Goal: Communication & Community: Answer question/provide support

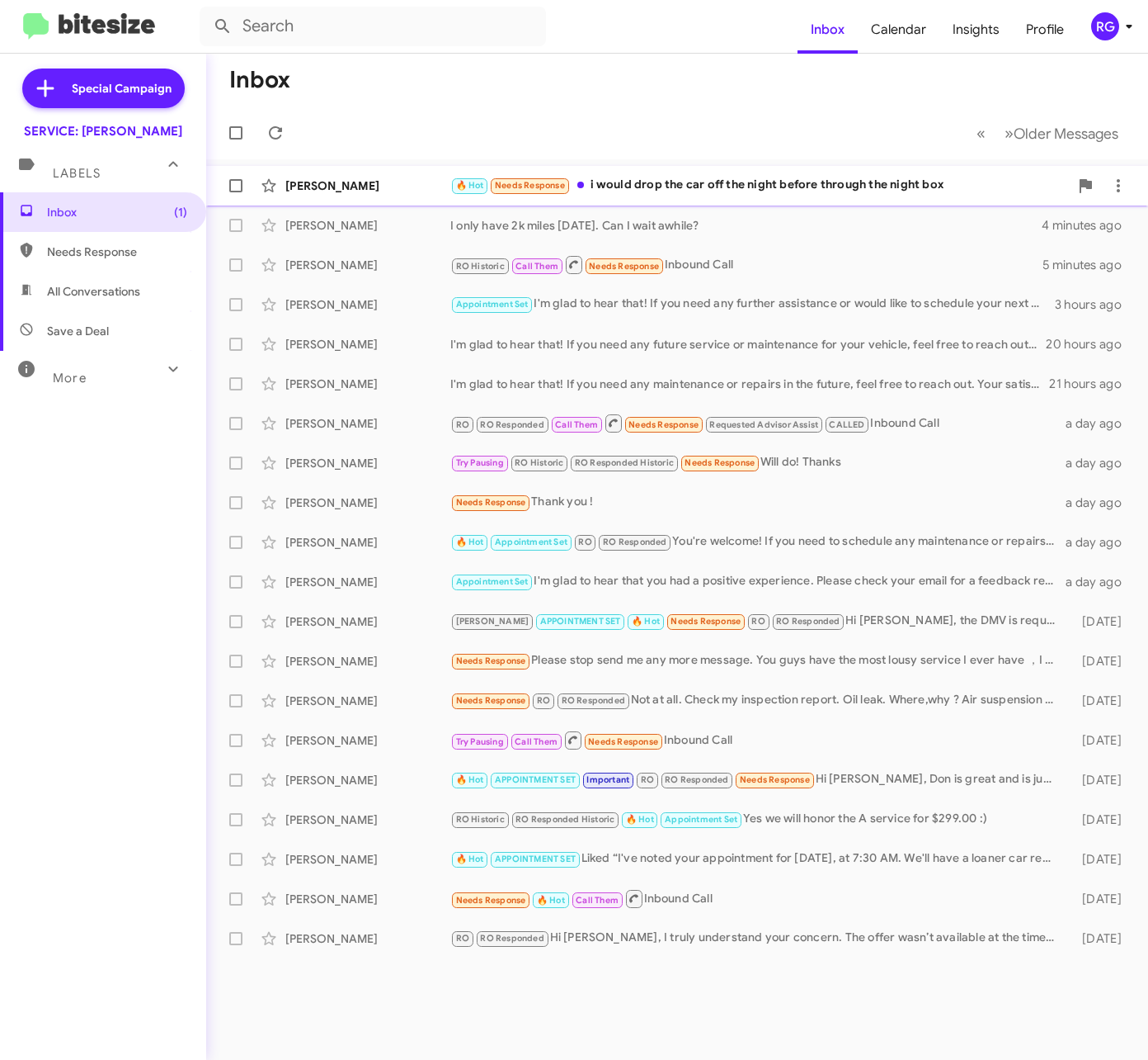
click at [505, 180] on span "Needs Response" at bounding box center [529, 185] width 70 height 10
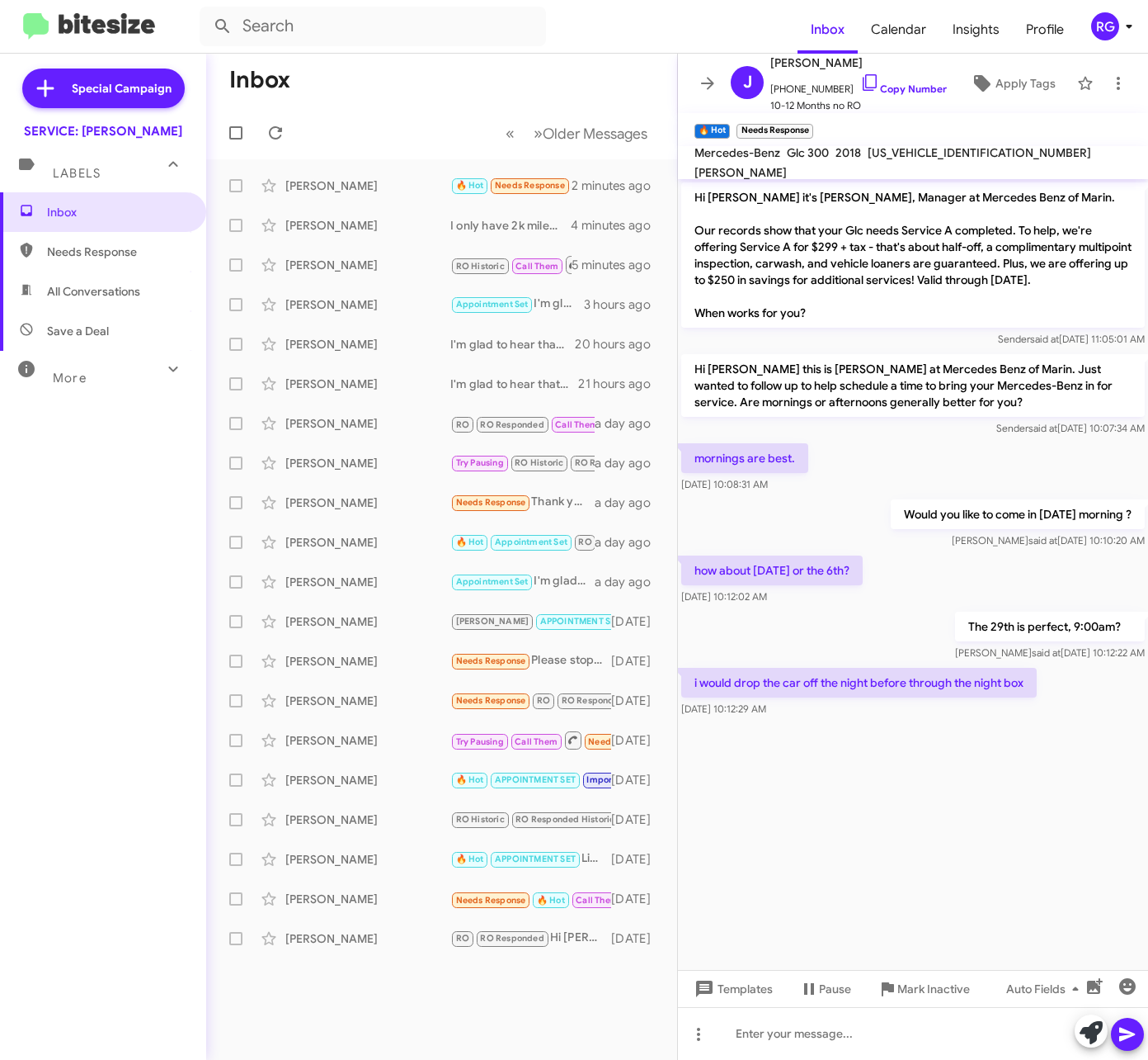
click at [94, 707] on div "Inbox Needs Response All Conversations Save a Deal More Important 🔥 Hot Appoint…" at bounding box center [103, 510] width 206 height 635
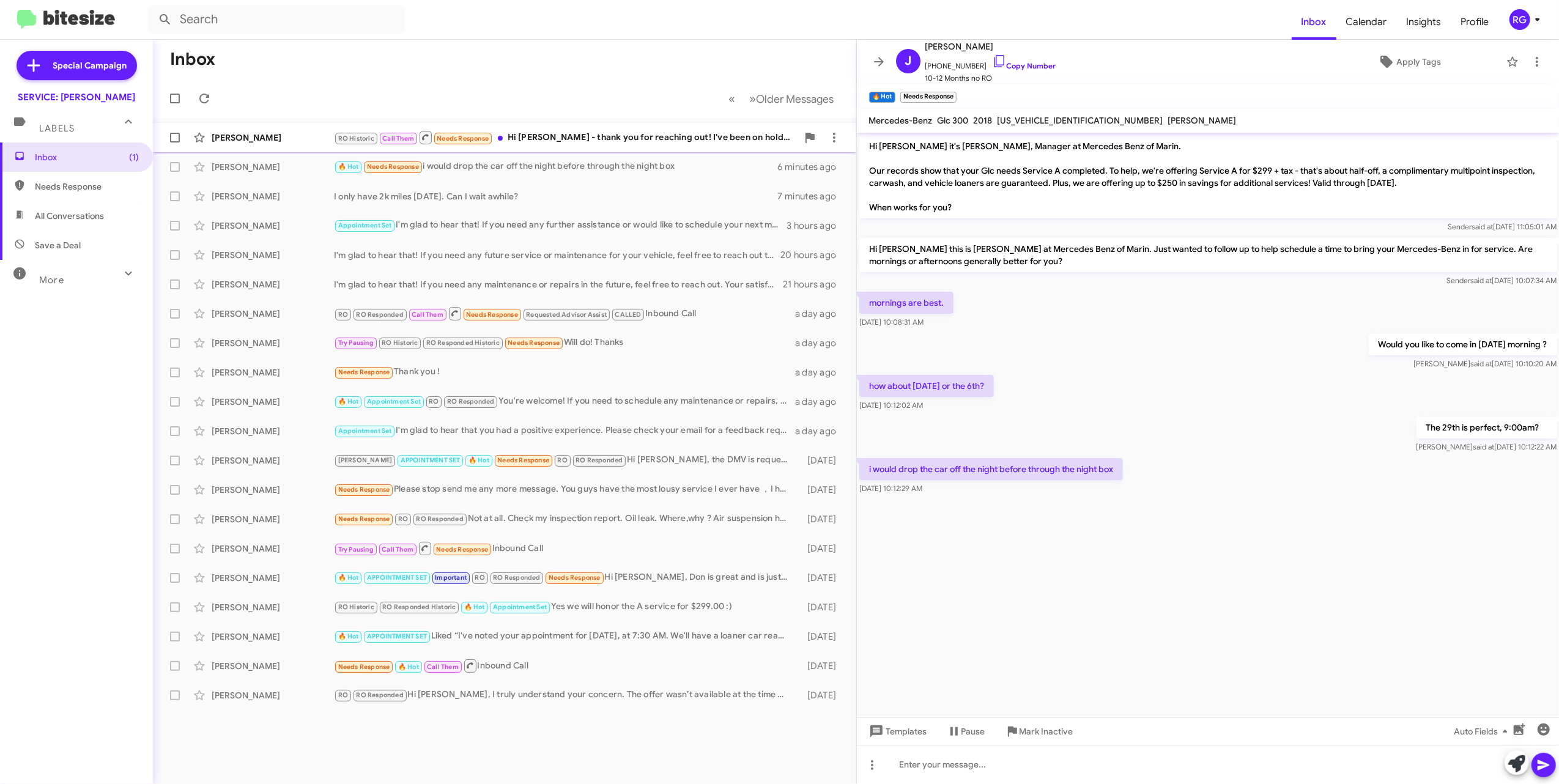
click at [657, 141] on div "RO Historic Call Them Needs Response Hi [PERSON_NAME] - thank you for reaching …" at bounding box center [566, 137] width 464 height 15
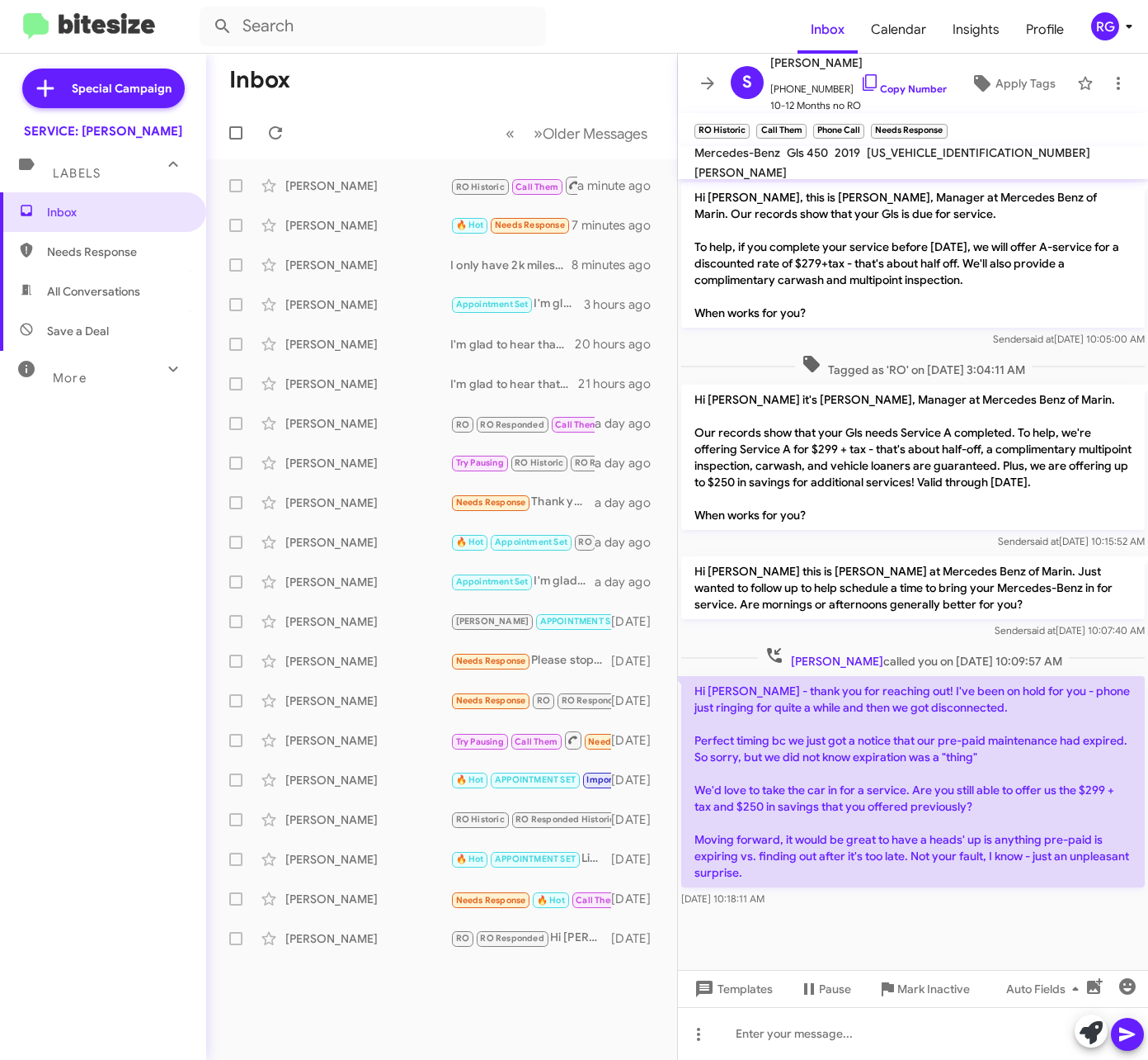
click at [952, 160] on span "[US_VEHICLE_IDENTIFICATION_NUMBER]" at bounding box center [979, 153] width 224 height 15
copy span "[US_VEHICLE_IDENTIFICATION_NUMBER]"
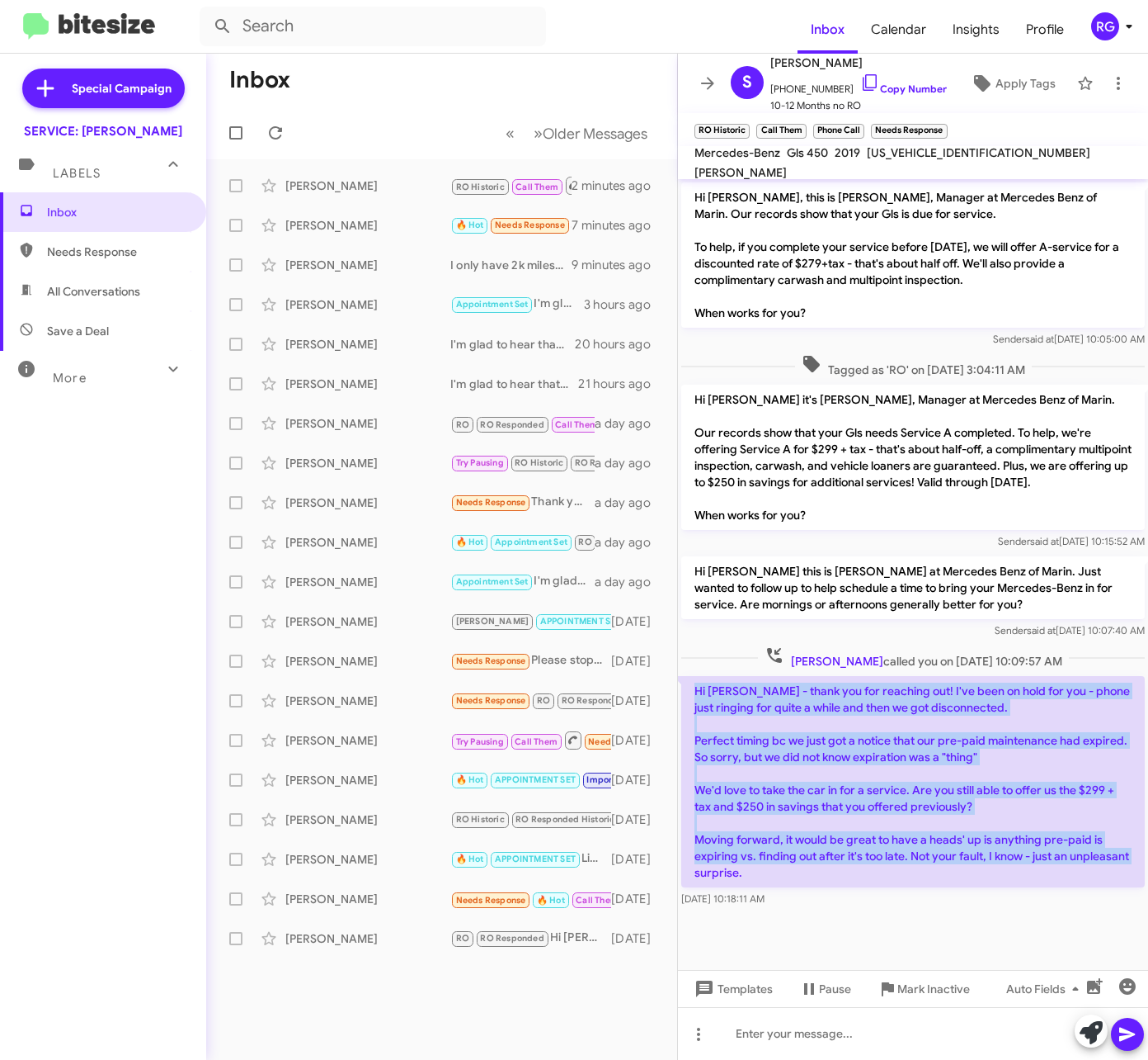
drag, startPoint x: 821, startPoint y: 853, endPoint x: 693, endPoint y: 681, distance: 214.4
click at [693, 681] on p "Hi [PERSON_NAME] - thank you for reaching out! I've been on hold for you - phon…" at bounding box center [912, 782] width 464 height 211
copy p "Hi [PERSON_NAME] - thank you for reaching out! I've been on hold for you - phon…"
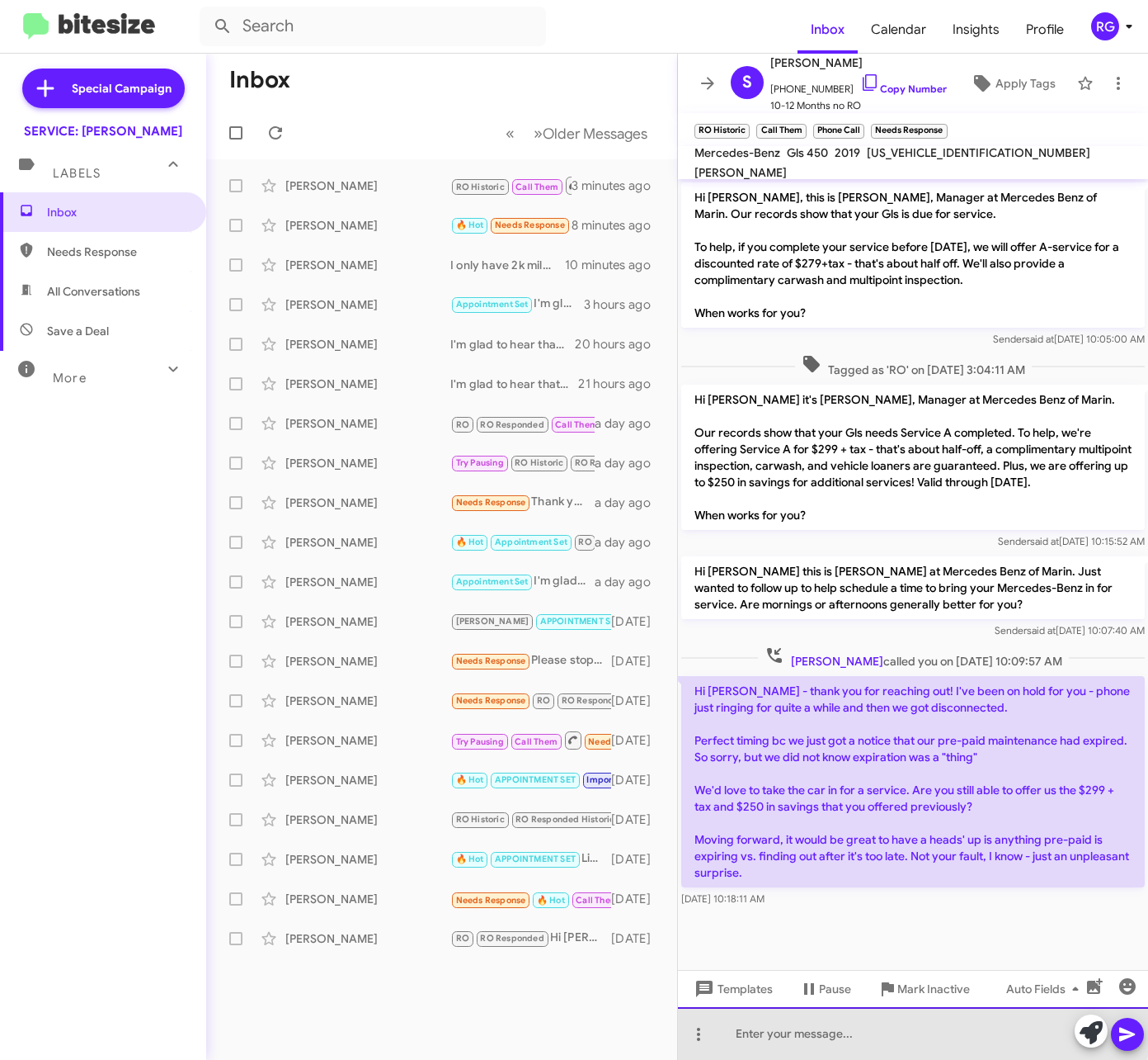
click at [782, 1022] on div at bounding box center [913, 1033] width 470 height 53
paste div
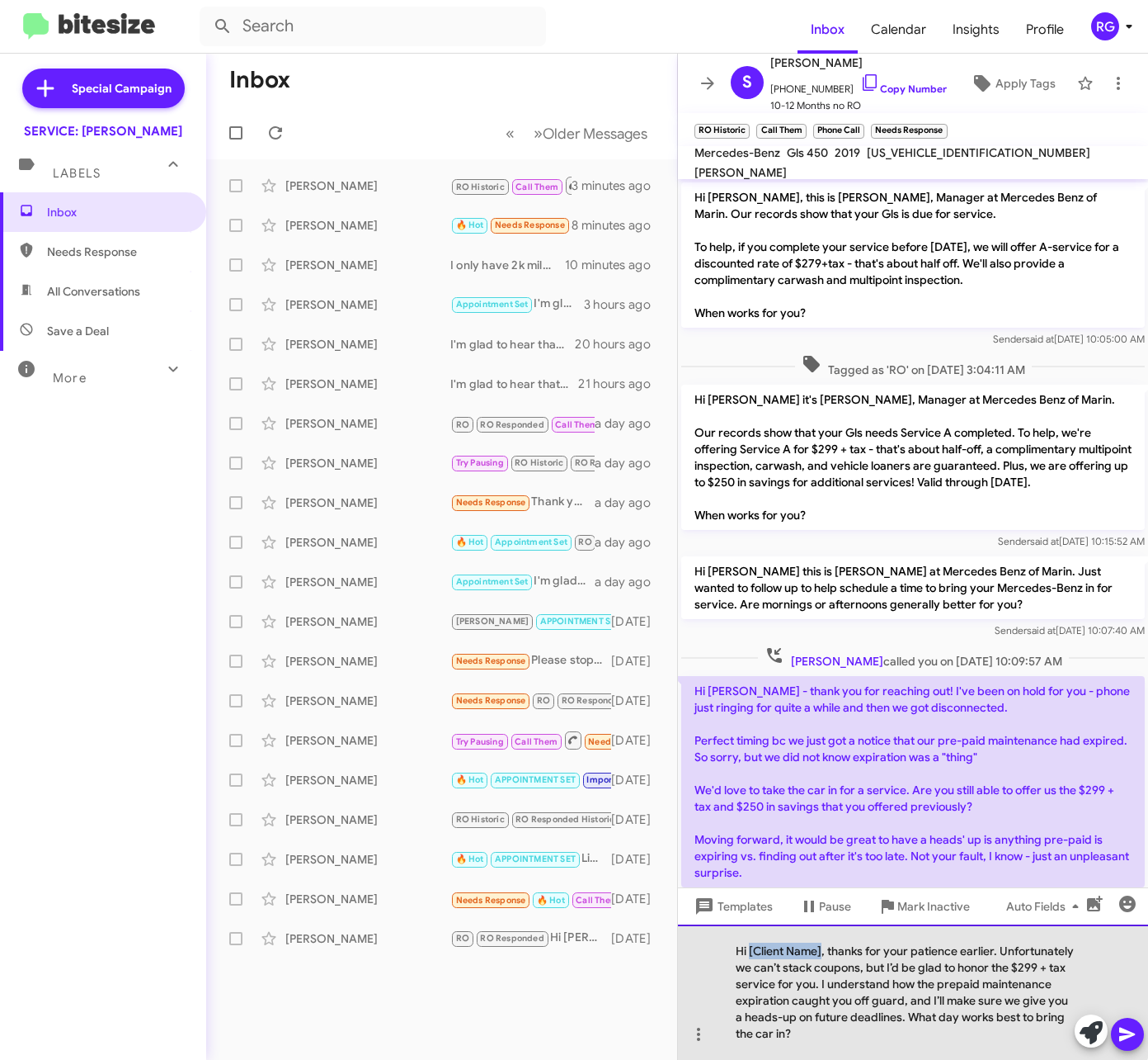
drag, startPoint x: 821, startPoint y: 953, endPoint x: 750, endPoint y: 953, distance: 71.0
click at [750, 953] on div "Hi [Client Name], thanks for your patience earlier. Unfortunately we can’t stac…" at bounding box center [913, 992] width 470 height 135
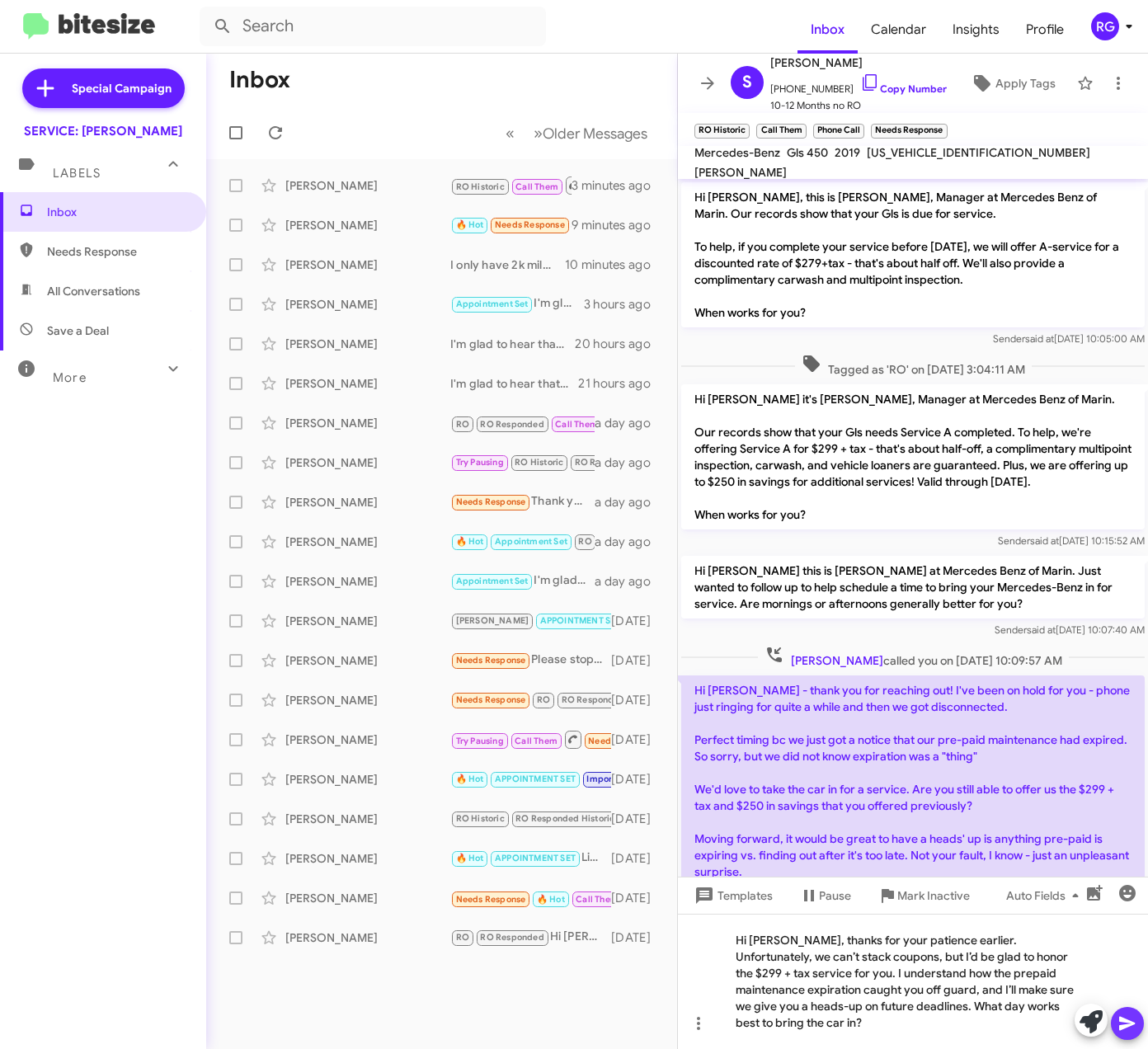
click at [1125, 1020] on icon at bounding box center [1127, 1024] width 16 height 14
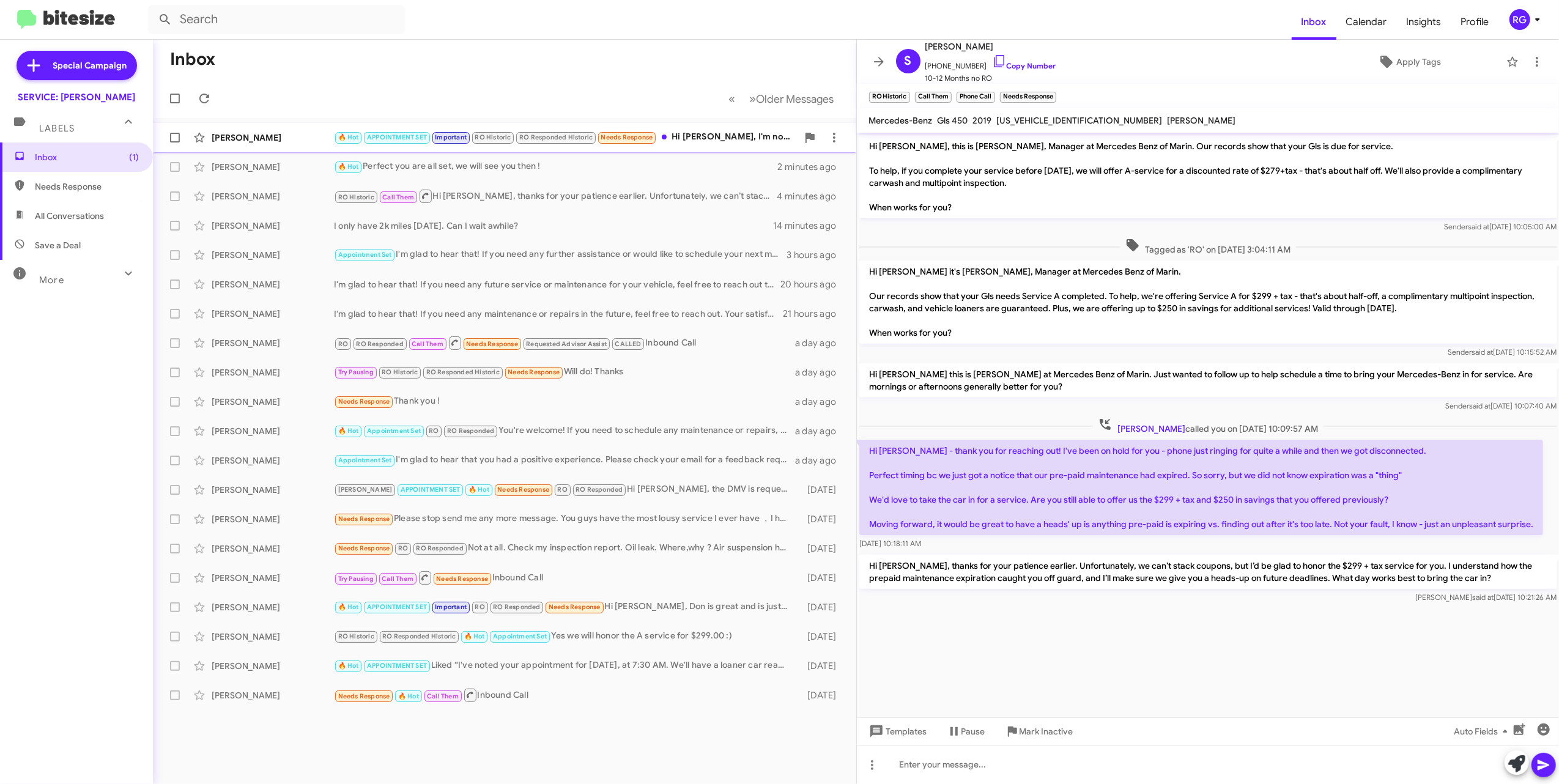
click at [693, 143] on div "🔥 Hot APPOINTMENT SET Important RO Historic RO Responded Historic Needs Respons…" at bounding box center [566, 137] width 464 height 14
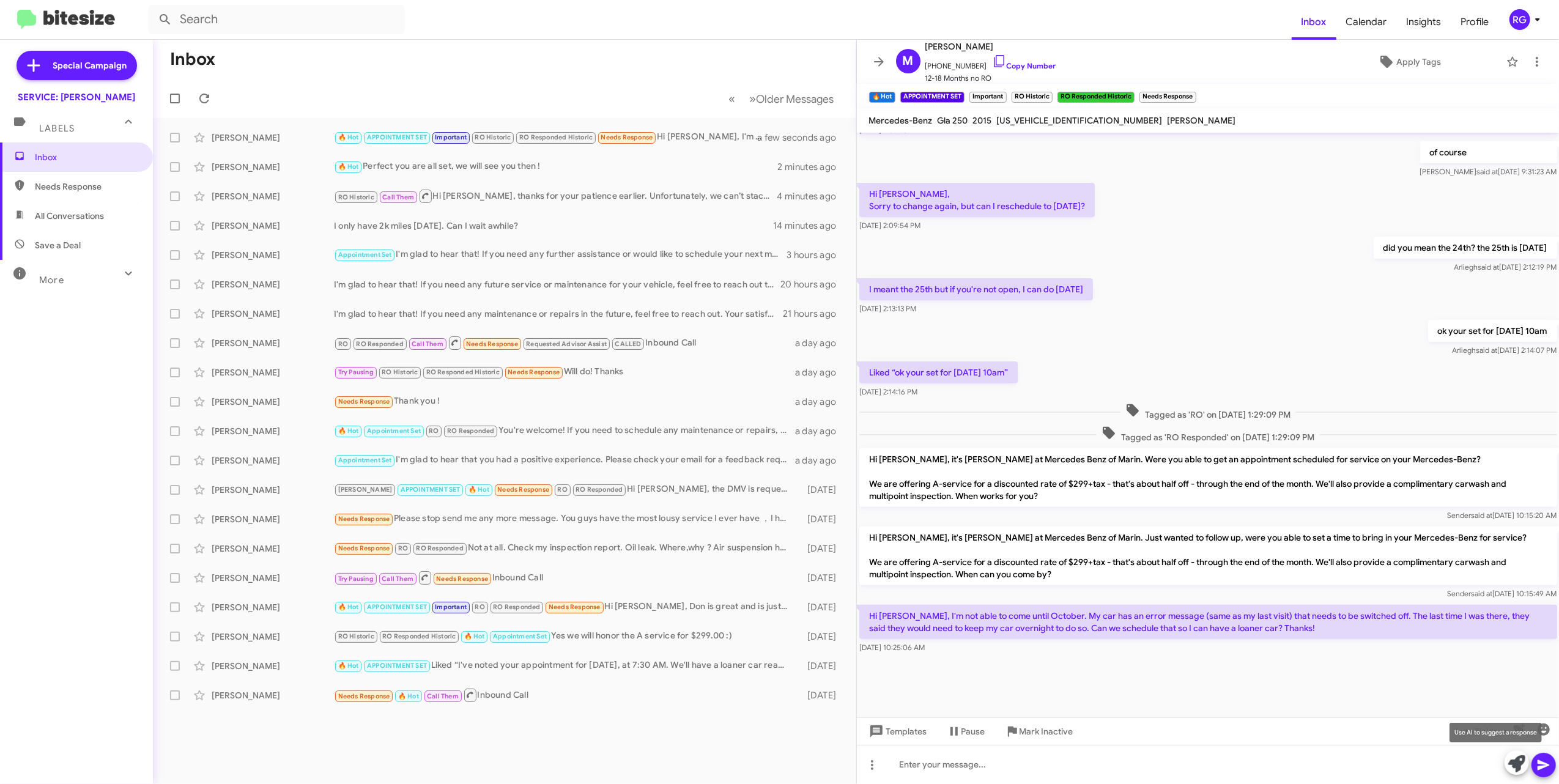
click at [850, 759] on icon at bounding box center [1517, 763] width 17 height 17
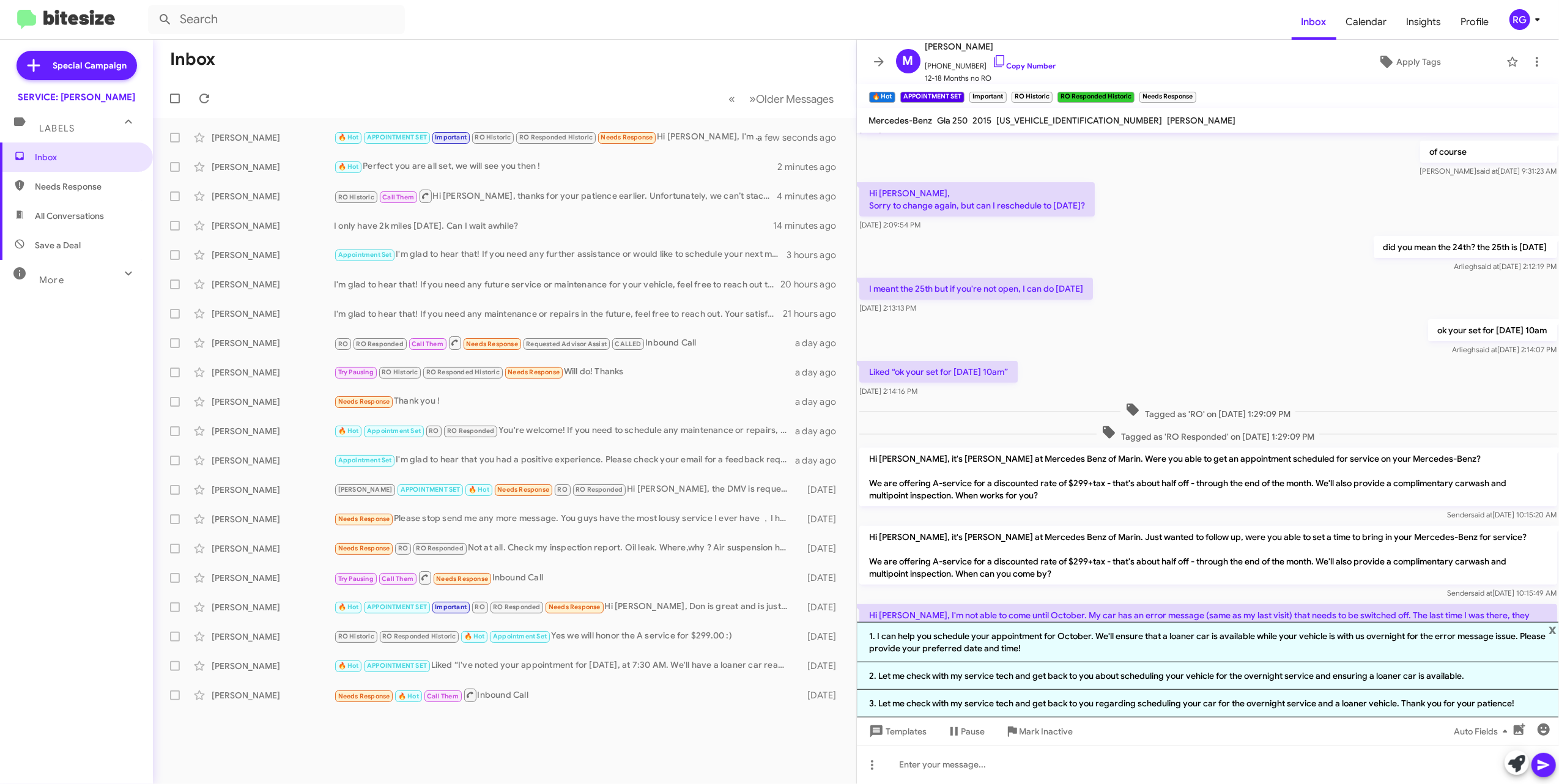
drag, startPoint x: 1132, startPoint y: 648, endPoint x: 1292, endPoint y: 676, distance: 162.4
click at [850, 649] on li "1. I can help you schedule your appointment for October. We'll ensure that a lo…" at bounding box center [1208, 641] width 703 height 40
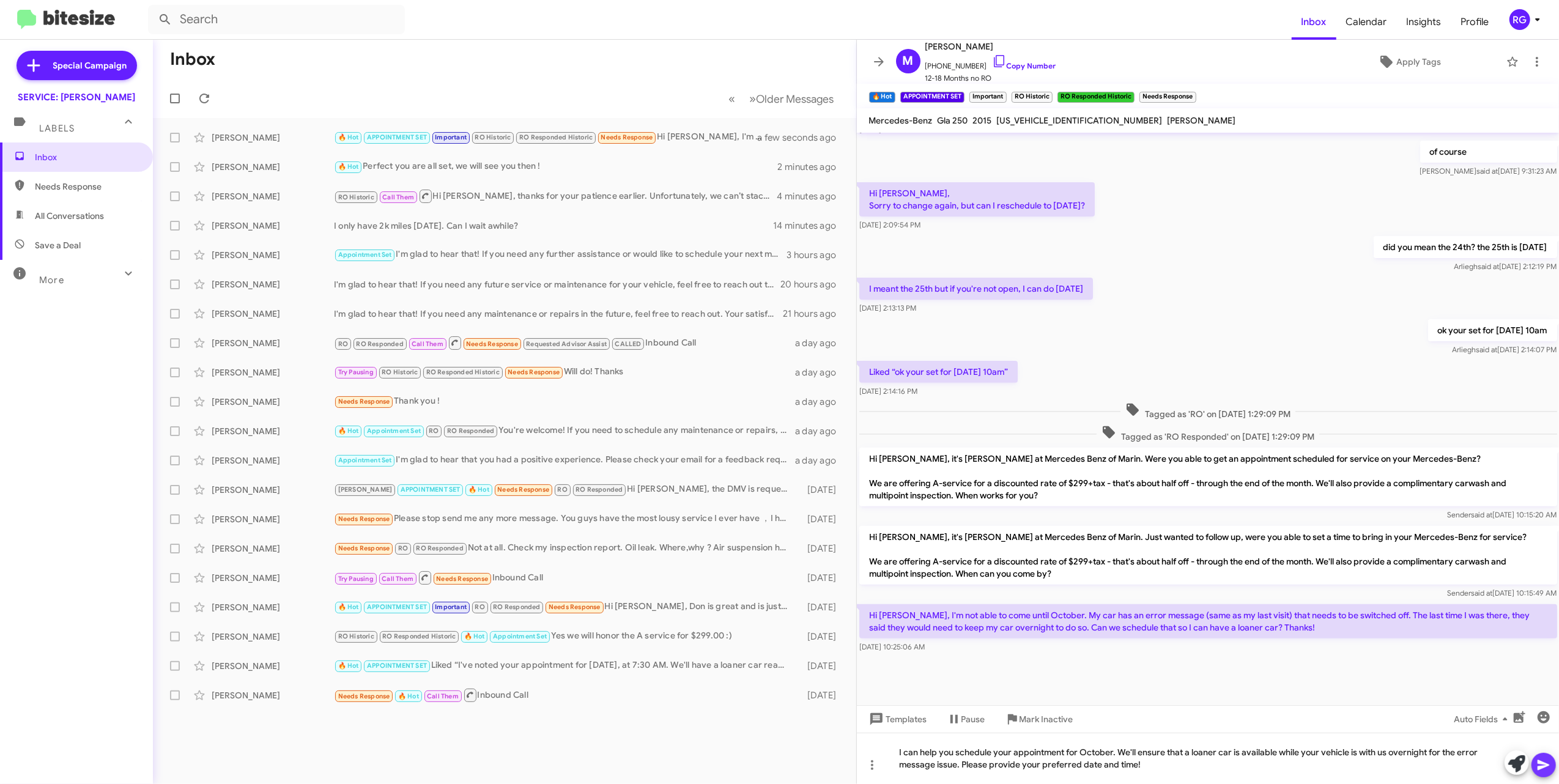
click at [850, 774] on span at bounding box center [1544, 765] width 15 height 24
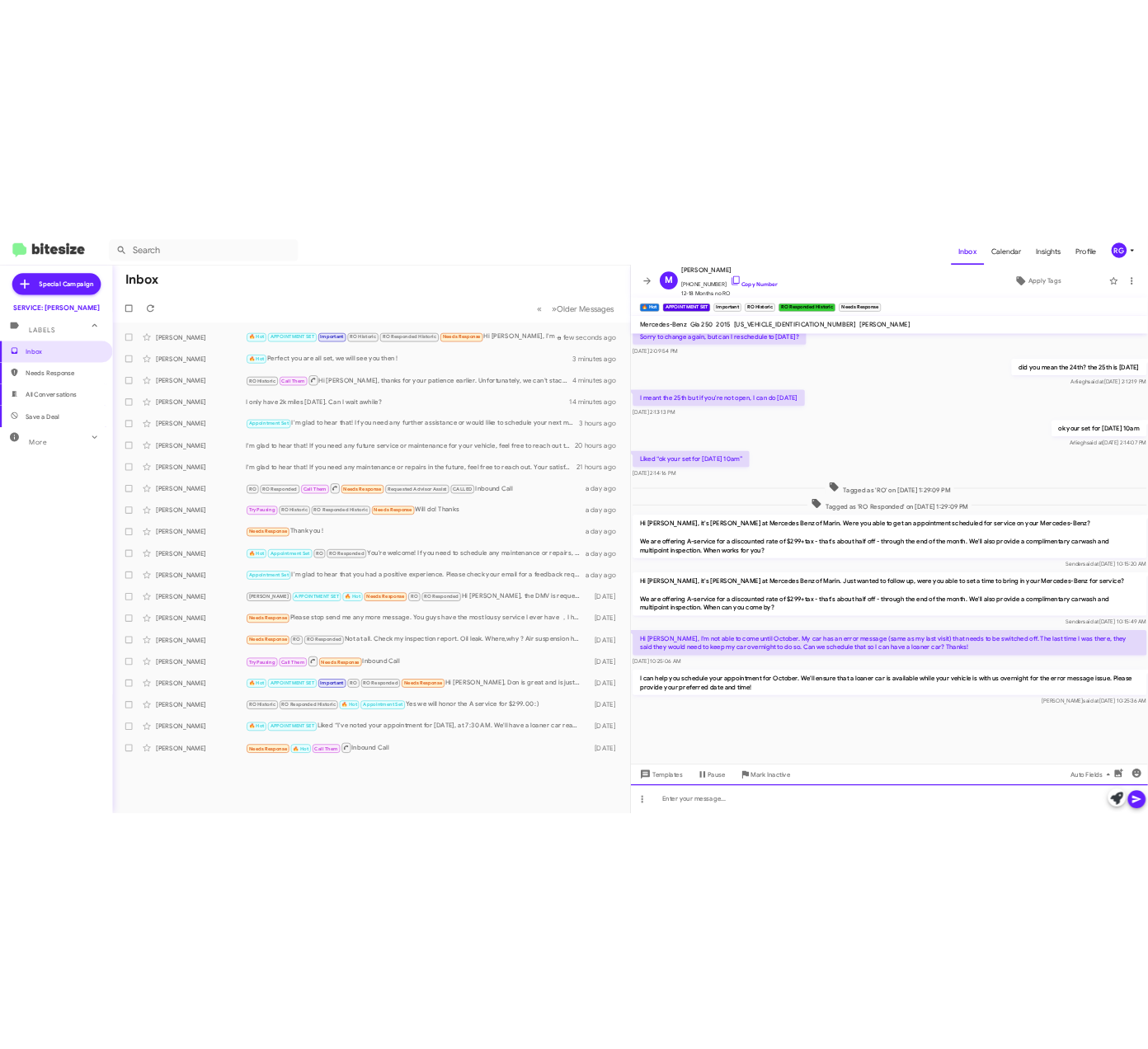
scroll to position [1475, 0]
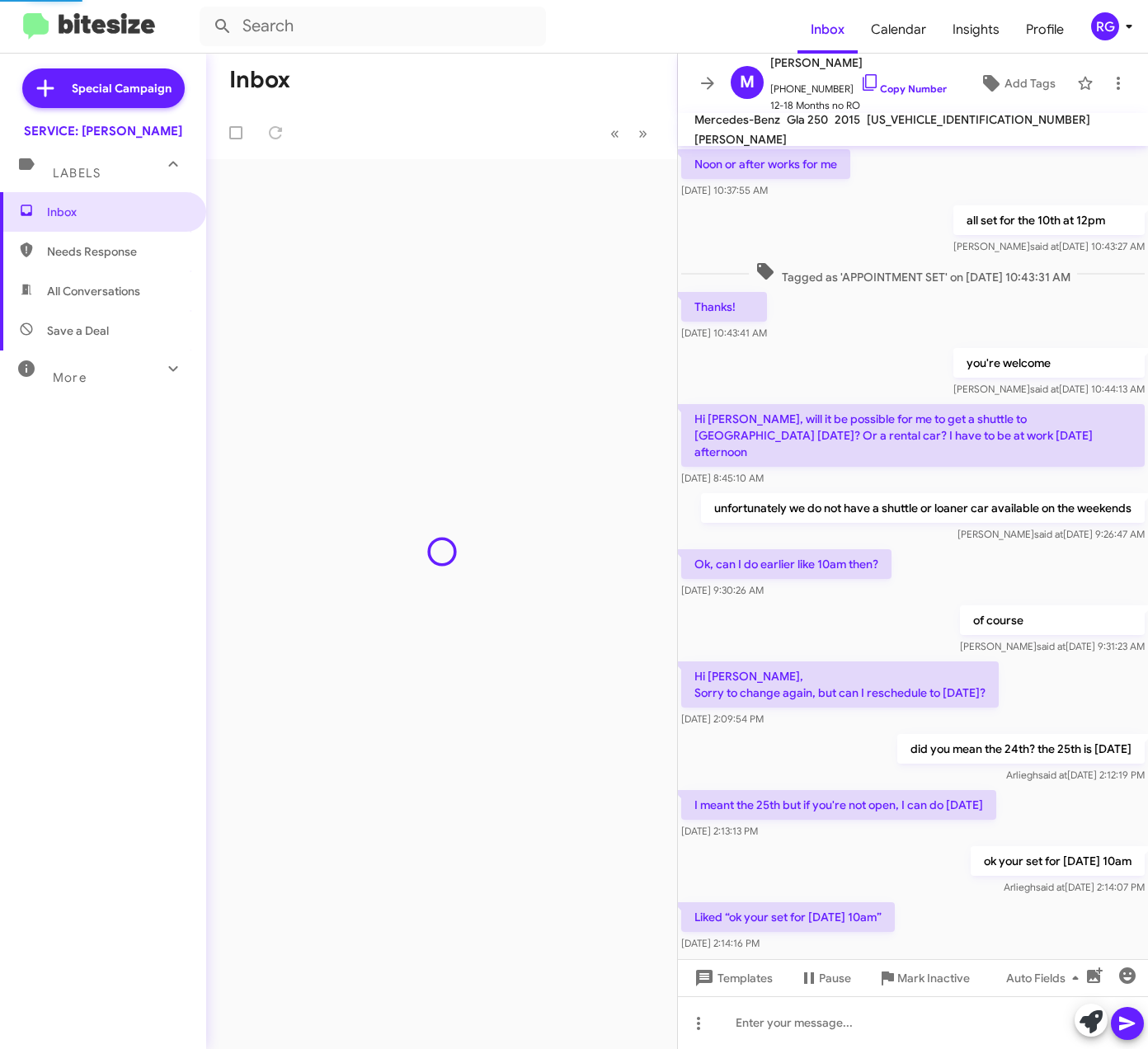
scroll to position [595, 0]
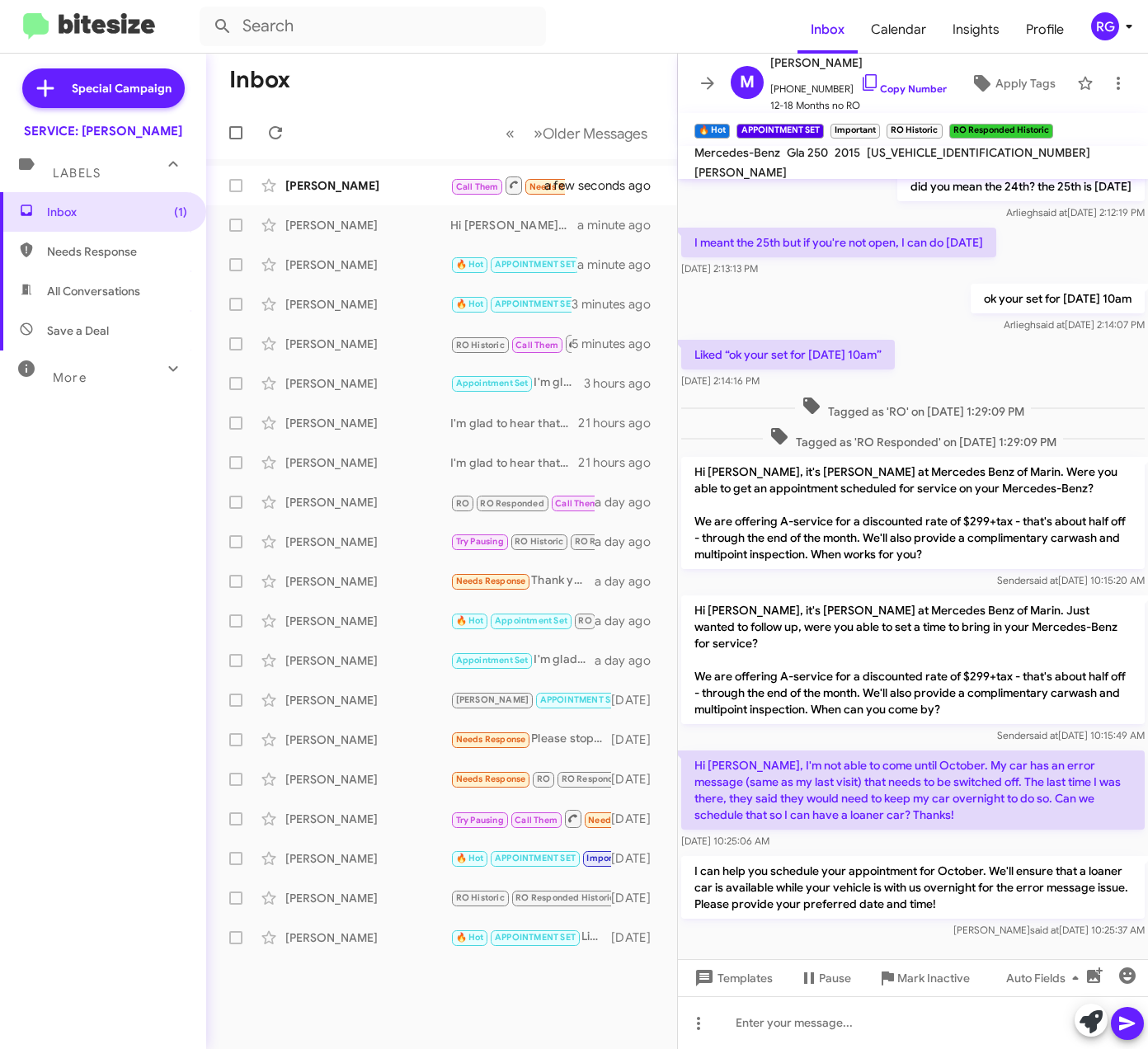
click at [61, 592] on div "Inbox (1) Needs Response All Conversations Save a Deal More Important 🔥 Hot App…" at bounding box center [103, 507] width 206 height 629
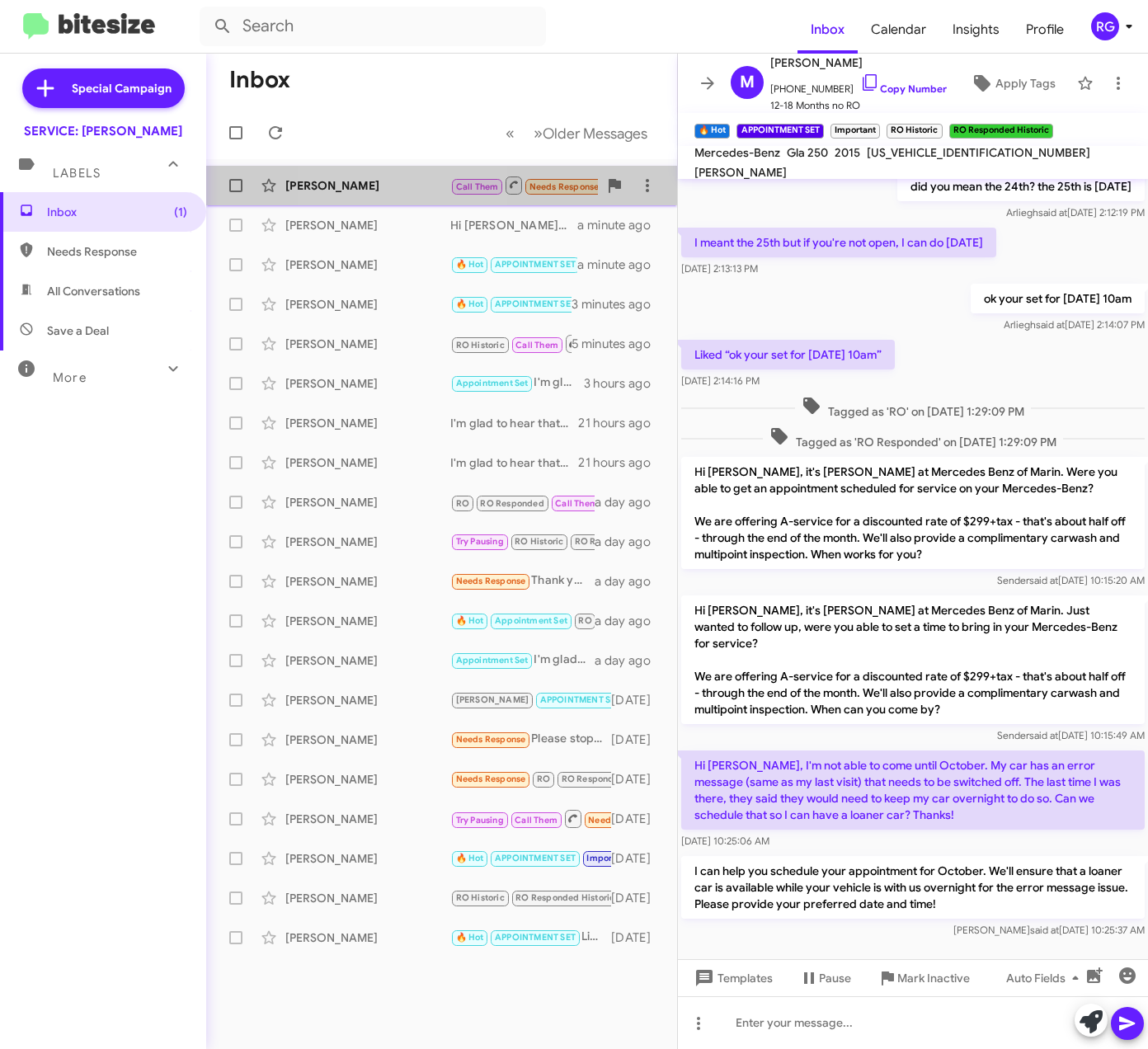
click at [383, 183] on div "Van Halbach" at bounding box center [367, 185] width 165 height 16
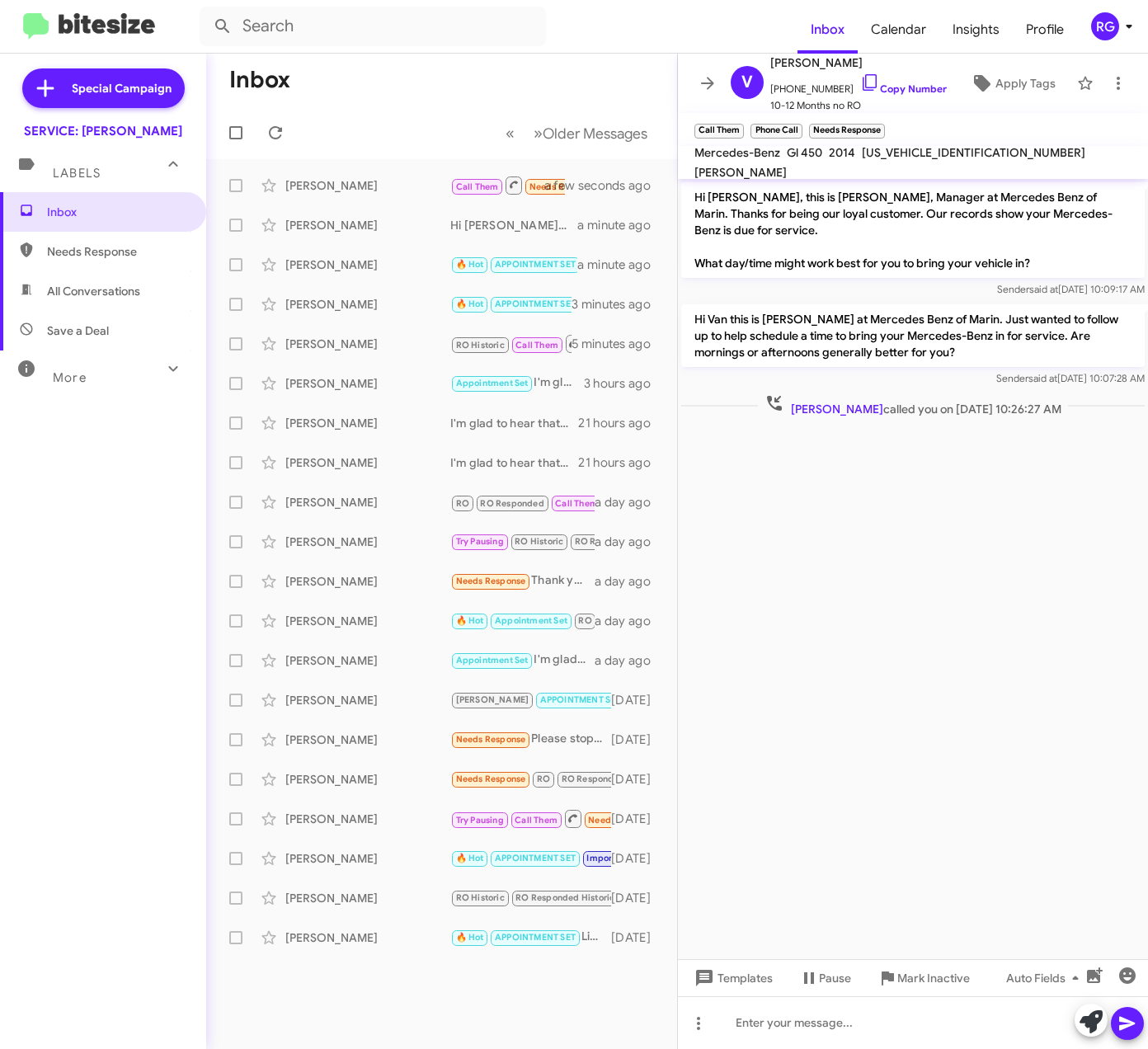
click at [915, 155] on span "4JGDF7CE0EA307844" at bounding box center [974, 152] width 224 height 15
copy span "4JGDF7CE0EA307844"
click at [374, 190] on div "[PERSON_NAME]" at bounding box center [367, 185] width 165 height 16
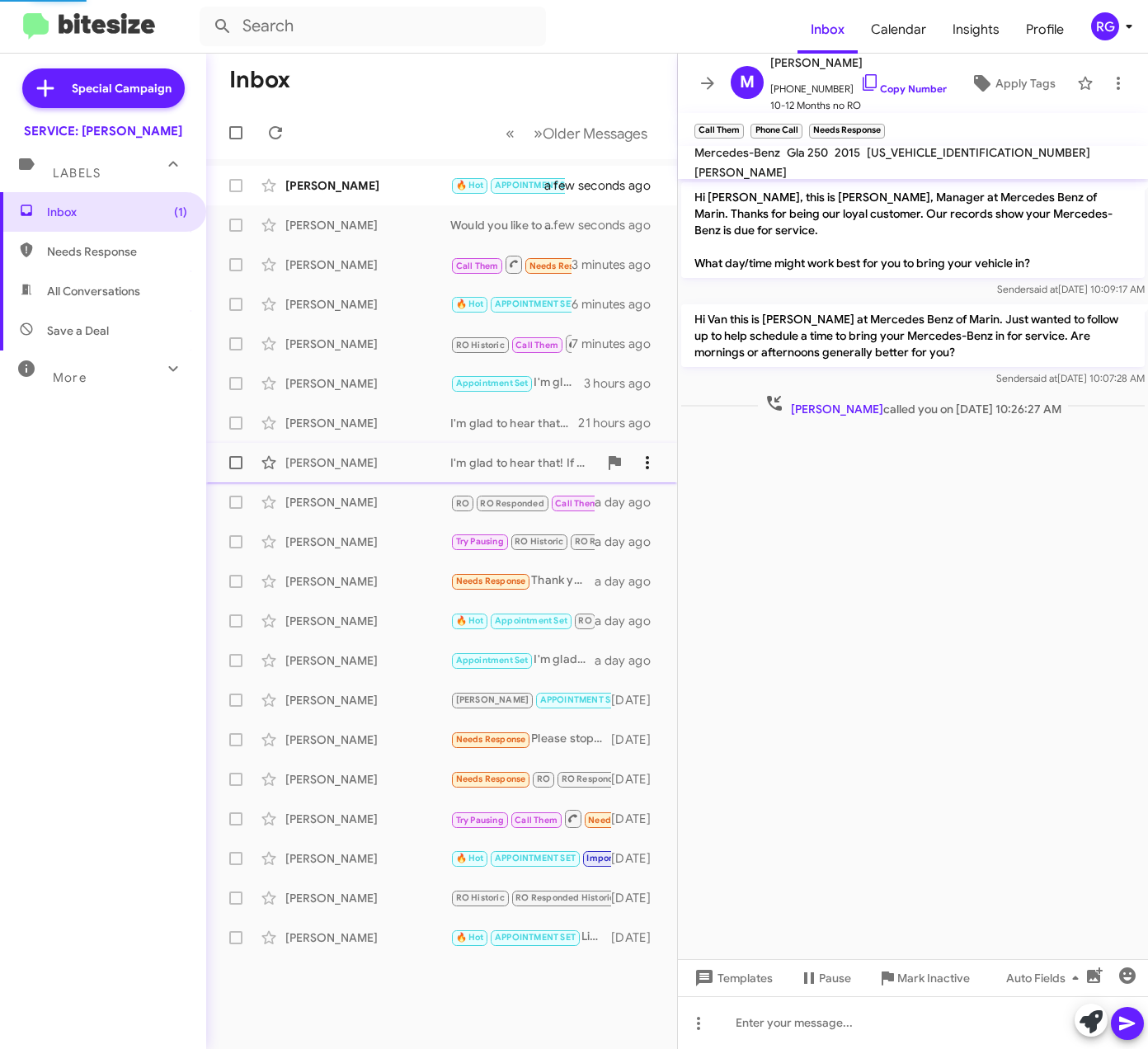
scroll to position [629, 0]
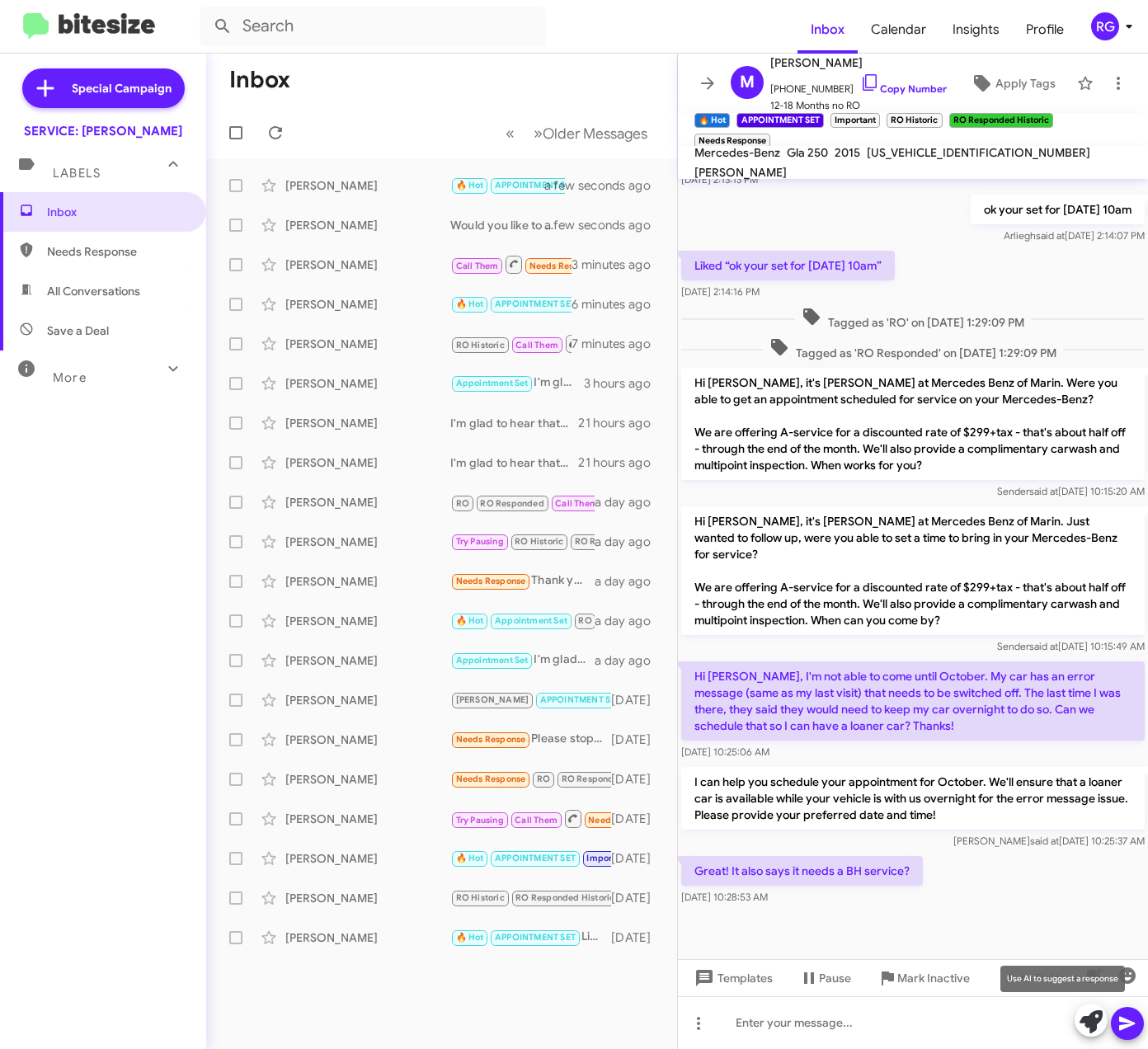
click at [1099, 1026] on icon at bounding box center [1091, 1021] width 23 height 23
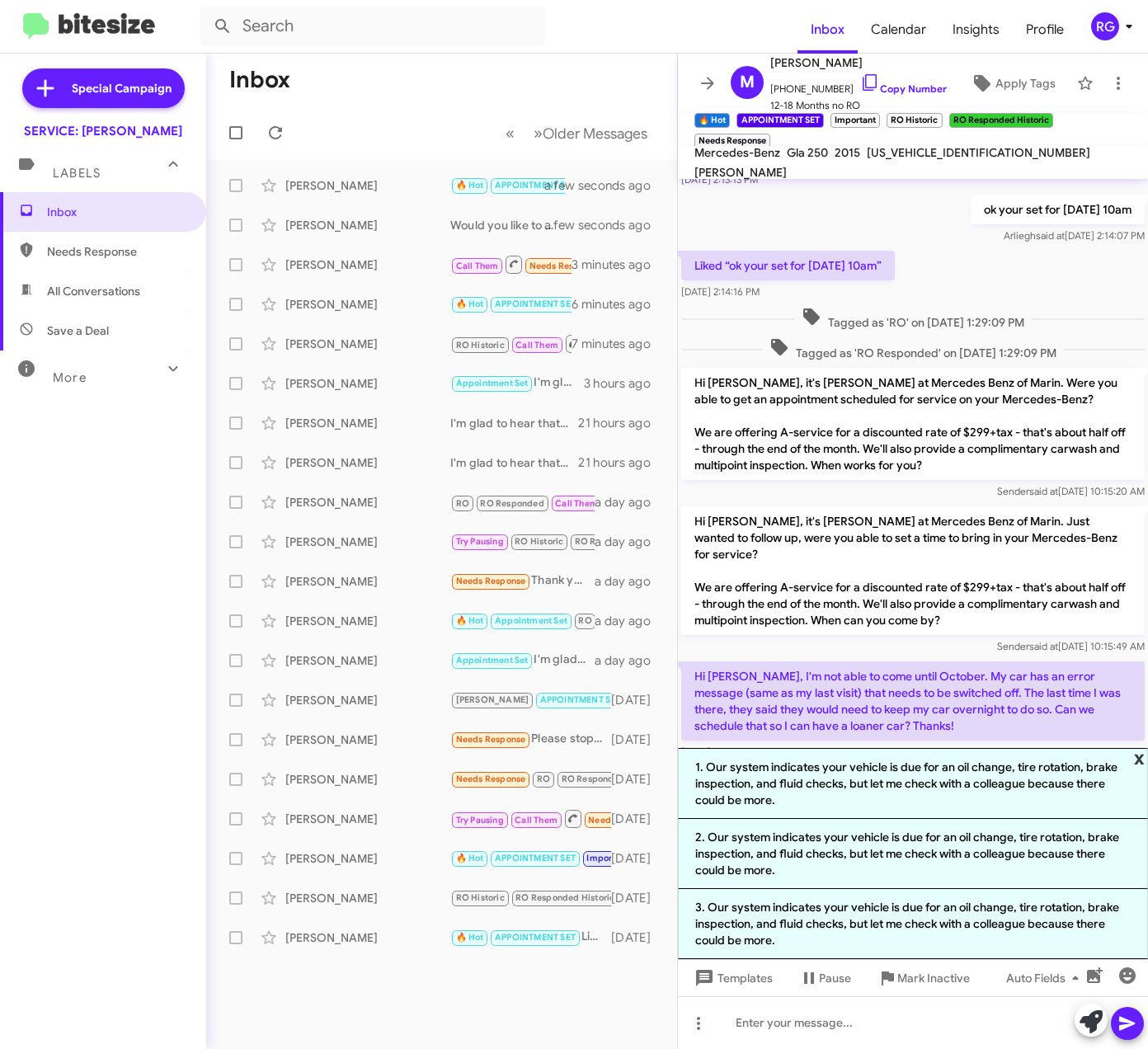
click at [1140, 748] on span "x" at bounding box center [1139, 758] width 10 height 20
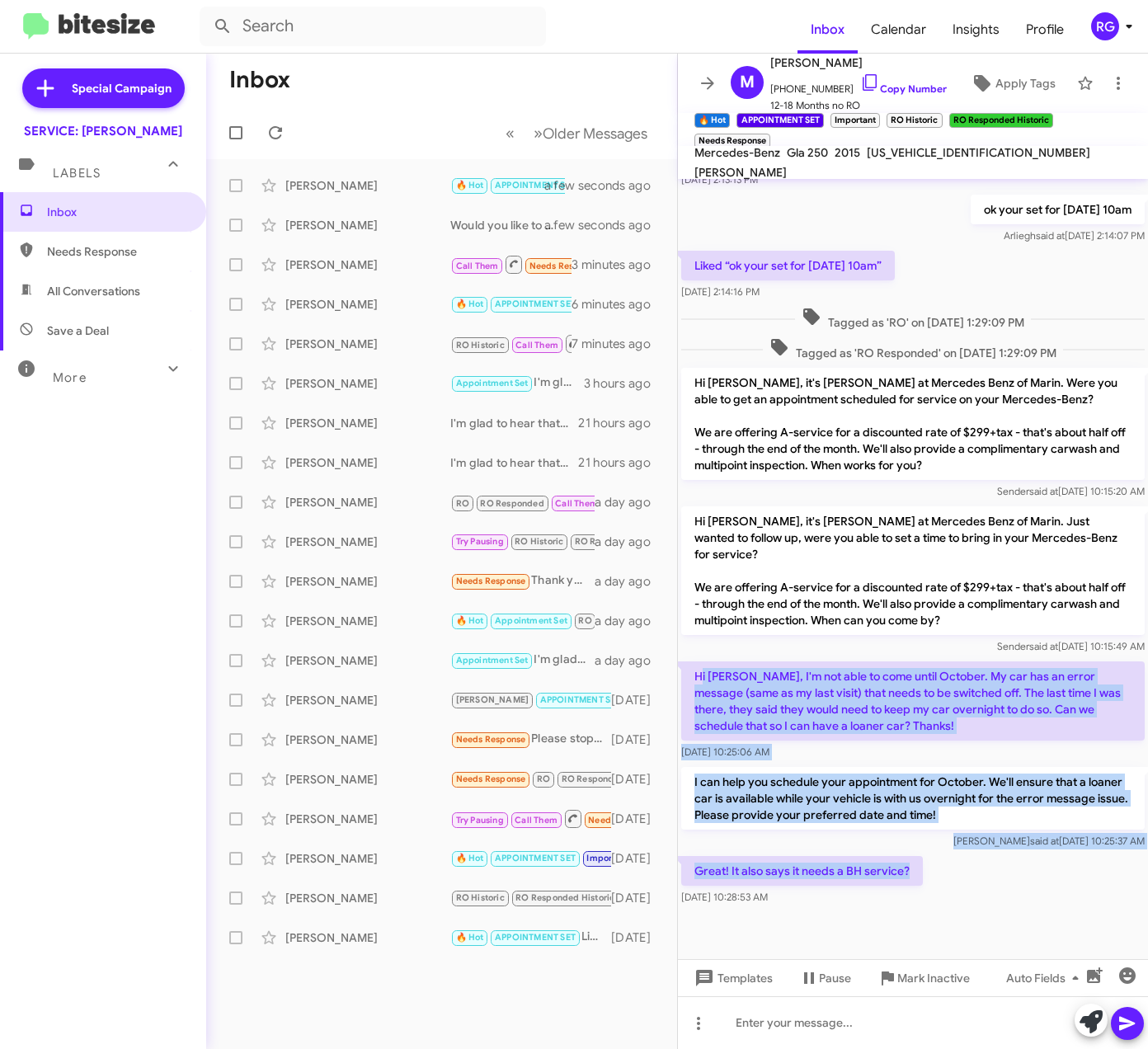
drag, startPoint x: 918, startPoint y: 845, endPoint x: 700, endPoint y: 633, distance: 304.1
click at [700, 633] on div "all set for the 10th at 12pm Marcia said at Aug 6, 2024, 10:43:27 AM Tagged as …" at bounding box center [913, 230] width 470 height 1358
copy div "i Omar, I'm not able to come until October. My car has an error message (same a…"
click at [908, 779] on p "I can help you schedule your appointment for October. We'll ensure that a loane…" at bounding box center [912, 799] width 464 height 62
click at [886, 833] on div "Raul said at Sep 23, 2025, 10:25:37 AM" at bounding box center [912, 841] width 464 height 16
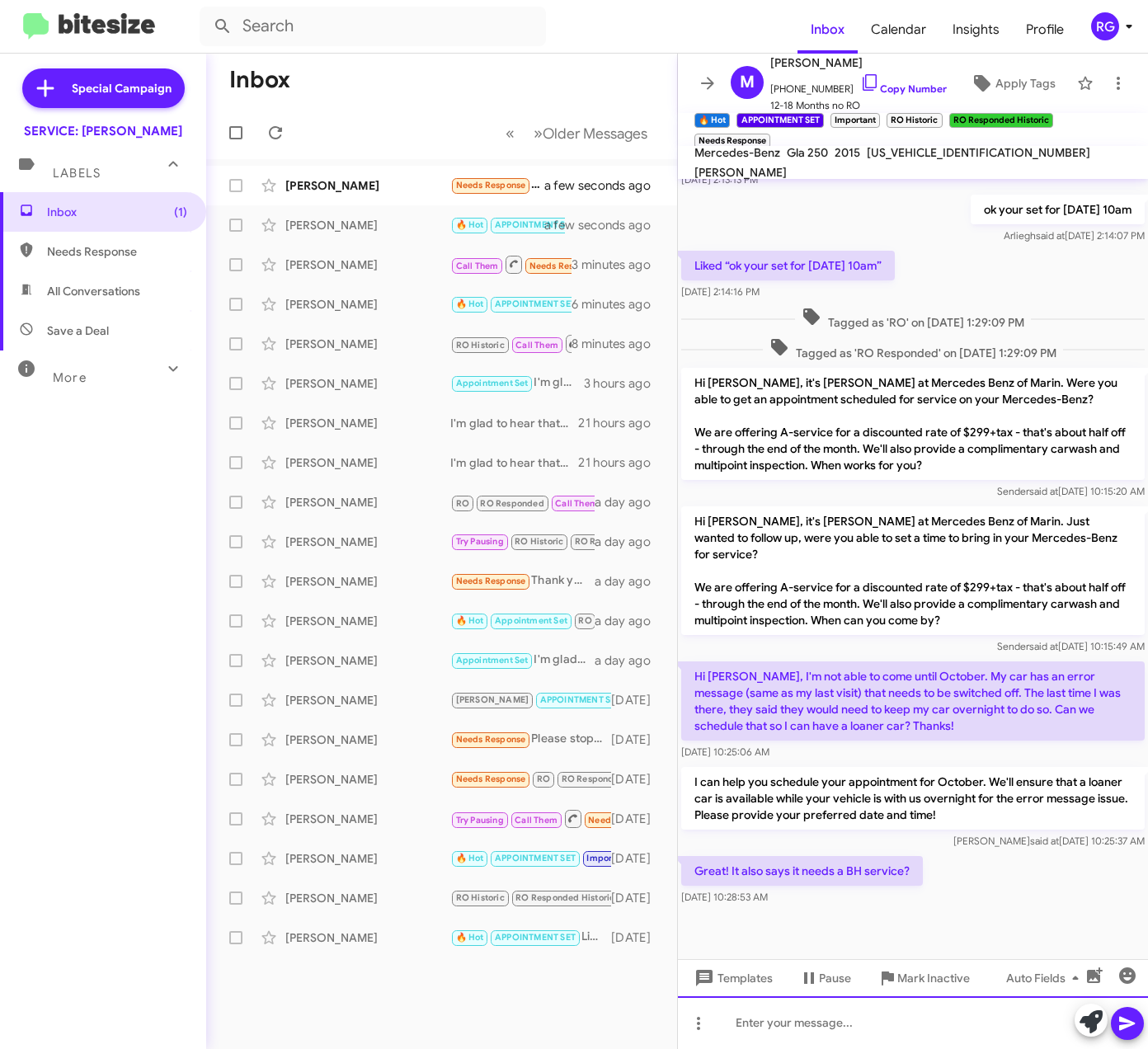
click at [995, 1023] on div at bounding box center [913, 1022] width 470 height 53
paste div
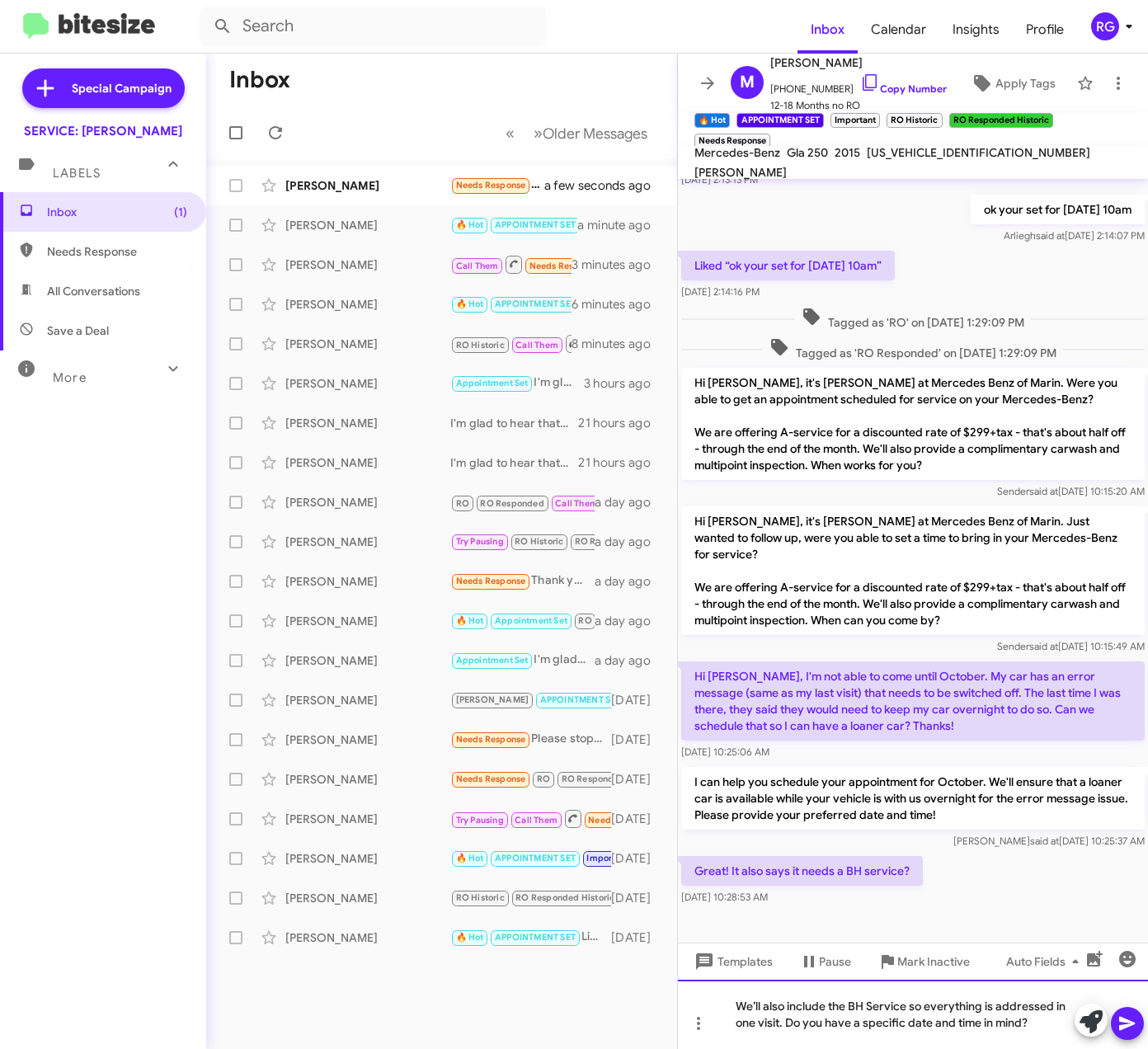
click at [1099, 1000] on div "We’ll also include the BH Service so everything is addressed in one visit. Do y…" at bounding box center [913, 1014] width 470 height 69
click at [1133, 1020] on icon at bounding box center [1127, 1023] width 20 height 20
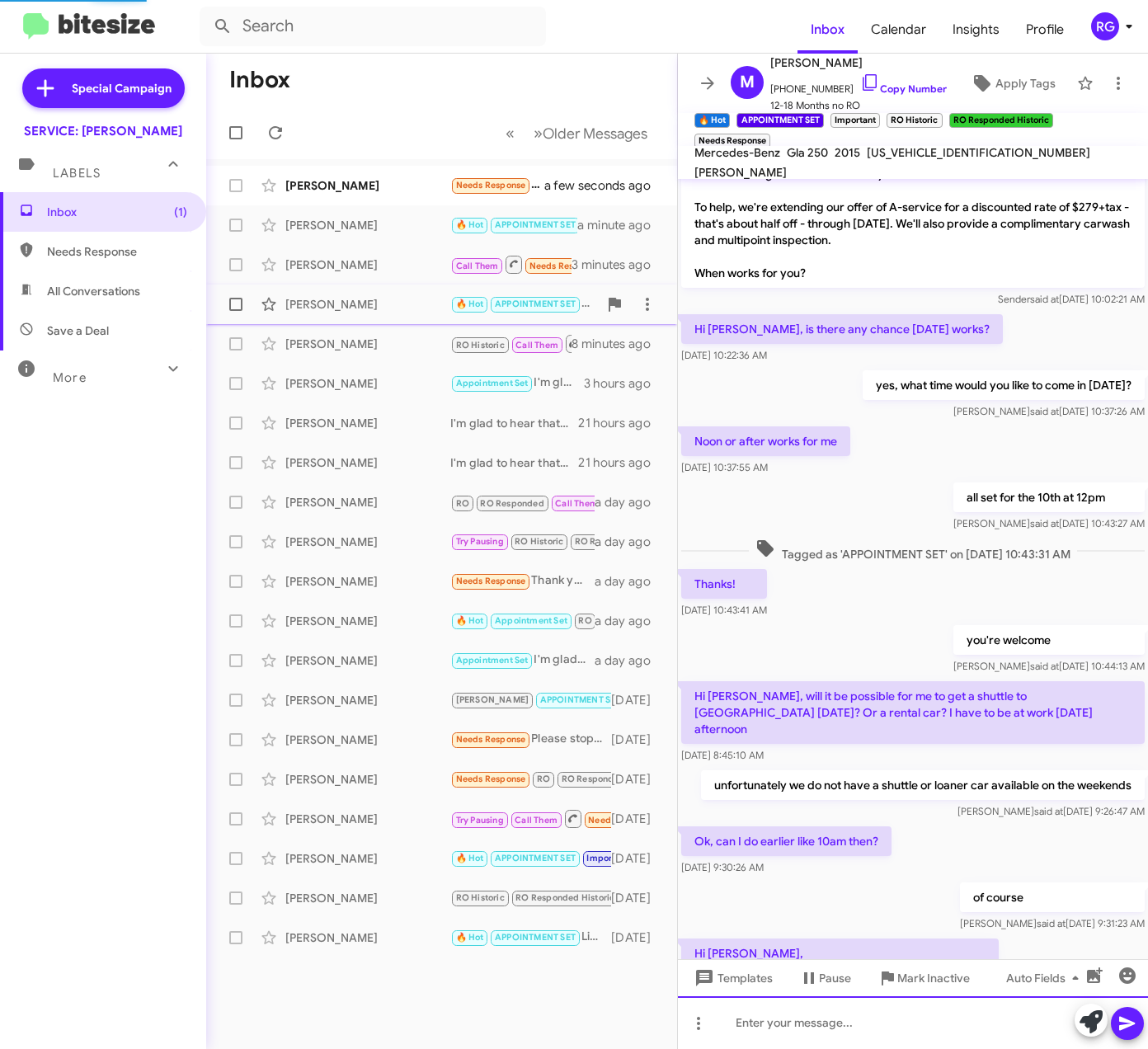
scroll to position [0, 0]
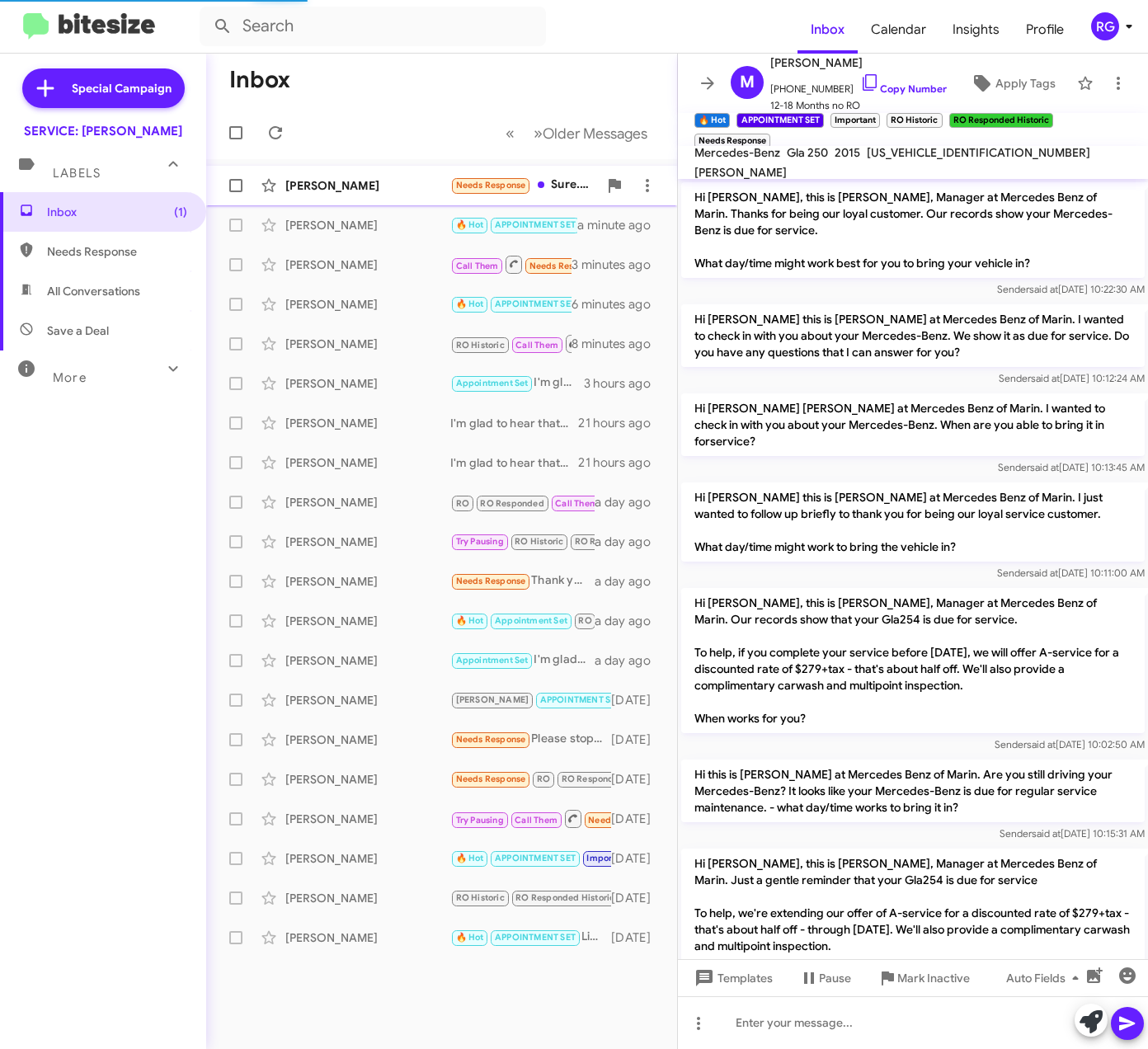
click at [371, 196] on div "Marcia Berardi Needs Response Sure. Can I get a ride home or get a rental. ? a …" at bounding box center [441, 185] width 444 height 33
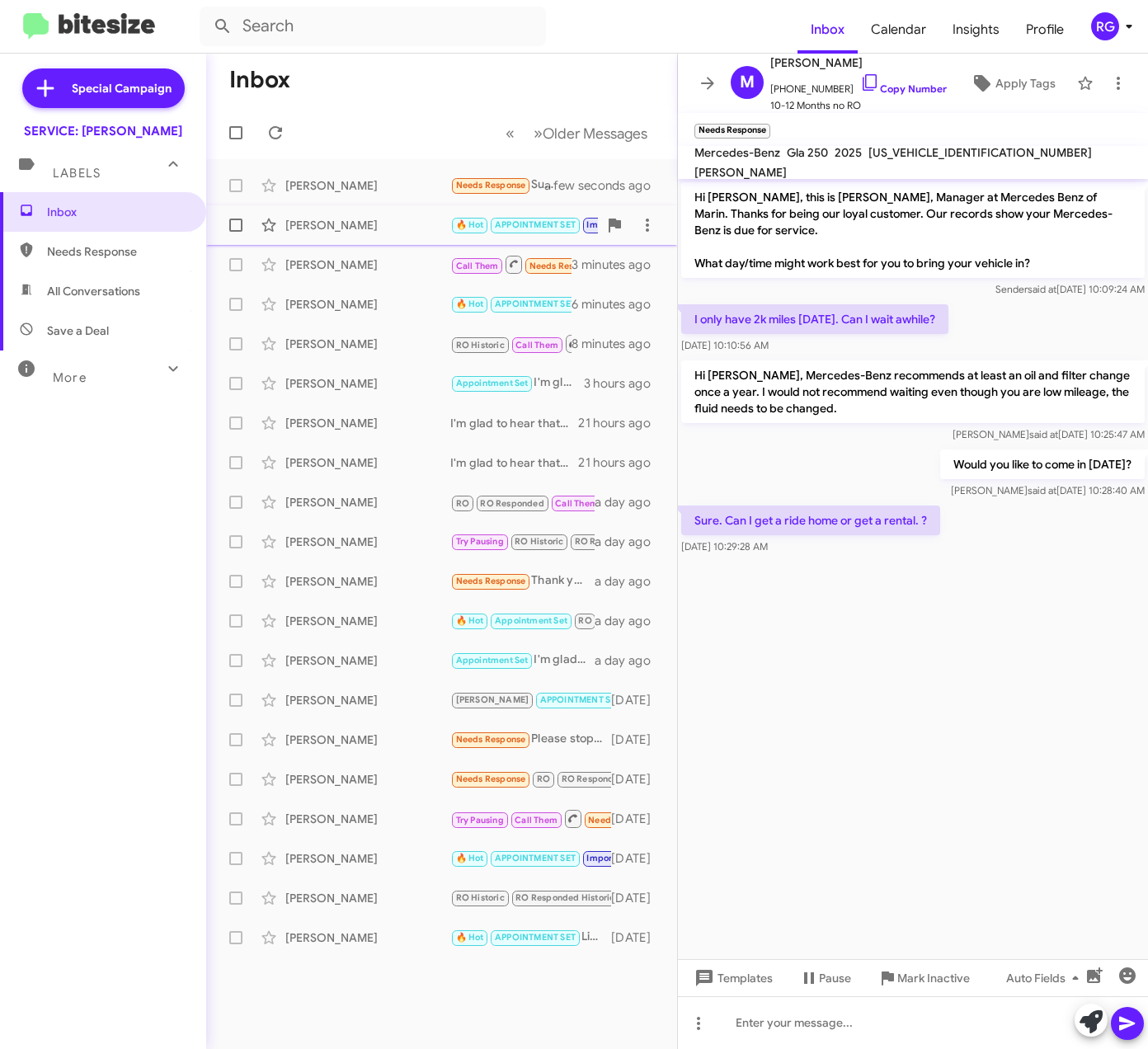
click at [487, 239] on div "Megan Martik 🔥 Hot APPOINTMENT SET Important RO Historic RO Responded Historic …" at bounding box center [441, 225] width 444 height 33
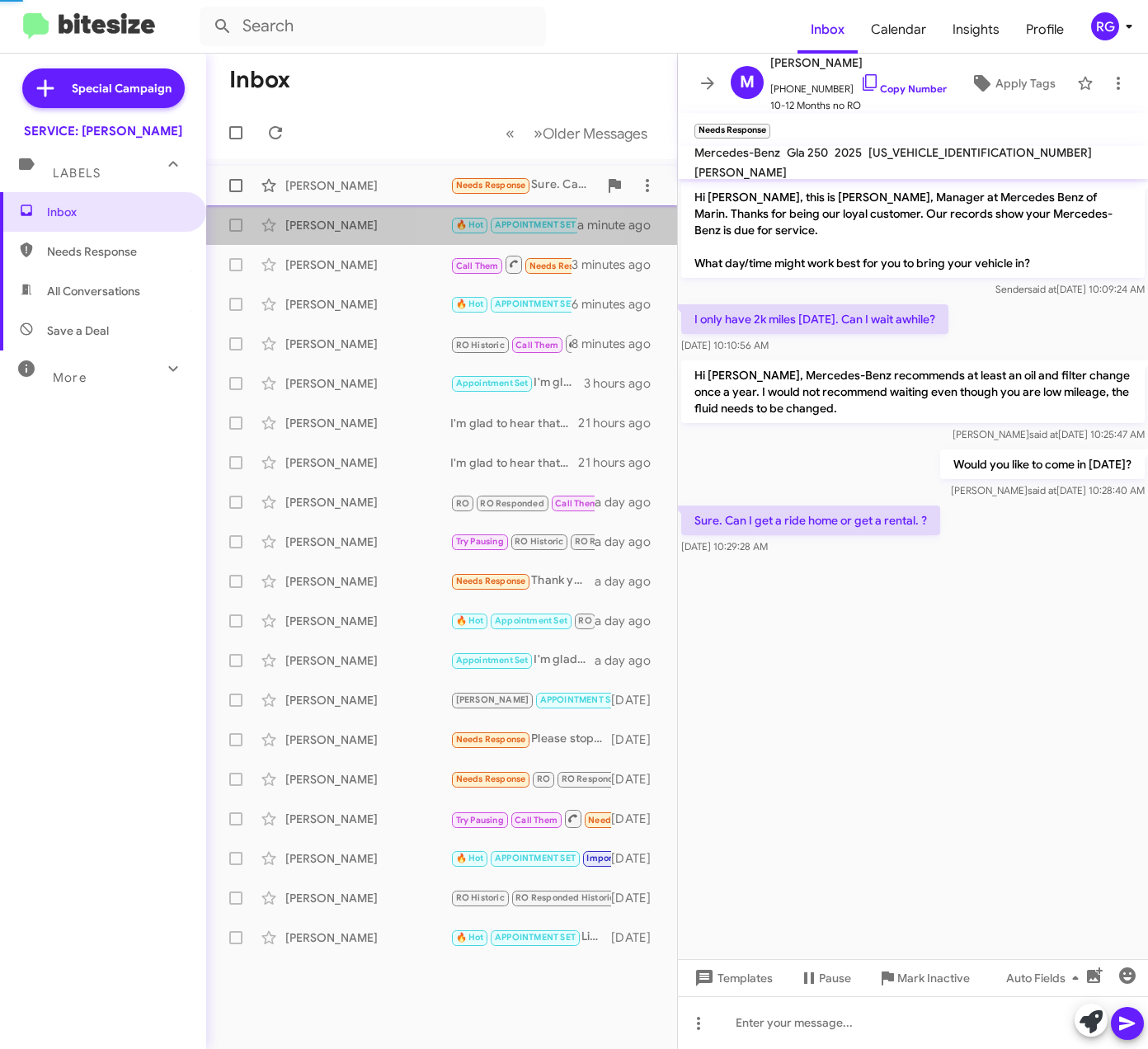
scroll to position [645, 0]
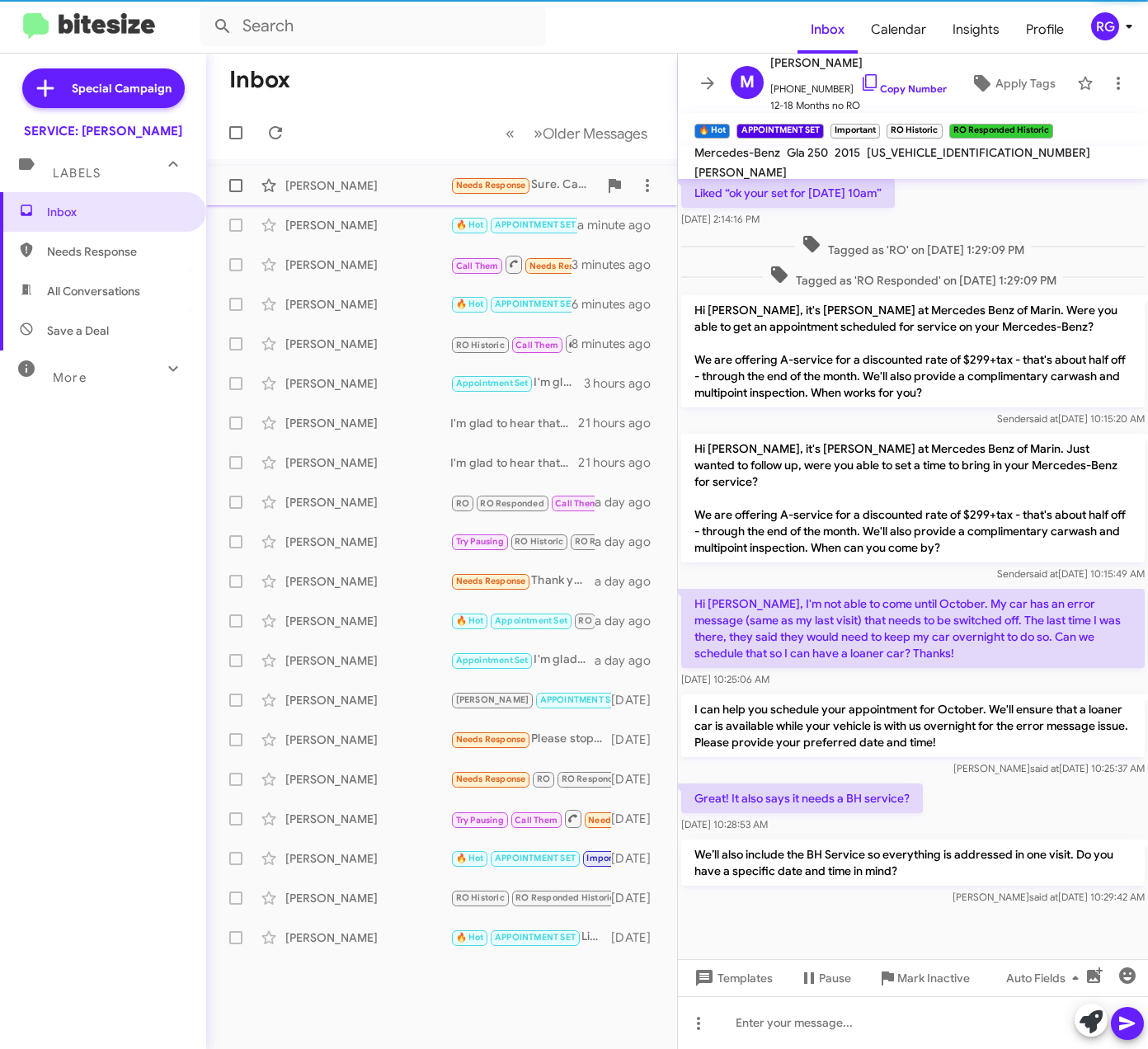
click at [398, 190] on div "[PERSON_NAME]" at bounding box center [367, 185] width 165 height 16
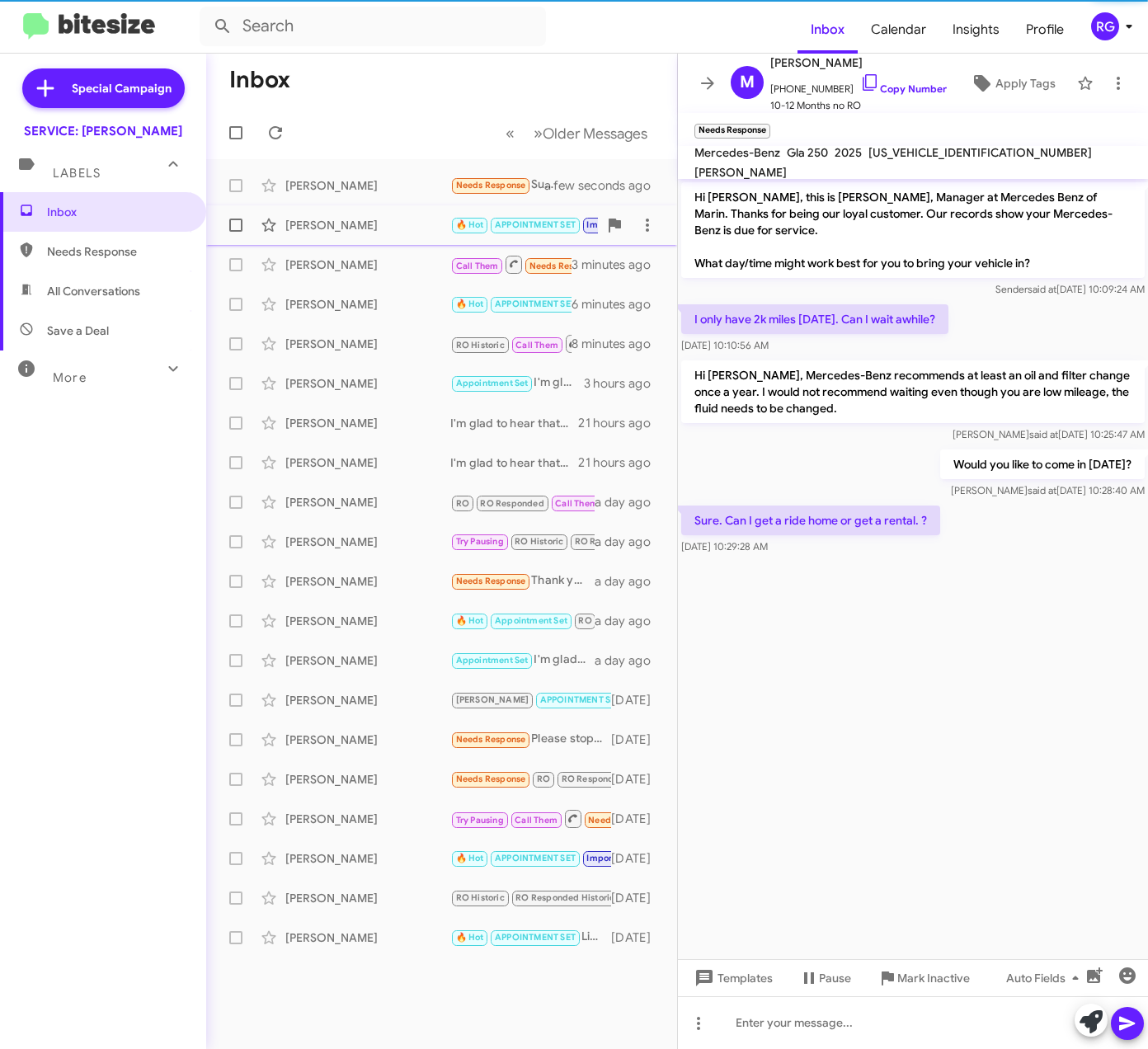
click at [394, 212] on div "Megan Martik 🔥 Hot APPOINTMENT SET Important RO Historic RO Responded Historic …" at bounding box center [441, 225] width 444 height 33
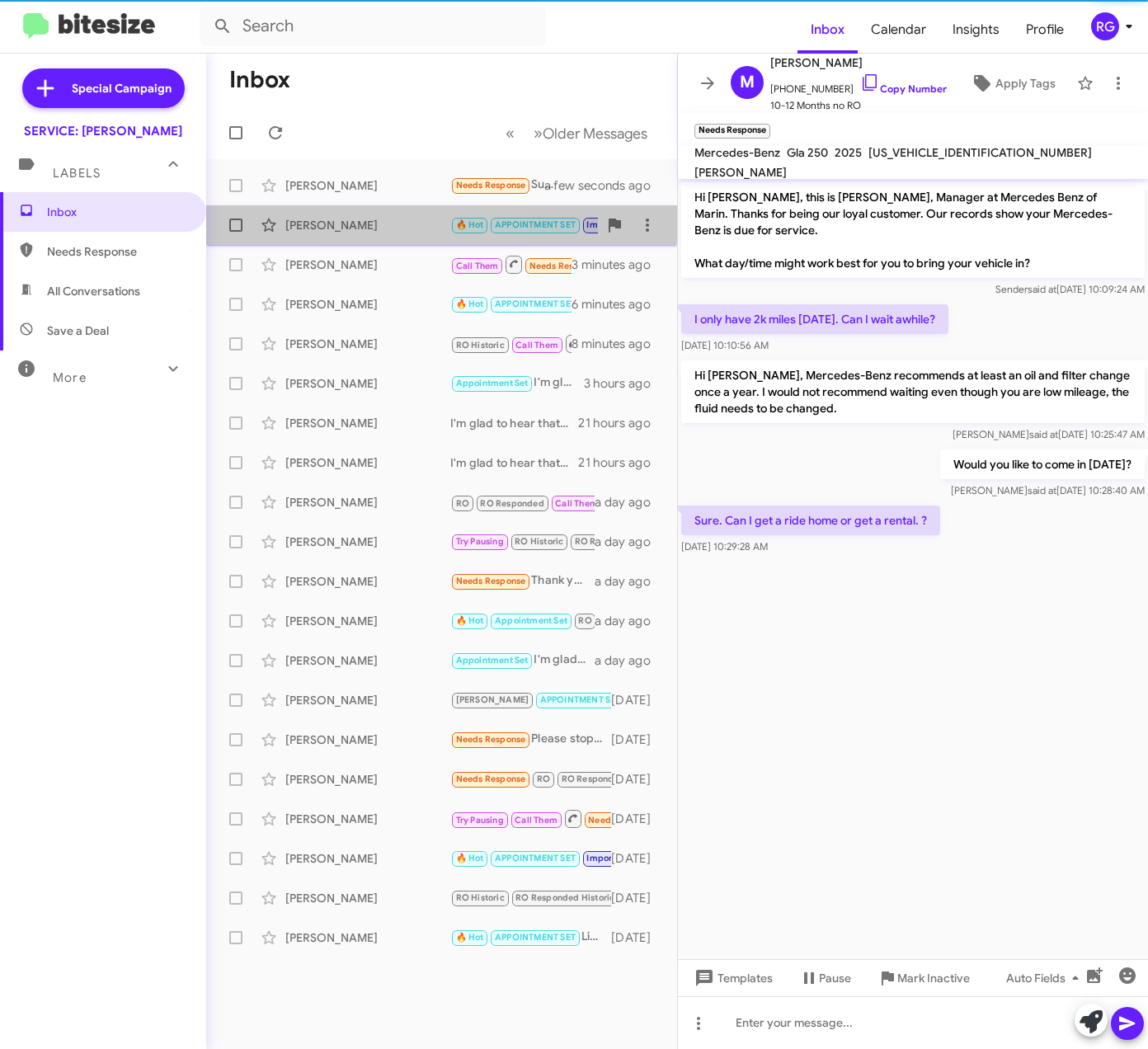
scroll to position [645, 0]
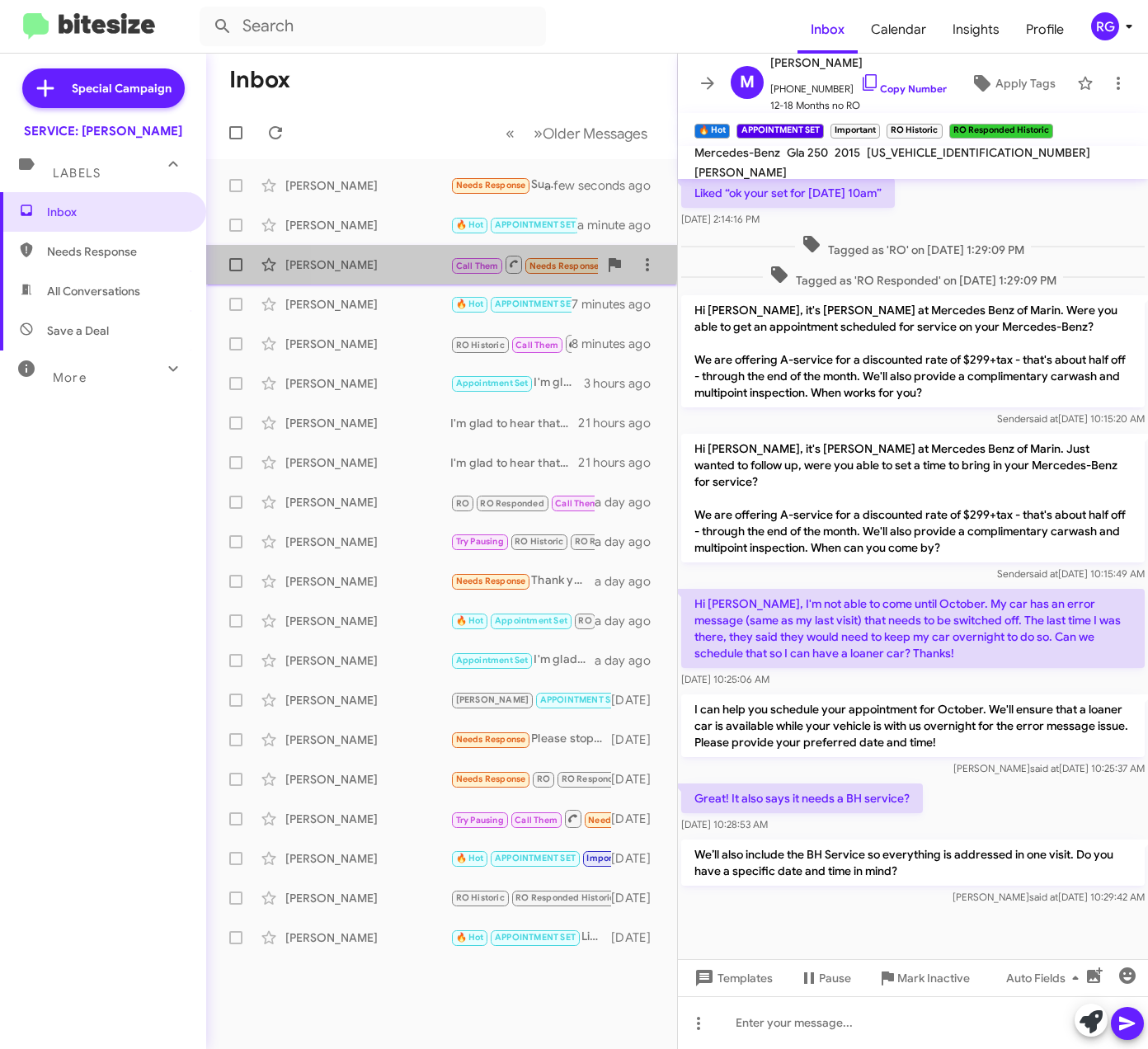
click at [389, 259] on div "Van Halbach" at bounding box center [367, 264] width 165 height 16
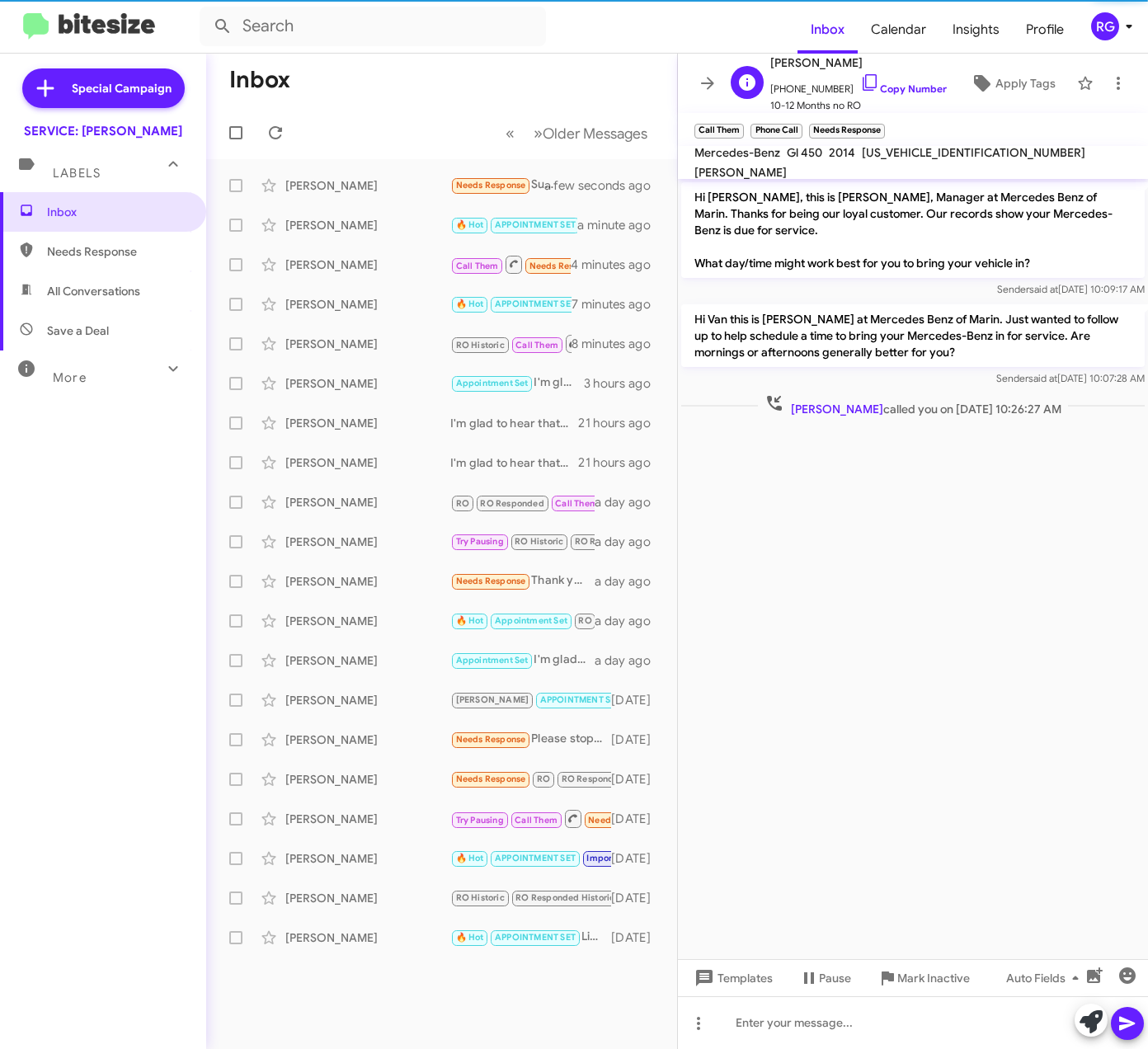
click at [997, 66] on div "V Van Halbach +14156028000 Copy Number 10-12 Months no RO Apply Tags" at bounding box center [897, 83] width 345 height 61
click at [997, 71] on span "Apply Tags" at bounding box center [1026, 83] width 61 height 29
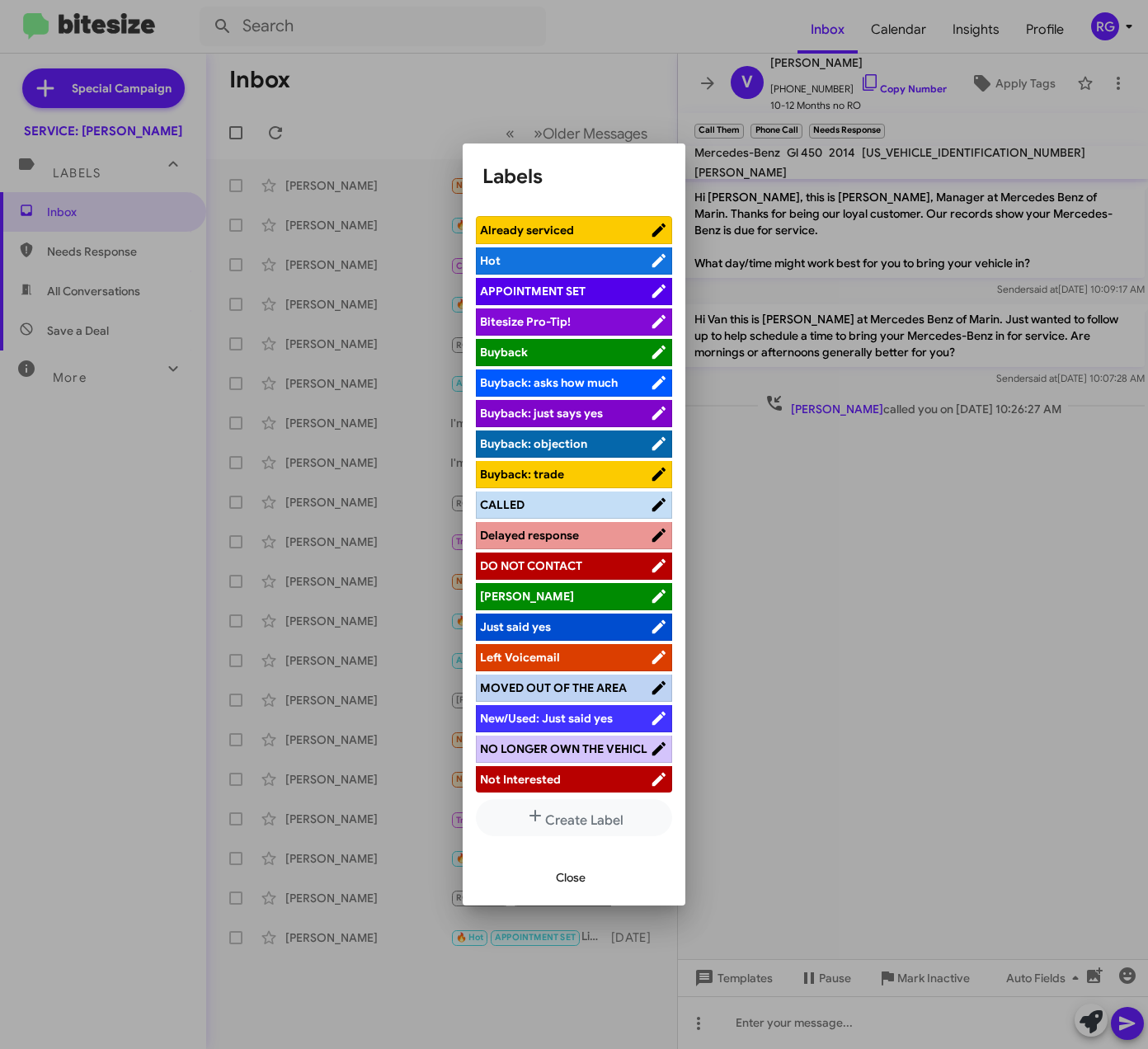
click at [549, 508] on span "CALLED" at bounding box center [565, 504] width 170 height 16
click at [576, 885] on span "Close" at bounding box center [571, 877] width 29 height 29
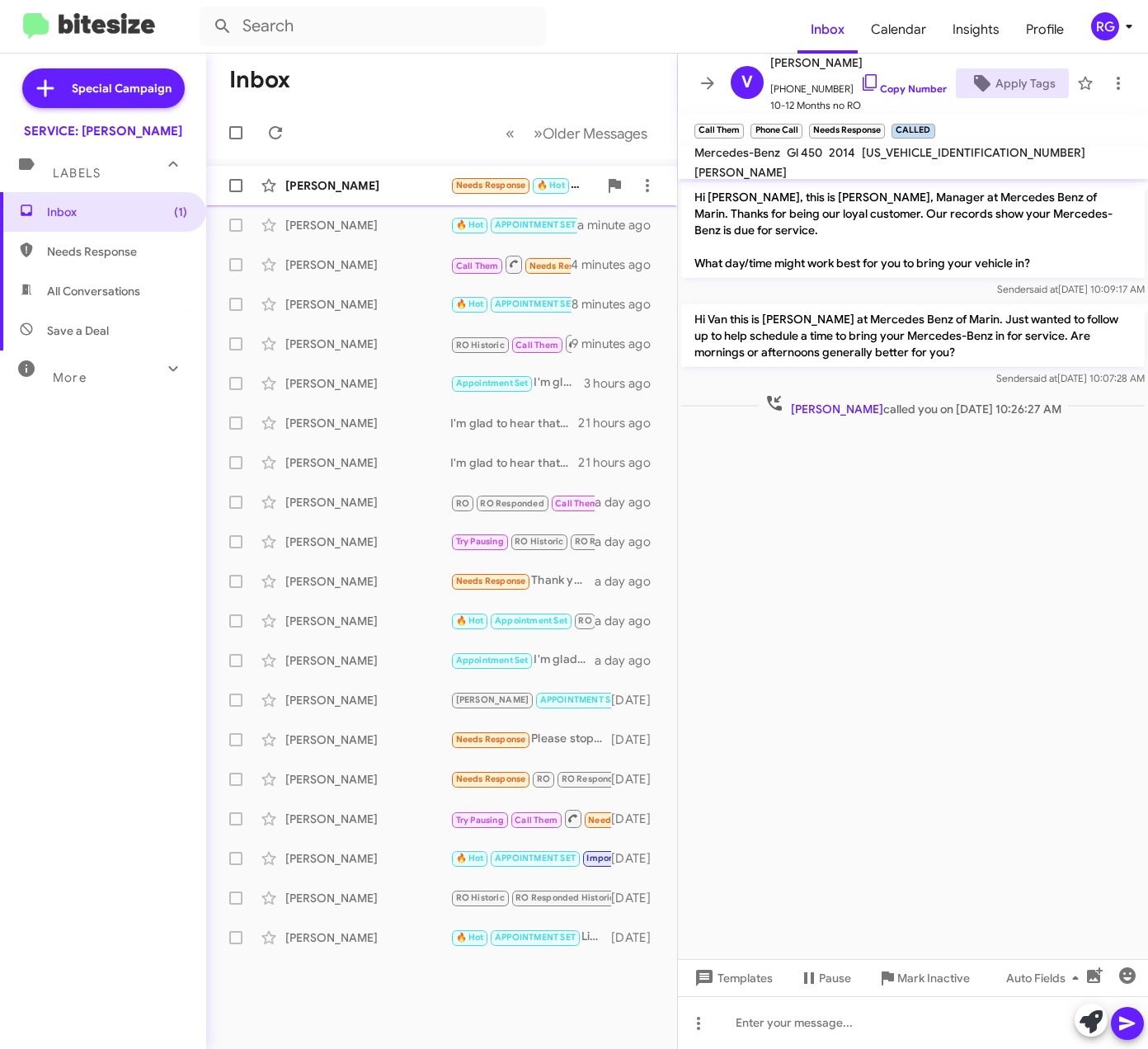
click at [397, 193] on div "[PERSON_NAME]" at bounding box center [367, 185] width 165 height 16
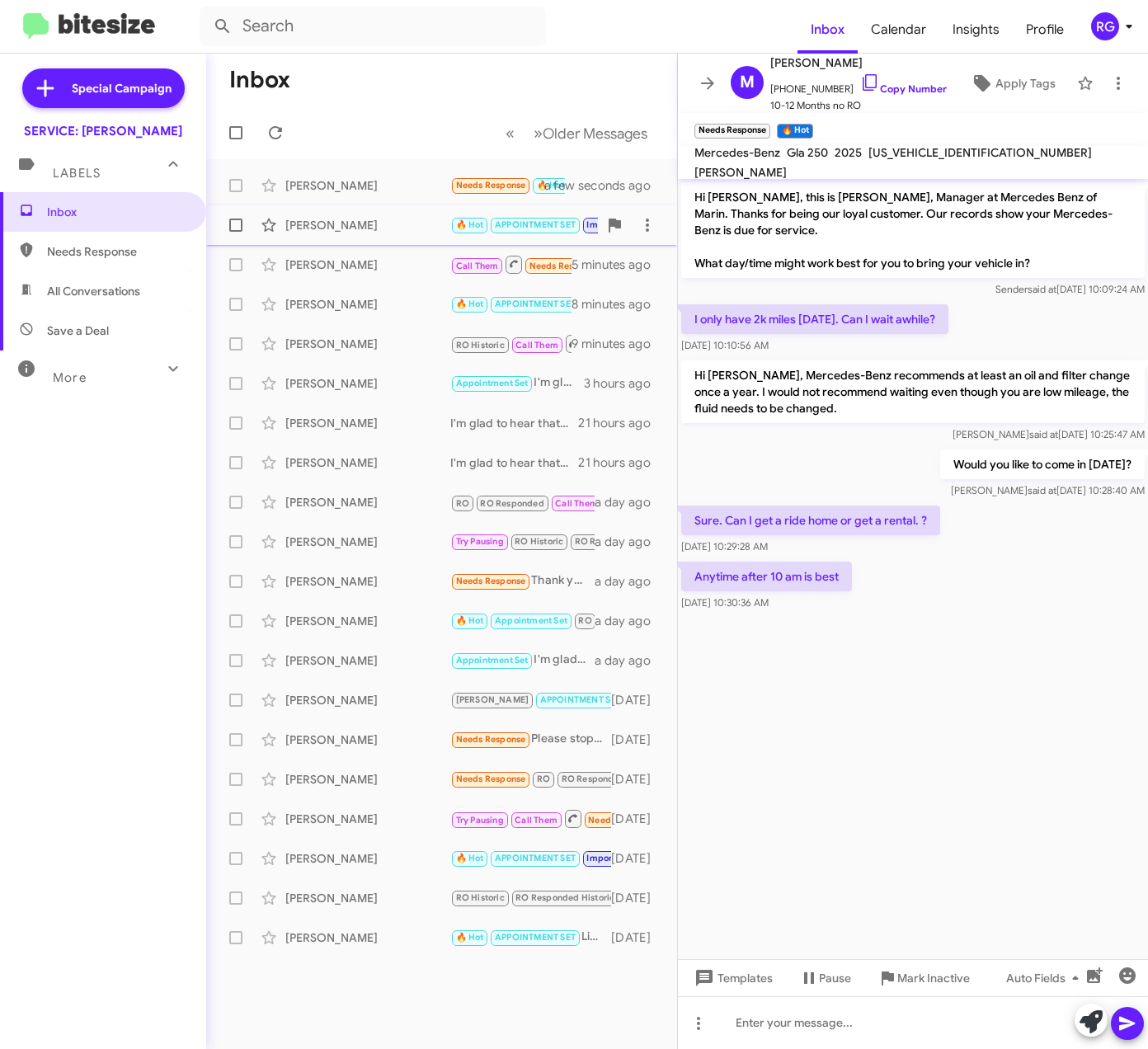
click at [394, 229] on div "[PERSON_NAME]" at bounding box center [367, 224] width 165 height 16
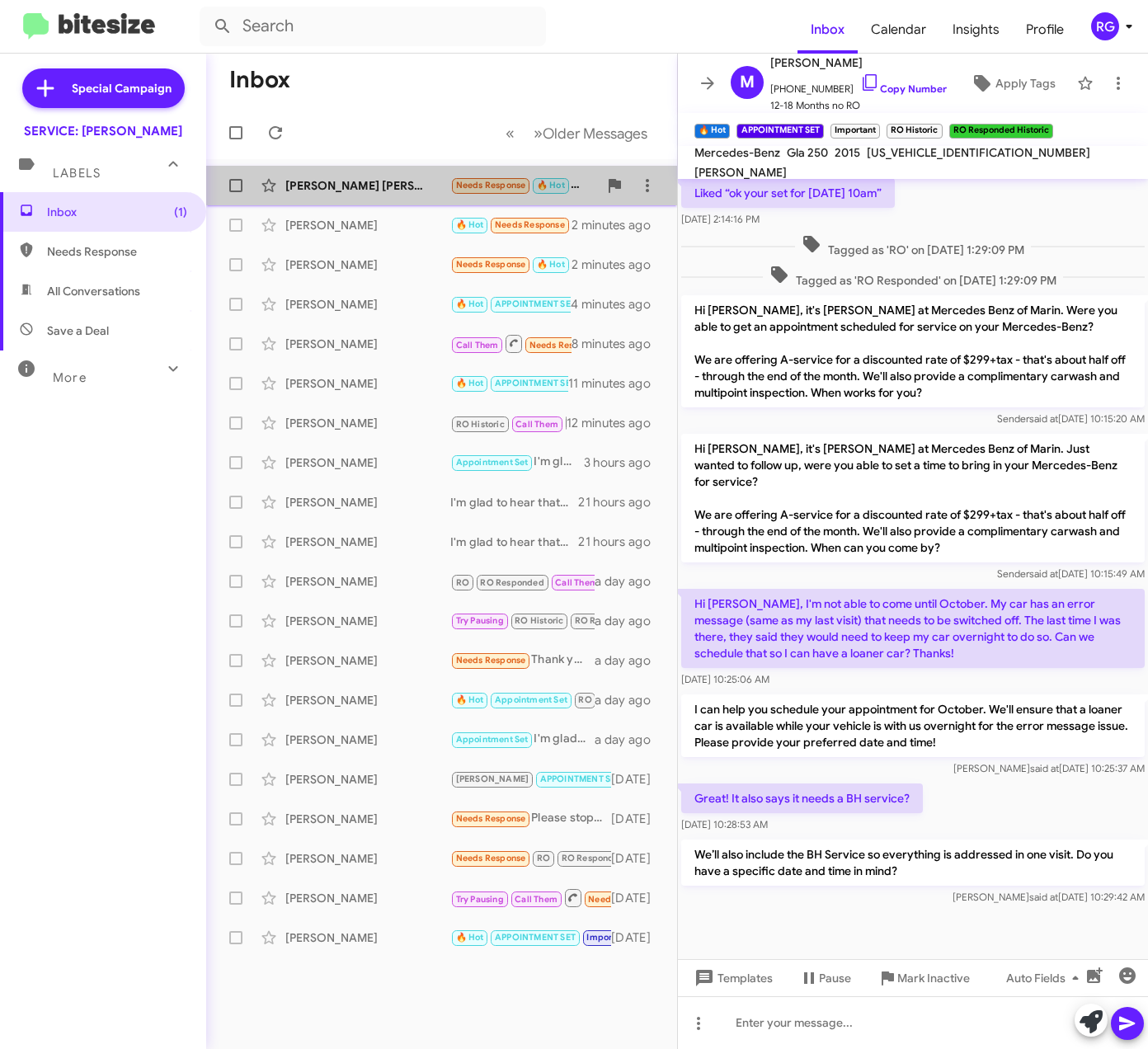
click at [450, 170] on div "Juan Hernandez Torres Needs Response 🔥 Hot Hi, in the morning will be fine with…" at bounding box center [441, 185] width 444 height 33
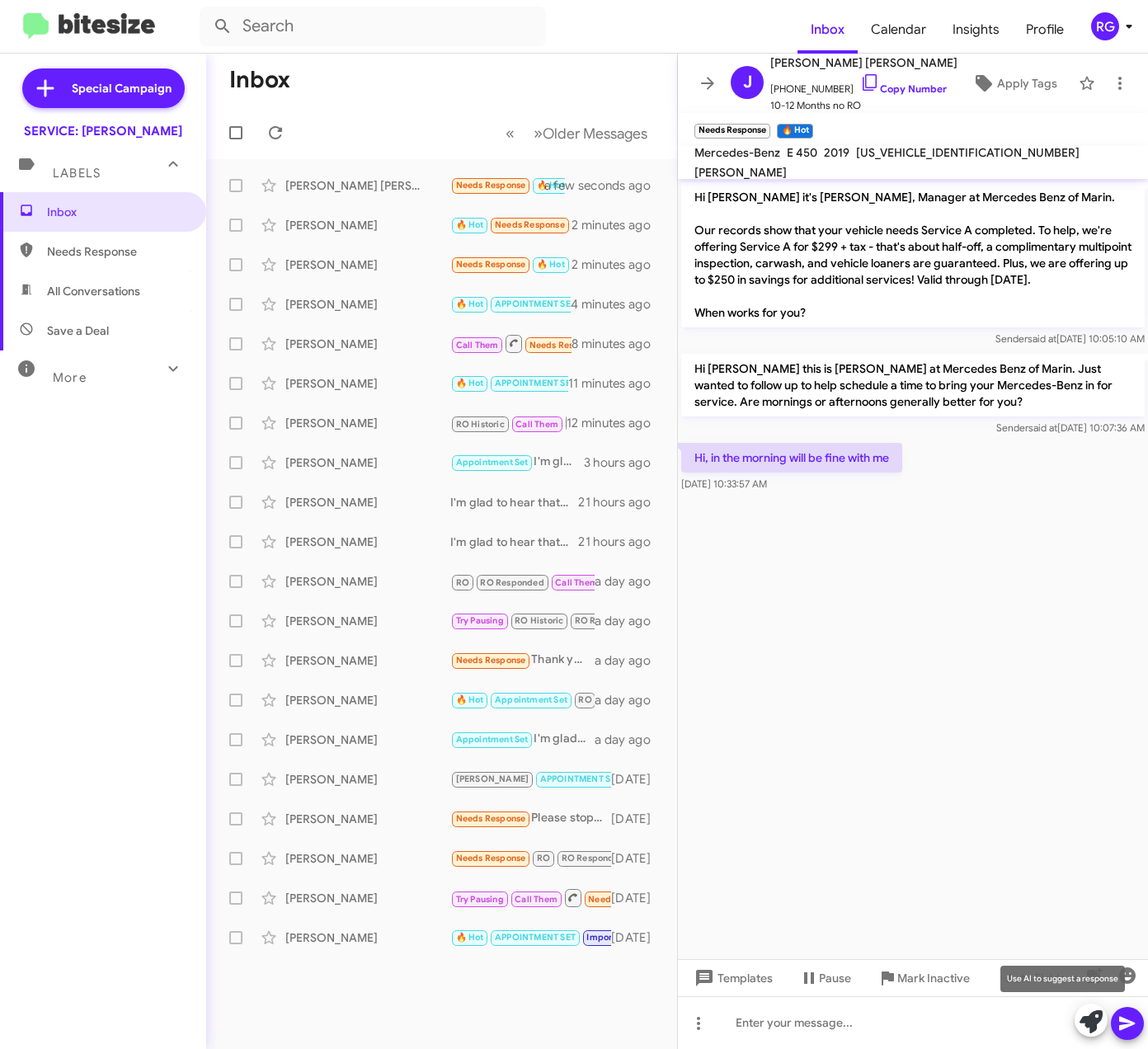
click at [1093, 1021] on icon at bounding box center [1091, 1021] width 23 height 23
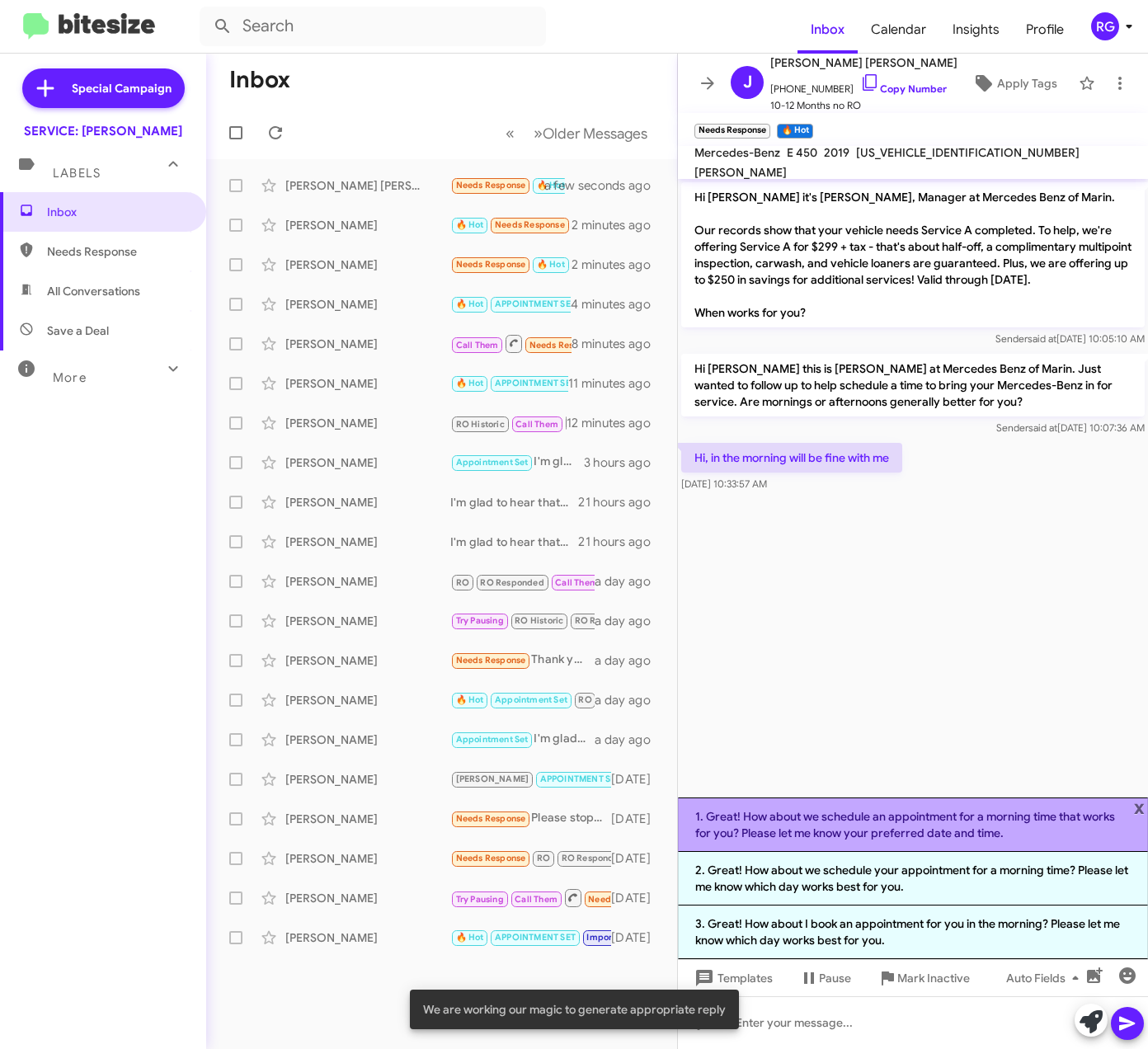
click at [924, 839] on li "1. Great! How about we schedule an appointment for a morning time that works fo…" at bounding box center [913, 825] width 470 height 55
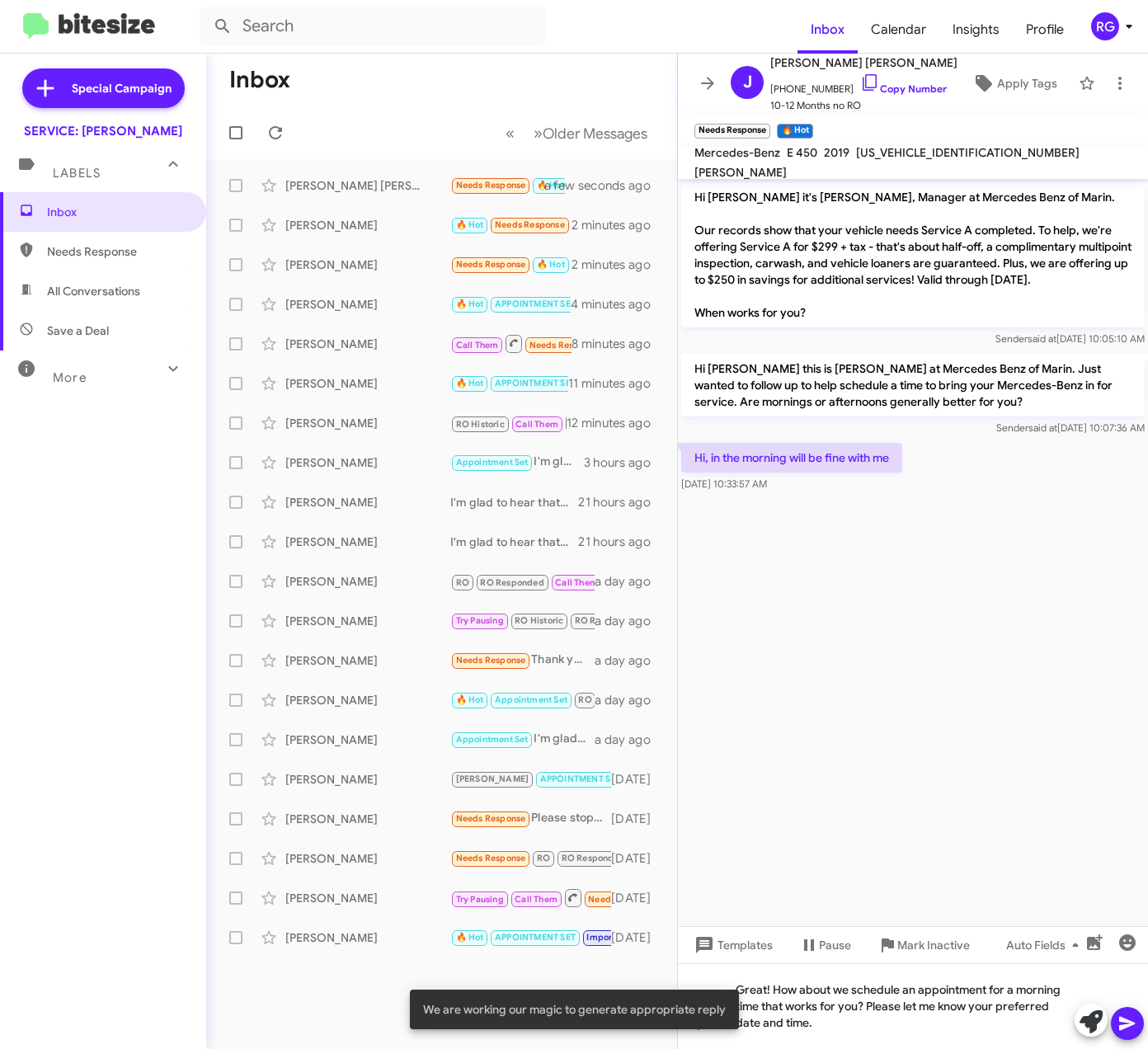
click at [1132, 1026] on icon at bounding box center [1127, 1023] width 20 height 20
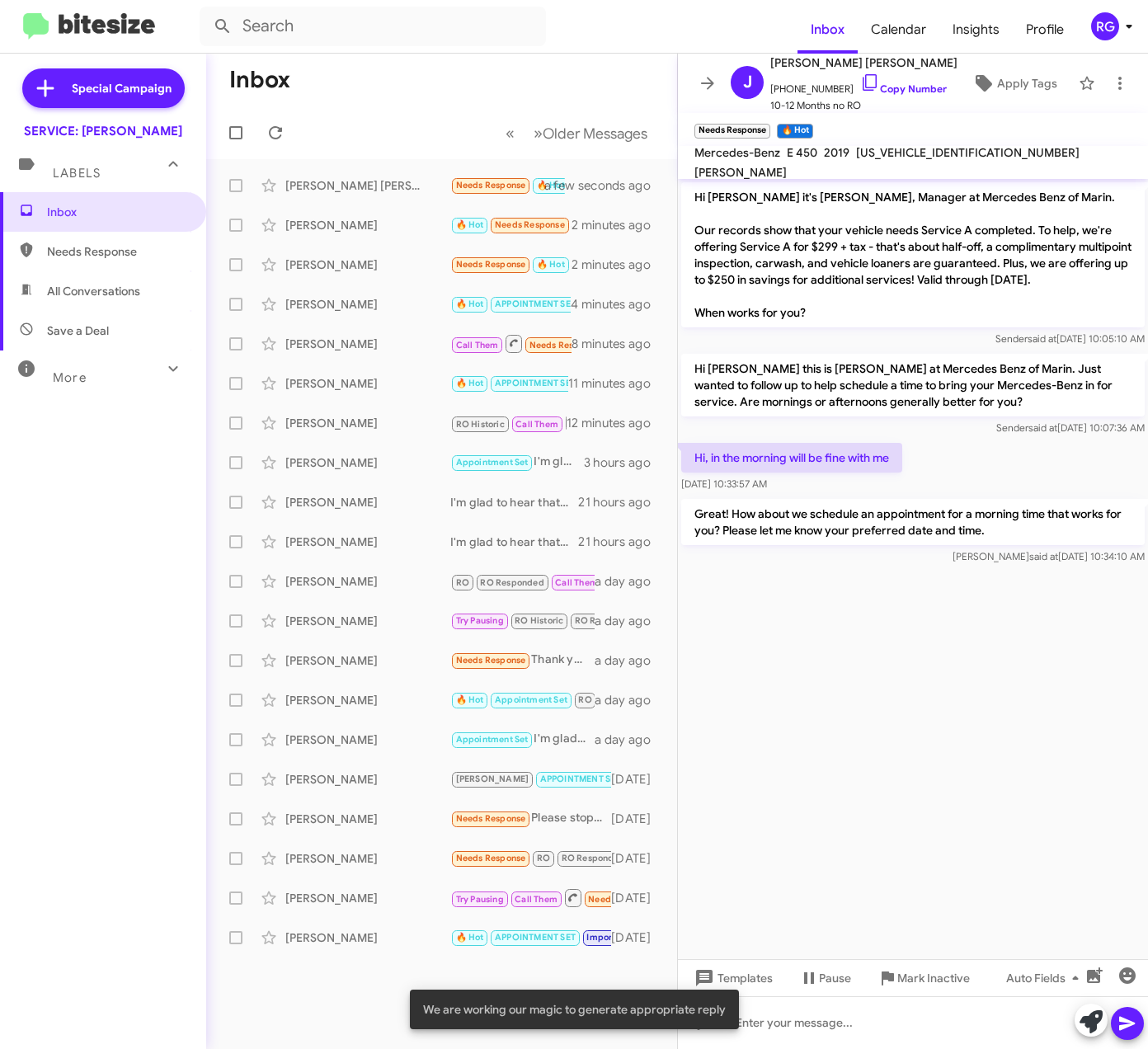
click at [905, 156] on span "WDD1J6HBXKF089964" at bounding box center [968, 152] width 224 height 15
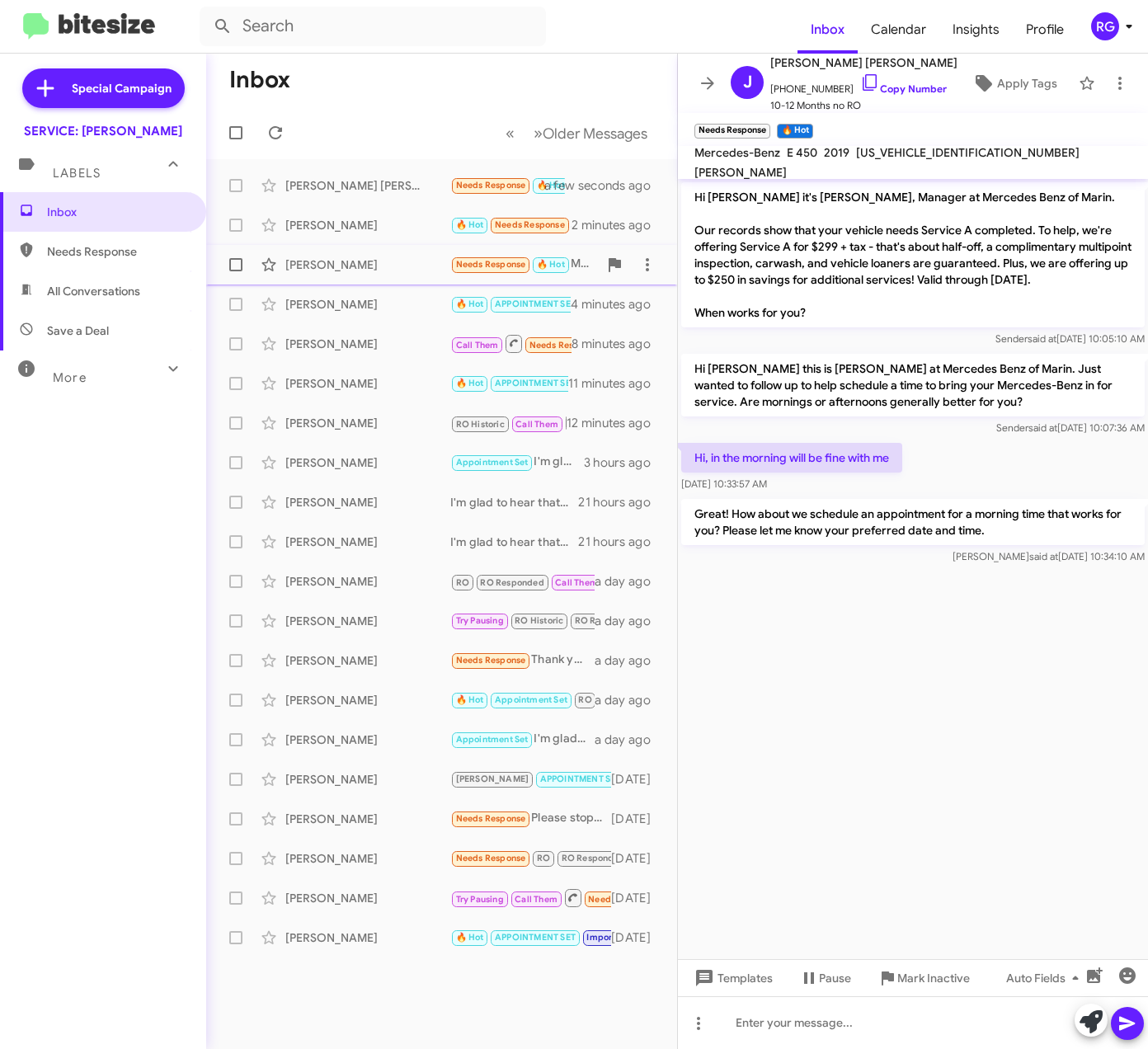
copy span "WDD1J6HBXKF089964"
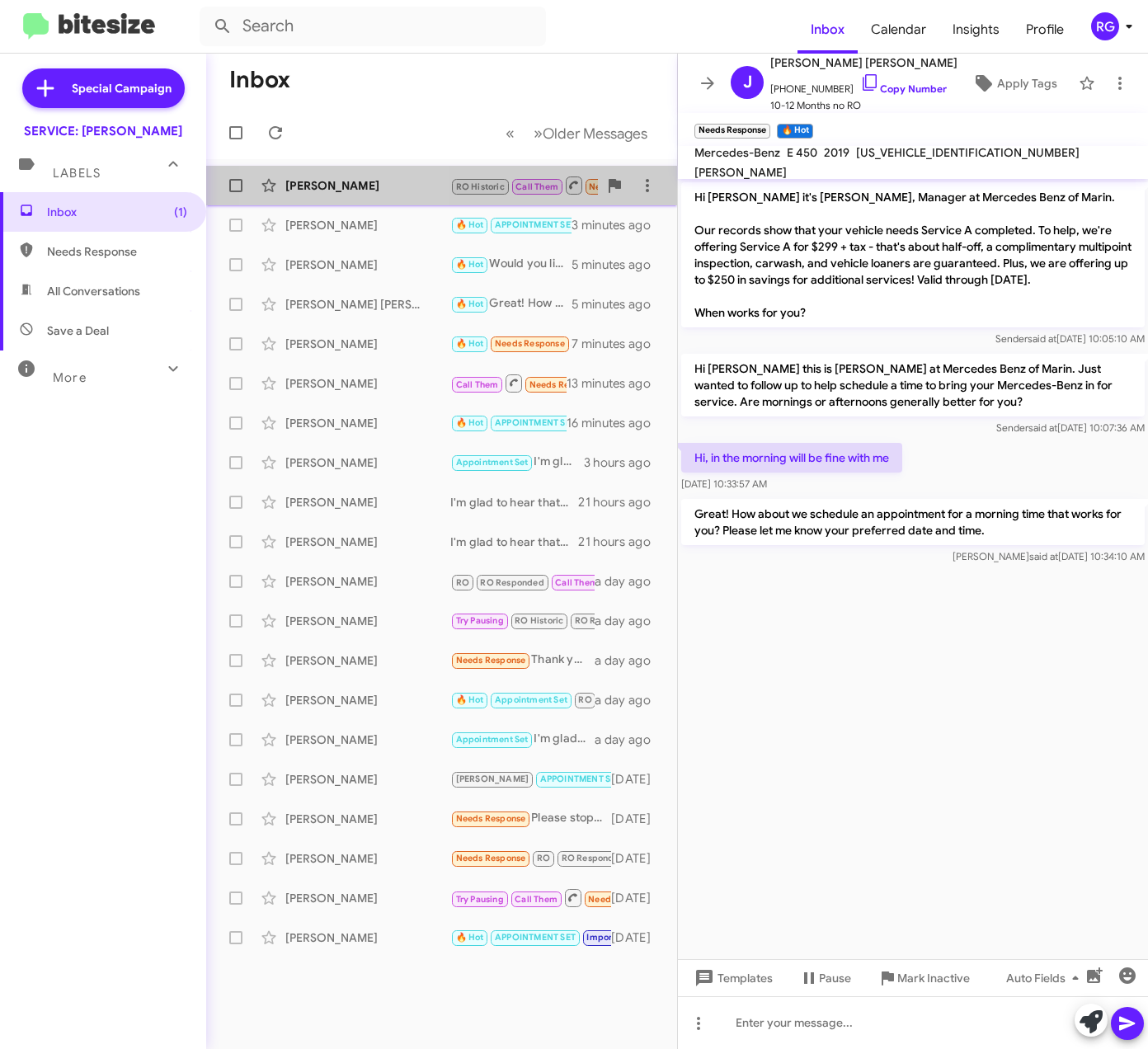
click at [353, 195] on div "Sandra Gerner RO Historic Call Them Needs Response 🔥 Hot Thank you, Omar! As so…" at bounding box center [441, 185] width 444 height 33
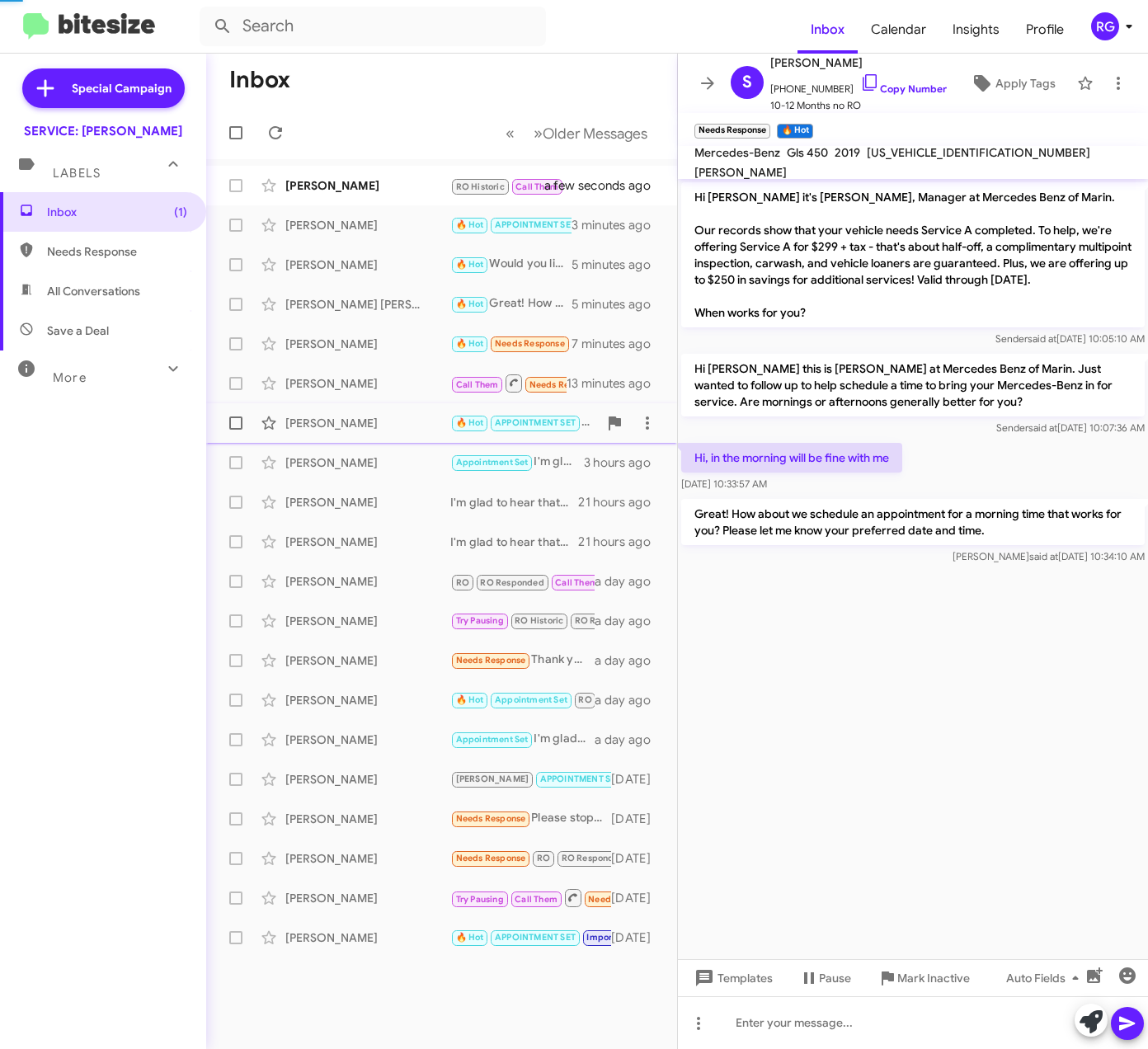
scroll to position [212, 0]
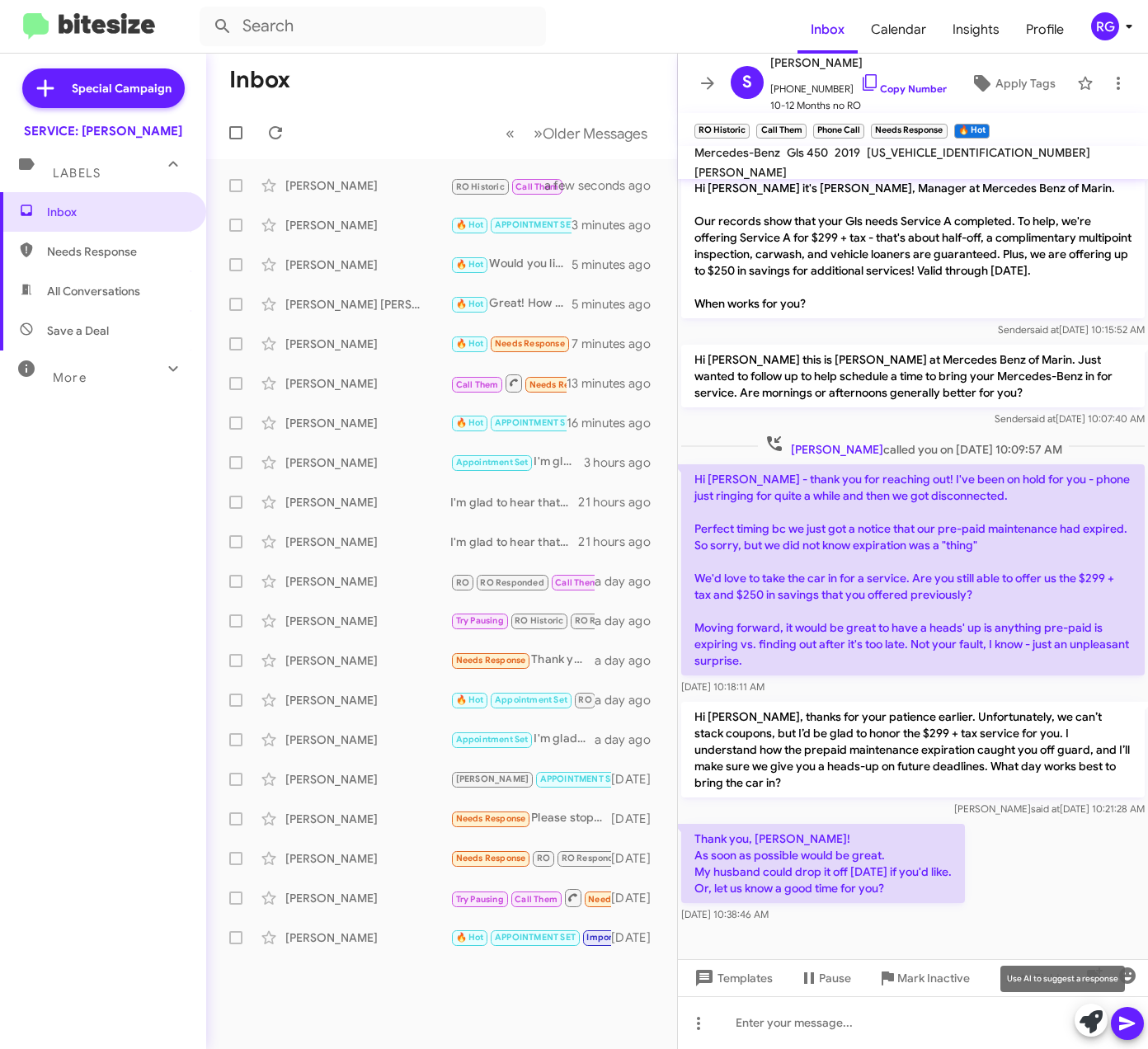
click at [1083, 1018] on icon at bounding box center [1091, 1021] width 23 height 23
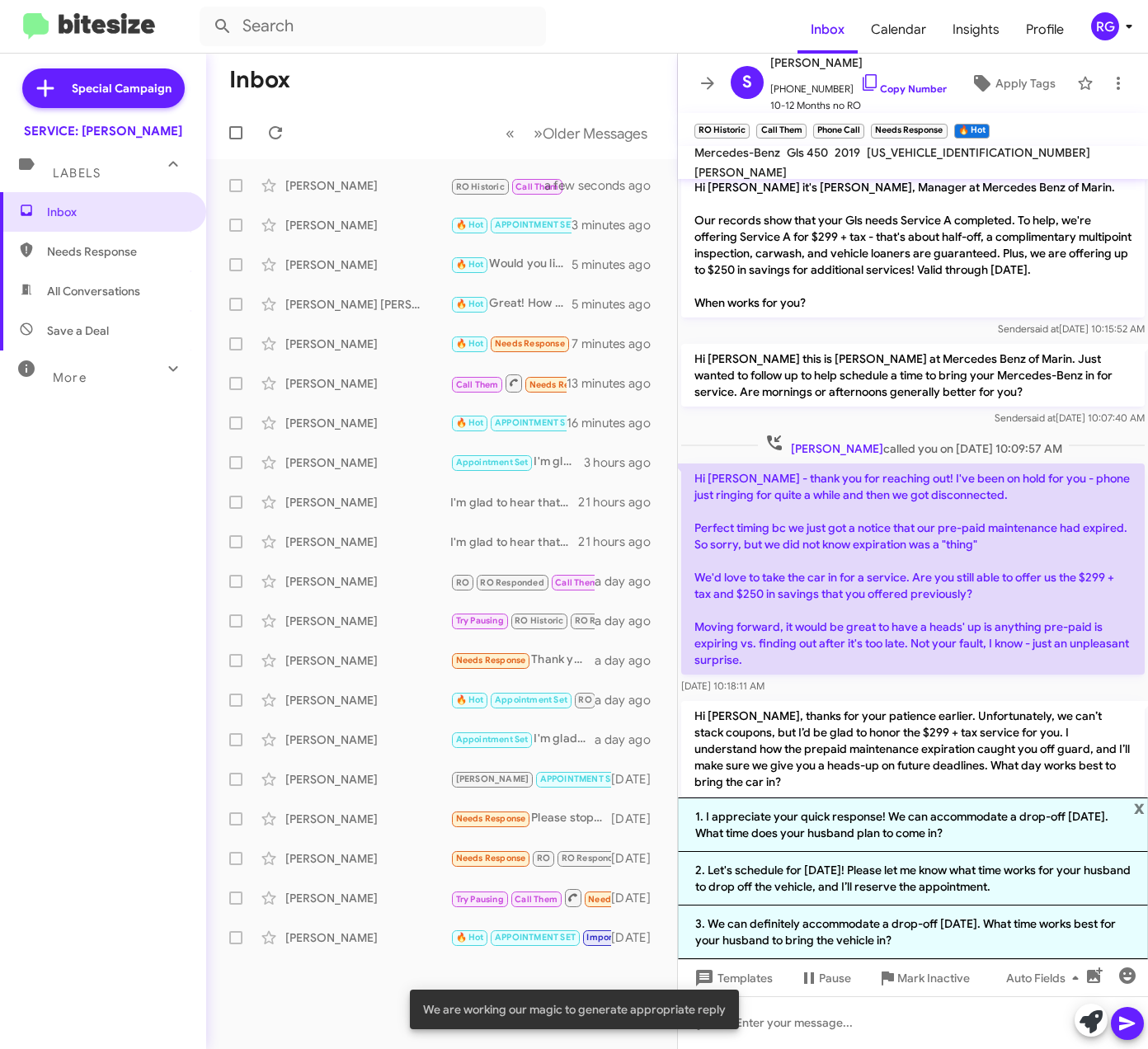
click at [975, 833] on li "1. I appreciate your quick response! We can accommodate a drop-off today. What …" at bounding box center [913, 825] width 470 height 55
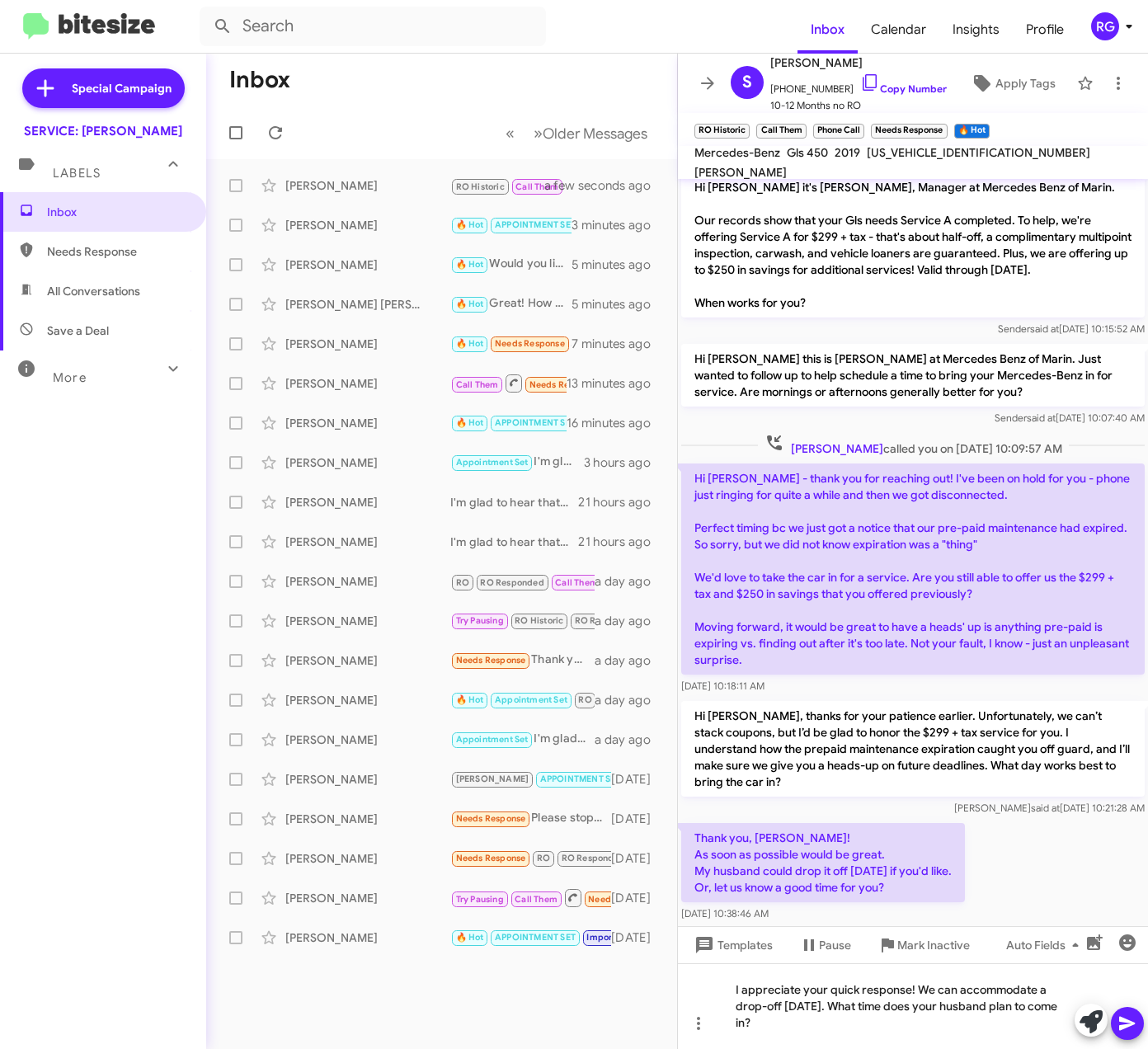
click at [1135, 1021] on button at bounding box center [1128, 1024] width 33 height 33
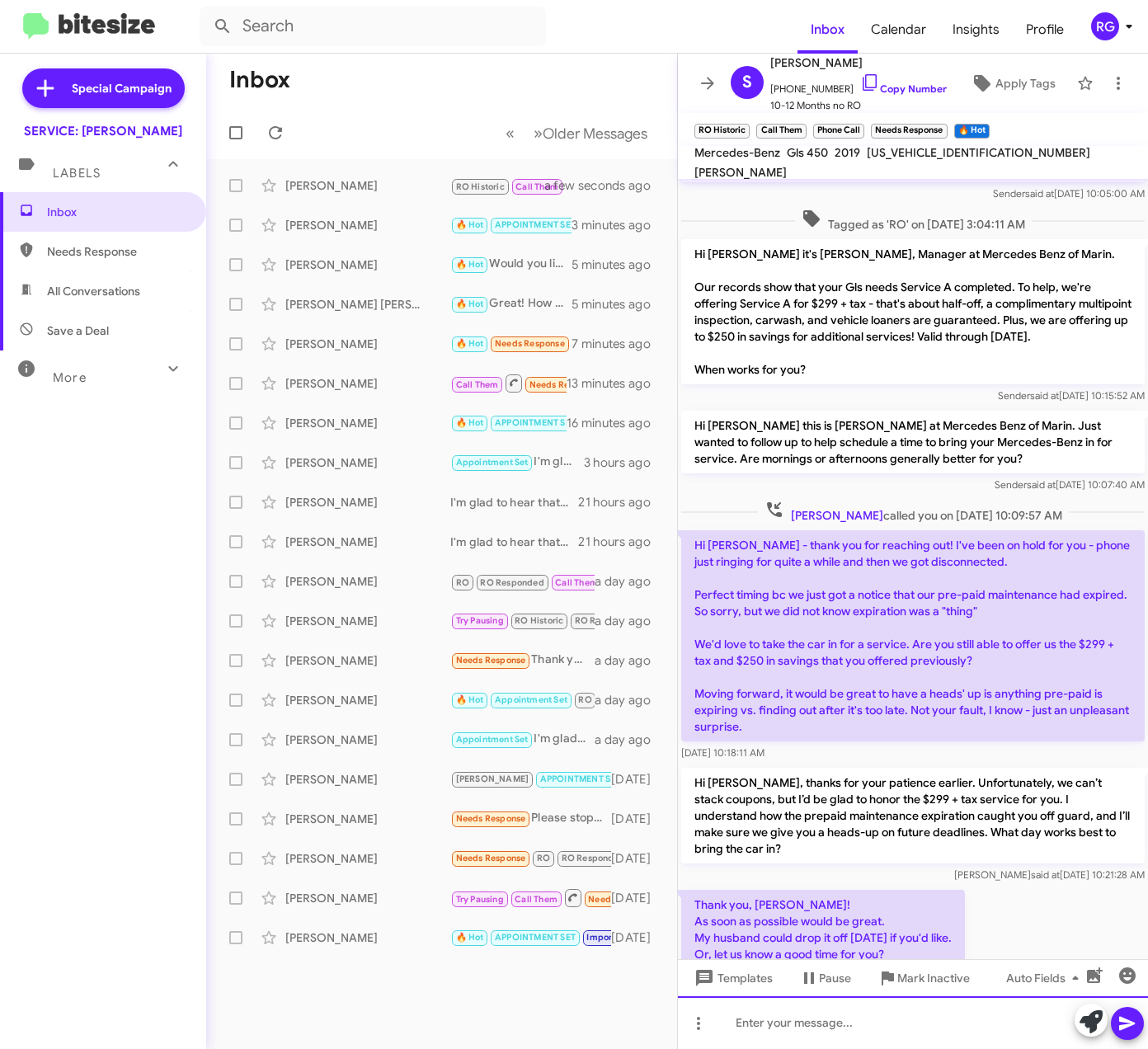
scroll to position [288, 0]
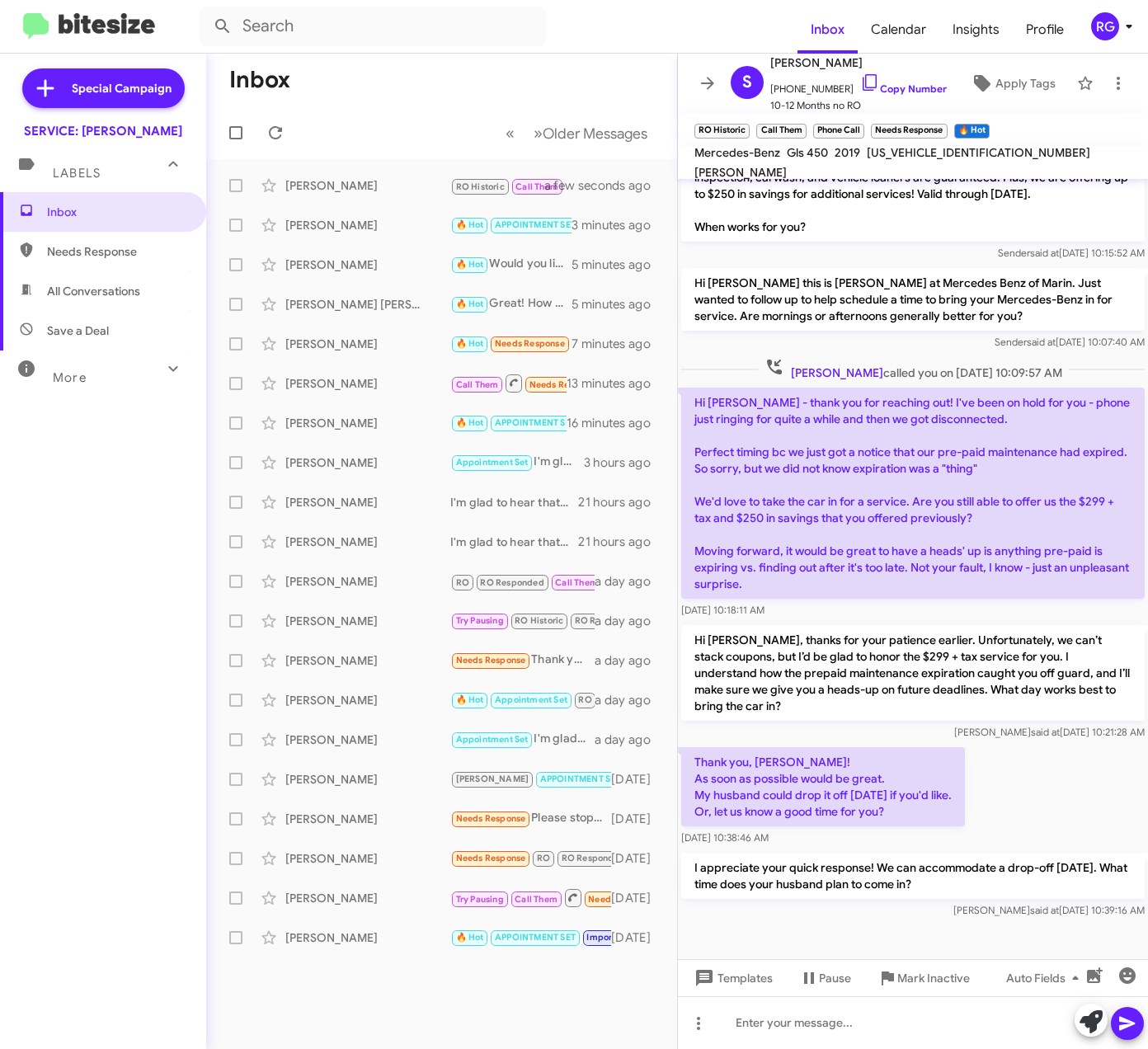
click at [881, 160] on span "[US_VEHICLE_IDENTIFICATION_NUMBER]" at bounding box center [979, 152] width 224 height 15
copy span "[US_VEHICLE_IDENTIFICATION_NUMBER]"
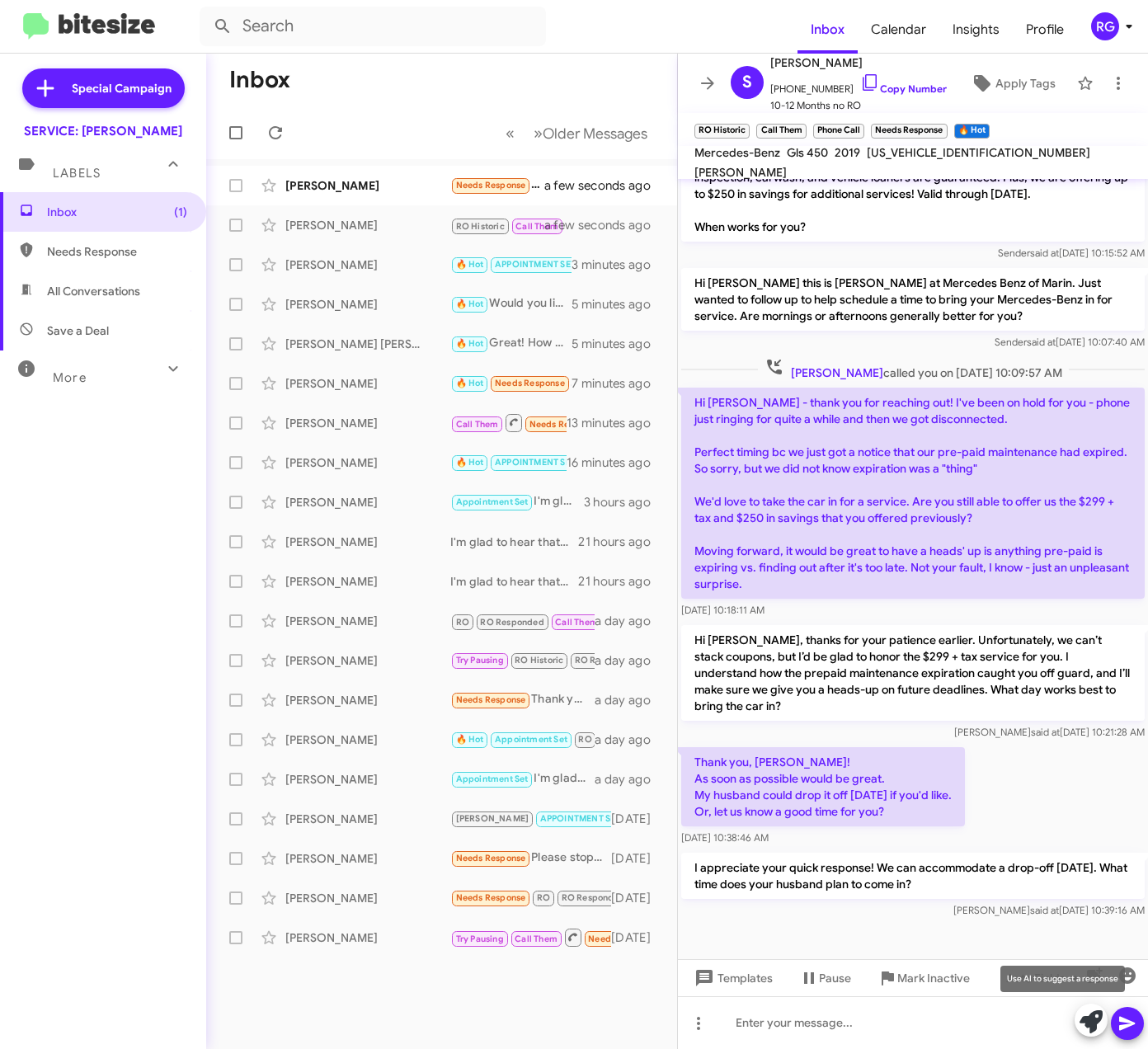
click at [1089, 1024] on icon at bounding box center [1091, 1021] width 23 height 23
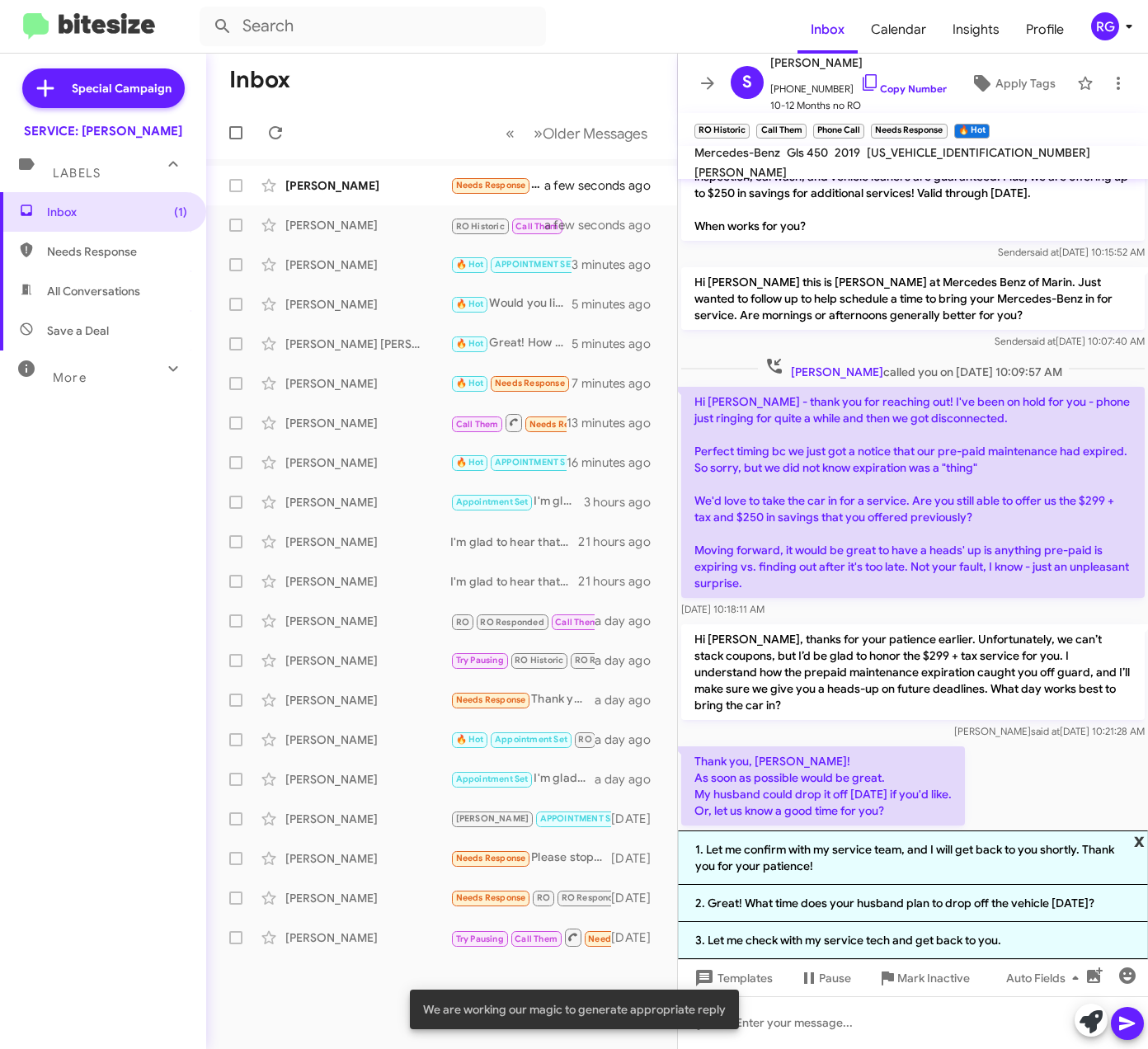
click at [1135, 838] on span "x" at bounding box center [1139, 840] width 10 height 20
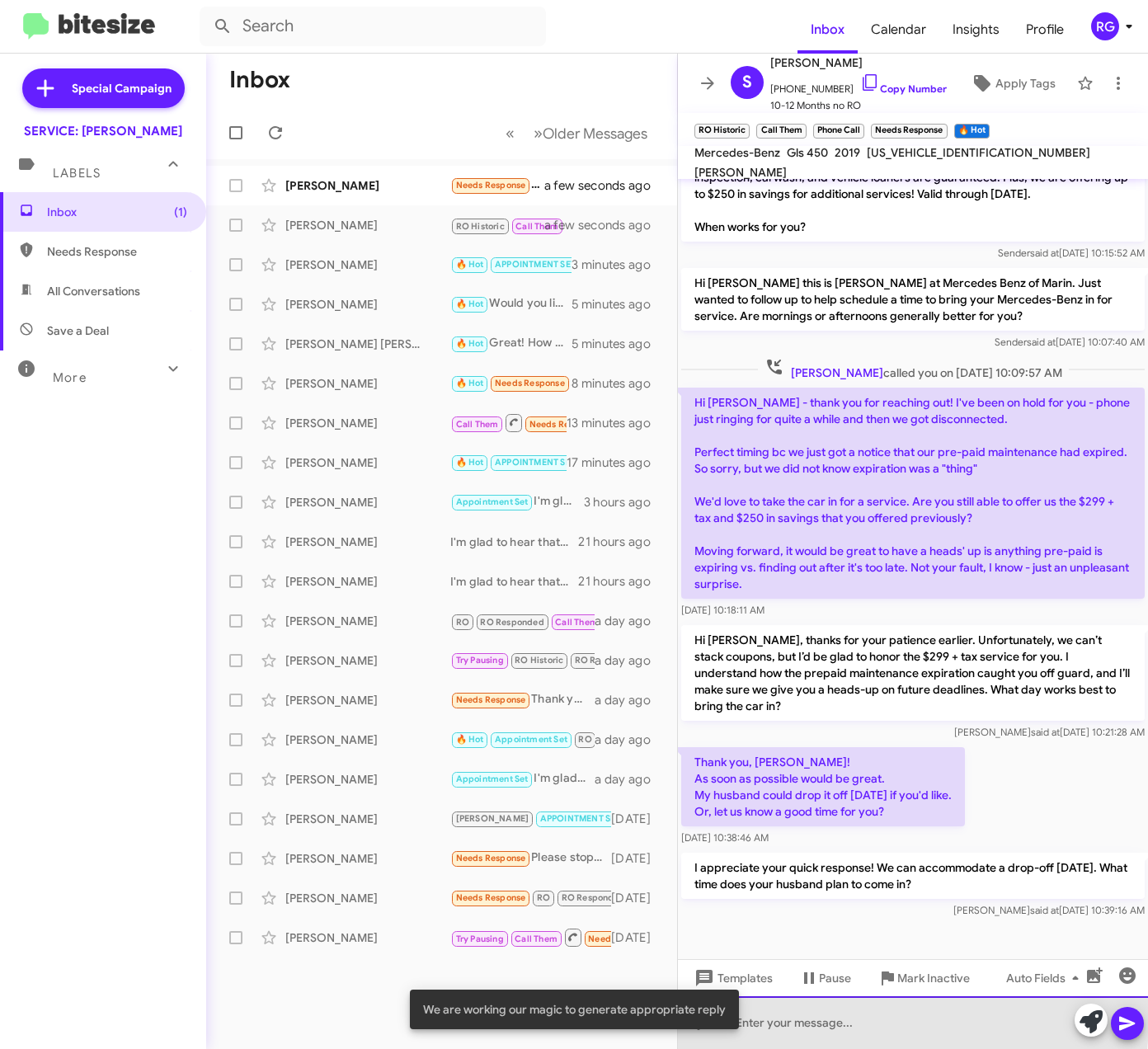
click at [863, 1021] on div at bounding box center [913, 1022] width 470 height 53
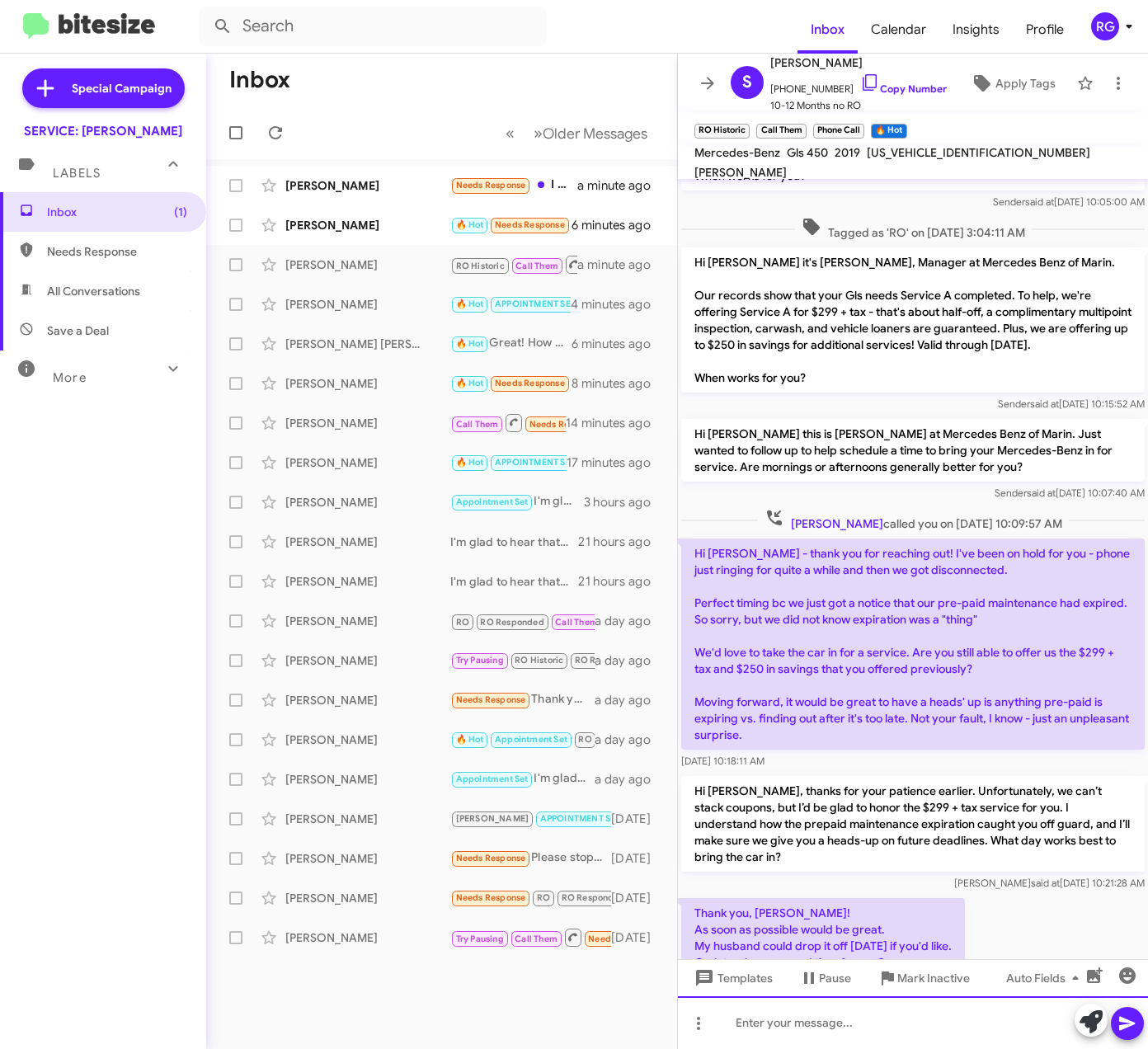
scroll to position [350, 0]
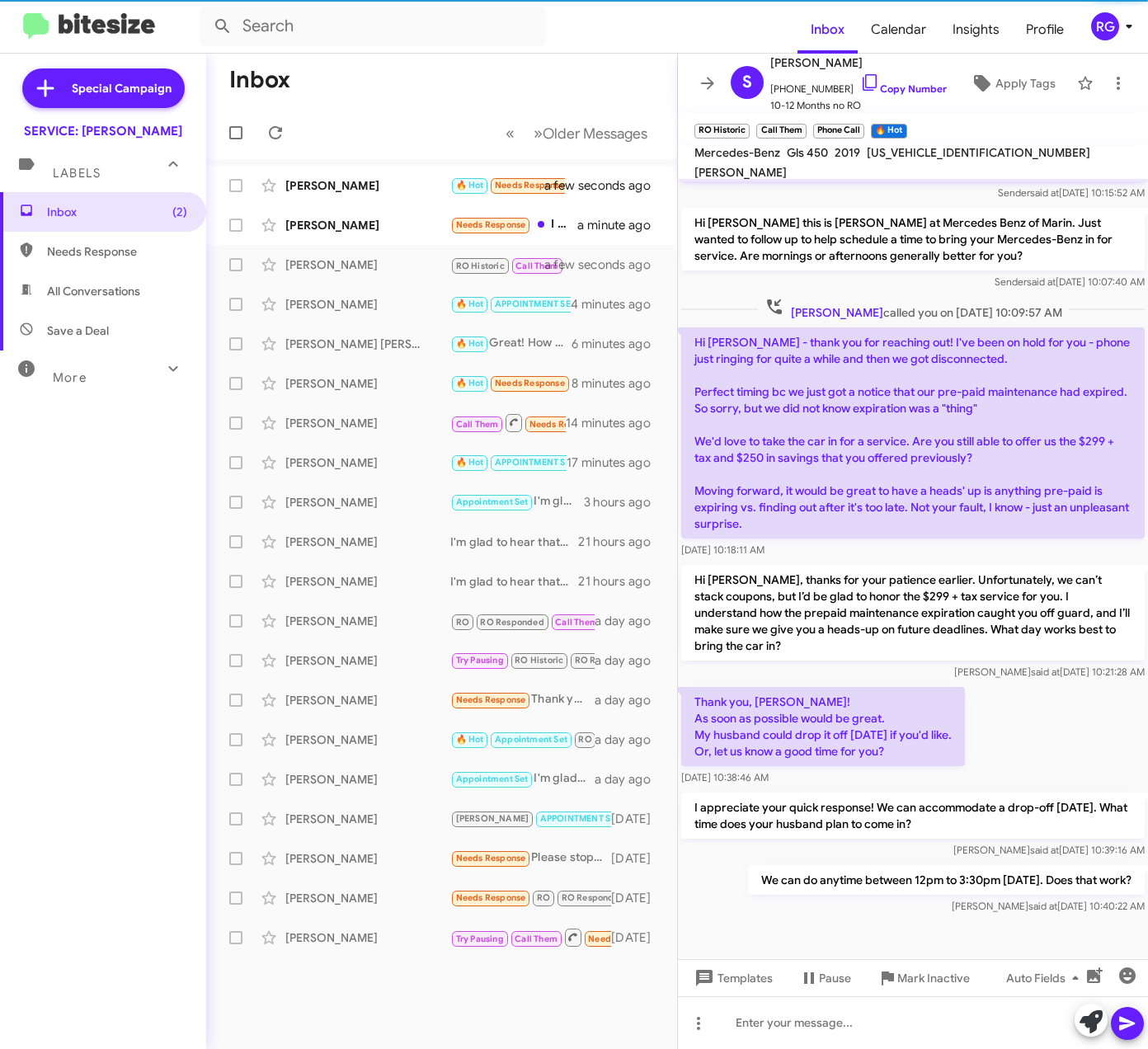
click at [945, 156] on span "[US_VEHICLE_IDENTIFICATION_NUMBER]" at bounding box center [979, 152] width 224 height 15
copy span "[US_VEHICLE_IDENTIFICATION_NUMBER]"
click at [347, 190] on div "Mary Mcdevitt" at bounding box center [367, 185] width 165 height 16
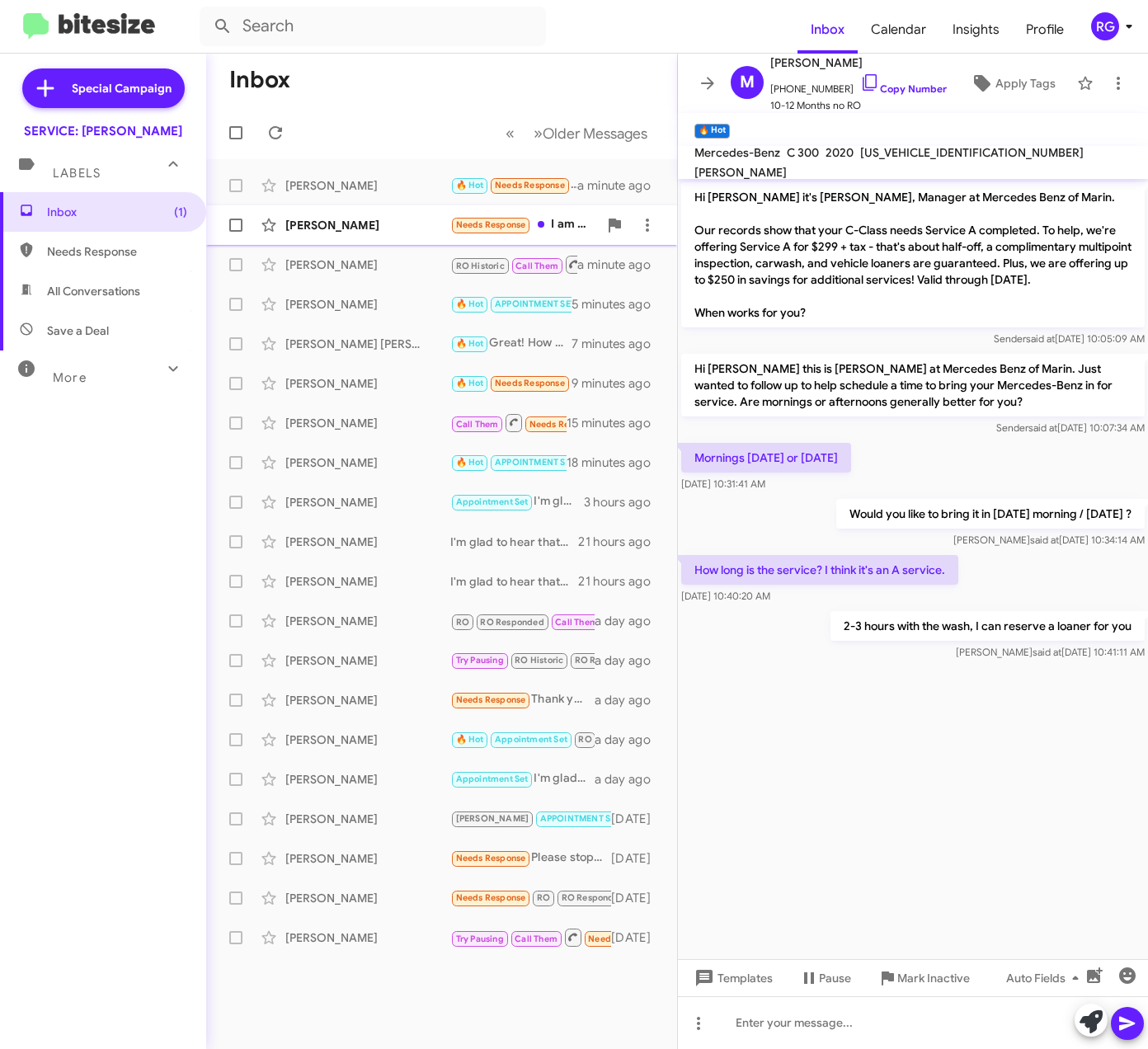
click at [453, 232] on small "Needs Response" at bounding box center [491, 225] width 78 height 16
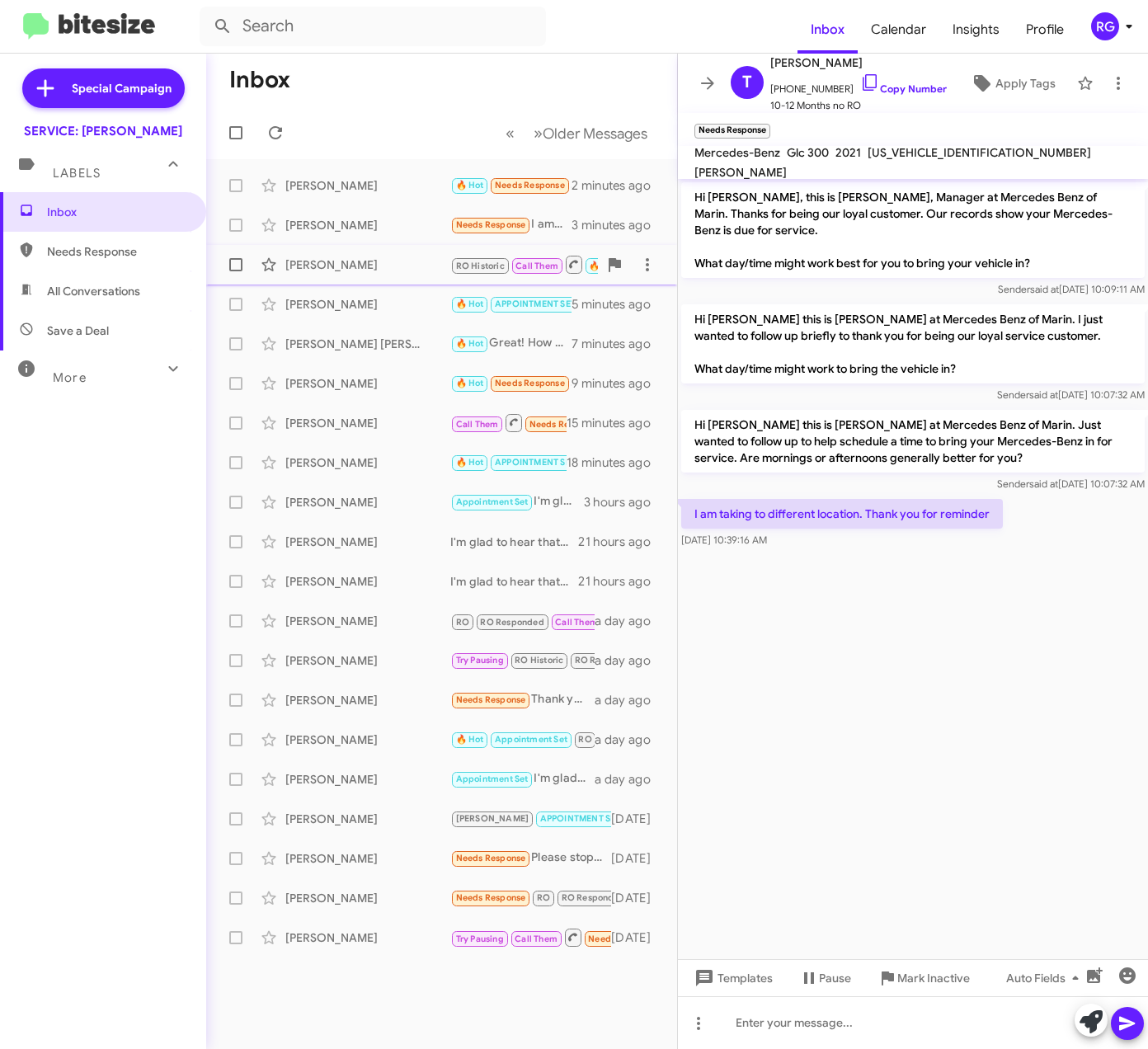
click at [452, 266] on small "RO Historic" at bounding box center [481, 266] width 57 height 16
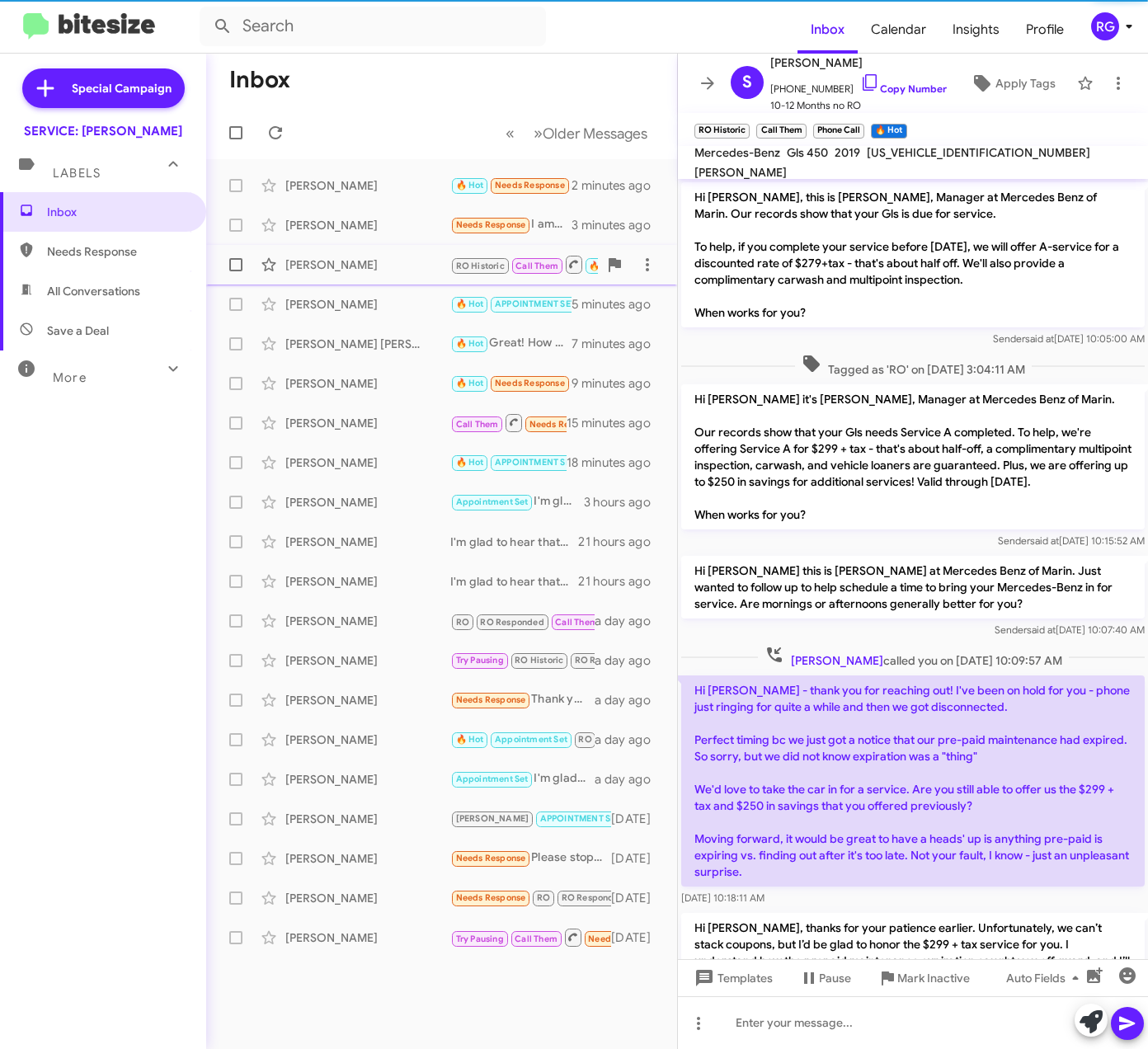
scroll to position [348, 0]
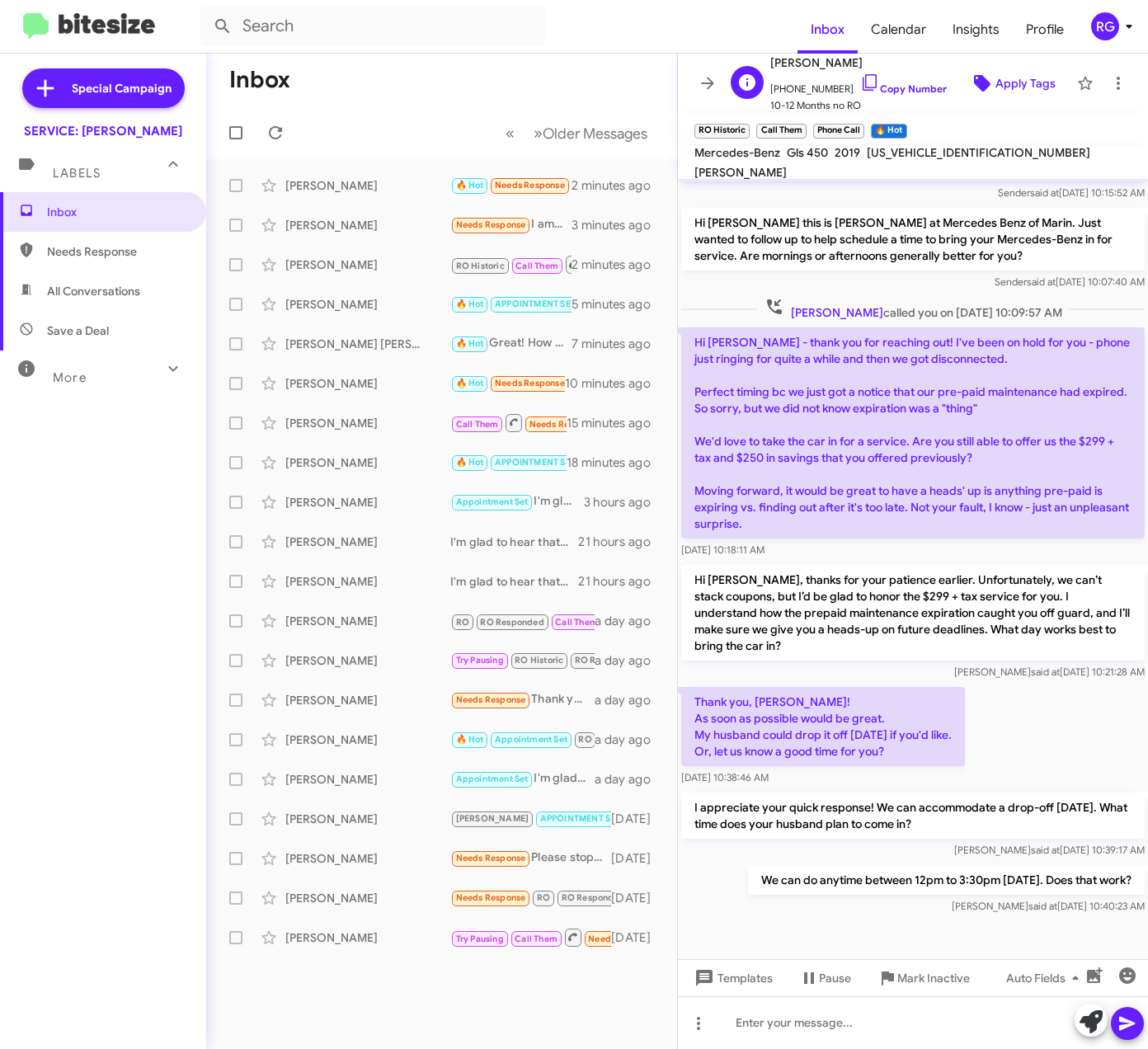
click at [973, 87] on icon at bounding box center [983, 83] width 20 height 20
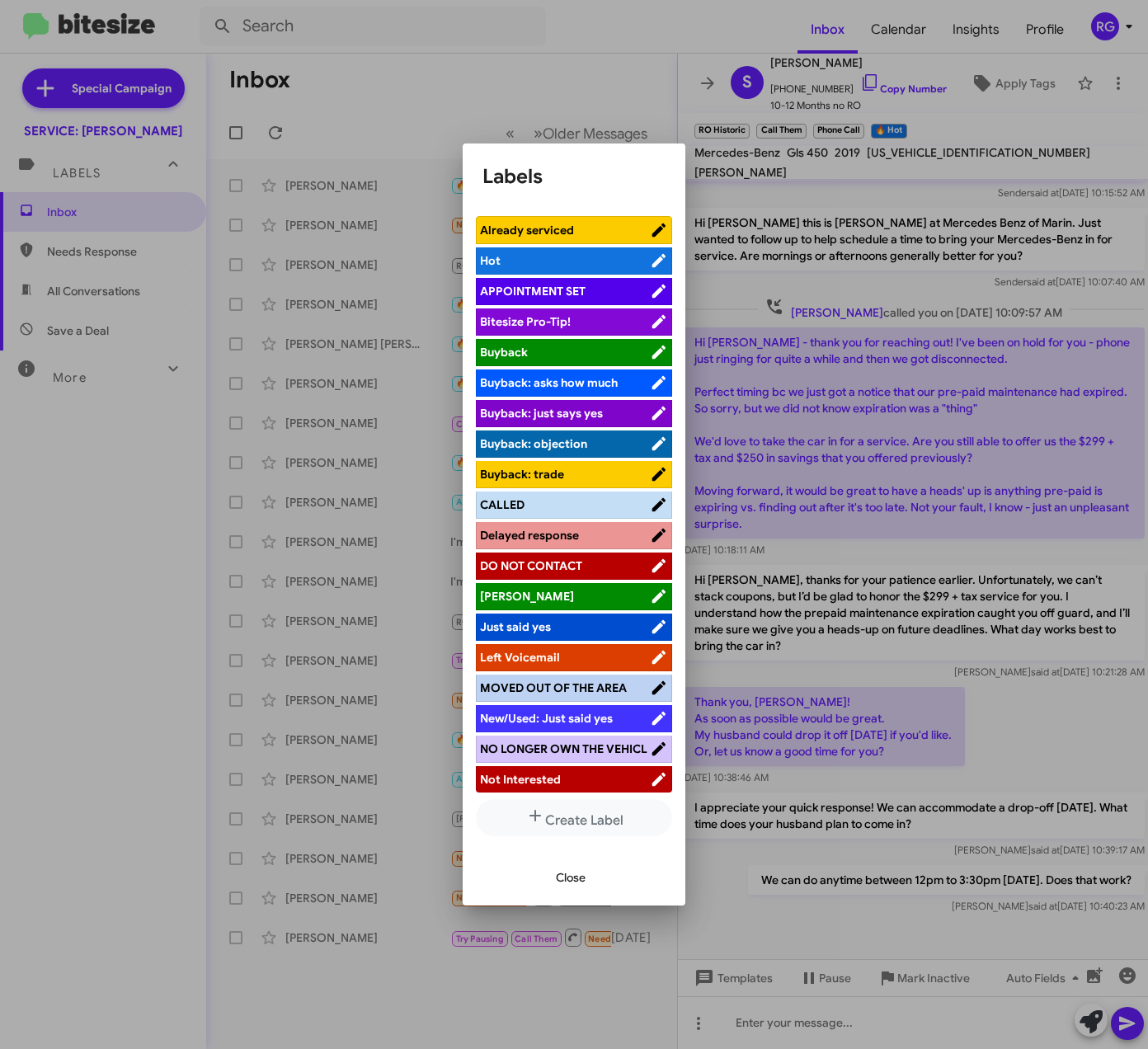
click at [572, 290] on span "APPOINTMENT SET" at bounding box center [533, 291] width 106 height 15
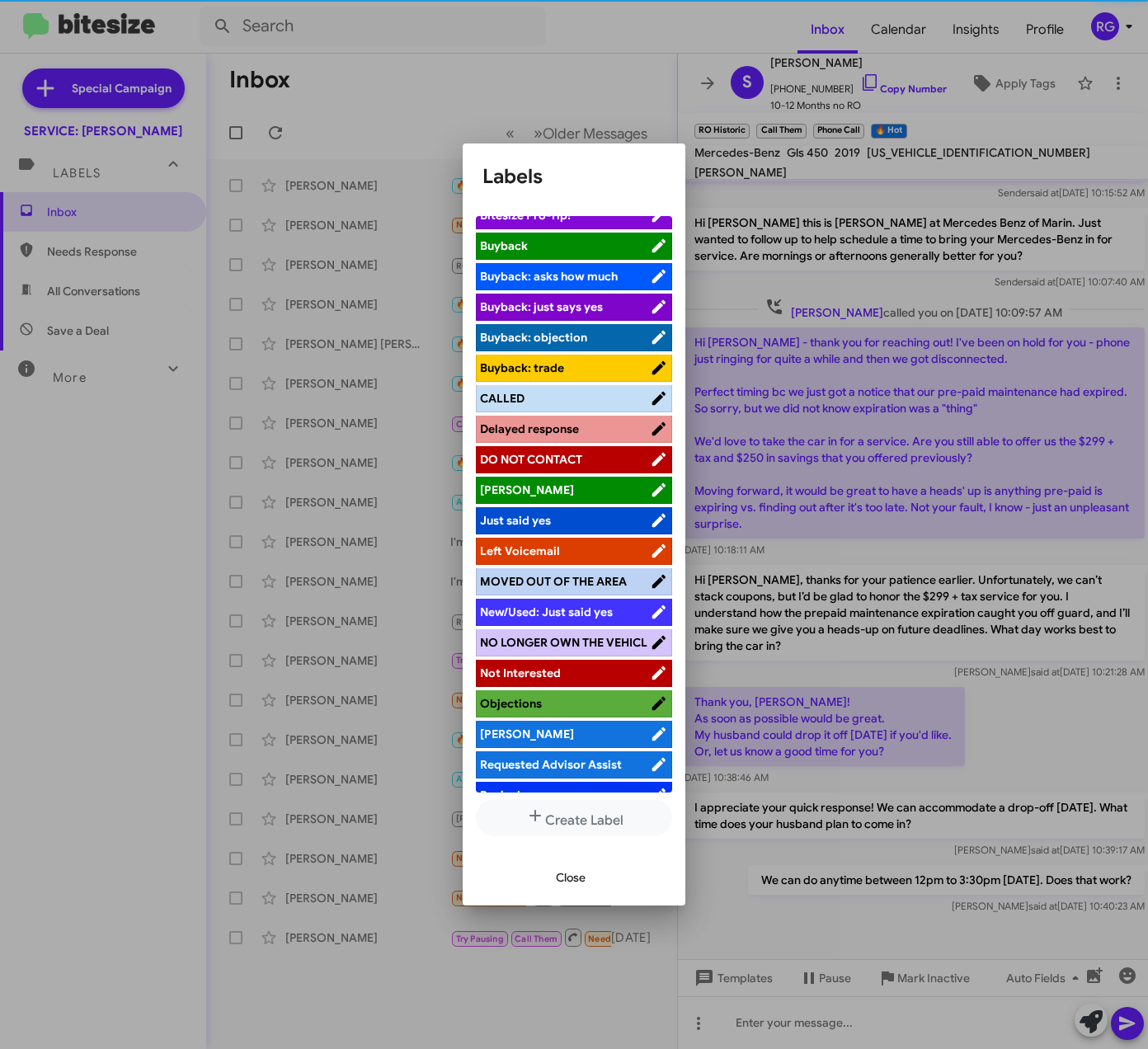
scroll to position [206, 0]
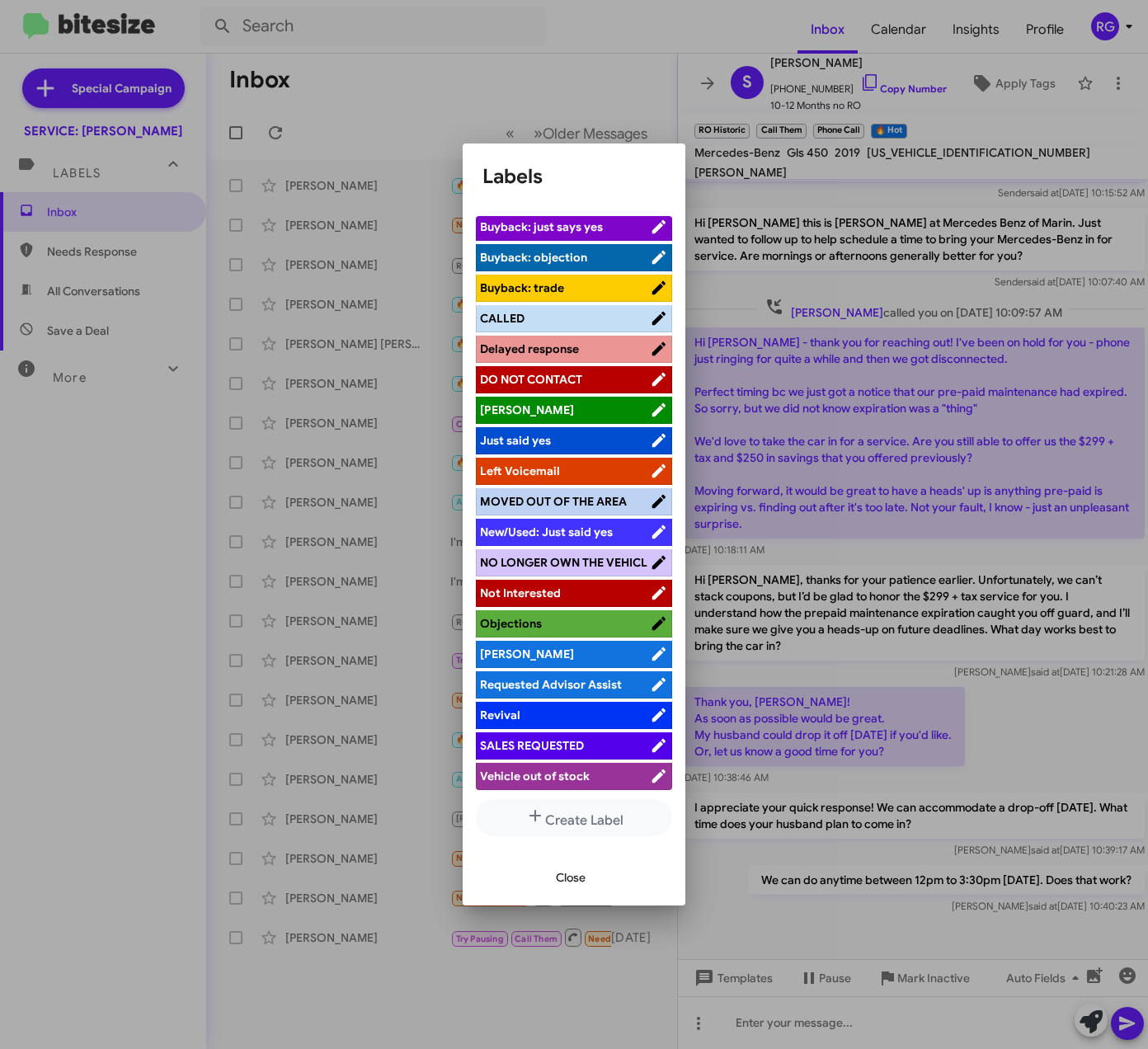
click at [525, 661] on li "[PERSON_NAME]" at bounding box center [574, 654] width 197 height 27
click at [535, 641] on li "[PERSON_NAME]" at bounding box center [574, 654] width 197 height 27
click at [536, 650] on span "[PERSON_NAME]" at bounding box center [565, 654] width 170 height 16
click at [588, 854] on div "Close" at bounding box center [574, 877] width 183 height 56
click at [588, 872] on button "Close" at bounding box center [571, 877] width 56 height 29
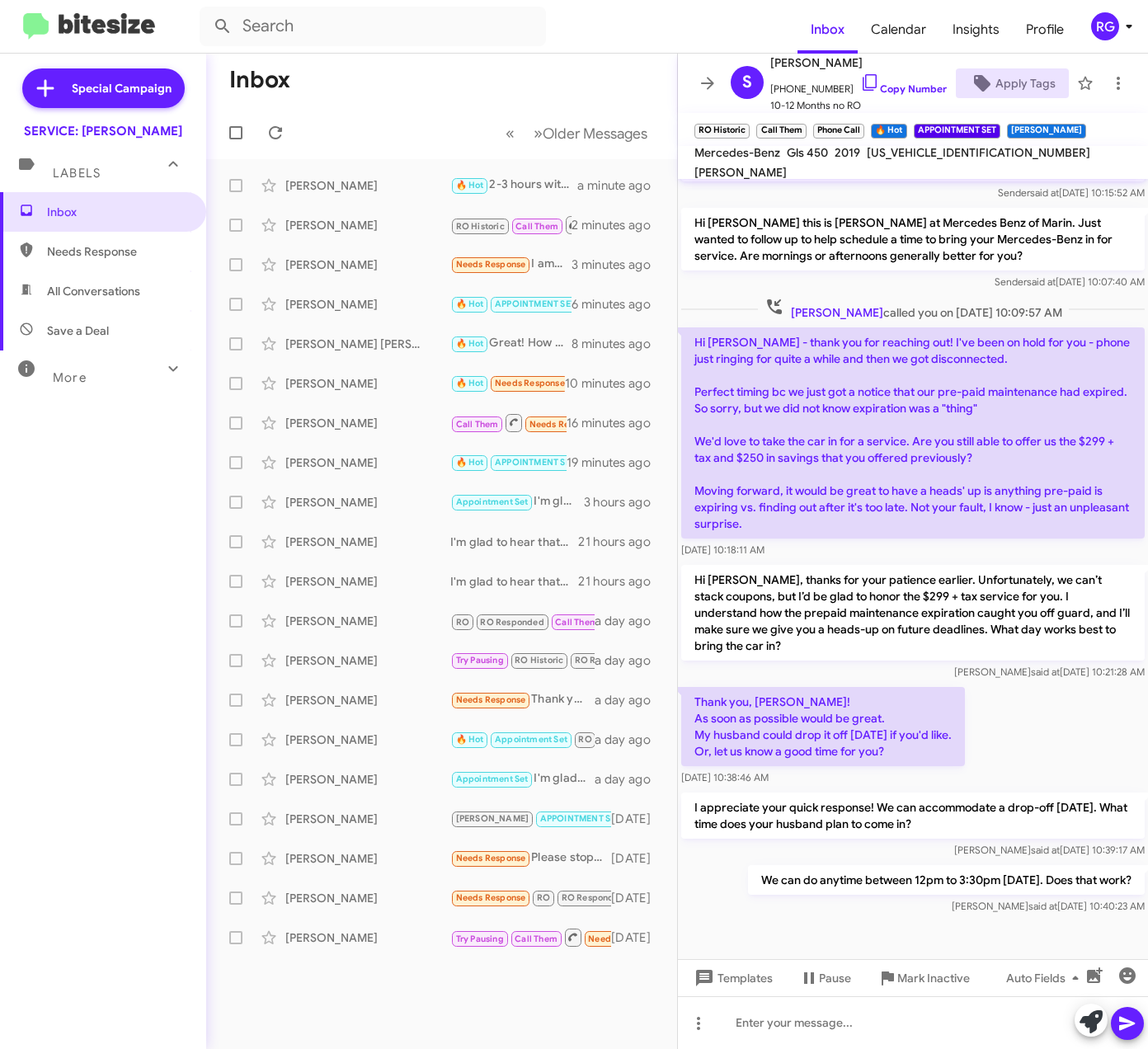
scroll to position [350, 0]
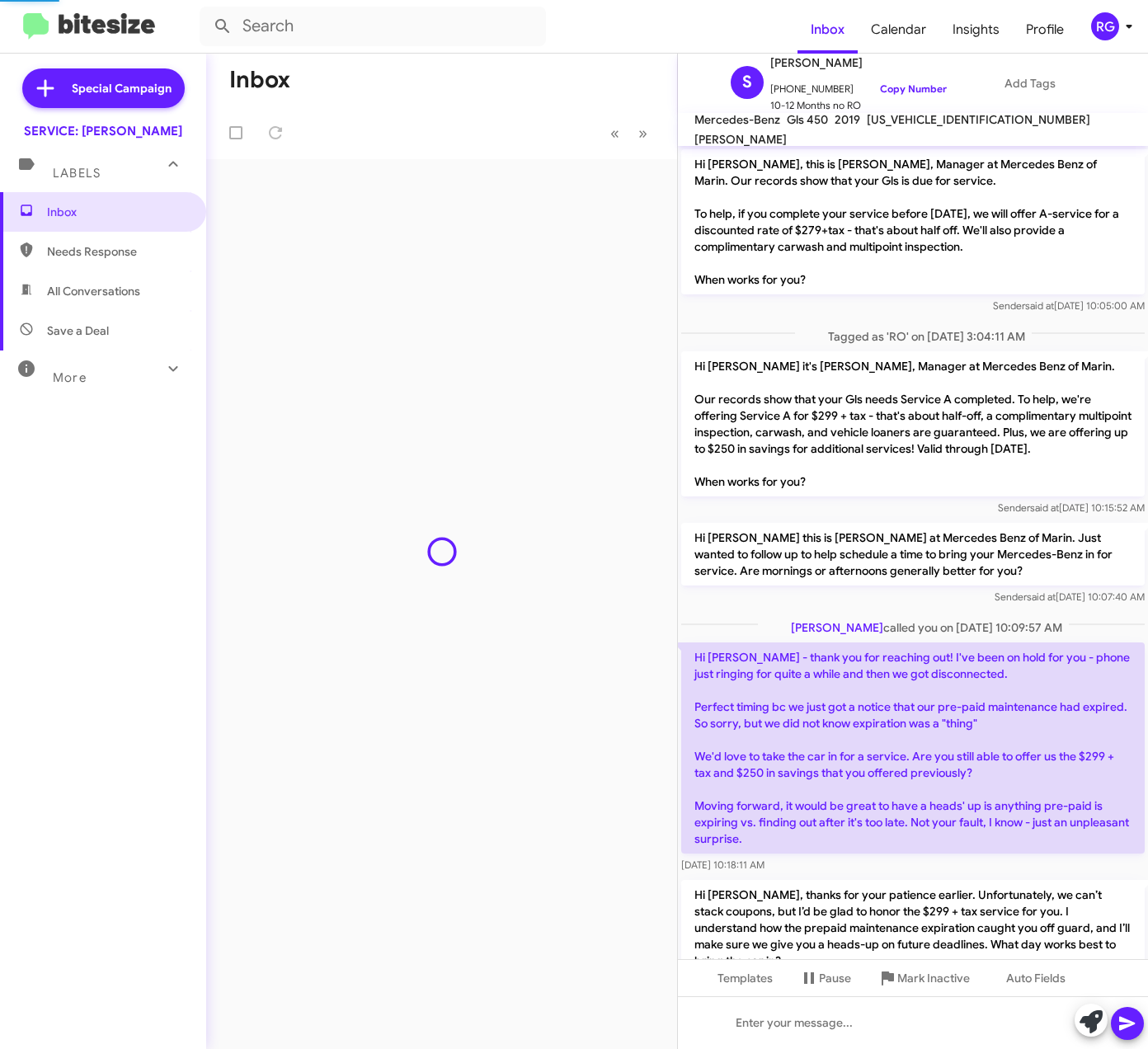
scroll to position [385, 0]
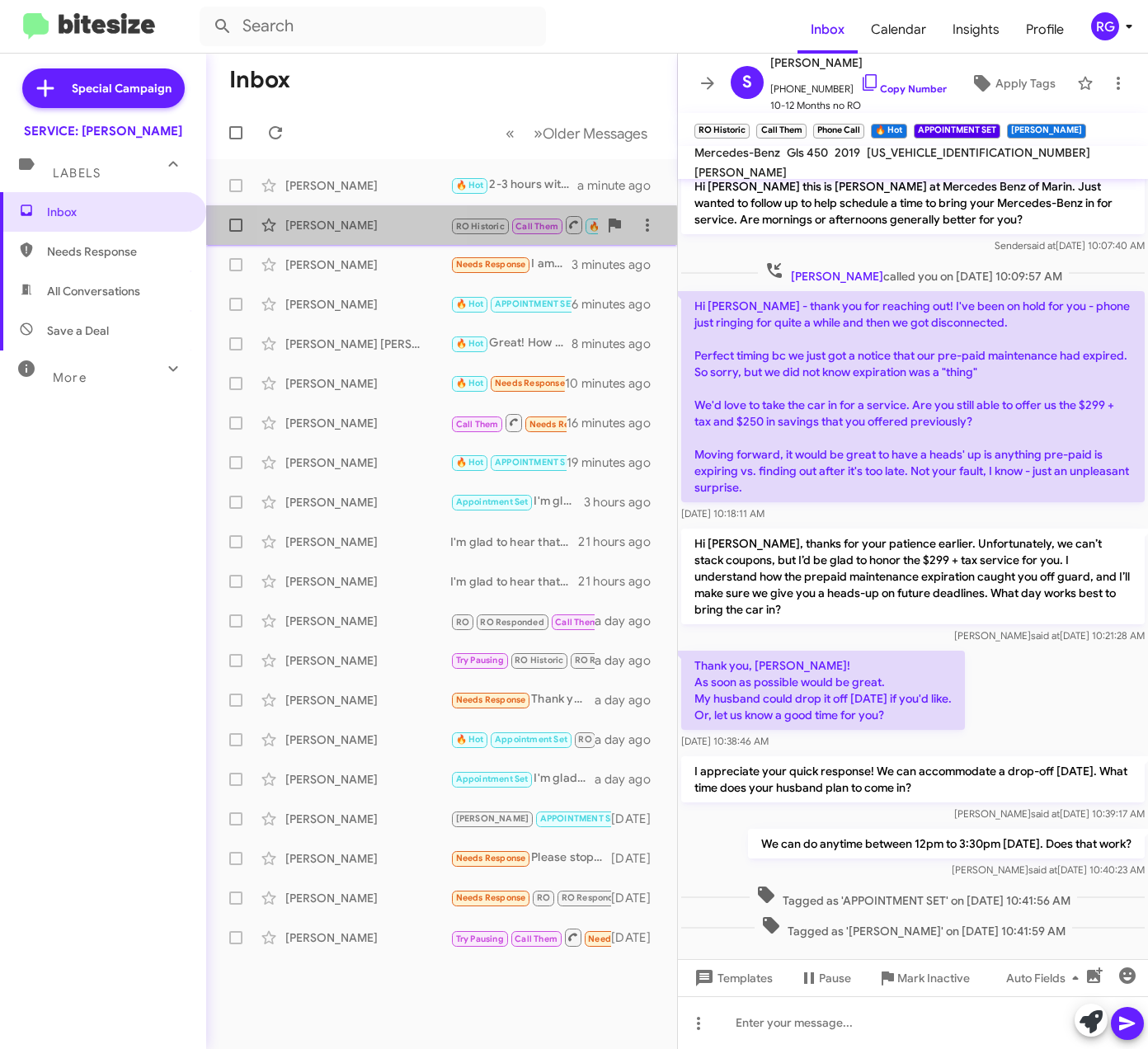
click at [363, 241] on div "Sandra Gerner RO Historic Call Them 🔥 Hot APPOINTMENT SET RAUL We can do anytim…" at bounding box center [441, 225] width 444 height 33
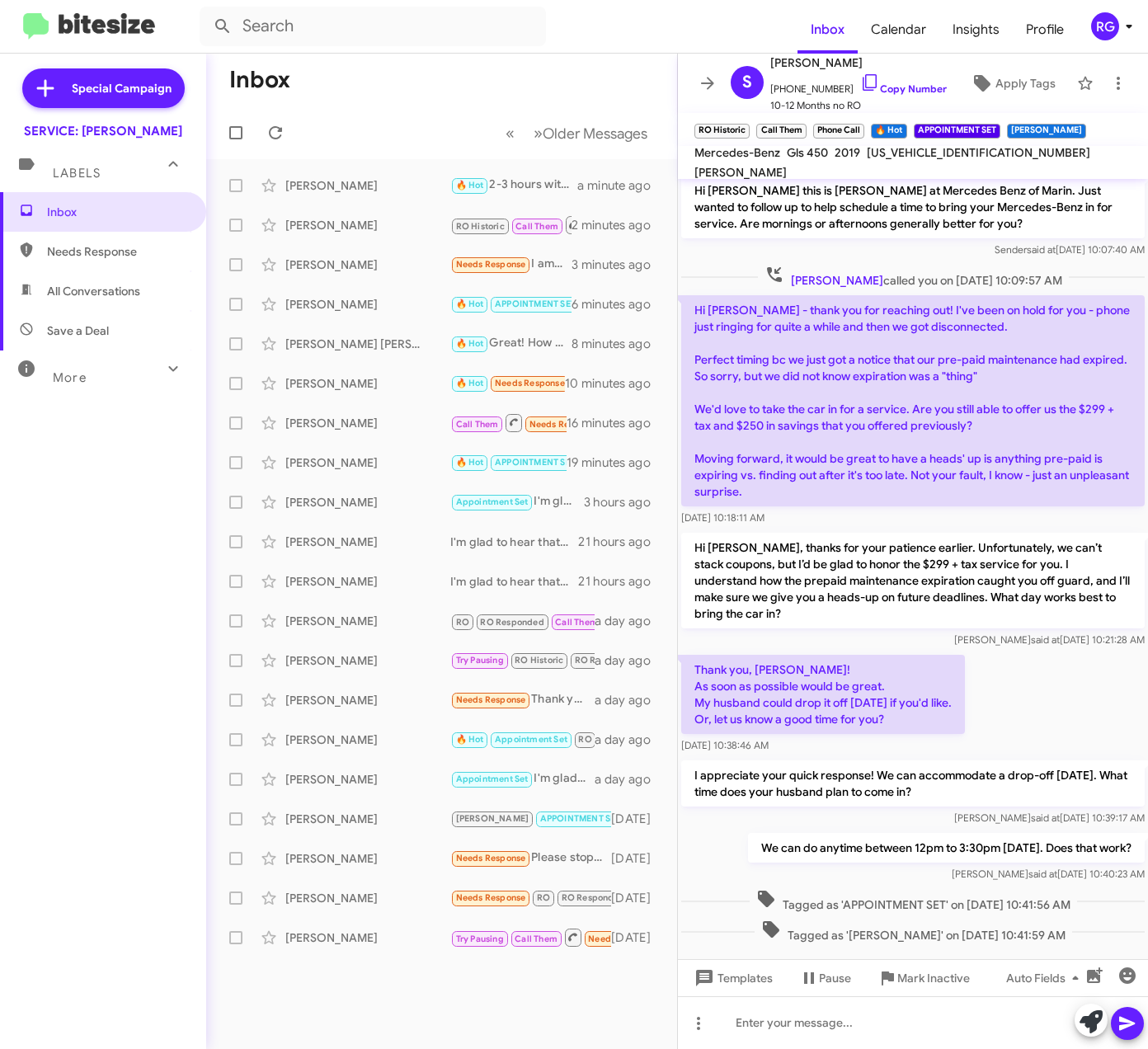
scroll to position [419, 0]
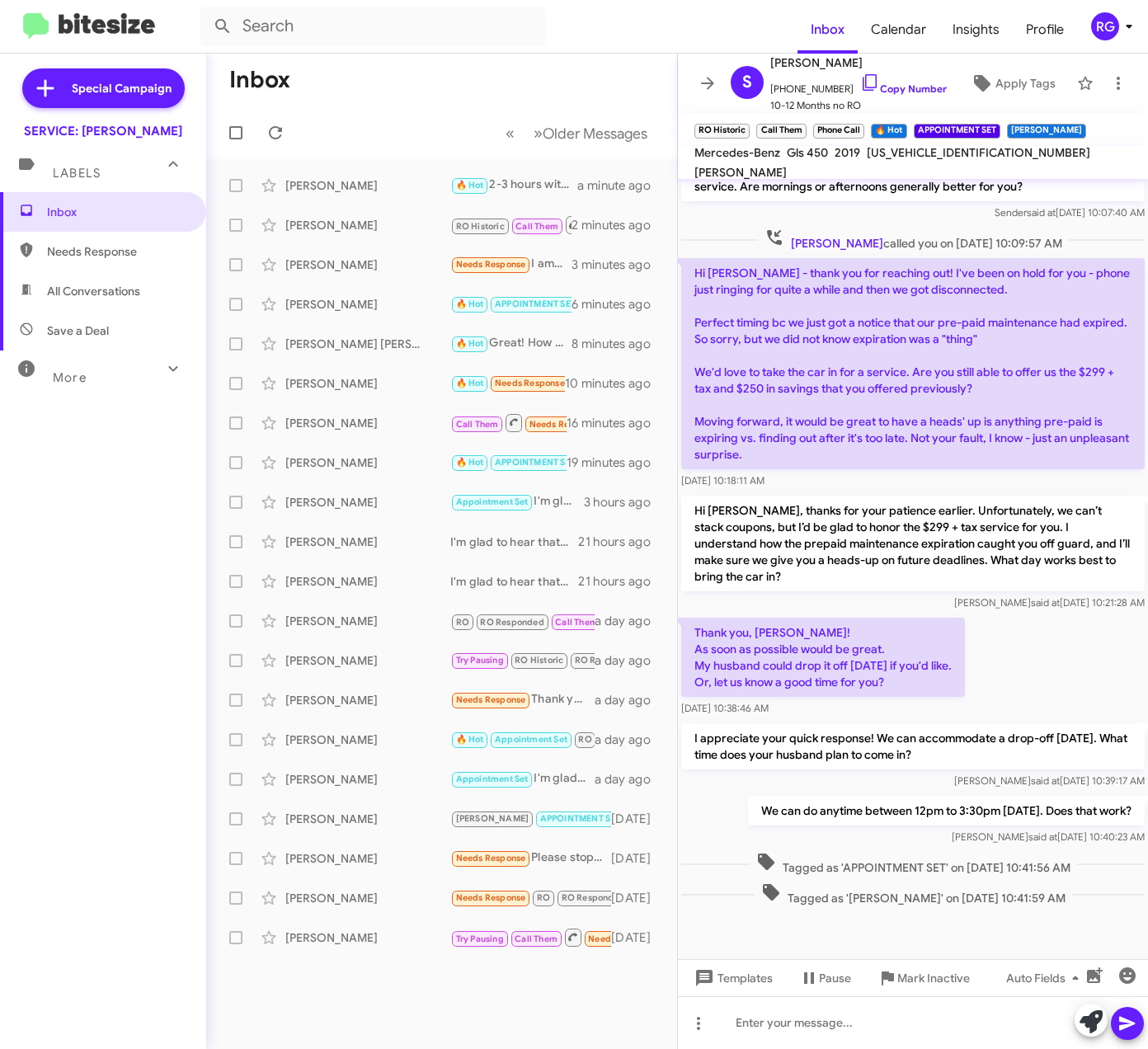
click at [907, 146] on mat-toolbar "Mercedes-Benz Gls 450 2019 4JGDF6EEXKB232132 JOE MALIGAT" at bounding box center [913, 163] width 470 height 33
copy span "[US_VEHICLE_IDENTIFICATION_NUMBER]"
click at [399, 152] on mat-toolbar-row "« Previous » Next Older Messages" at bounding box center [442, 133] width 471 height 53
click at [394, 170] on div "Mary Mcdevitt 🔥 Hot Needs Response Ok, great! a few seconds ago" at bounding box center [441, 185] width 444 height 33
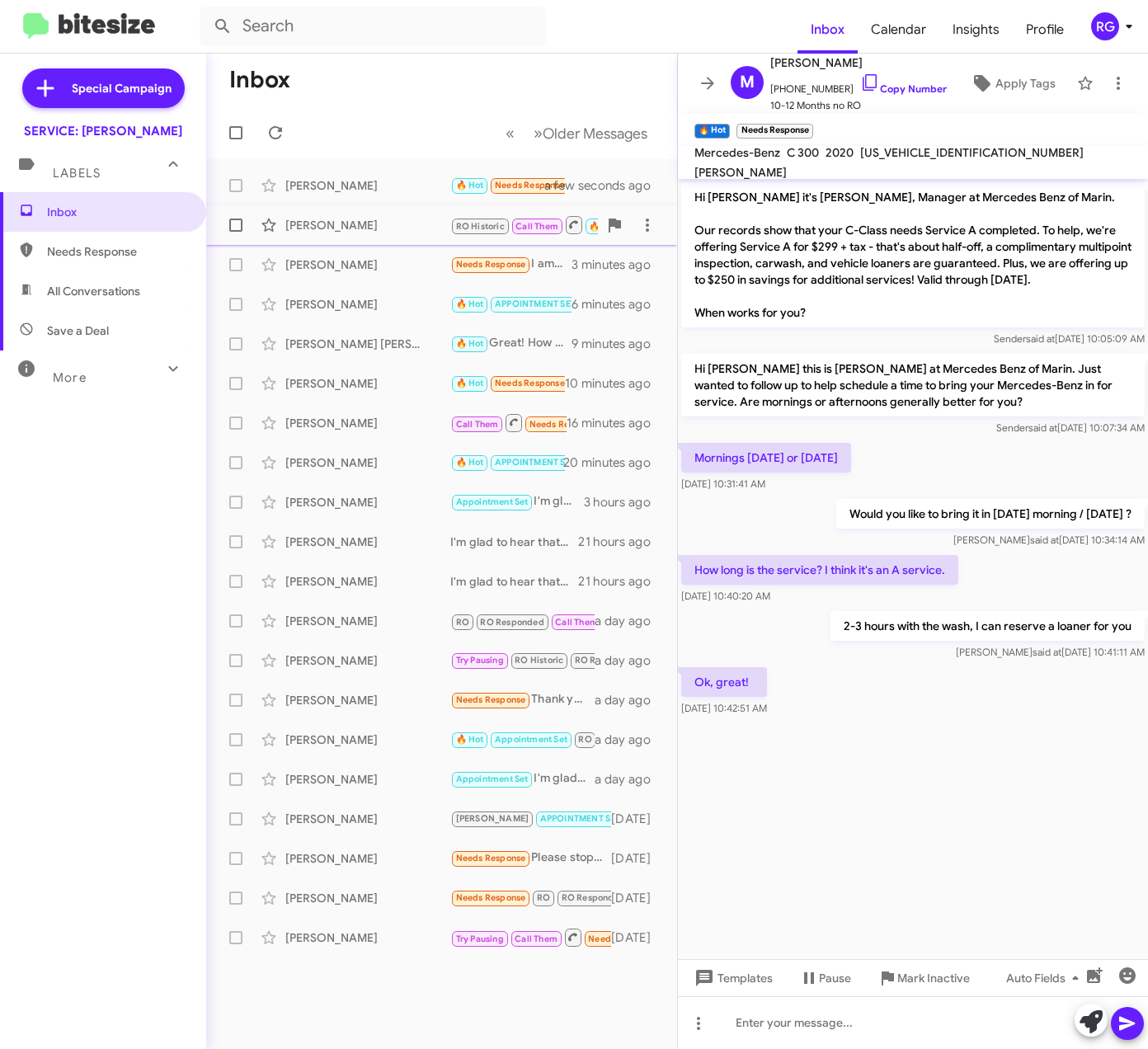
click at [341, 241] on div "Sandra Gerner RO Historic Call Them 🔥 Hot APPOINTMENT SET RAUL We can do anytim…" at bounding box center [441, 225] width 444 height 33
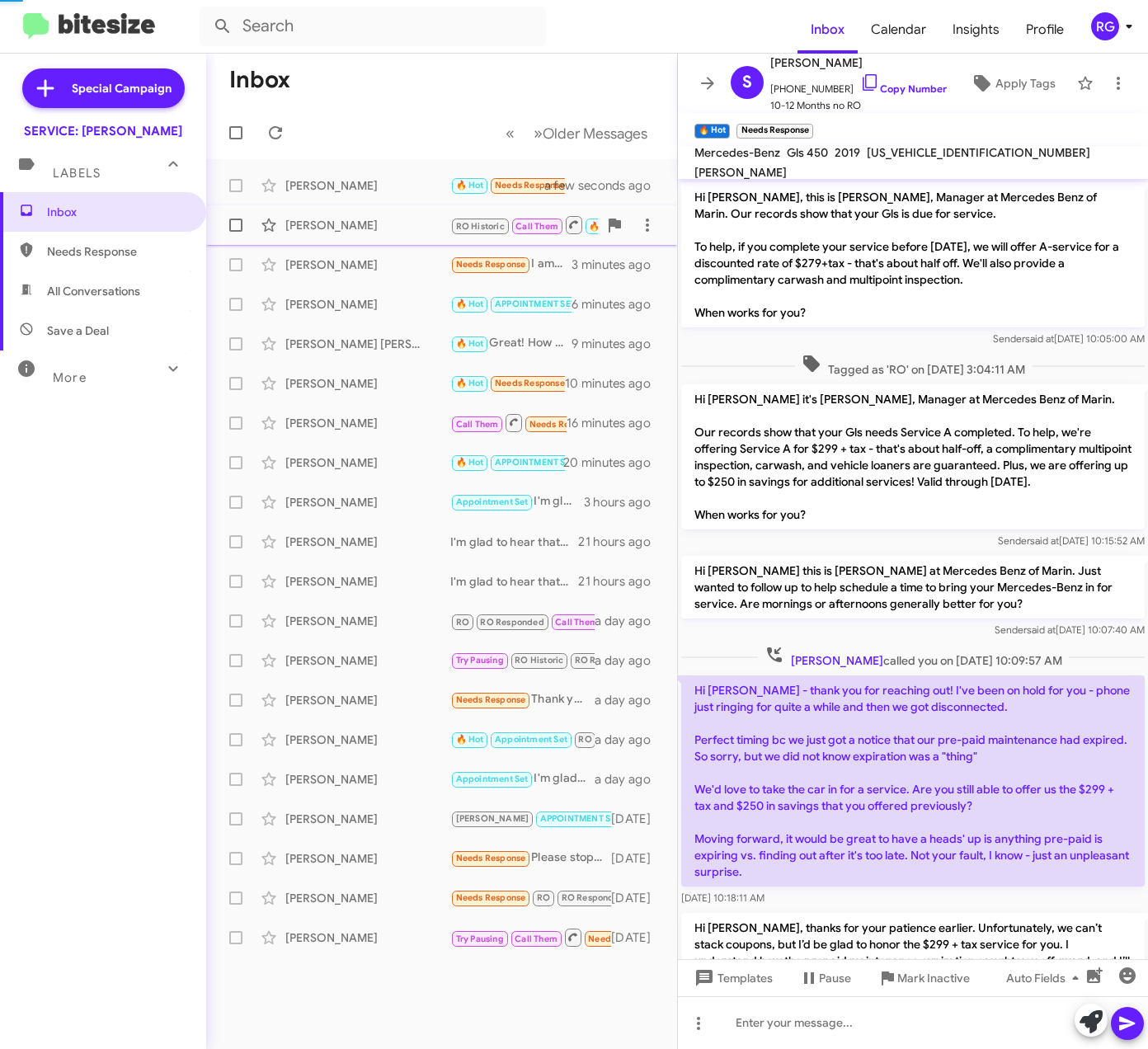
scroll to position [418, 0]
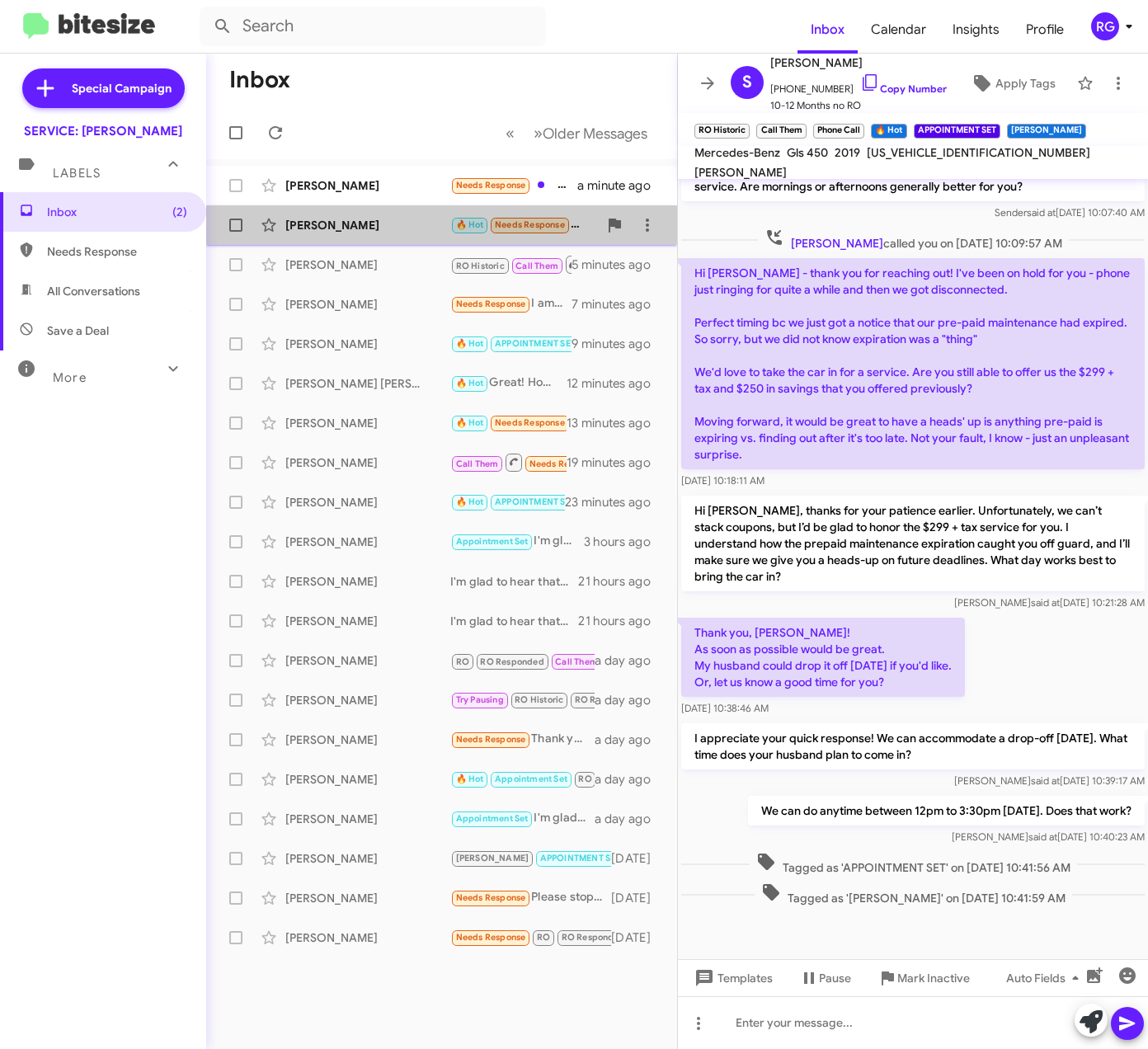
click at [446, 232] on div "Mary Mcdevitt" at bounding box center [367, 224] width 165 height 16
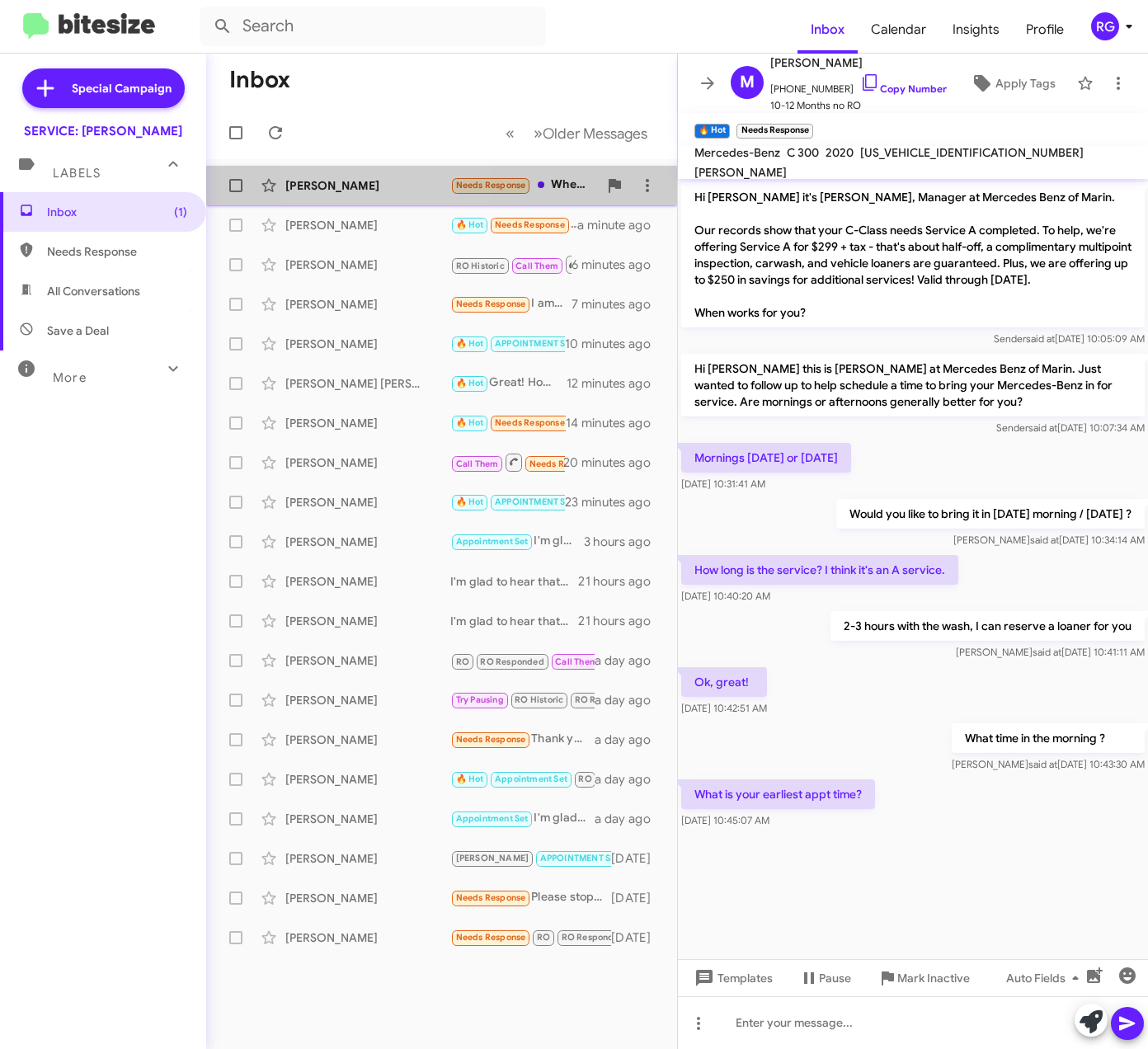
click at [374, 191] on div "Brent Kaspar" at bounding box center [367, 185] width 165 height 16
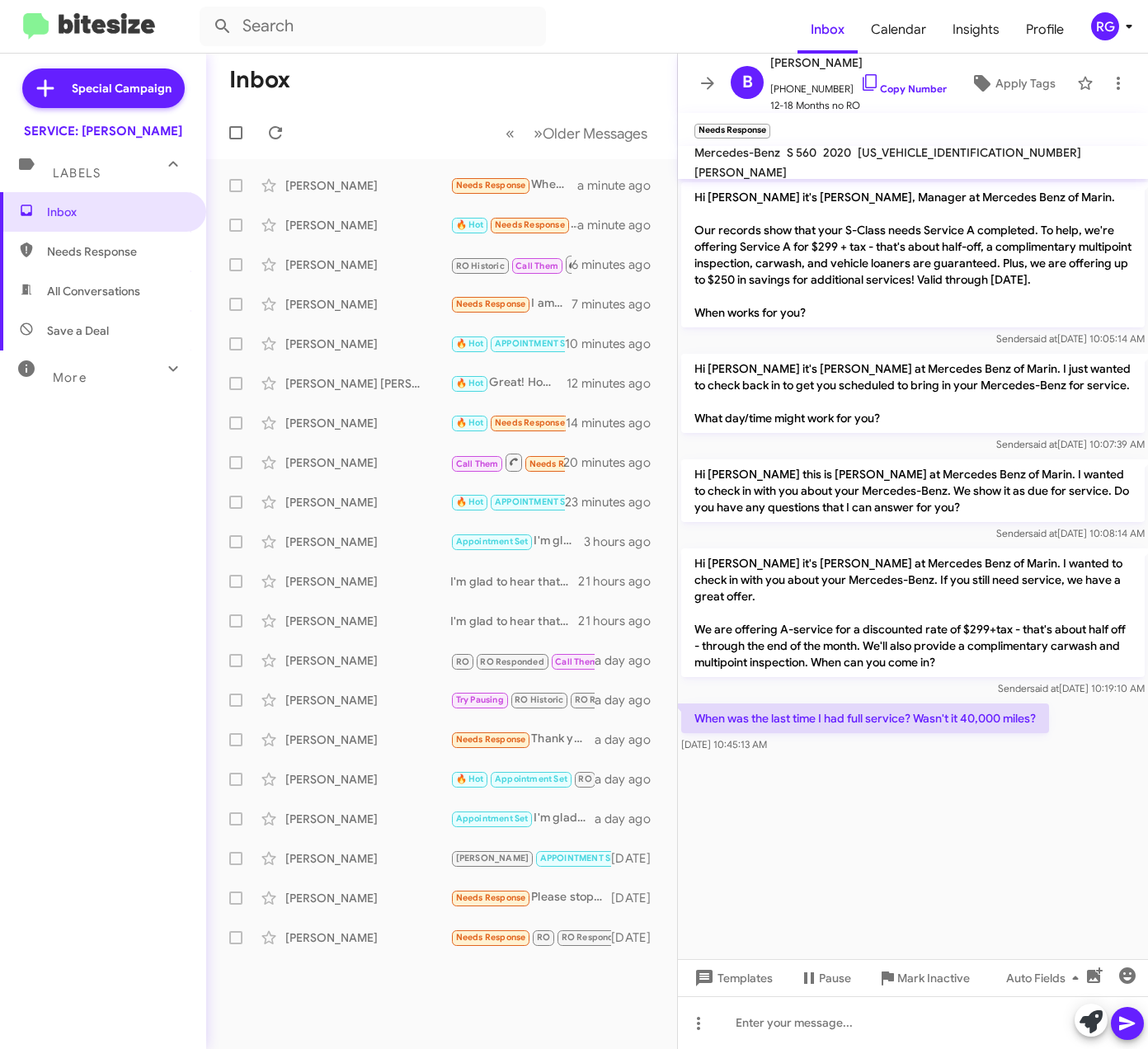
click at [957, 159] on span "W1KUG8DB5LA562262" at bounding box center [970, 152] width 224 height 15
copy span "W1KUG8DB5LA562262"
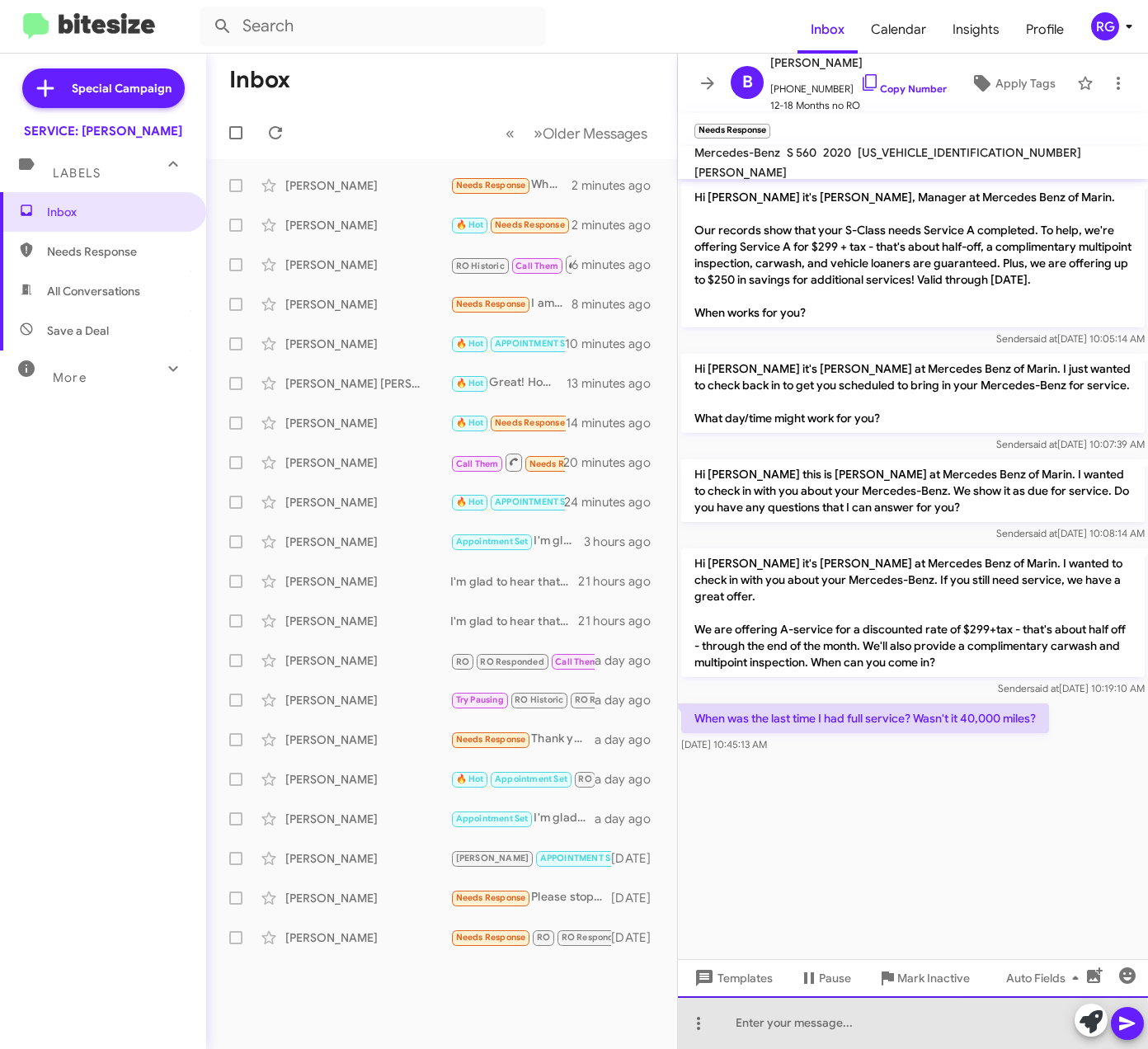
drag, startPoint x: 741, startPoint y: 1030, endPoint x: 744, endPoint y: 1043, distance: 13.3
click at [744, 1029] on div at bounding box center [913, 1022] width 470 height 53
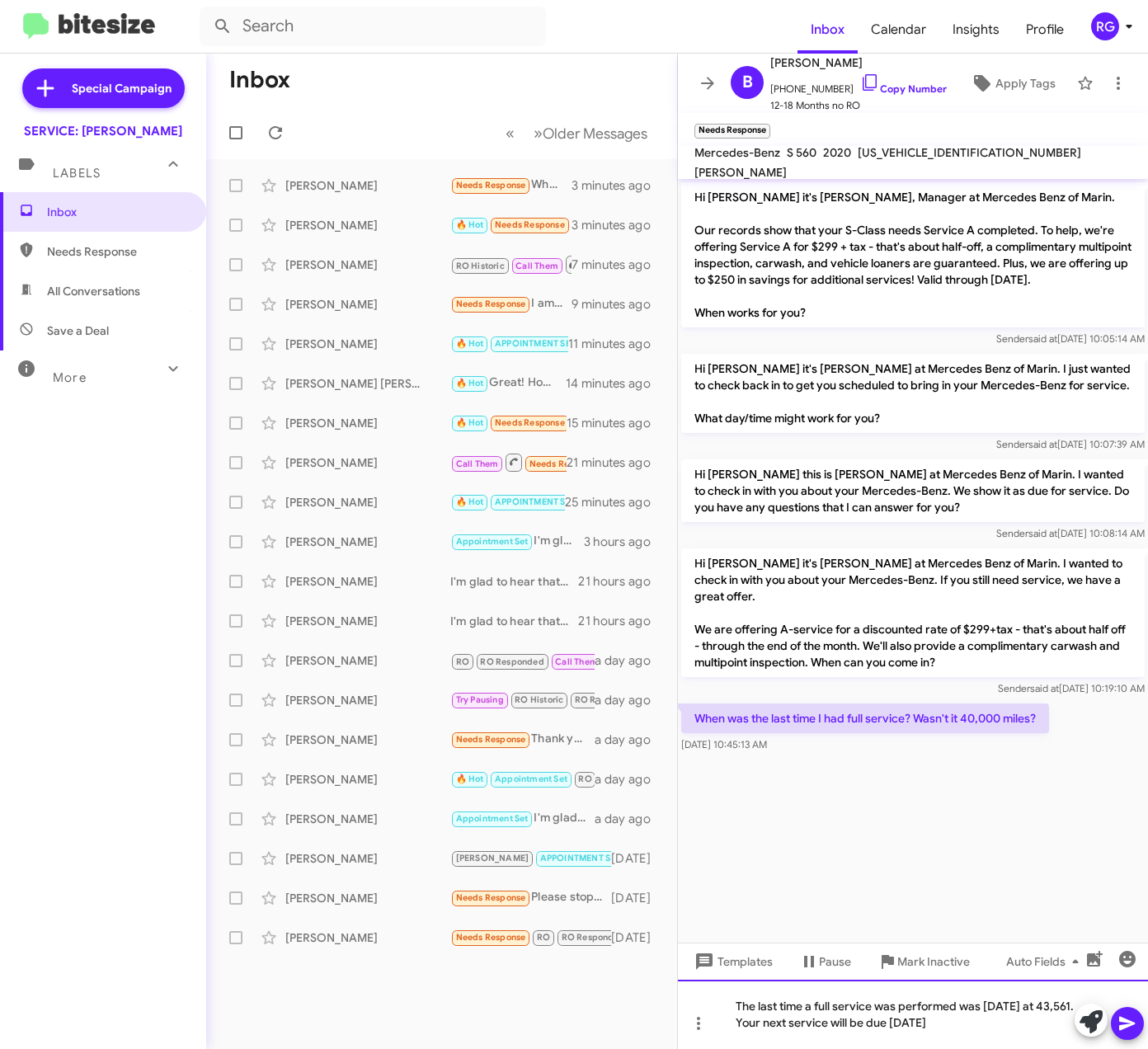
click at [1020, 1025] on div "The last time a full service was performed was 12/02/24 at 43,561. Your next se…" at bounding box center [913, 1014] width 470 height 69
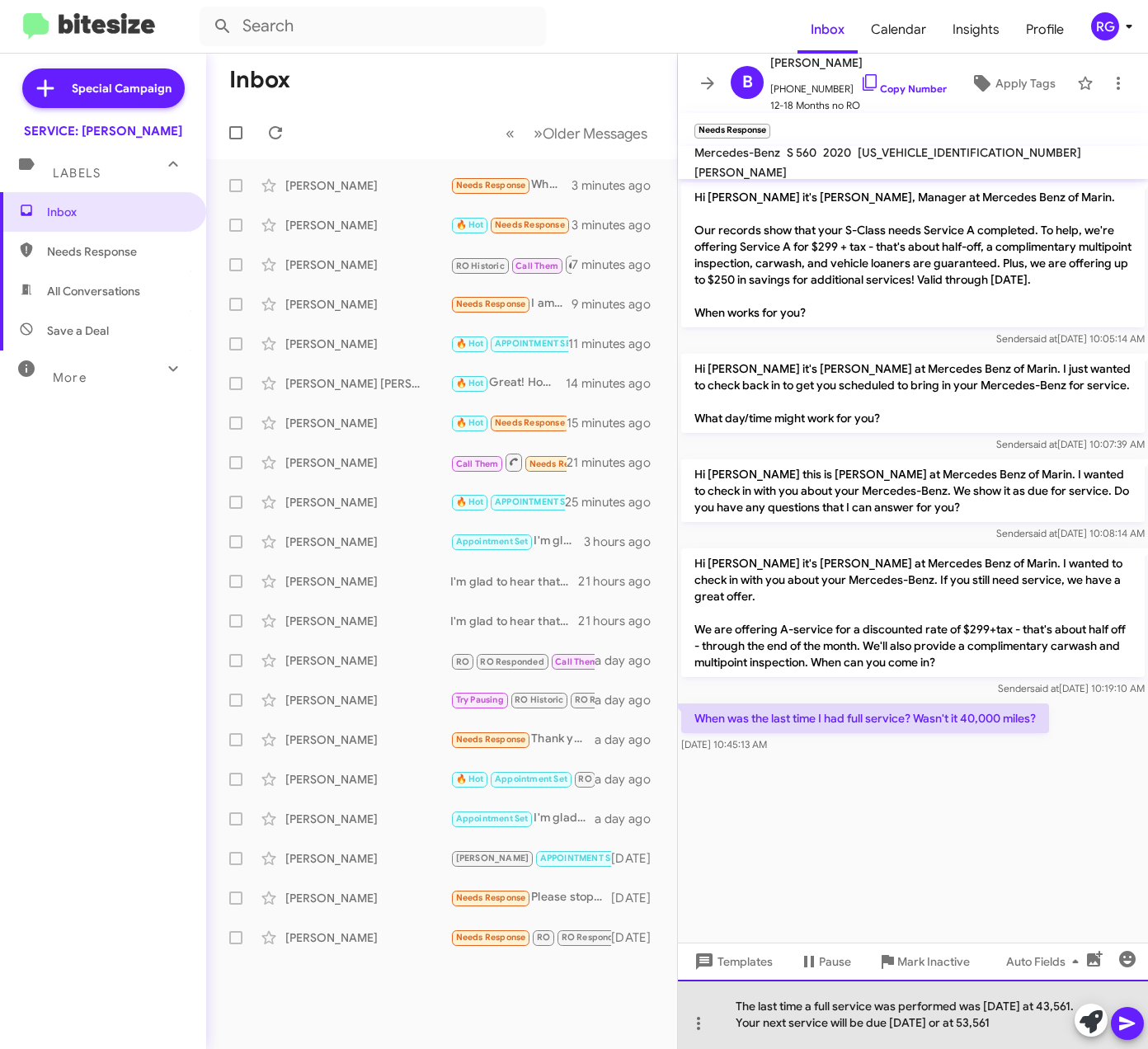
click at [1051, 1029] on div "The last time a full service was performed was 12/02/24 at 43,561. Your next se…" at bounding box center [913, 1014] width 470 height 69
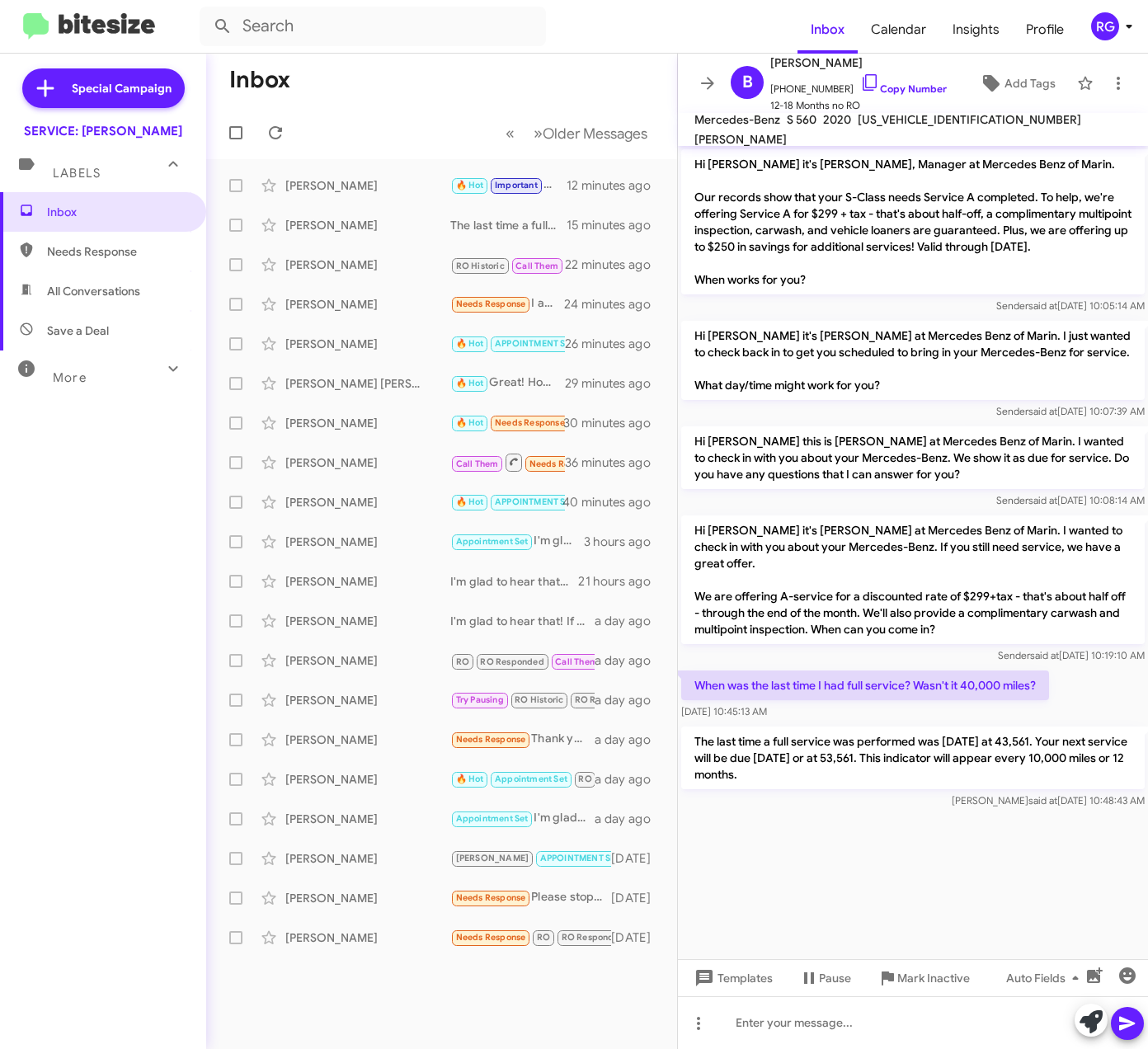
drag, startPoint x: 88, startPoint y: 684, endPoint x: 153, endPoint y: 592, distance: 112.6
click at [88, 688] on div "Inbox Needs Response All Conversations Save a Deal More Important 🔥 Hot Appoint…" at bounding box center [103, 507] width 206 height 629
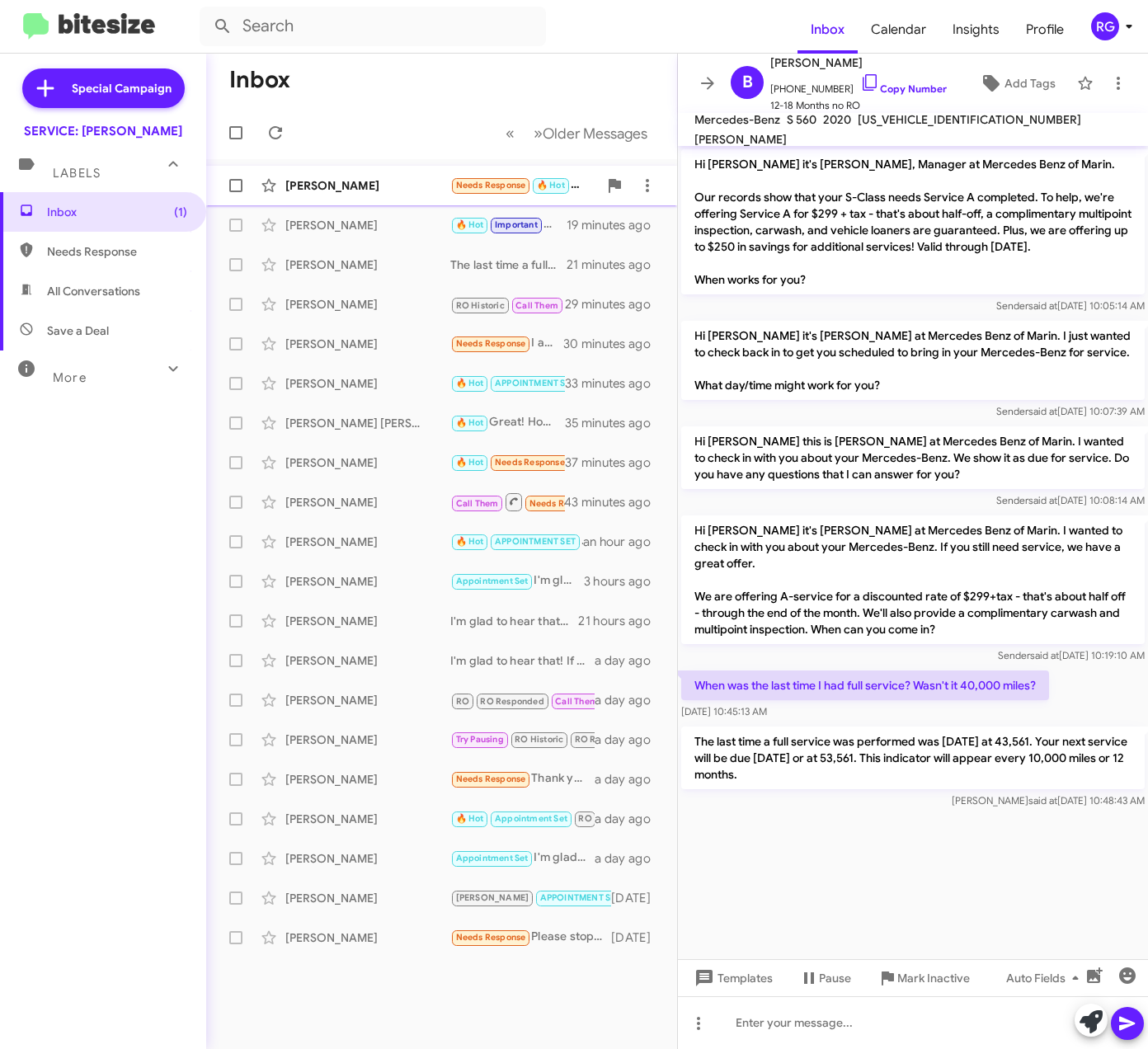
click at [370, 180] on div "Juan Rocha" at bounding box center [367, 185] width 165 height 16
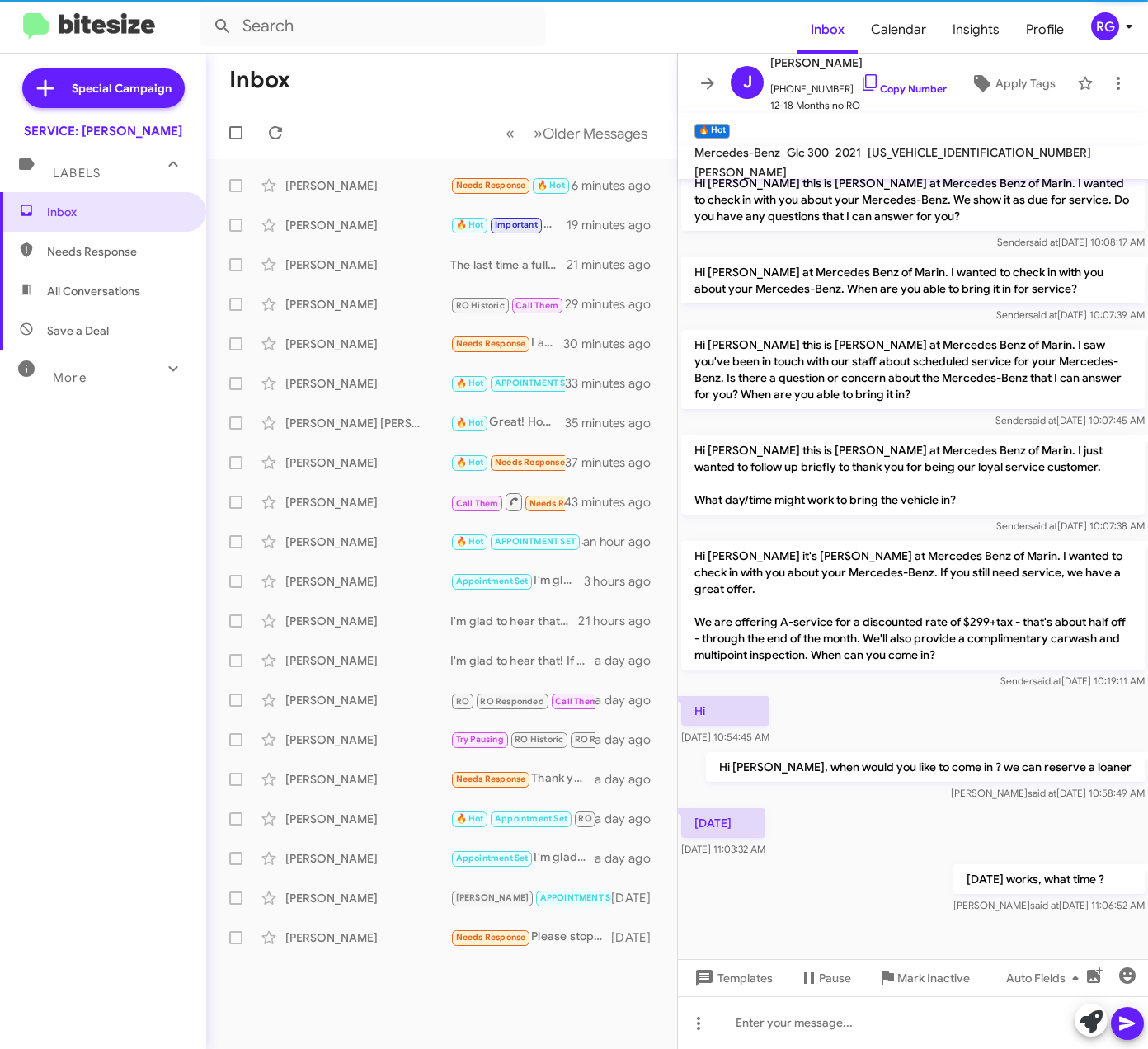
scroll to position [487, 0]
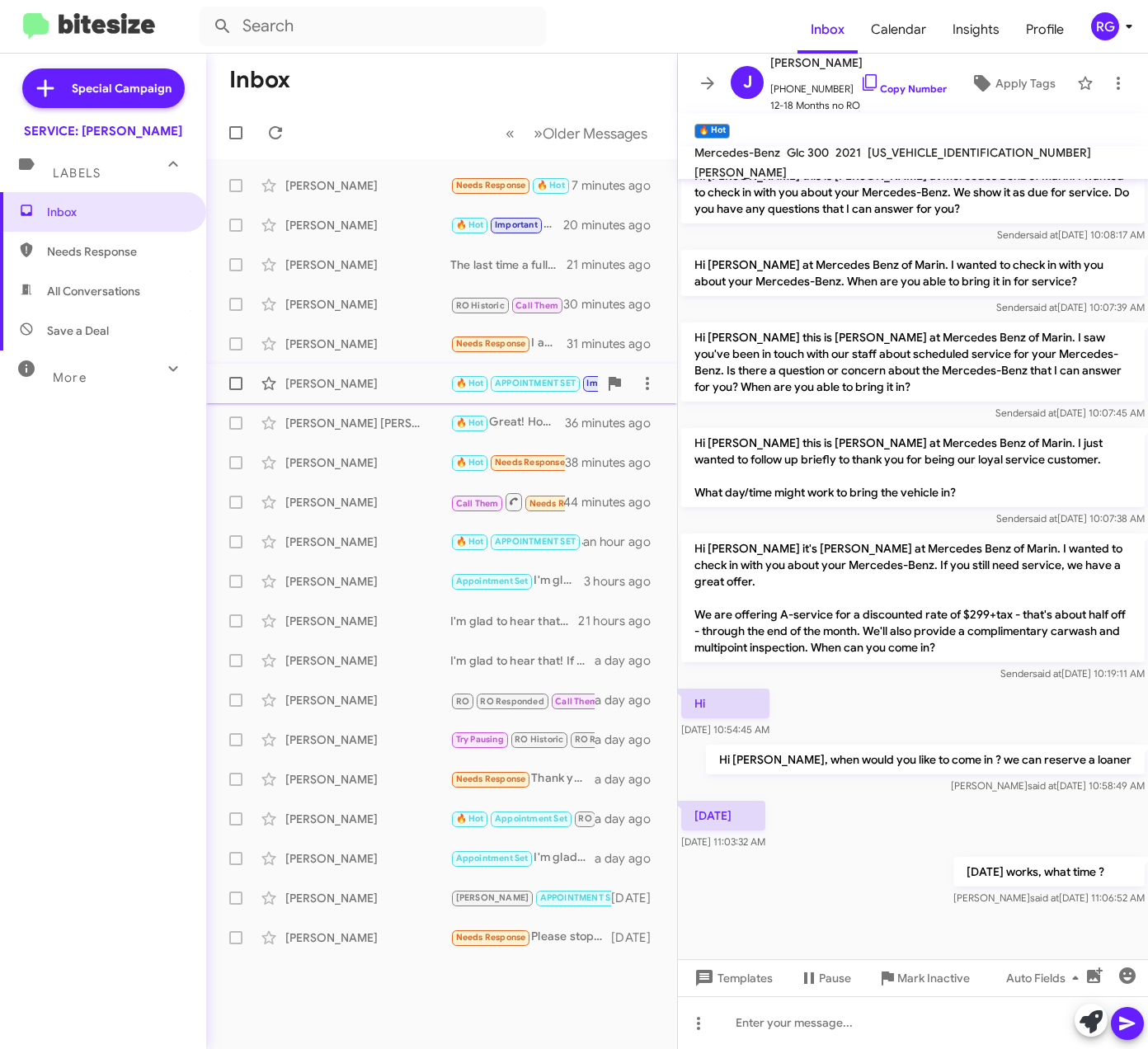
click at [403, 394] on div "Megan Martik 🔥 Hot APPOINTMENT SET Important RO Historic RO Responded Historic …" at bounding box center [441, 384] width 444 height 33
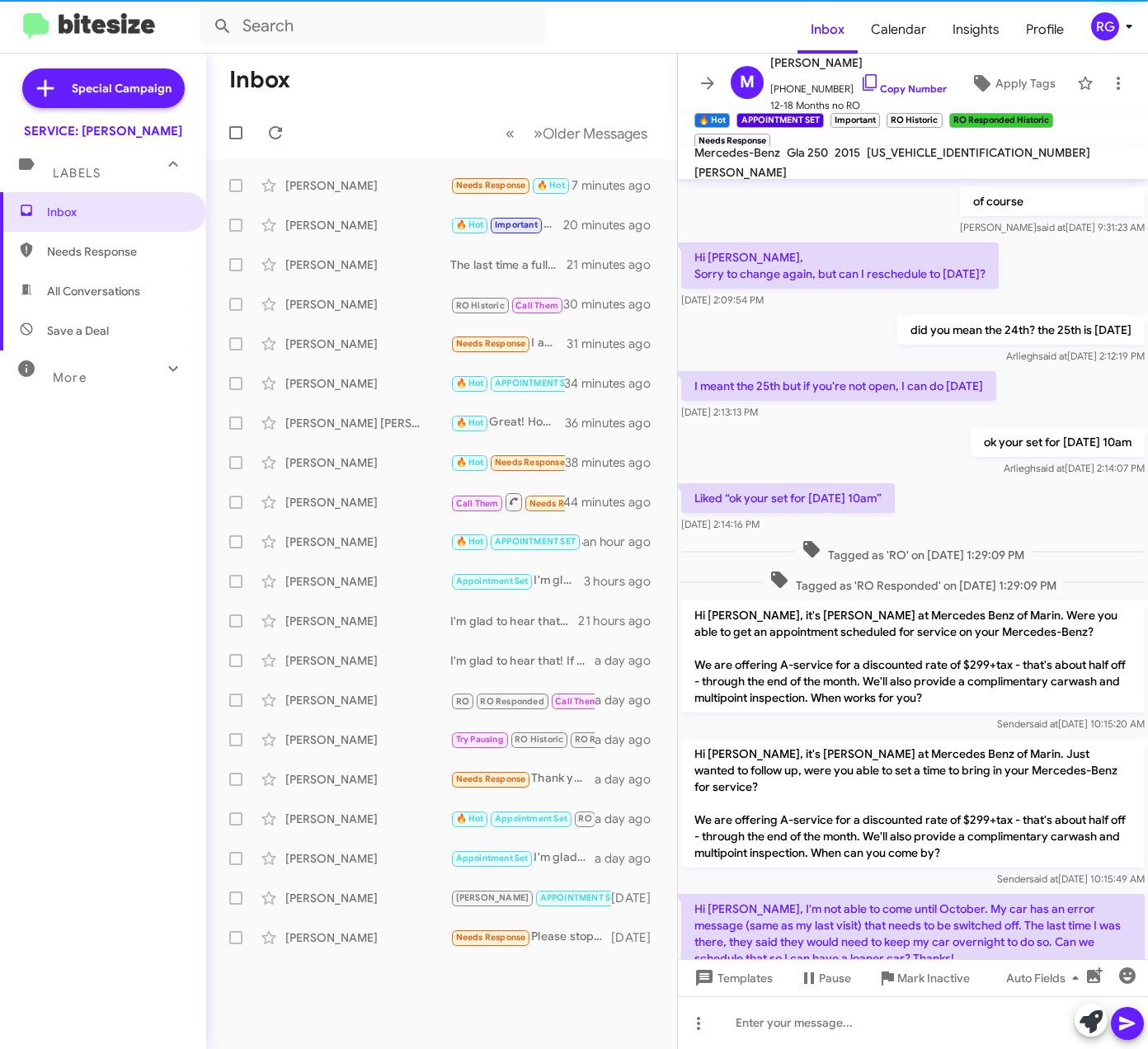
scroll to position [1874, 0]
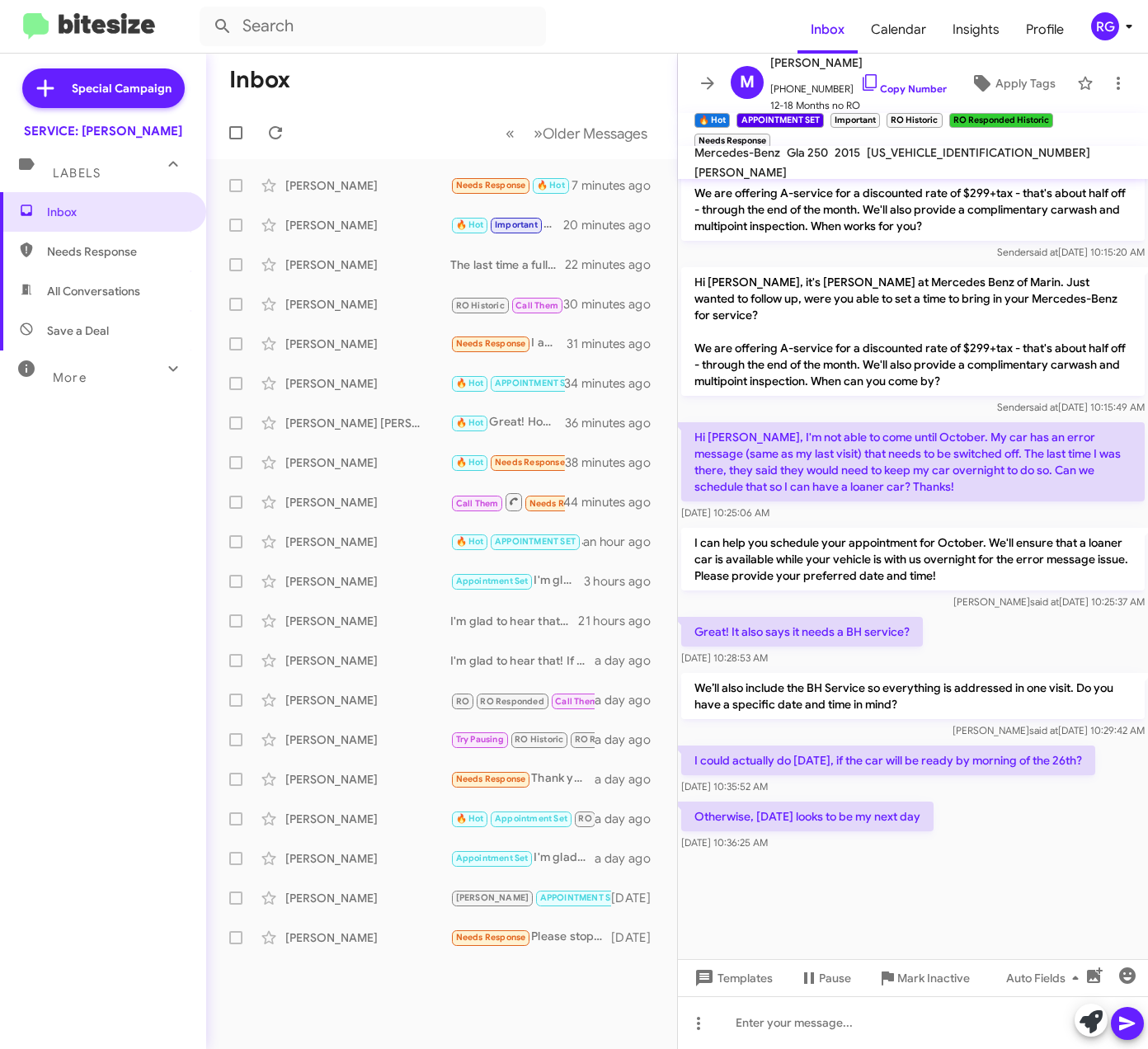
click at [960, 160] on span "[US_VEHICLE_IDENTIFICATION_NUMBER]" at bounding box center [979, 152] width 224 height 15
click at [958, 160] on span "[US_VEHICLE_IDENTIFICATION_NUMBER]" at bounding box center [979, 152] width 224 height 15
copy span "[US_VEHICLE_IDENTIFICATION_NUMBER]"
click at [1096, 1033] on span at bounding box center [1091, 1022] width 23 height 36
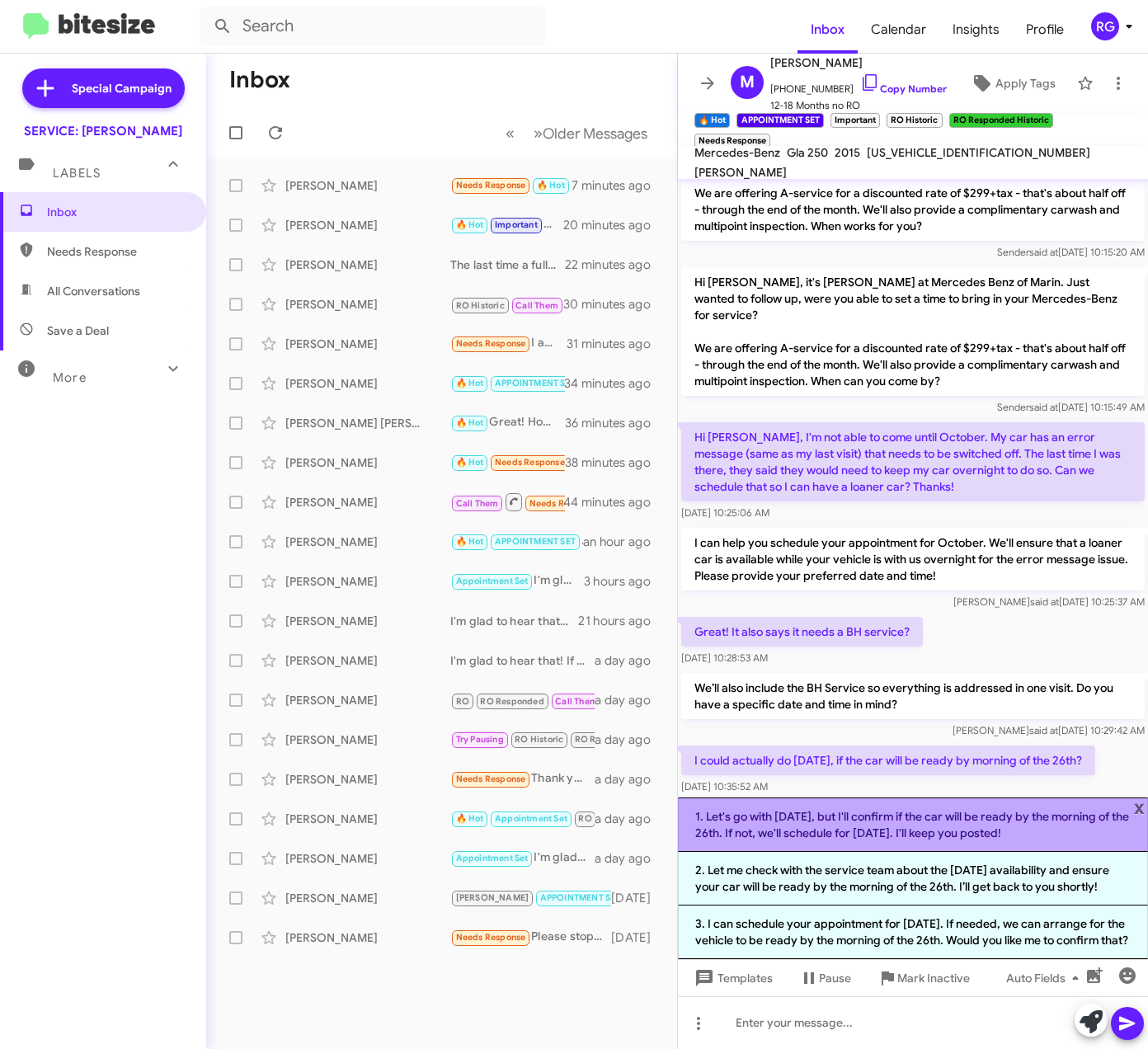
click at [853, 825] on li "1. Let's go with this Thursday, but I'll confirm if the car will be ready by th…" at bounding box center [913, 825] width 470 height 55
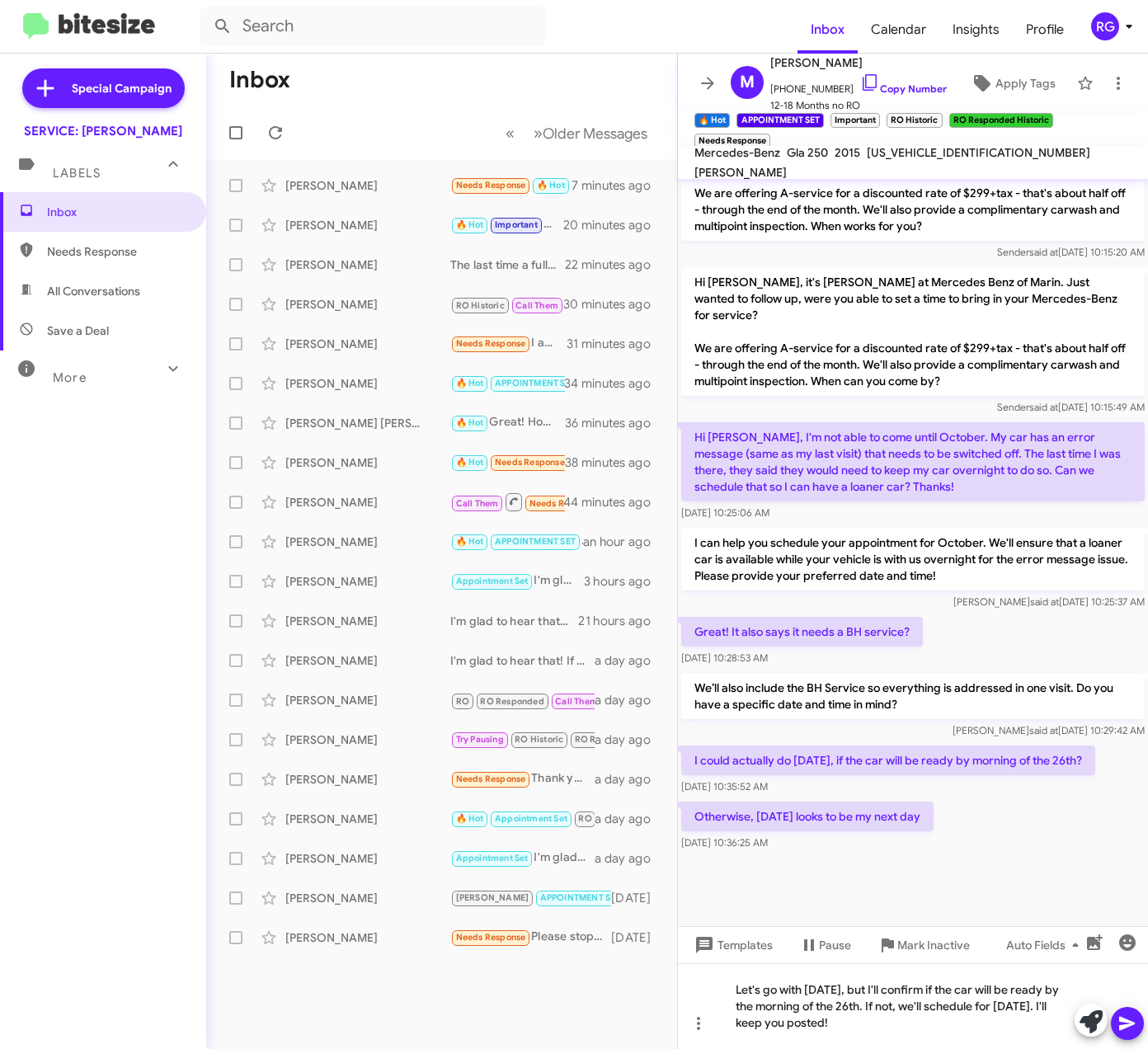
click at [1133, 1026] on icon at bounding box center [1127, 1023] width 20 height 20
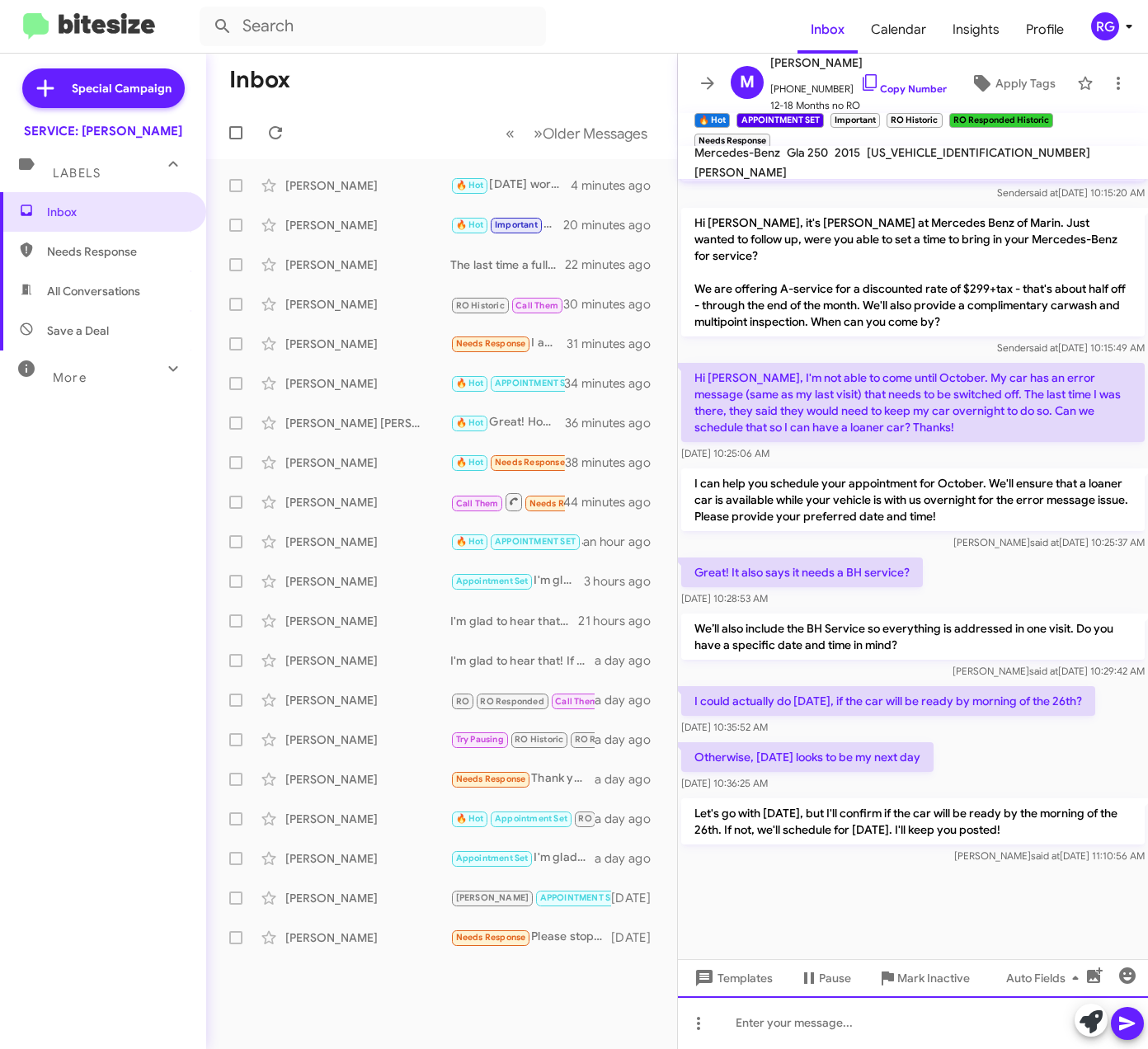
scroll to position [1967, 0]
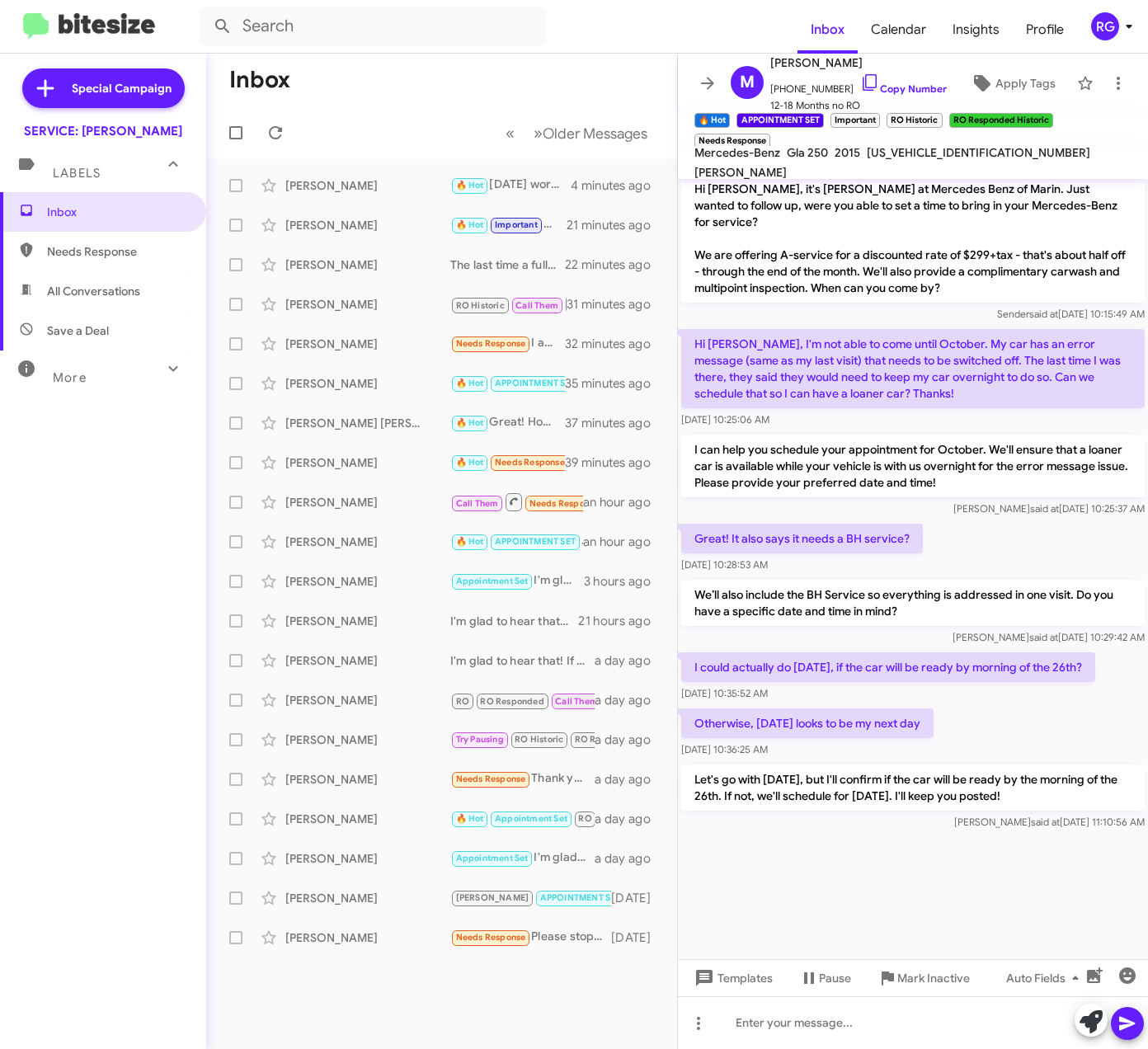
click at [915, 152] on div "[US_VEHICLE_IDENTIFICATION_NUMBER]" at bounding box center [979, 152] width 230 height 20
copy span "[US_VEHICLE_IDENTIFICATION_NUMBER]"
click at [891, 1034] on div at bounding box center [913, 1022] width 470 height 53
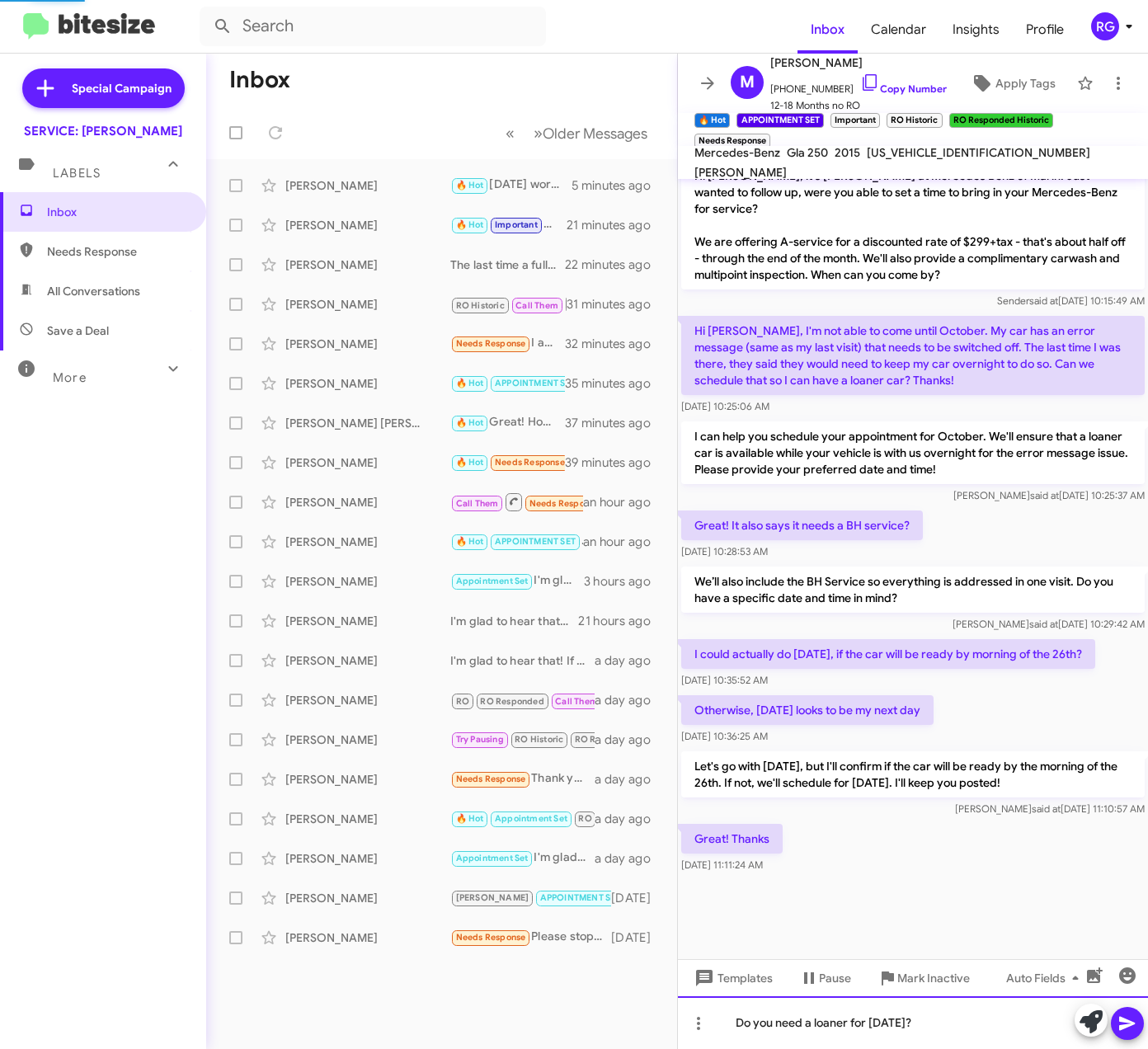
scroll to position [703, 0]
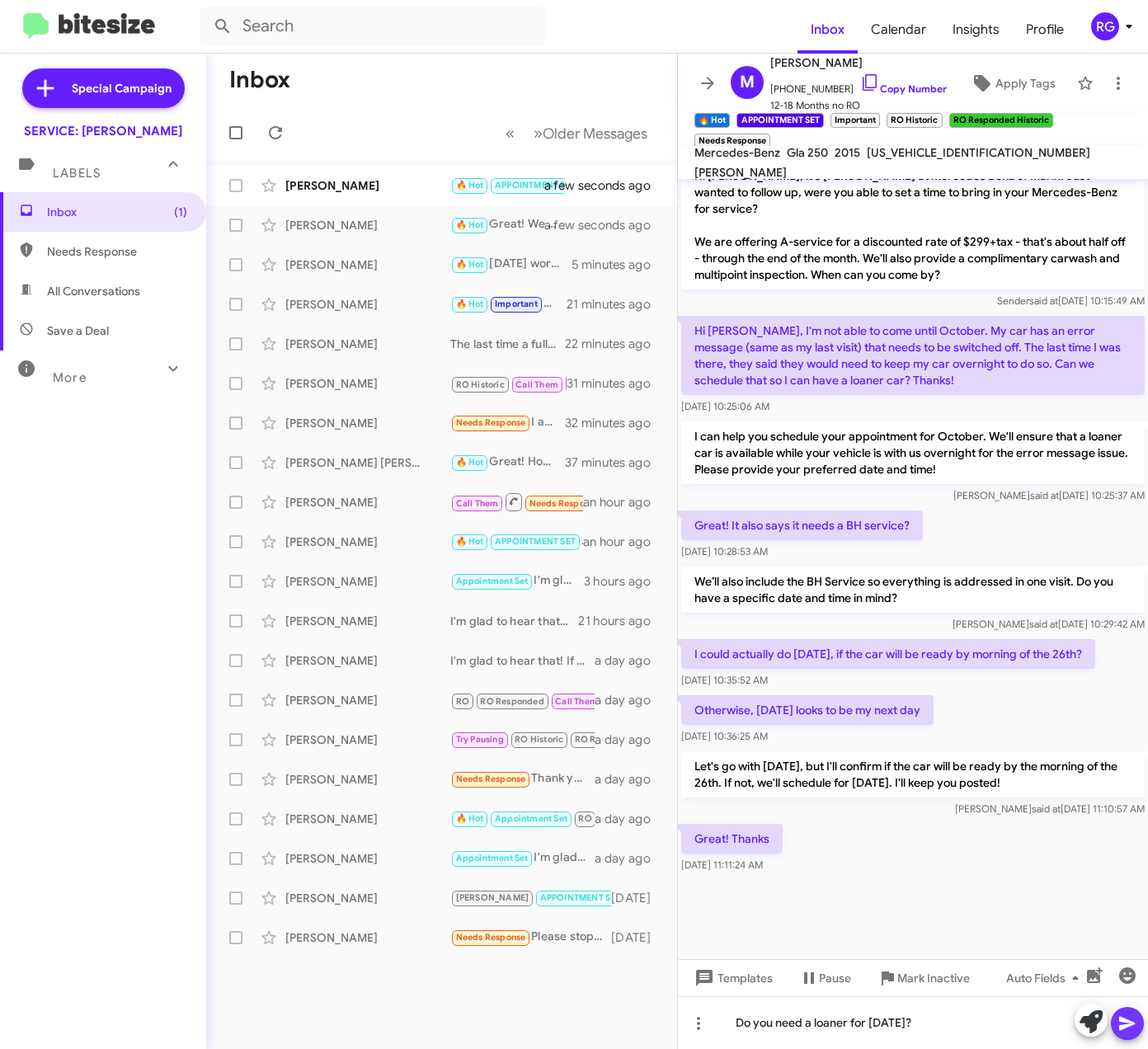
click at [1142, 1021] on button at bounding box center [1128, 1024] width 33 height 33
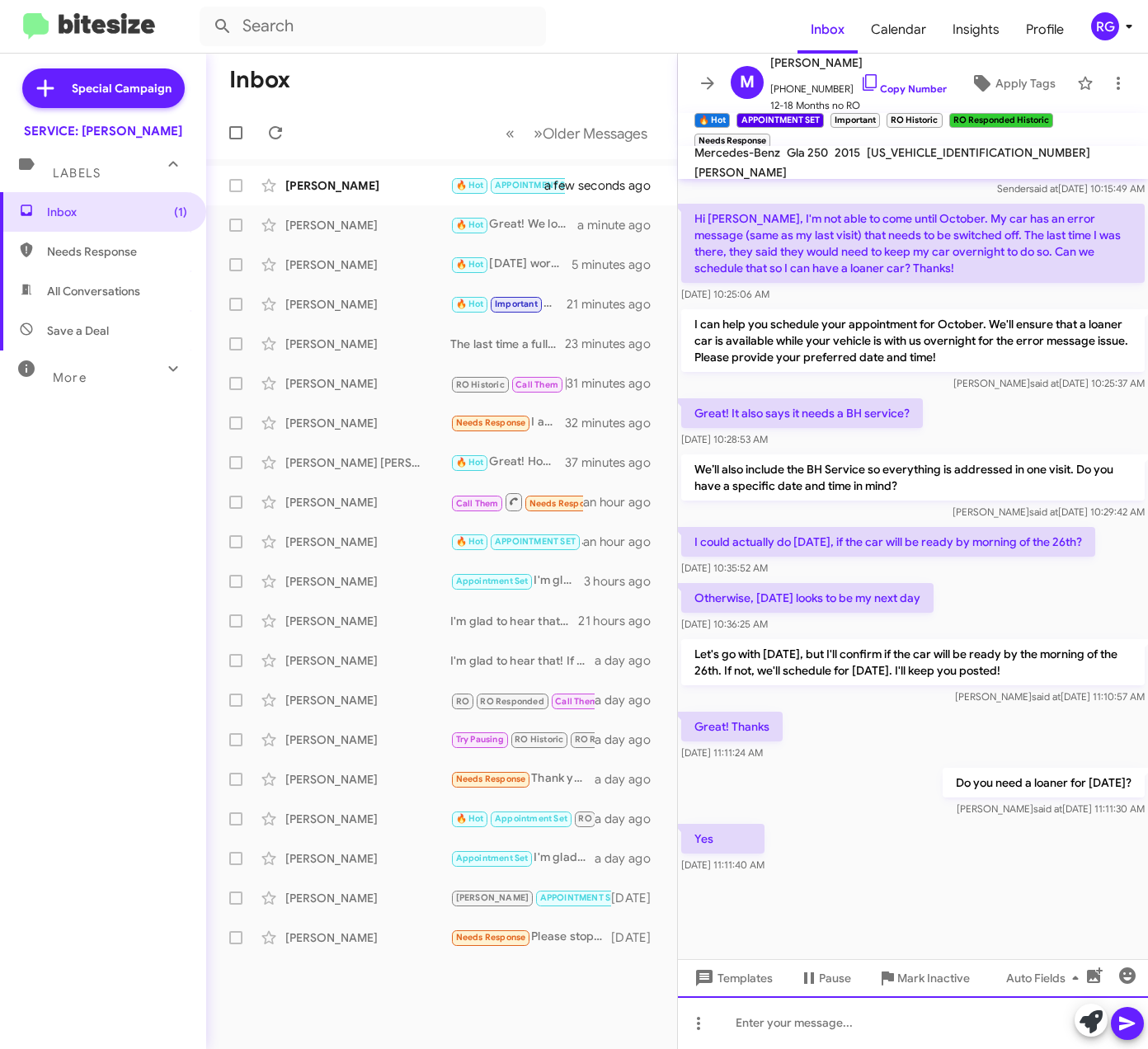
drag, startPoint x: 835, startPoint y: 1027, endPoint x: 814, endPoint y: 1020, distance: 22.1
click at [836, 1027] on div at bounding box center [913, 1022] width 470 height 53
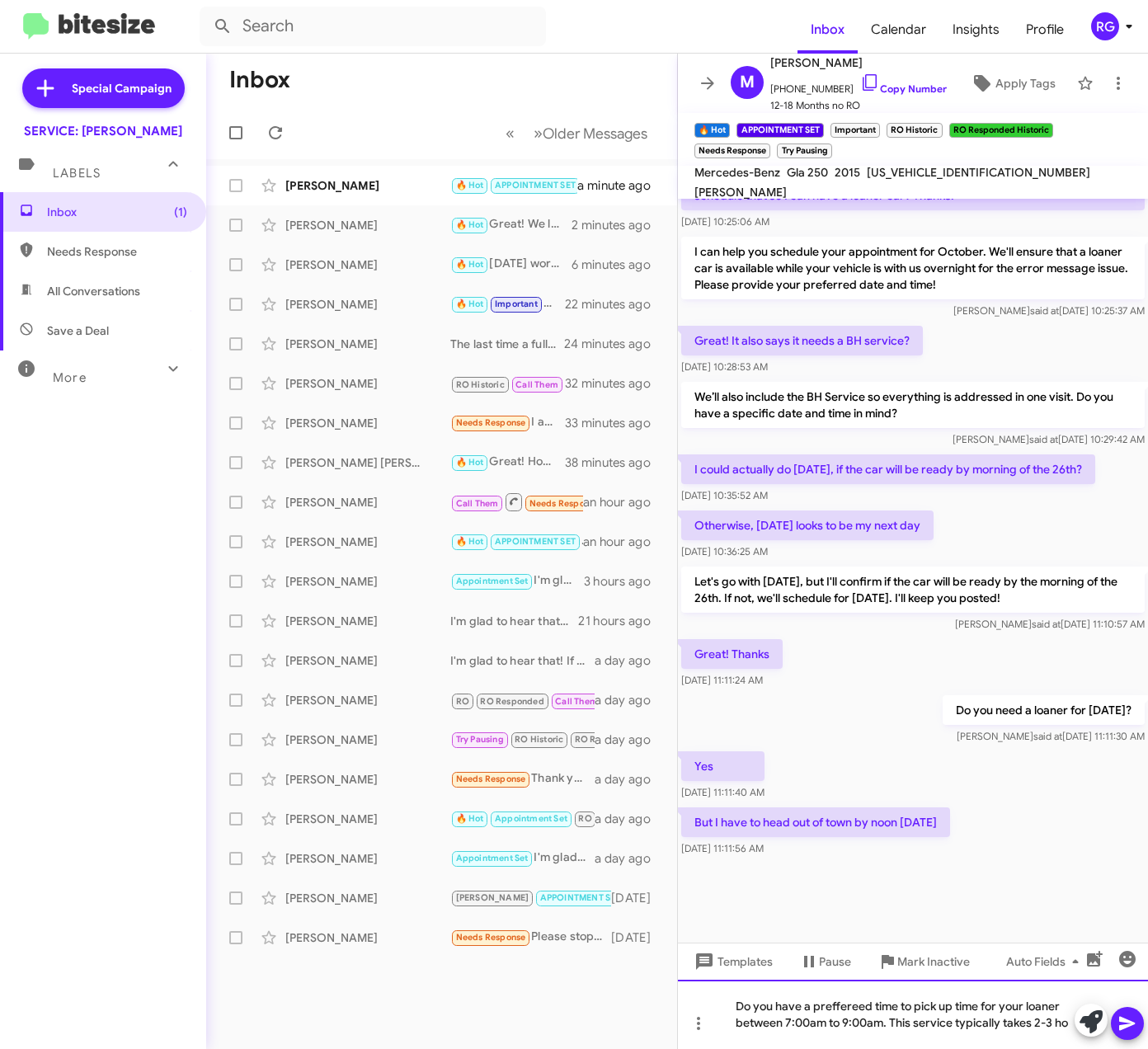
scroll to position [756, 0]
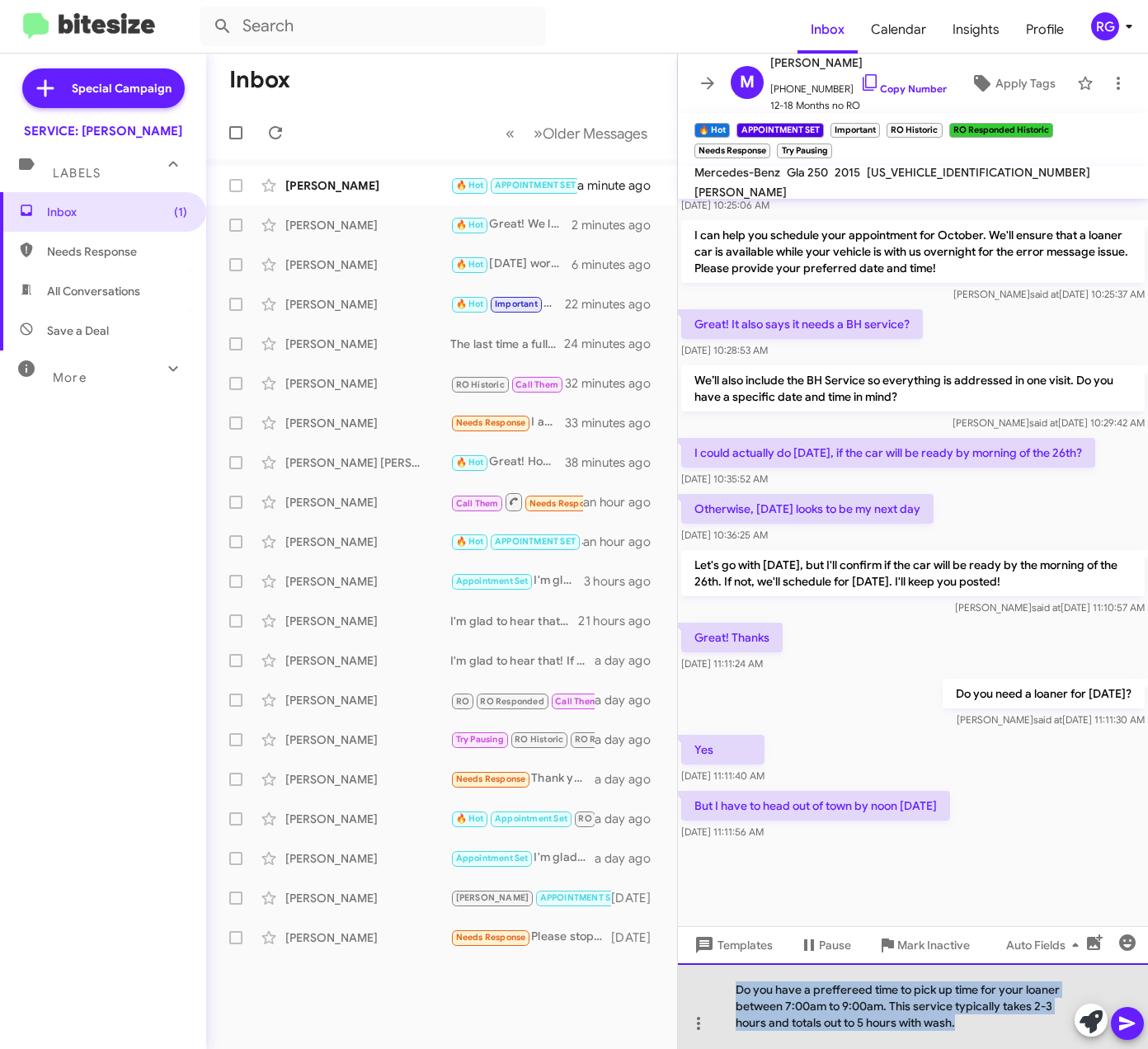
drag, startPoint x: 967, startPoint y: 1038, endPoint x: 708, endPoint y: 980, distance: 265.4
click at [708, 980] on div "Do you have a preffereed time to pick up time for your loaner between 7:00am to…" at bounding box center [913, 1006] width 470 height 86
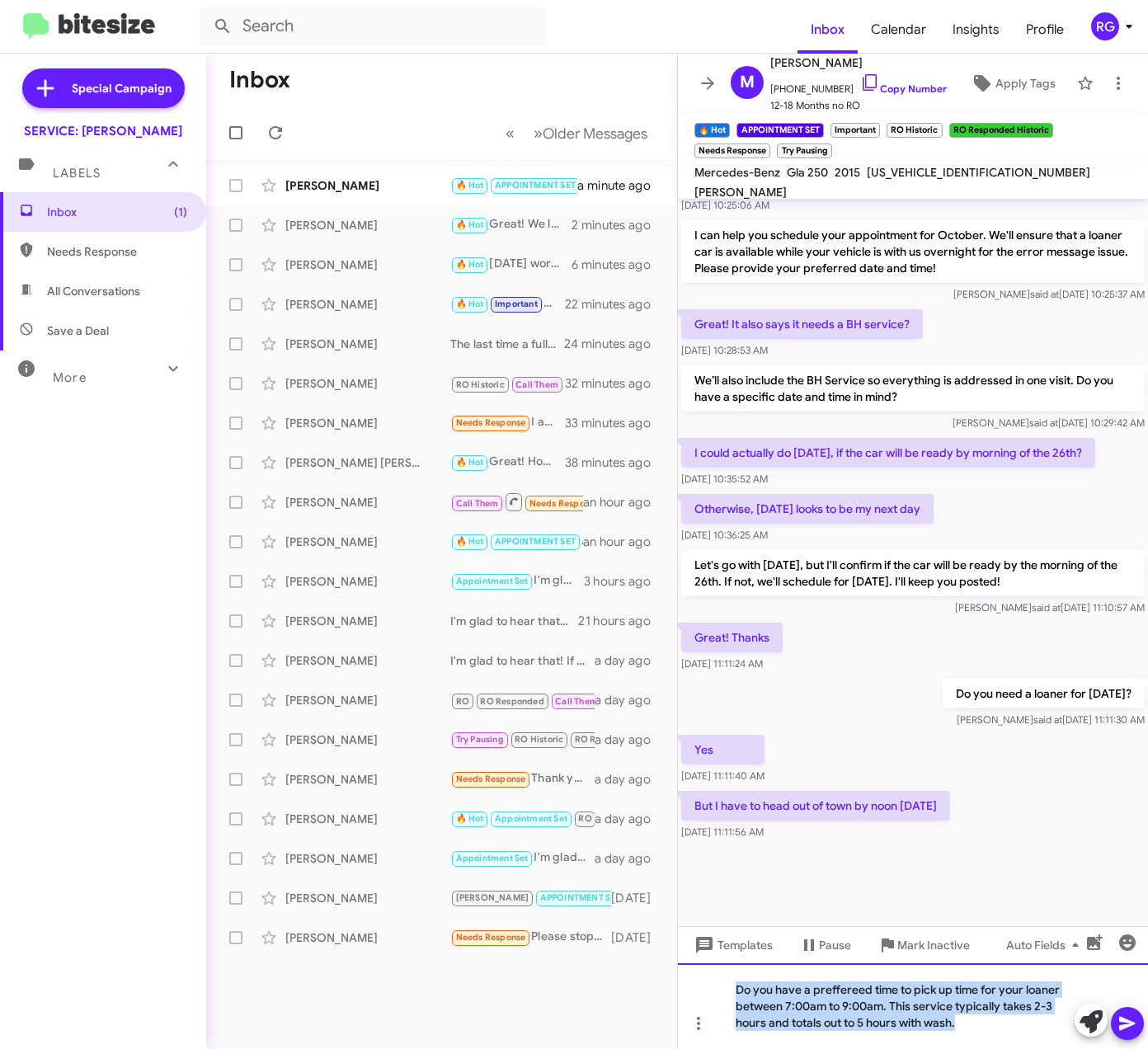
copy div "Do you have a preffereed time to pick up time for your loaner between 7:00am to…"
click at [968, 1026] on div "Do you have a preffereed time to pick up time for your loaner between 7:00am to…" at bounding box center [913, 1006] width 470 height 86
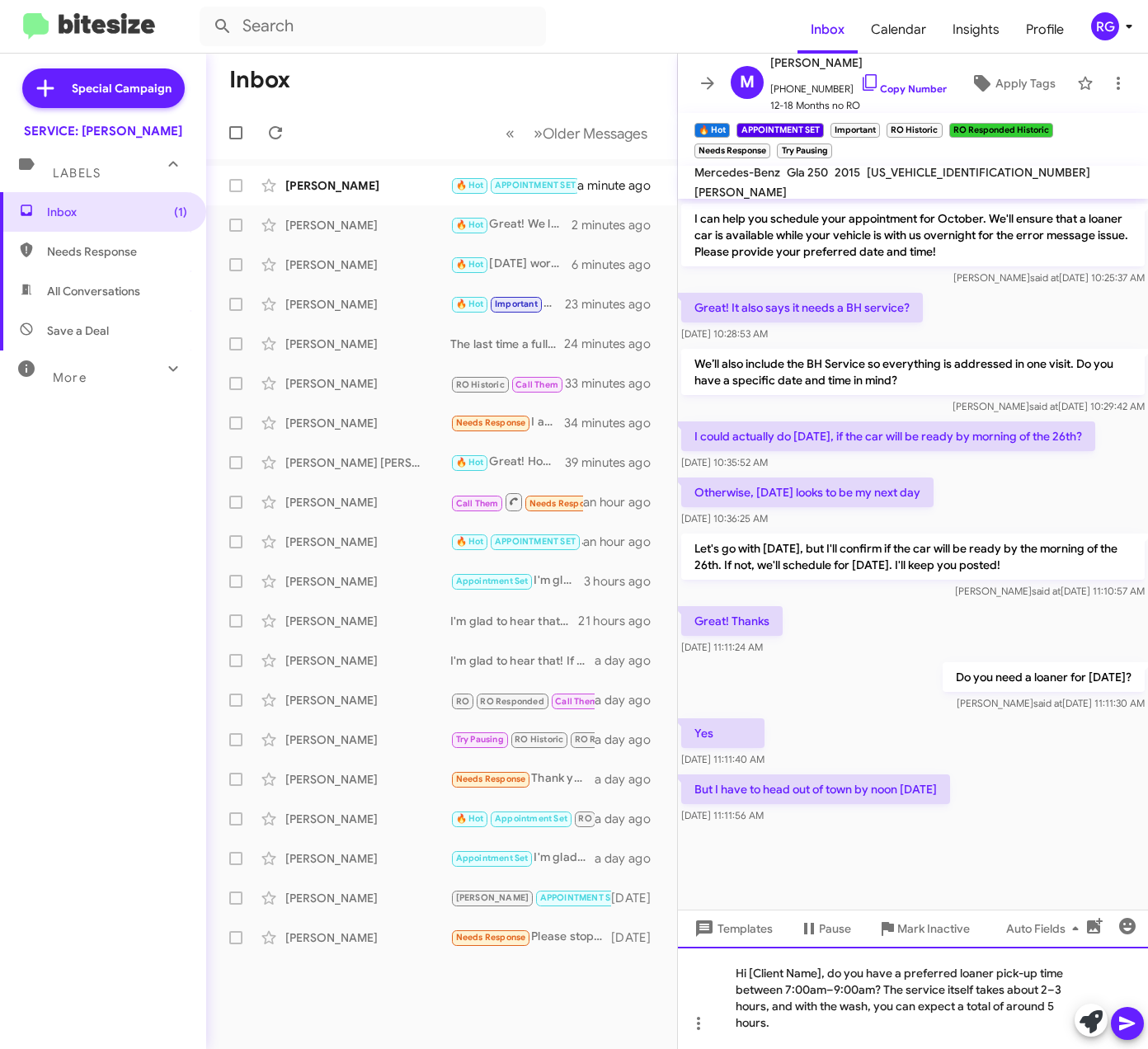
scroll to position [773, 0]
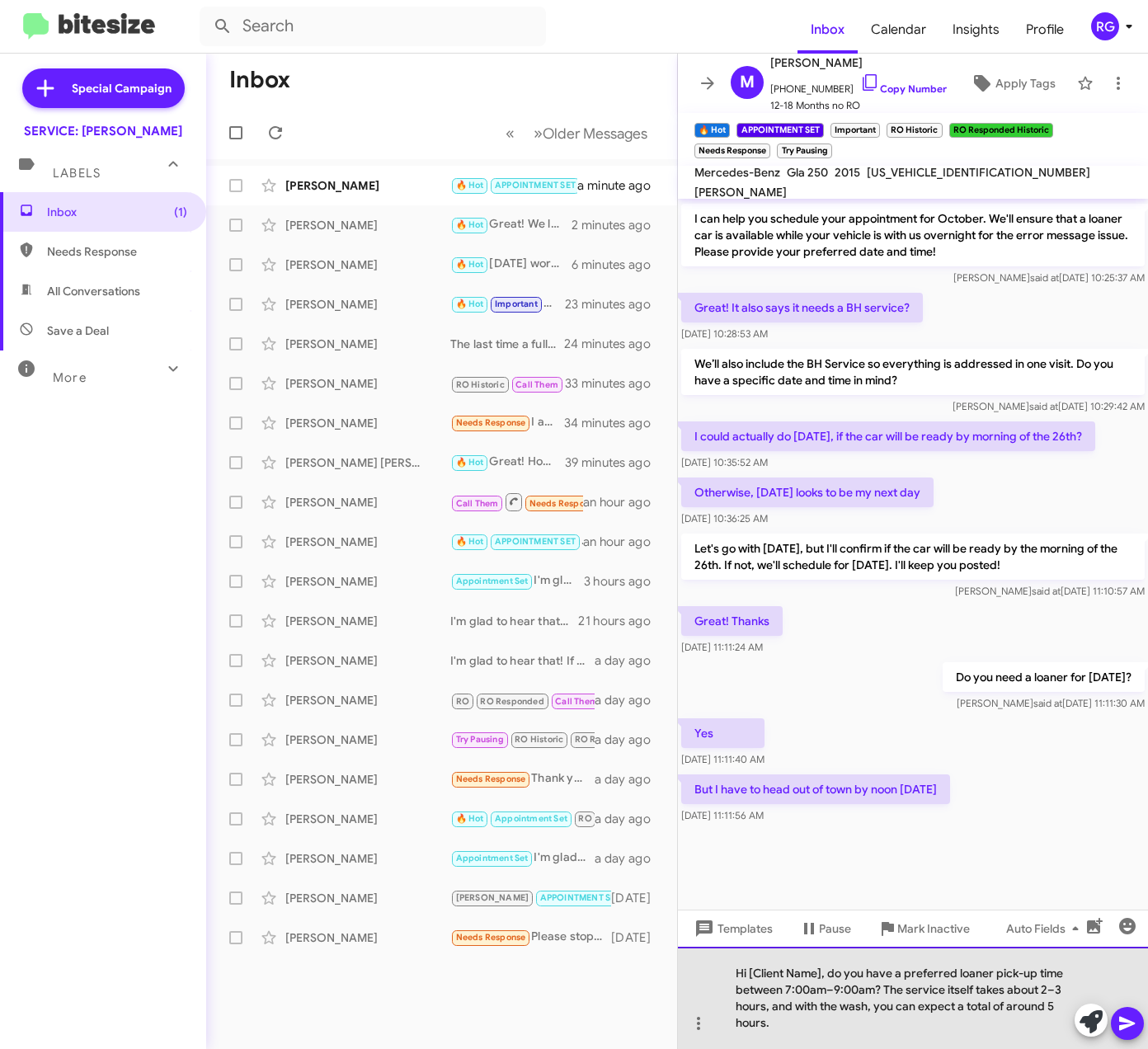
click at [816, 971] on div "Hi [Client Name], do you have a preferred loaner pick-up time between 7:00am–9:…" at bounding box center [913, 998] width 470 height 102
drag, startPoint x: 822, startPoint y: 976, endPoint x: 723, endPoint y: 977, distance: 99.0
click at [723, 977] on div "Hi [Client Name], do you have a preferred loaner pick-up time between 7:00am–9:…" at bounding box center [913, 998] width 470 height 102
drag, startPoint x: 839, startPoint y: 970, endPoint x: 687, endPoint y: 963, distance: 152.2
click at [687, 963] on div "Hi [Client Name], do you have a preferred loaner pick-up time between 7:00am–9:…" at bounding box center [913, 998] width 470 height 102
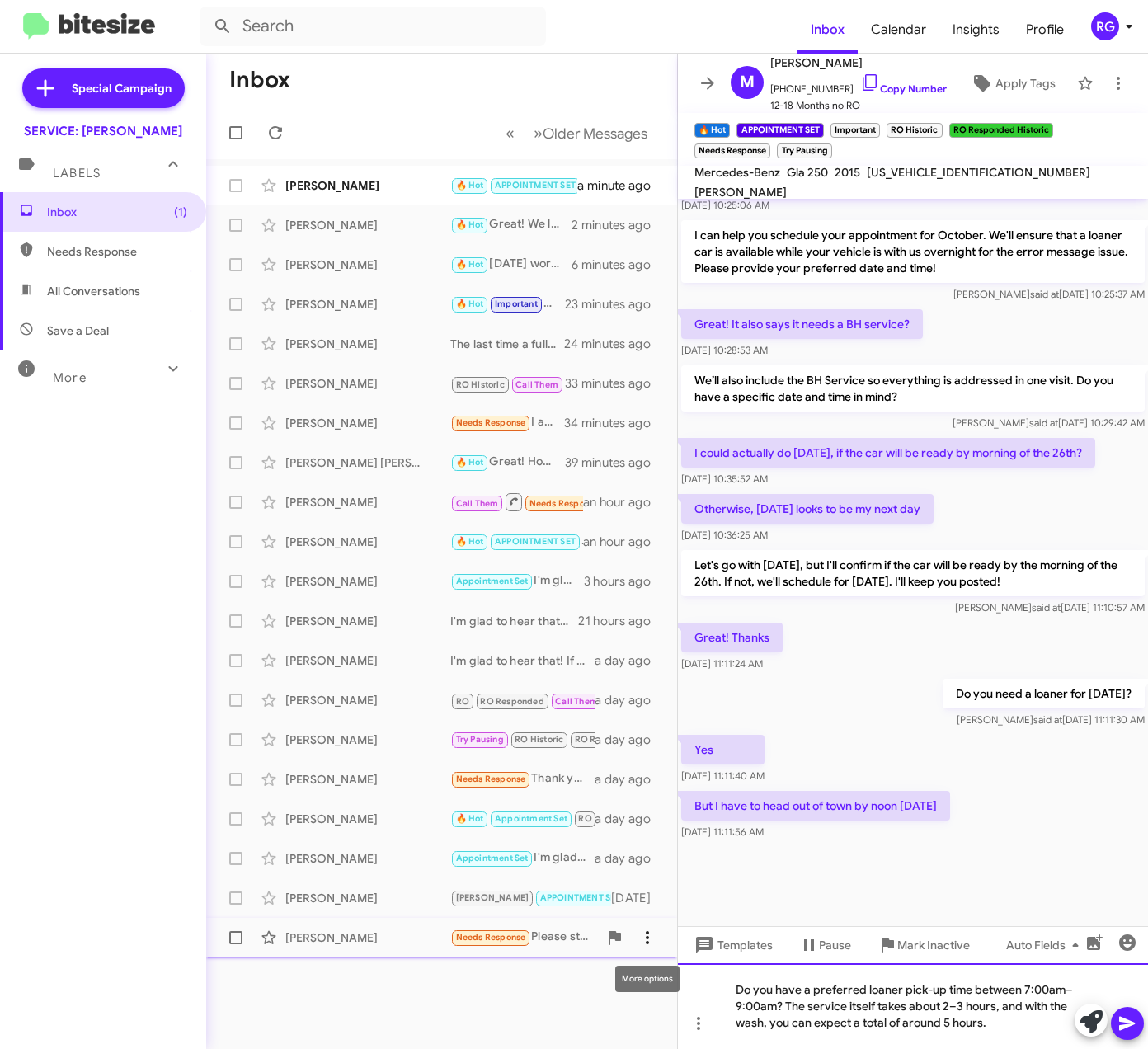
scroll to position [756, 0]
click at [1144, 1020] on div at bounding box center [1110, 1022] width 69 height 36
click at [1138, 1027] on button at bounding box center [1128, 1024] width 33 height 33
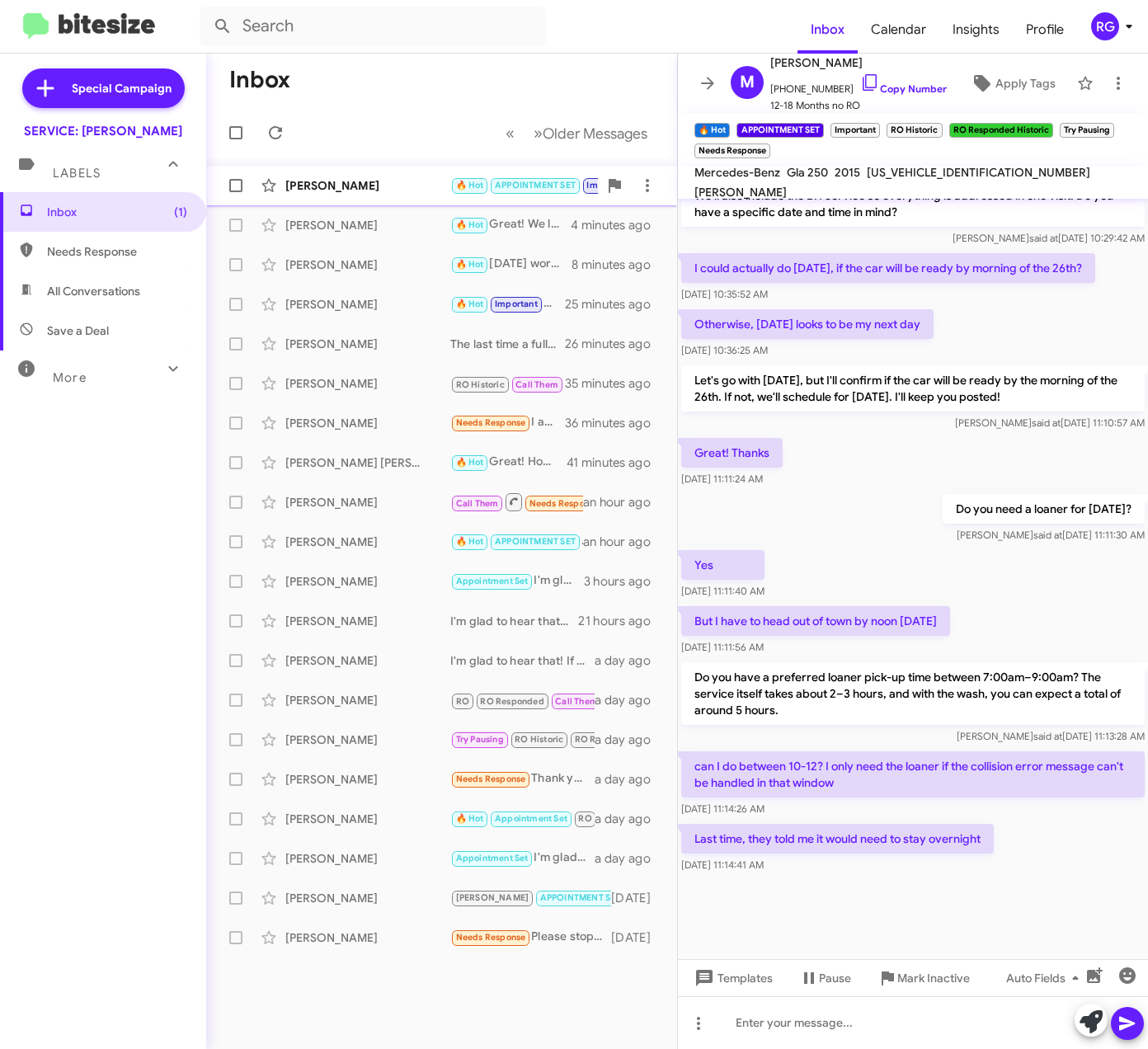
click at [386, 179] on div "[PERSON_NAME]" at bounding box center [367, 185] width 165 height 16
click at [1099, 1037] on span at bounding box center [1091, 1022] width 23 height 36
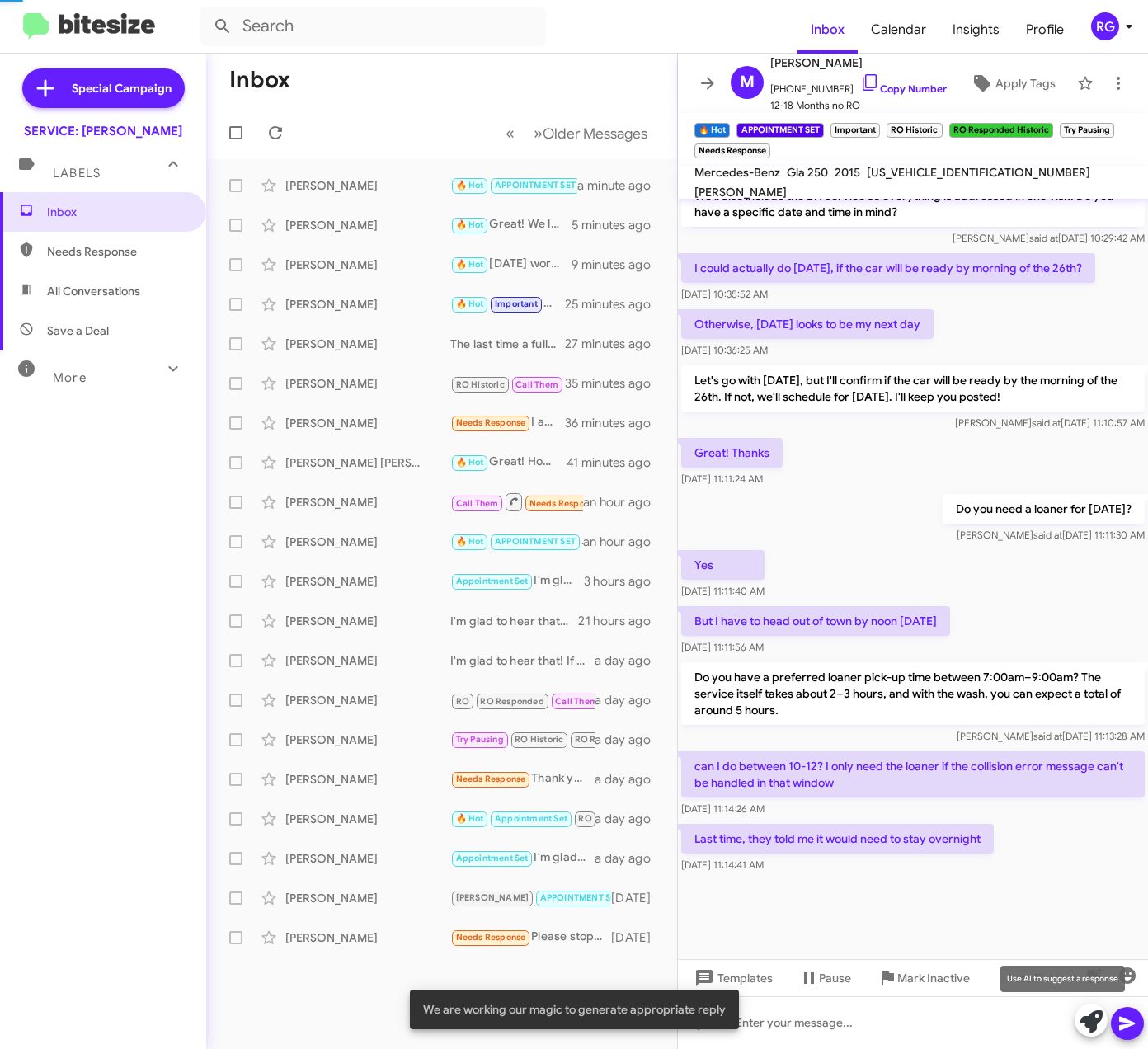
drag, startPoint x: 1099, startPoint y: 1021, endPoint x: 1106, endPoint y: 1026, distance: 8.6
click at [1100, 1023] on icon at bounding box center [1091, 1021] width 23 height 23
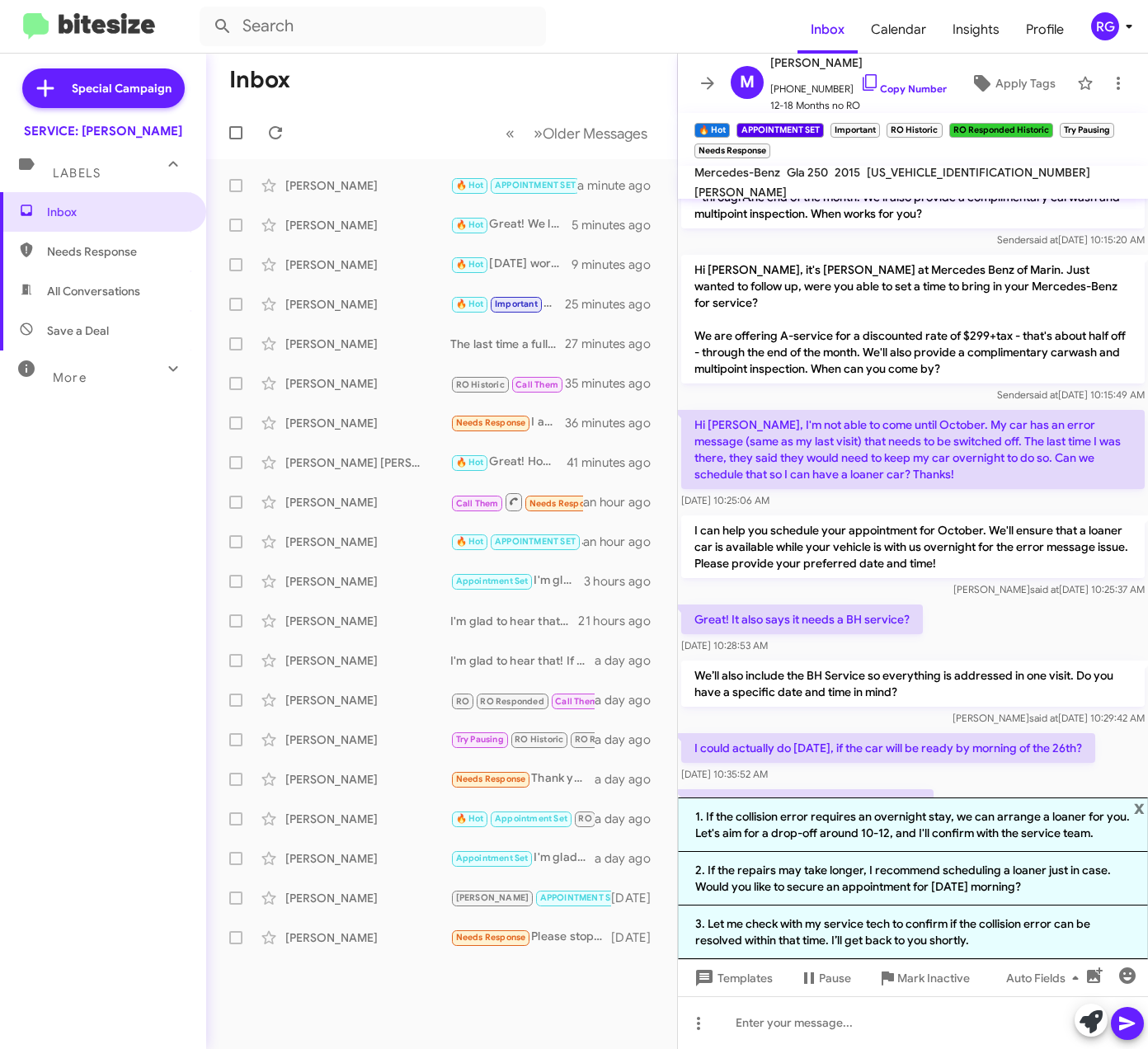
scroll to position [149, 0]
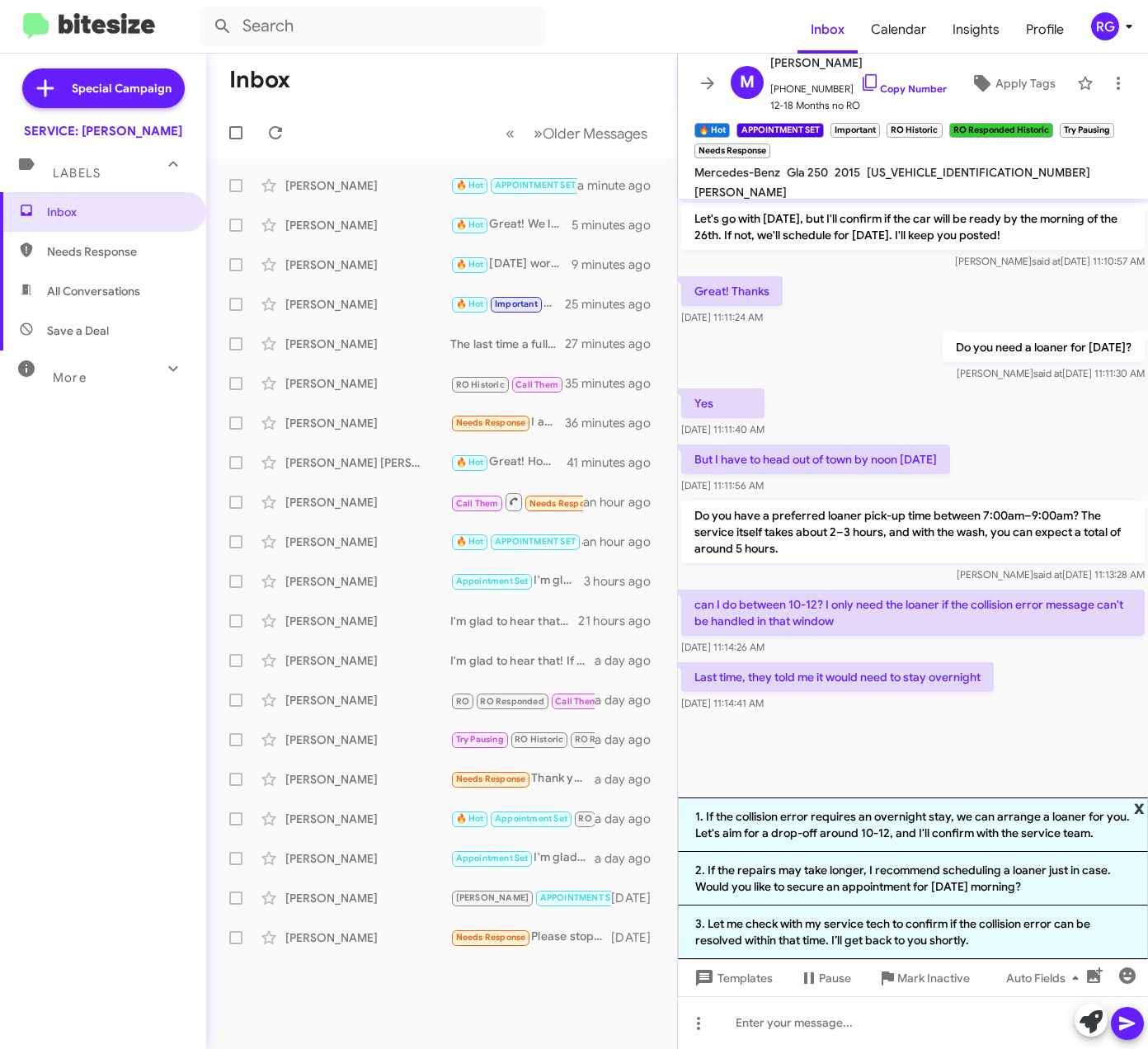
click at [1139, 805] on span "x" at bounding box center [1139, 807] width 10 height 20
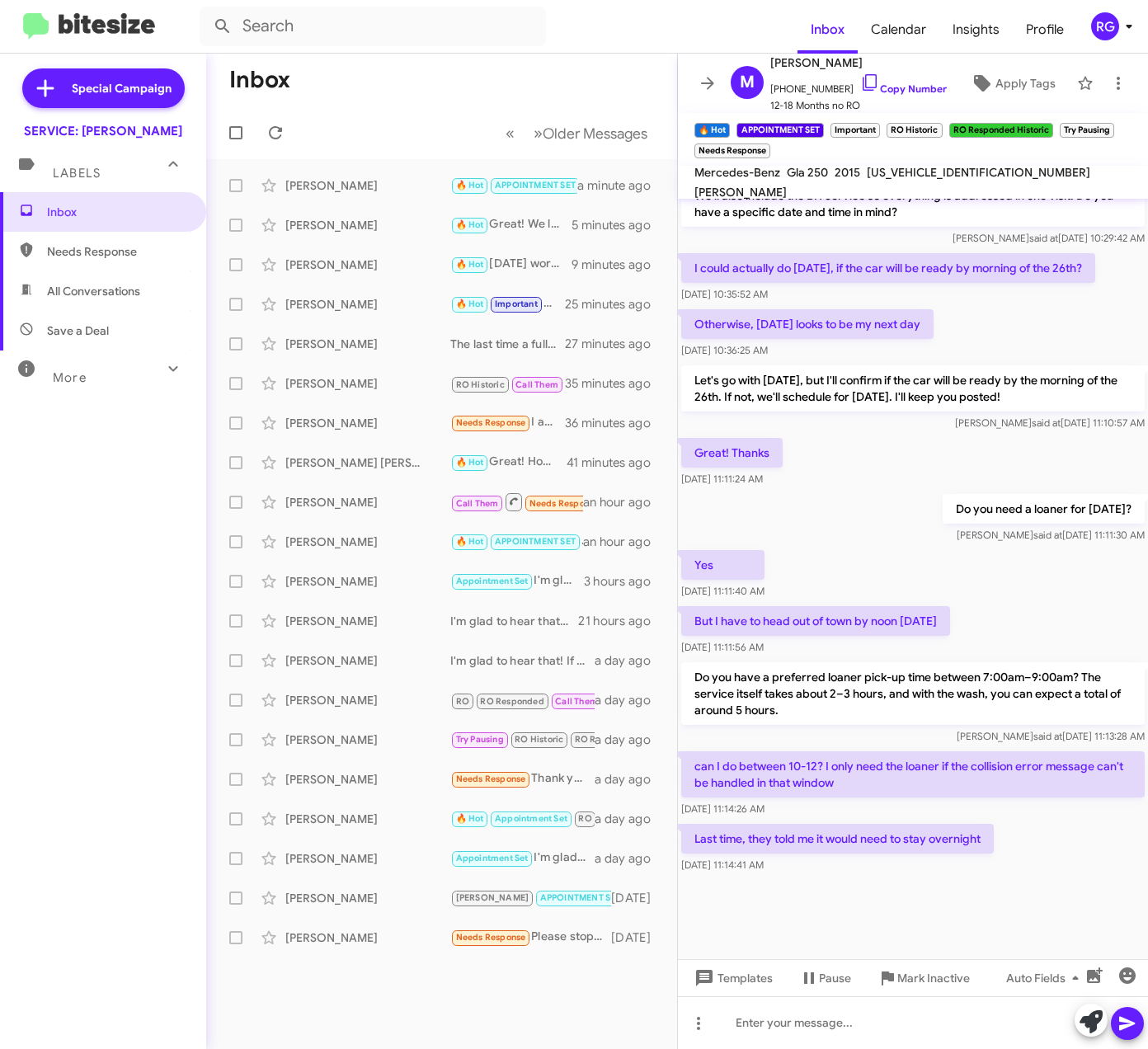
scroll to position [756, 0]
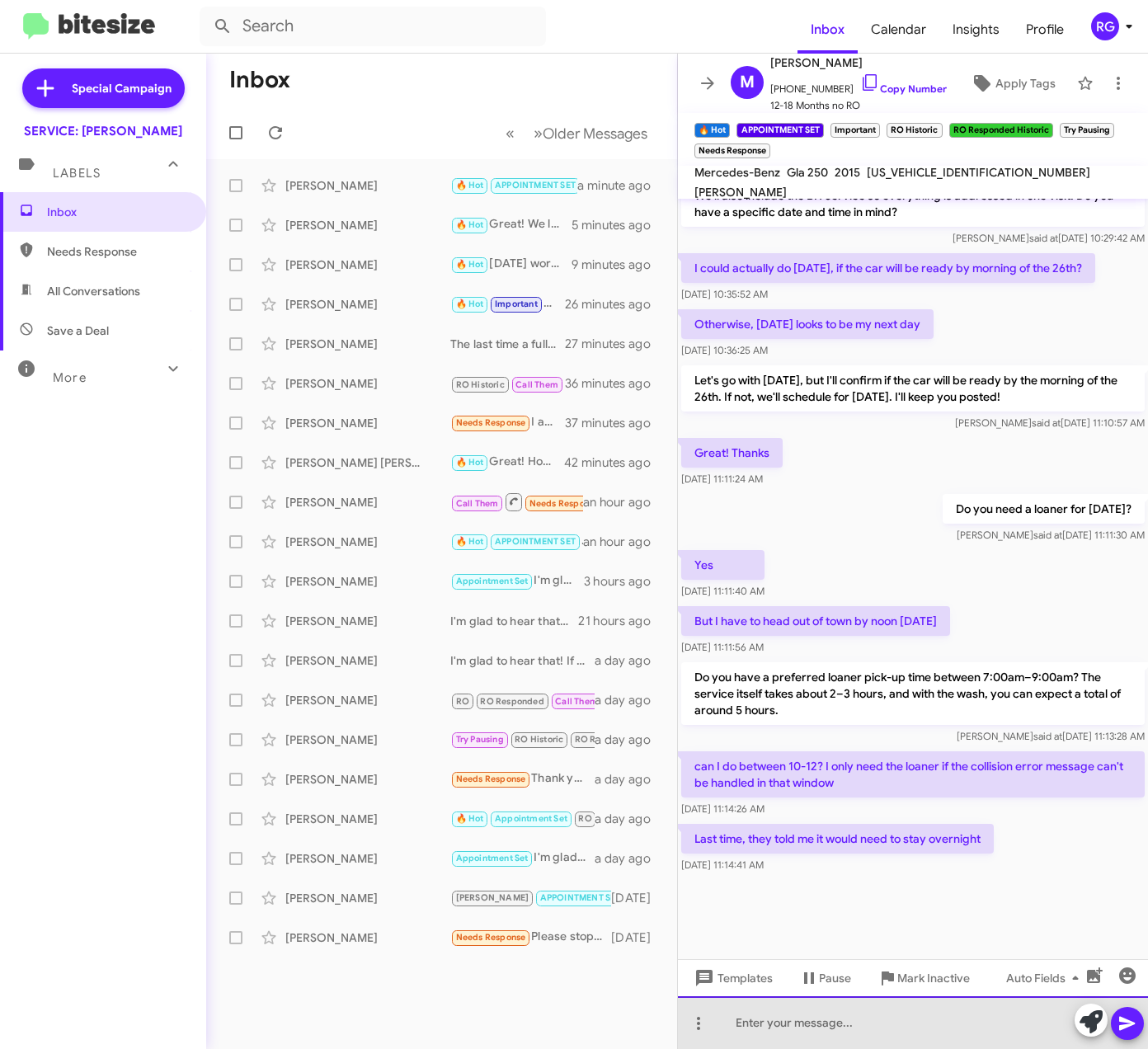
click at [812, 1014] on div at bounding box center [913, 1022] width 470 height 53
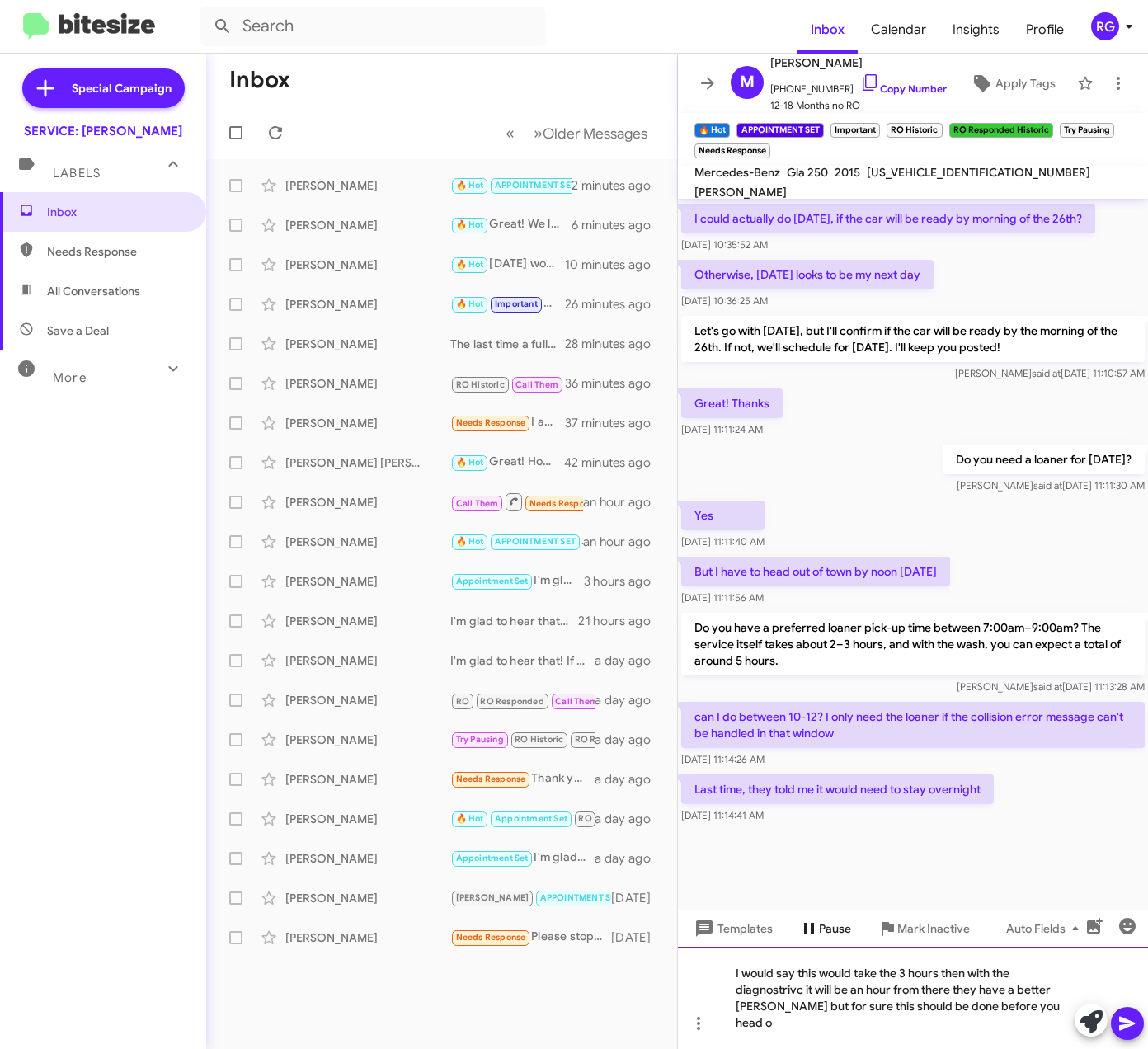
scroll to position [806, 0]
drag, startPoint x: 896, startPoint y: 1000, endPoint x: 680, endPoint y: 931, distance: 226.8
click at [675, 931] on div "Inbox « Previous » Next Older Messages Megan Martik 🔥 Hot APPOINTMENT SET Impor…" at bounding box center [677, 551] width 942 height 995
copy div "I would say this would take the 3 hours then with the diagnostrivc it will be a…"
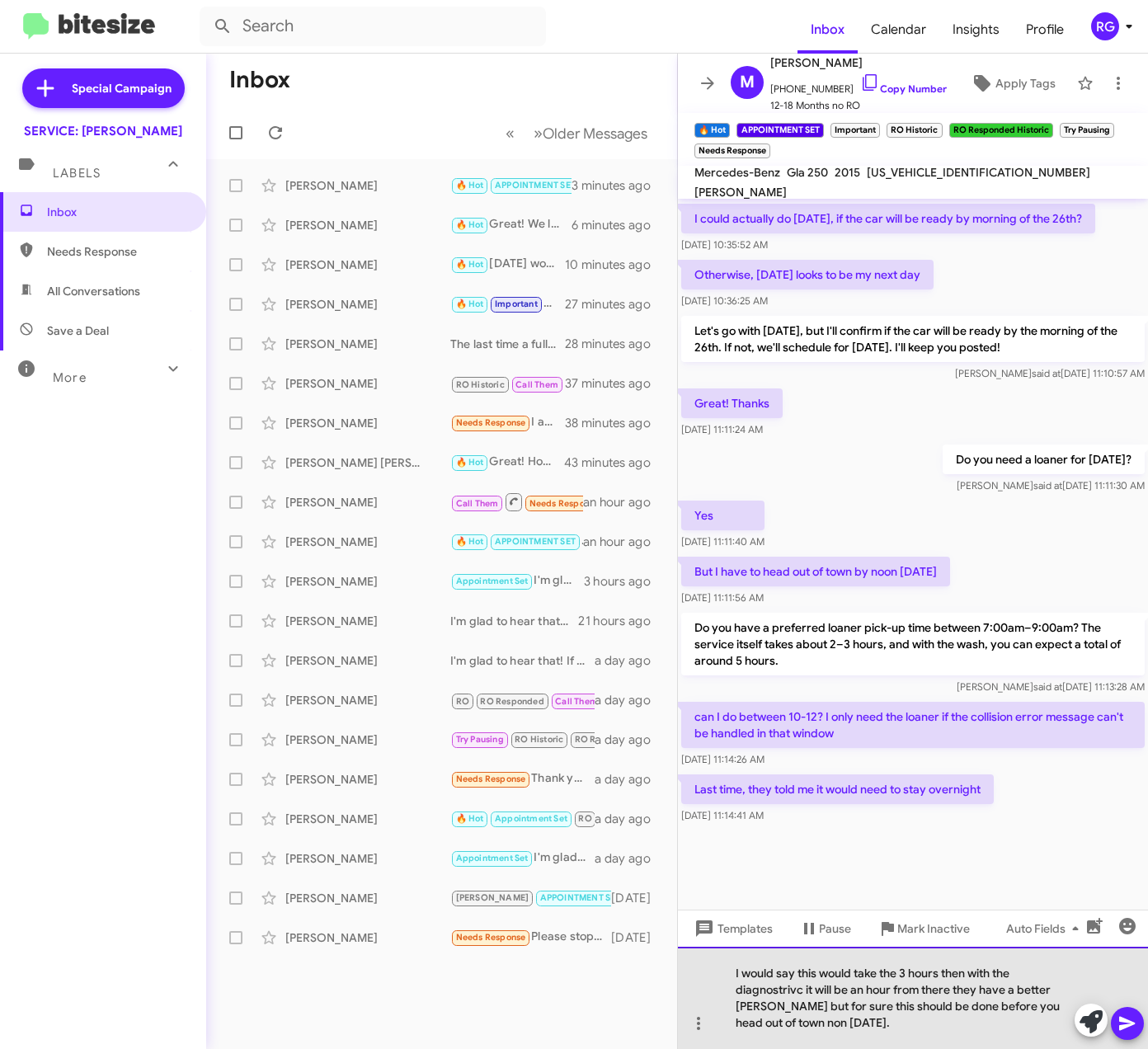
click at [978, 1013] on div "I would say this would take the 3 hours then with the diagnostrivc it will be a…" at bounding box center [913, 998] width 470 height 102
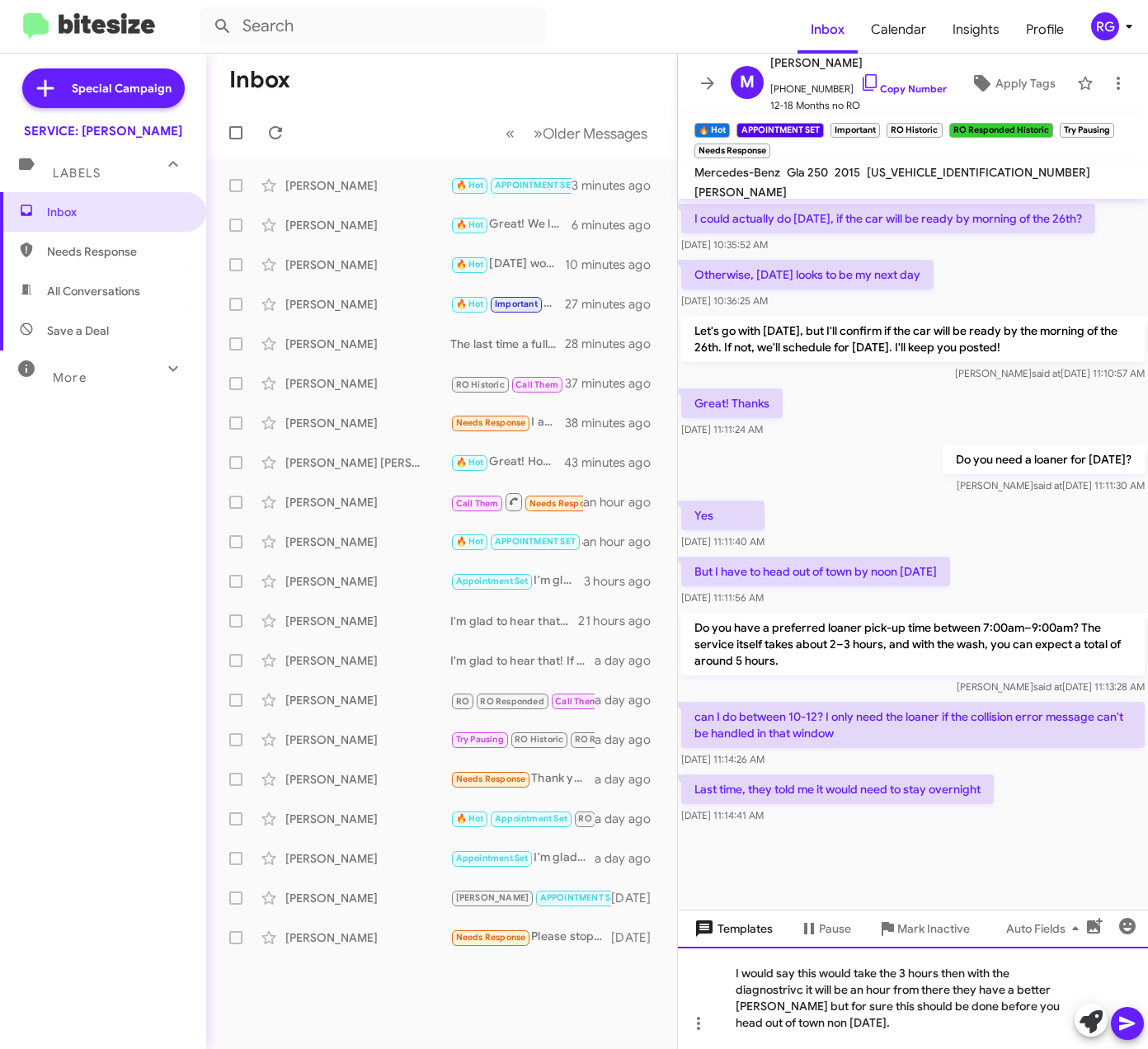
drag, startPoint x: 931, startPoint y: 1021, endPoint x: 717, endPoint y: 938, distance: 229.5
click at [717, 938] on div "ok your set for Friday 08/23 at 10am Arliegh said at Aug 9, 2024, 2:14:07 PM Li…" at bounding box center [913, 624] width 470 height 851
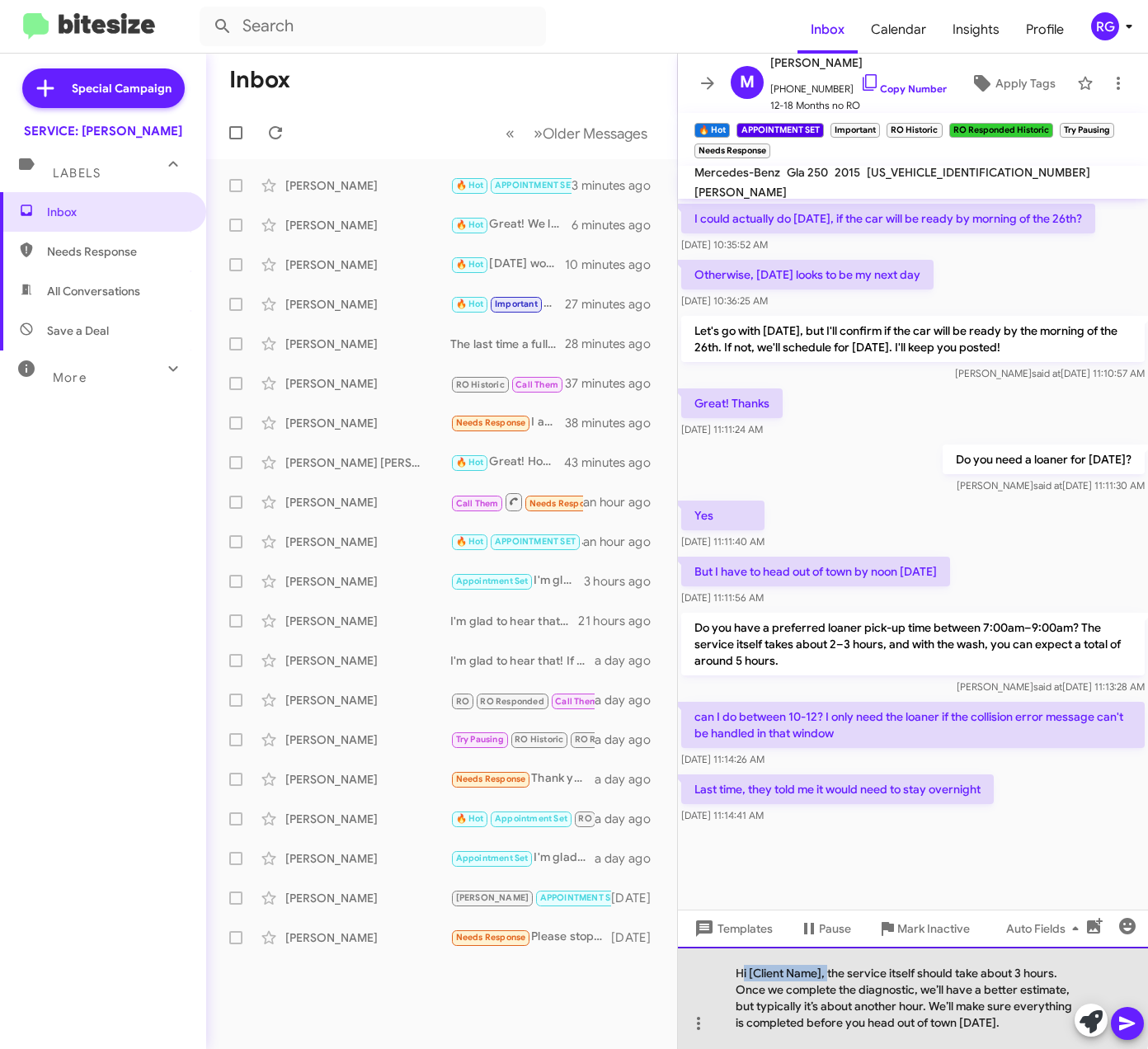
drag, startPoint x: 830, startPoint y: 974, endPoint x: 743, endPoint y: 971, distance: 87.1
click at [743, 971] on div "Hi [Client Name], the service itself should take about 3 hours. Once we complet…" at bounding box center [913, 998] width 470 height 102
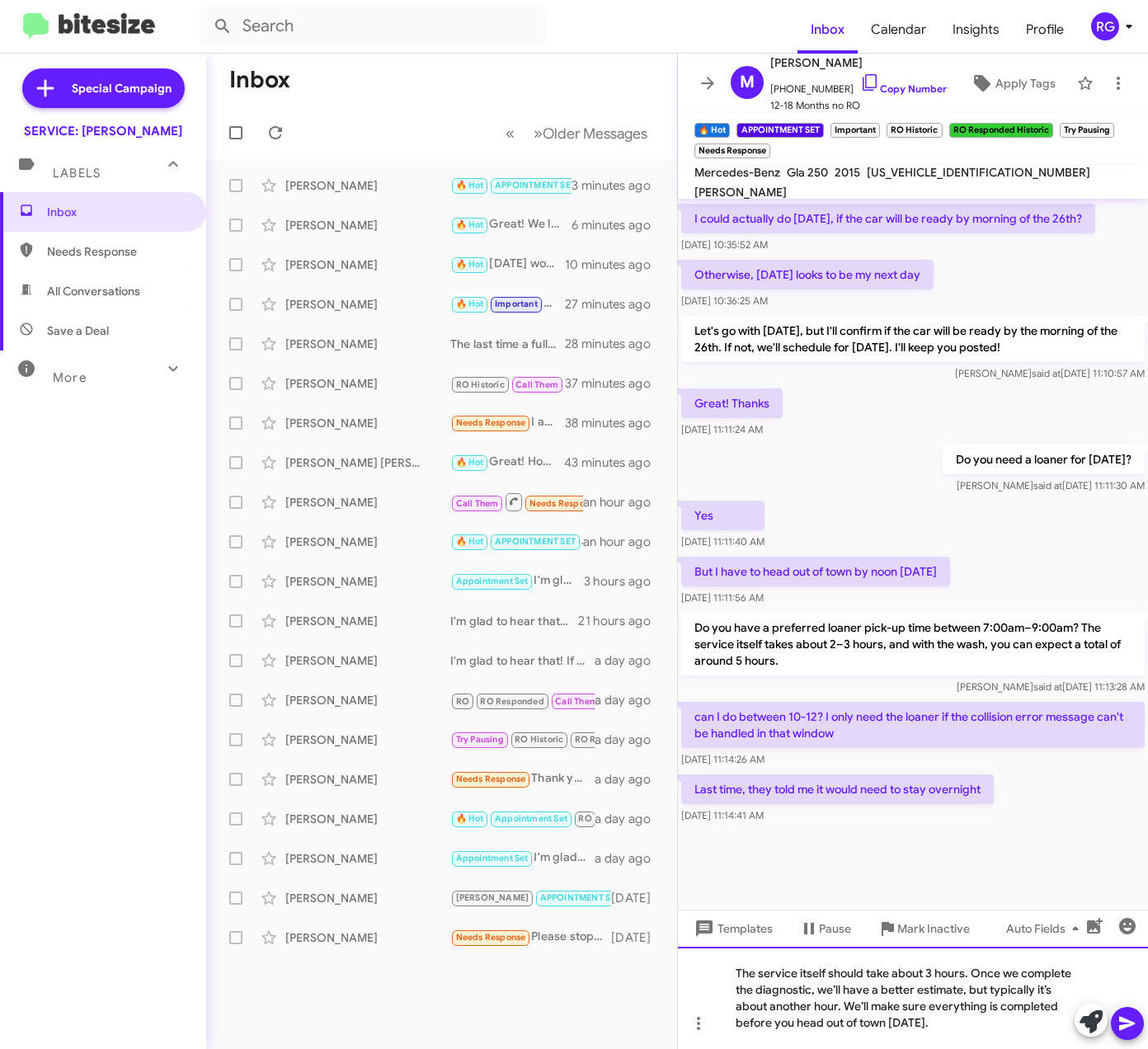
click at [842, 968] on div "The service itself should take about 3 hours. Once we complete the diagnostic, …" at bounding box center [913, 998] width 470 height 102
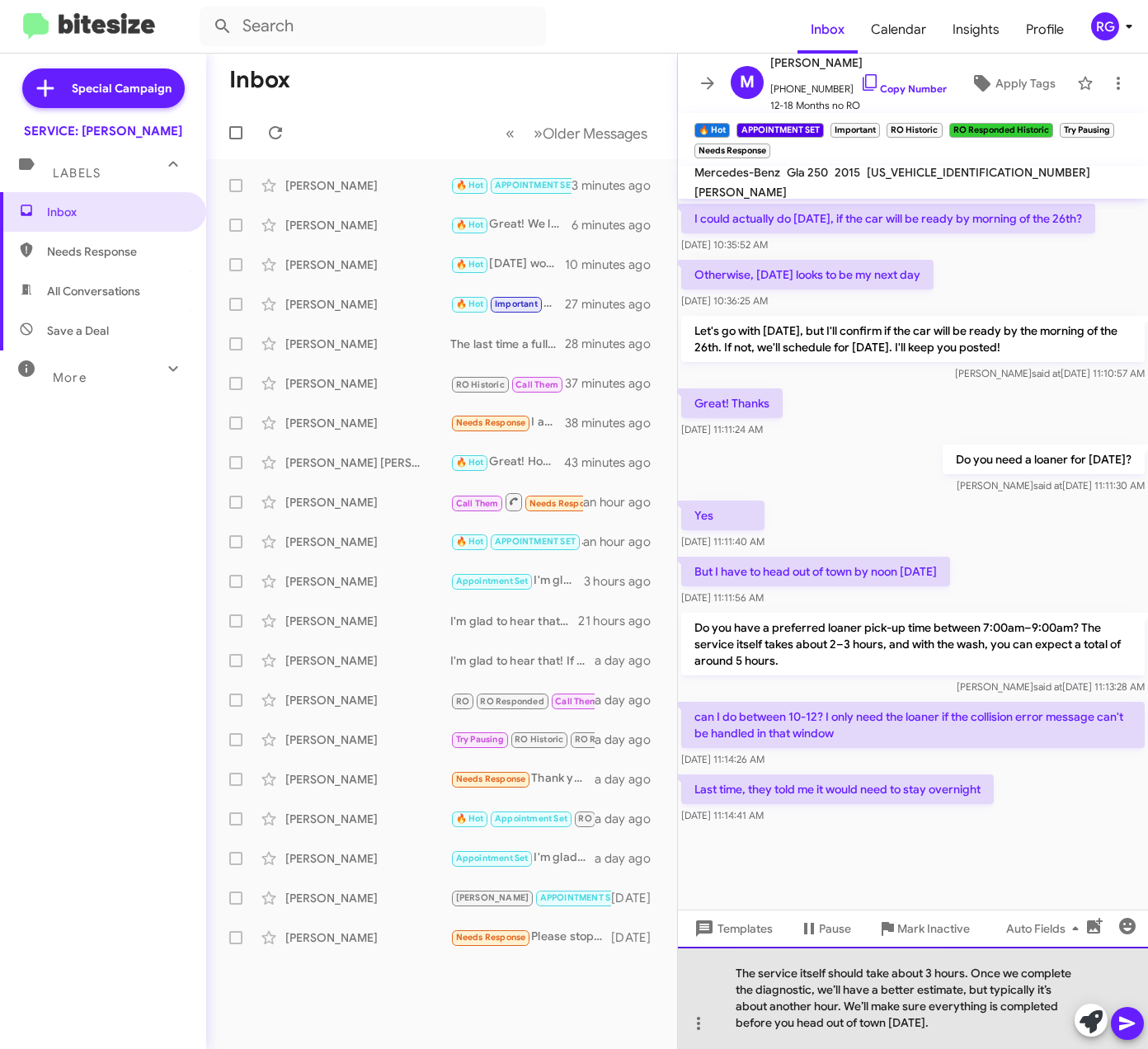
click at [964, 987] on div "The service itself should take about 3 hours. Once we complete the diagnostic, …" at bounding box center [913, 998] width 470 height 102
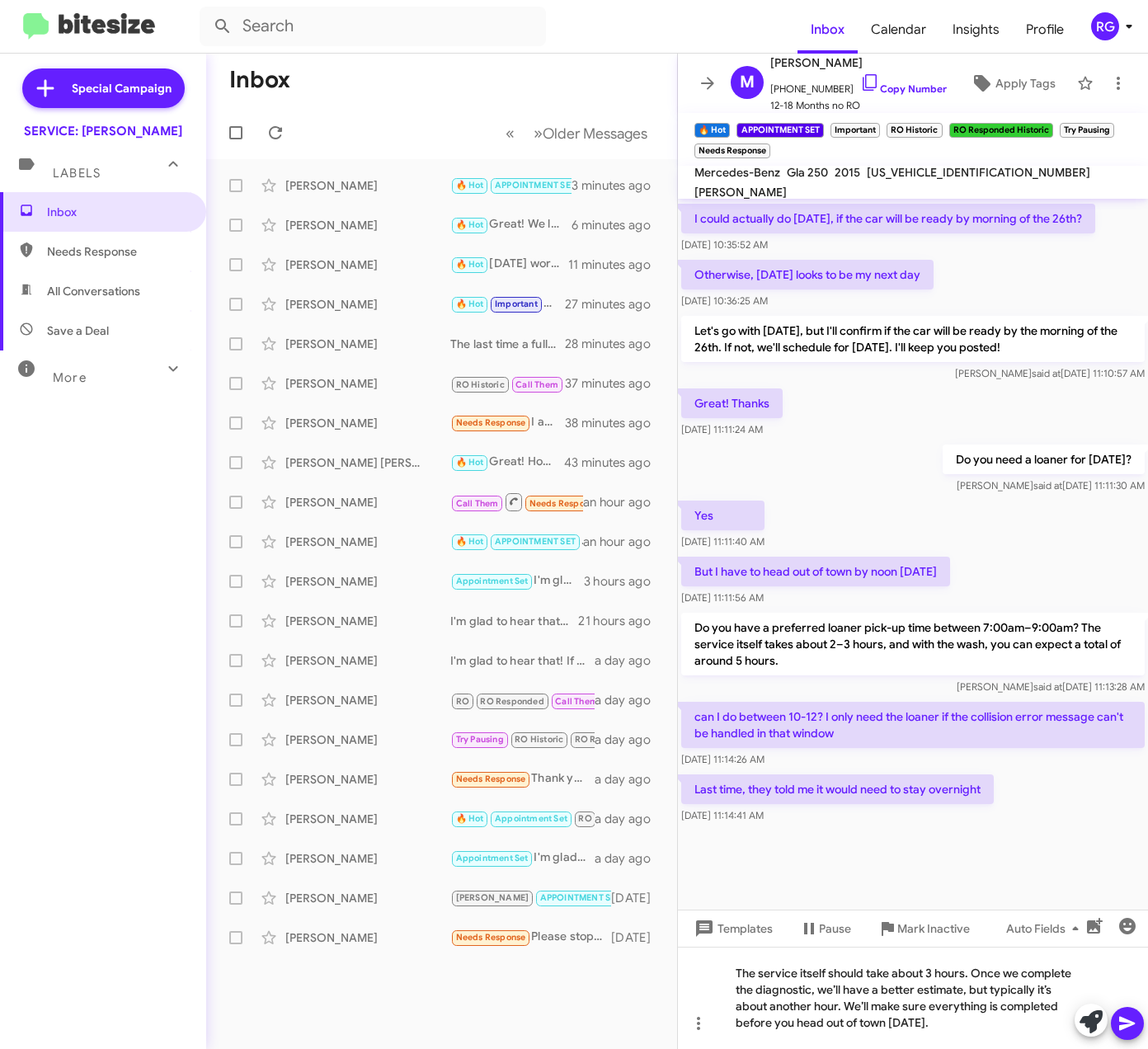
click at [1138, 1027] on button at bounding box center [1128, 1024] width 33 height 33
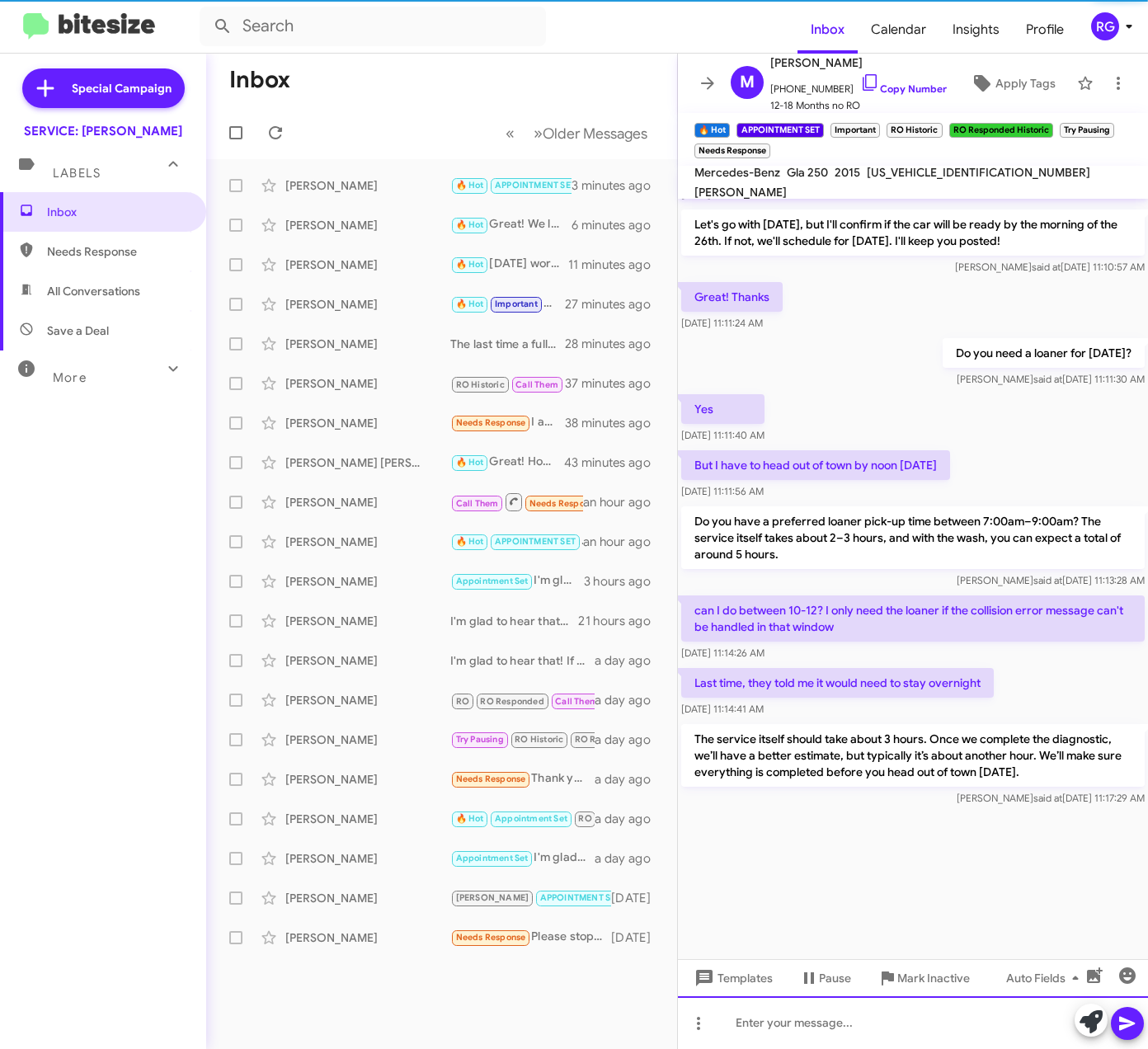
scroll to position [2551, 0]
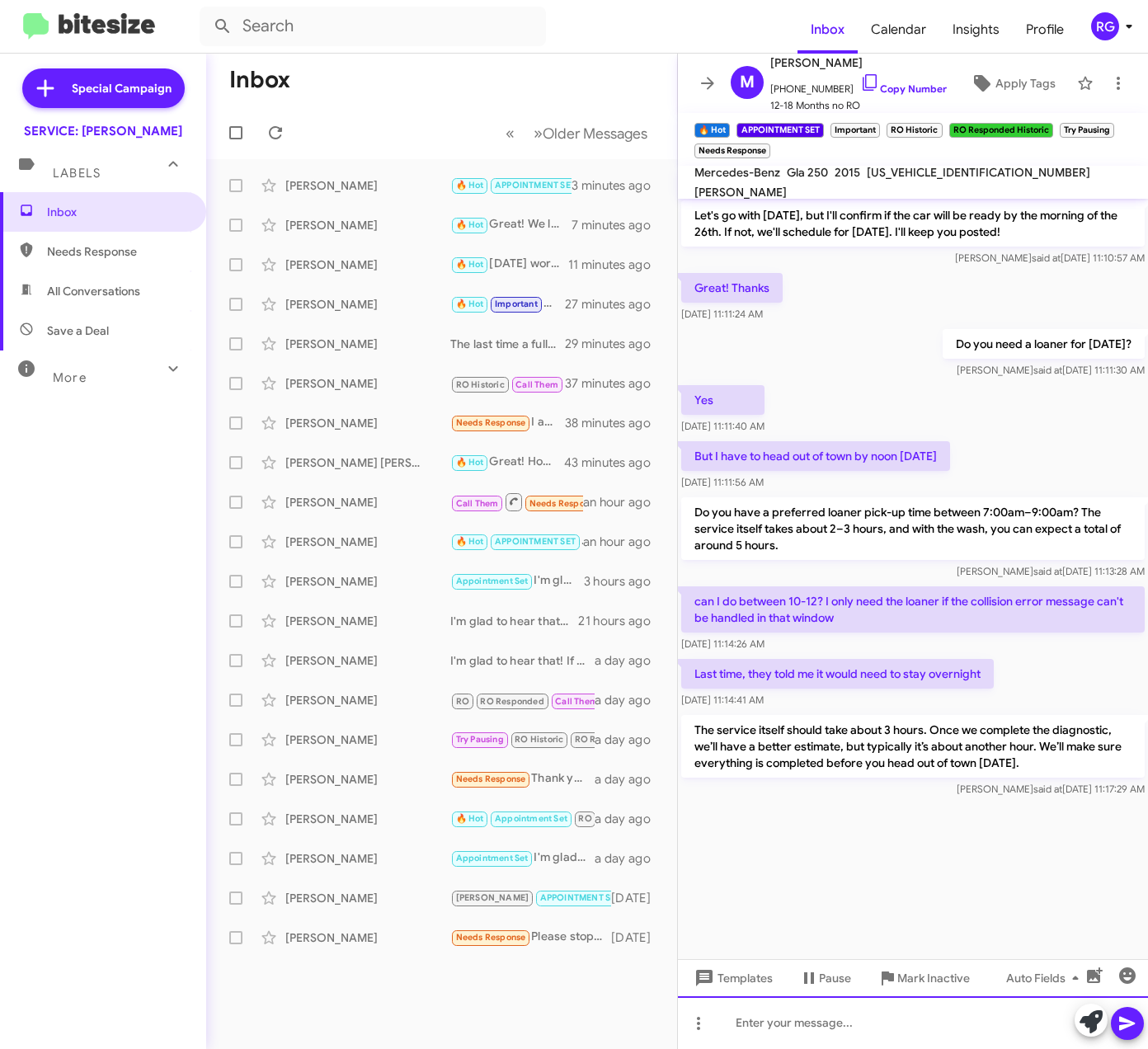
click at [817, 1021] on div at bounding box center [913, 1022] width 470 height 53
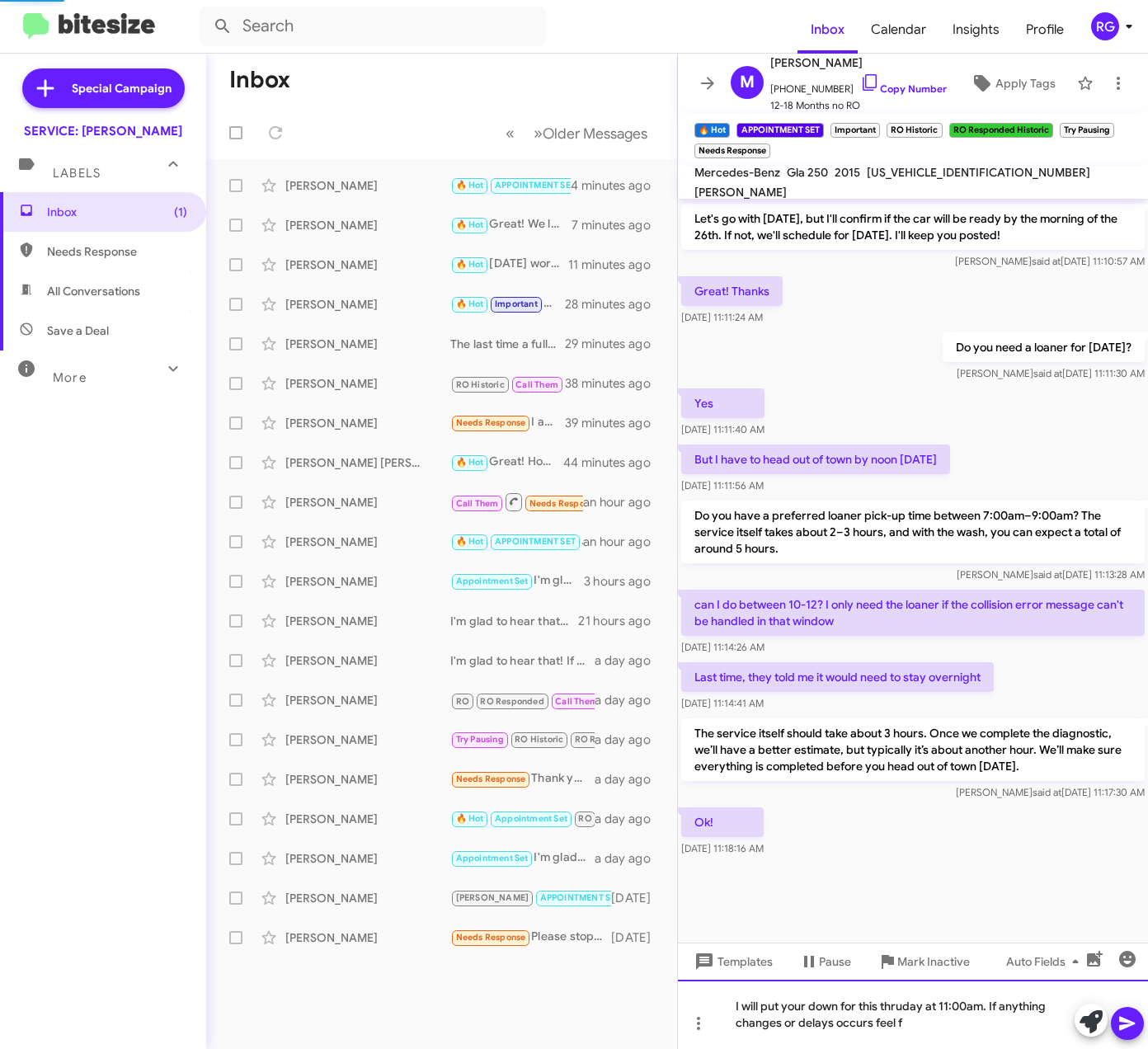
scroll to position [806, 0]
click at [882, 1014] on div "I will put your down for this thruday at 11:00am. If anything changes or delays…" at bounding box center [913, 1014] width 470 height 69
click at [936, 1008] on div "I will put your down for this thrusday at 11:00am. If anything changes or delay…" at bounding box center [913, 1014] width 470 height 69
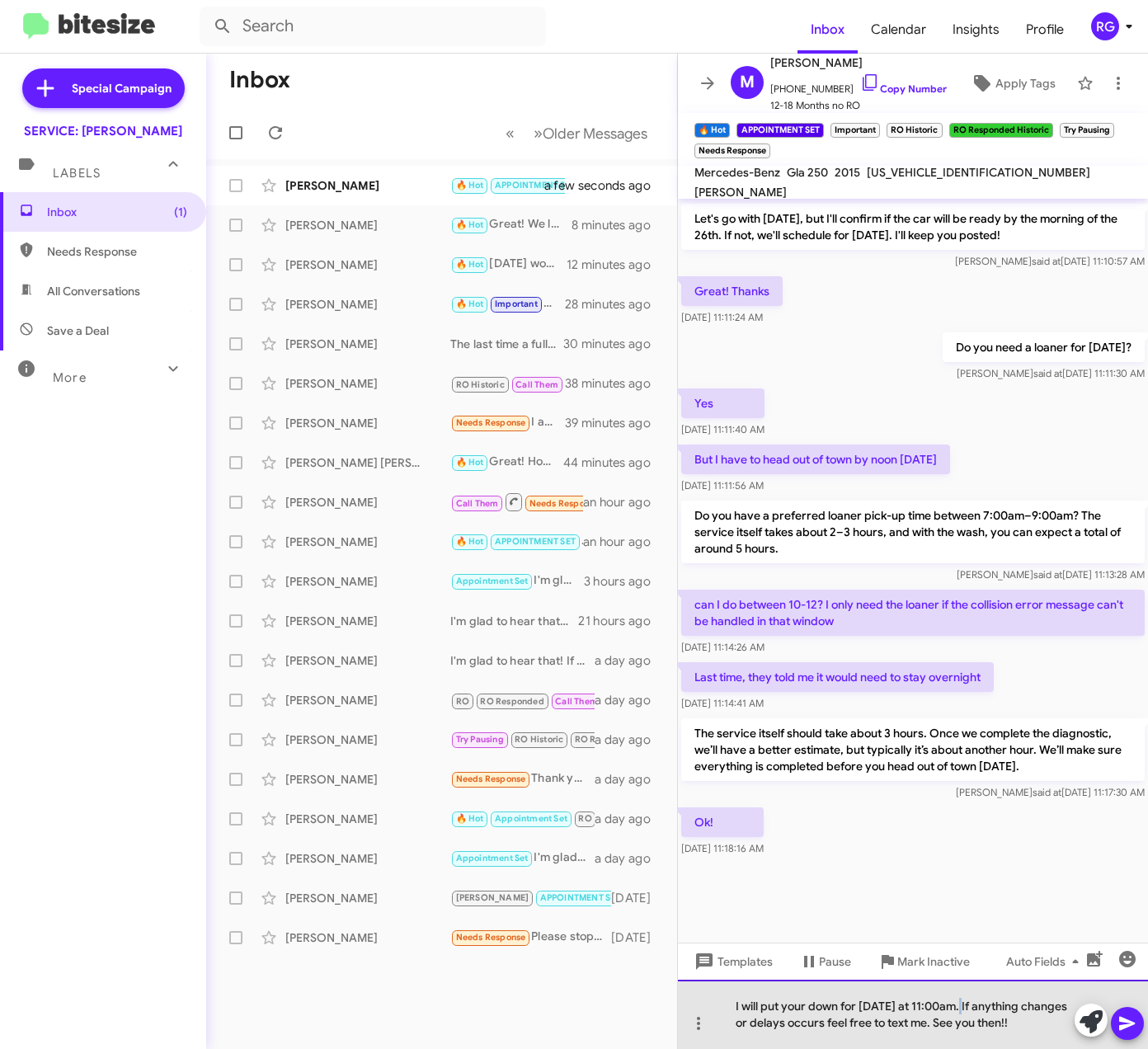
click at [955, 1004] on div "I will put your down for this Thursday at 11:00am. If anything changes or delay…" at bounding box center [913, 1014] width 470 height 69
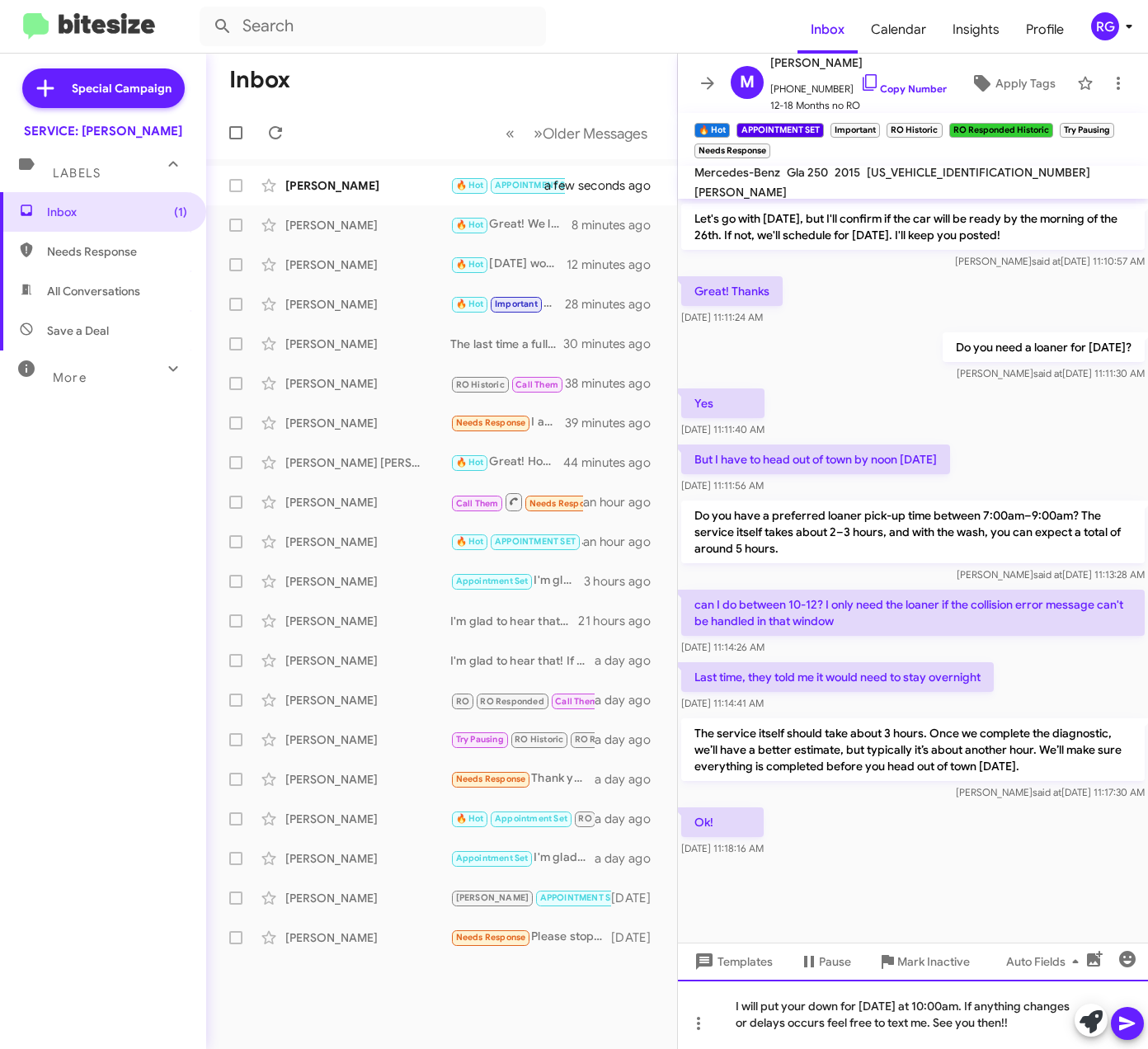
drag, startPoint x: 1031, startPoint y: 1033, endPoint x: 1077, endPoint y: 1040, distance: 46.5
click at [1034, 1033] on div "I will put your down for this Thursday at 10:00am. If anything changes or delay…" at bounding box center [913, 1014] width 470 height 69
click at [1139, 1021] on button at bounding box center [1128, 1024] width 33 height 33
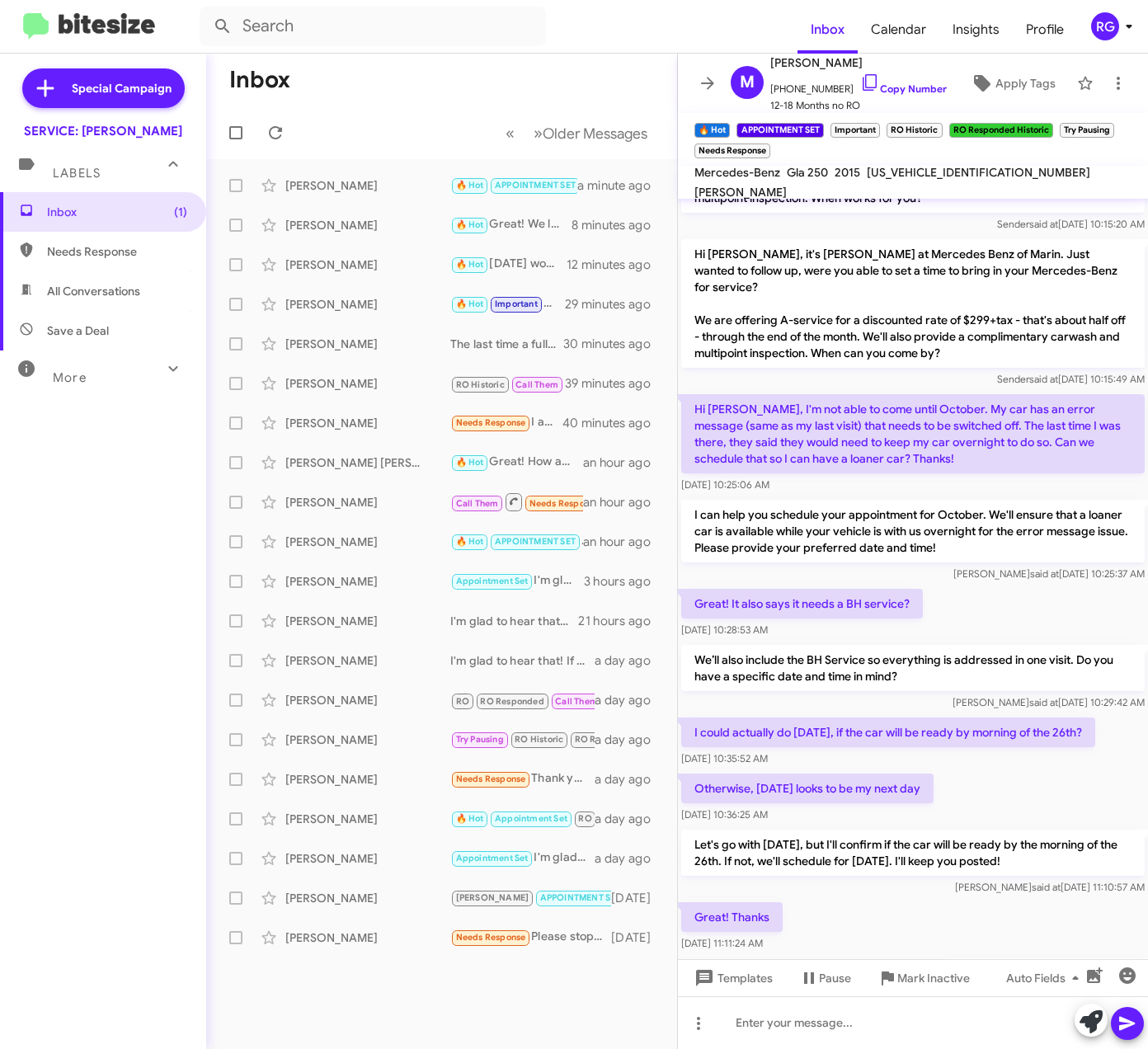
scroll to position [1512, 0]
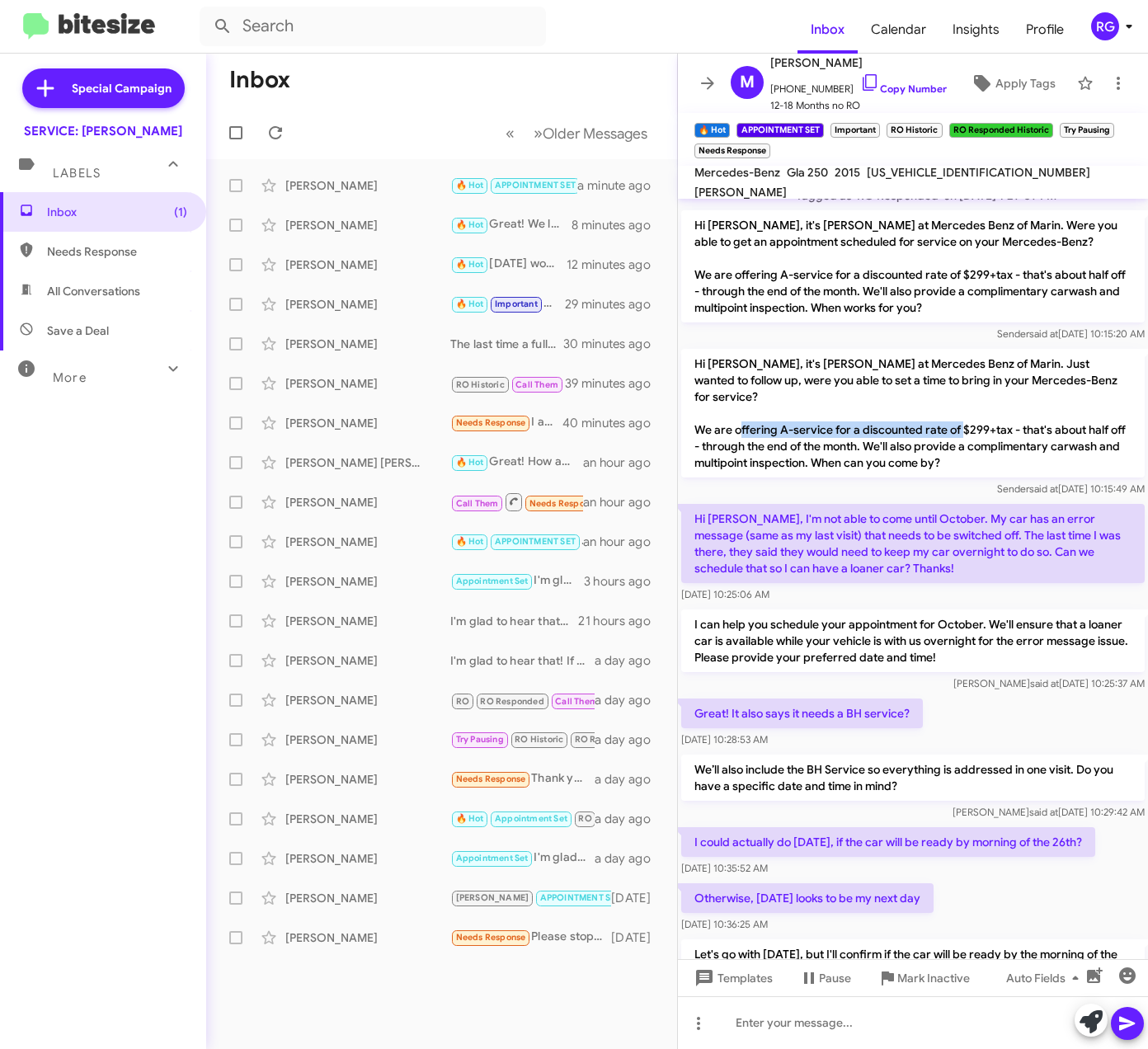
drag, startPoint x: 782, startPoint y: 401, endPoint x: 1010, endPoint y: 393, distance: 228.1
click at [1010, 393] on p "Hi [PERSON_NAME], it's [PERSON_NAME] at Mercedes Benz of Marin. Just wanted to …" at bounding box center [912, 413] width 464 height 129
copy p "A-service for a discounted rate of $299+tax"
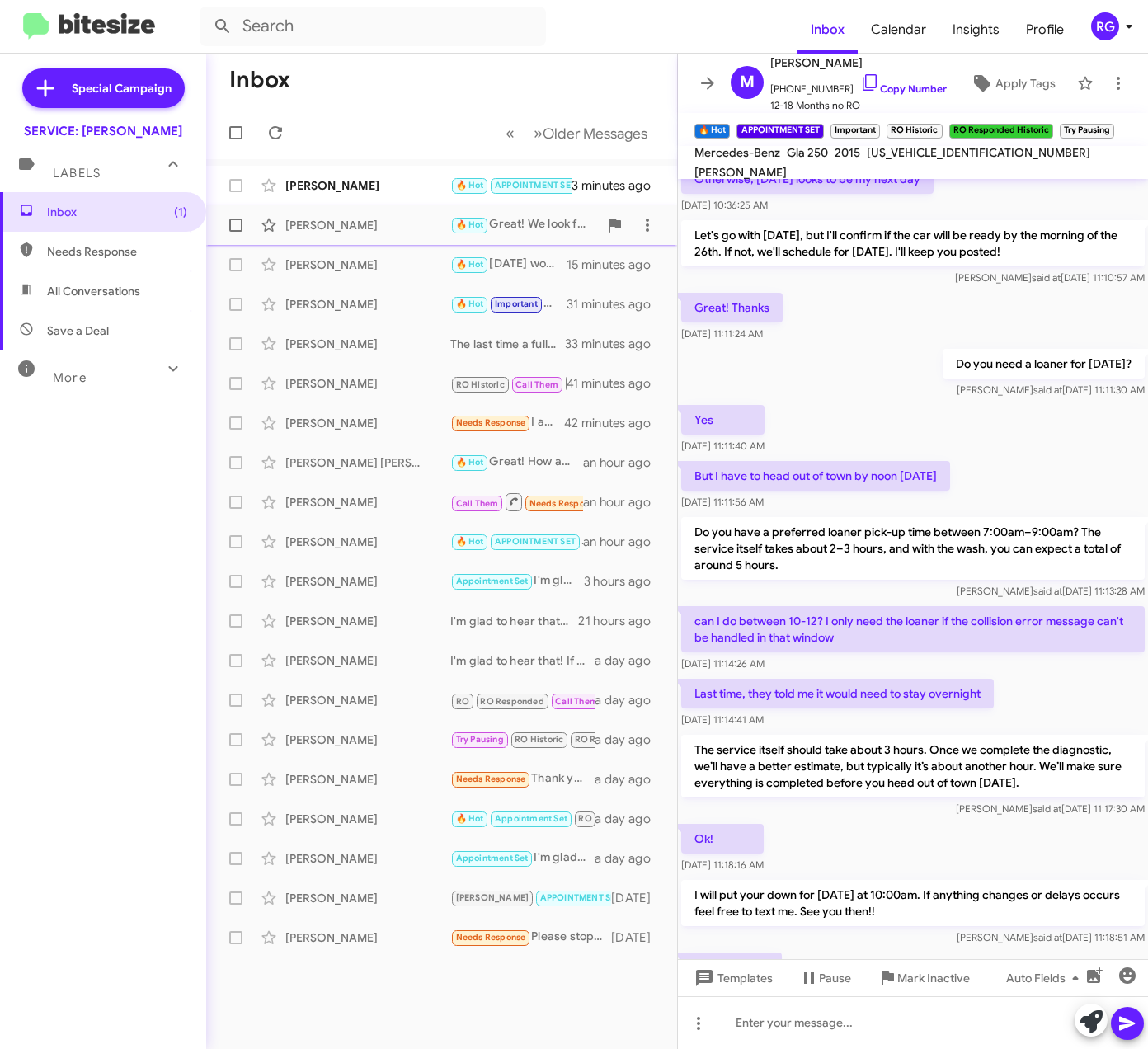
scroll to position [2618, 0]
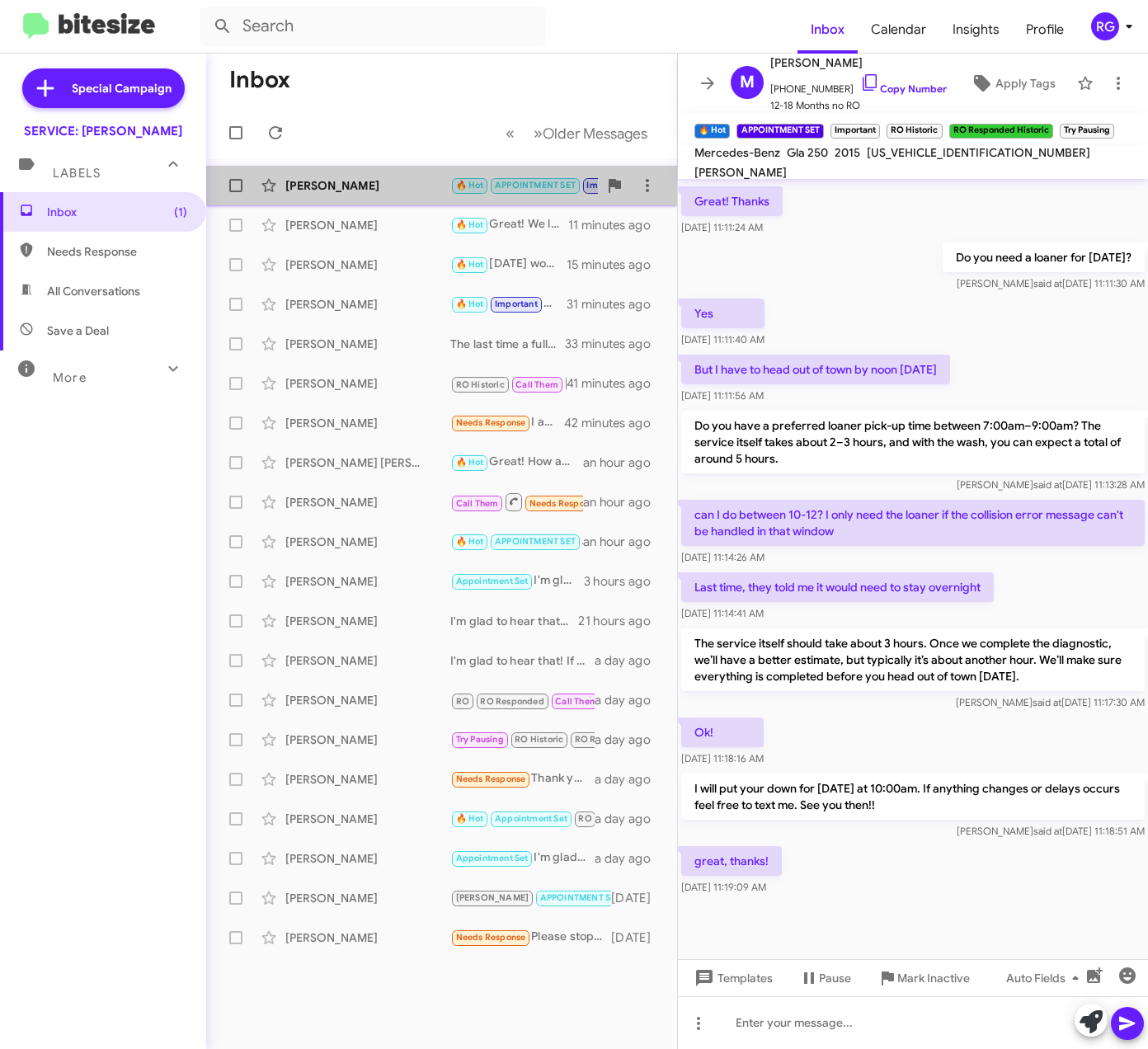
click at [439, 172] on div "Megan Martik 🔥 Hot APPOINTMENT SET Important RO Historic RO Responded Historic …" at bounding box center [441, 185] width 444 height 33
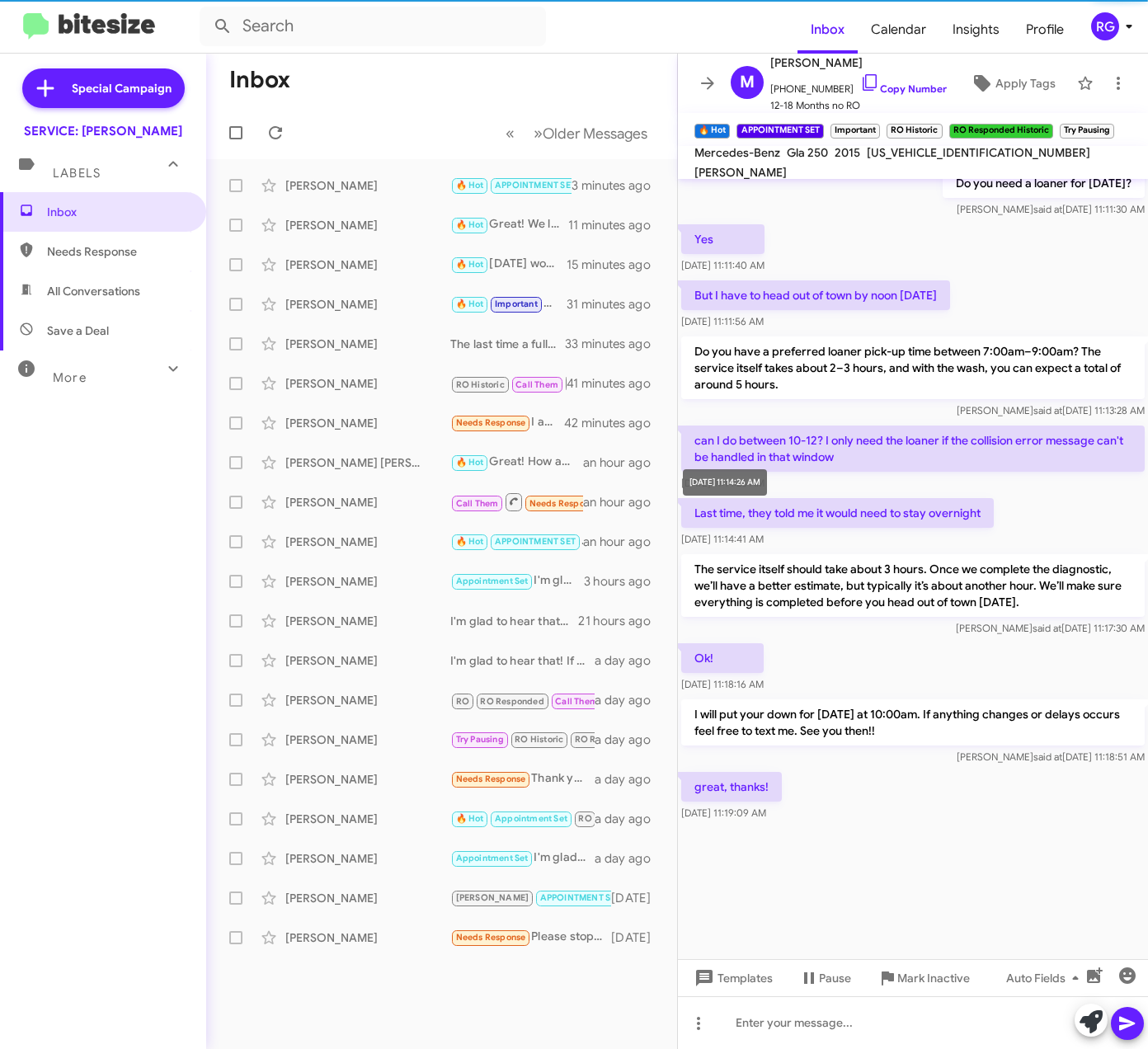
scroll to position [2729, 0]
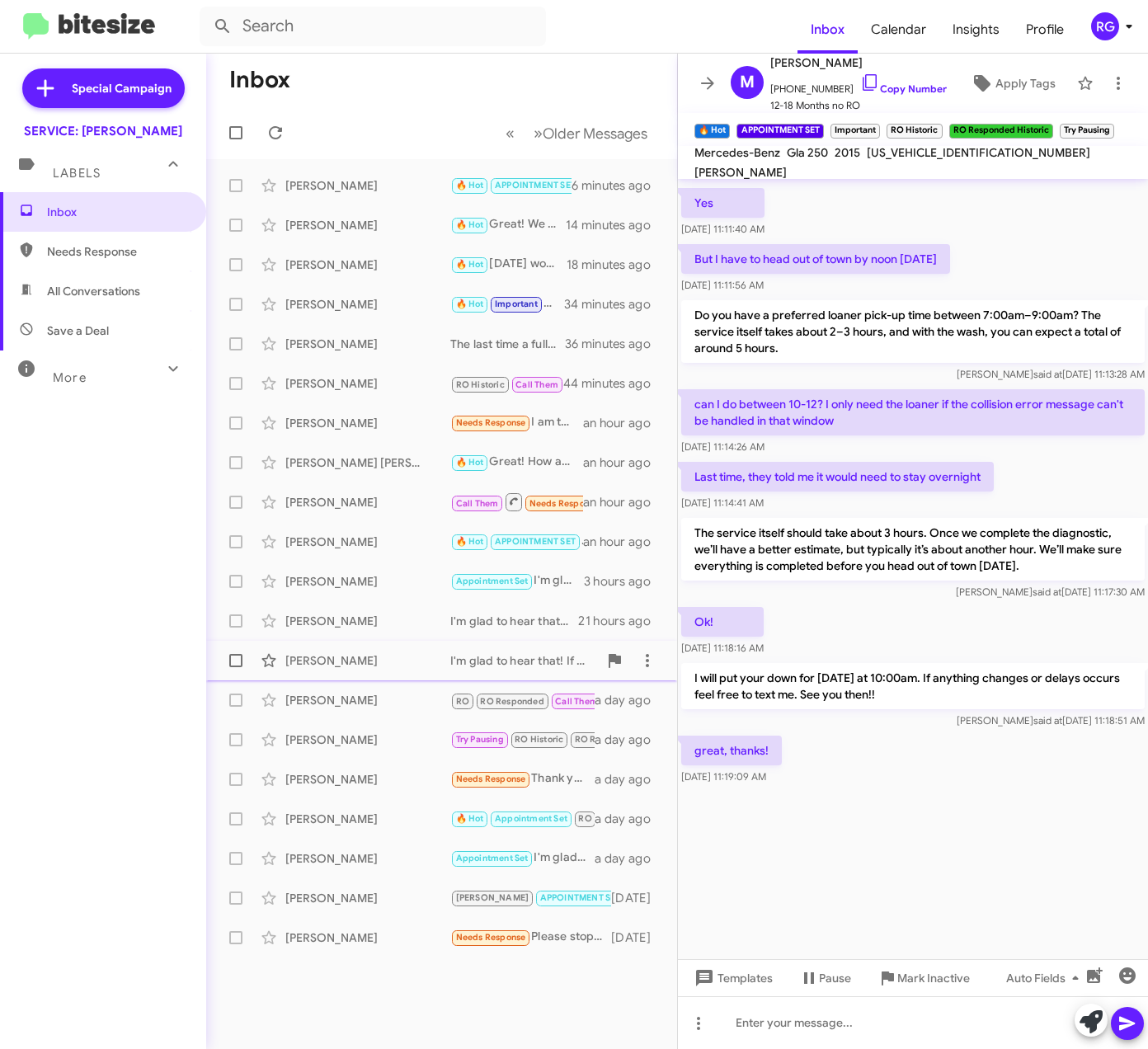
click at [218, 681] on span "Therese Ward RO RO Responded Call Them Needs Response Requested Advisor Assist …" at bounding box center [442, 701] width 471 height 40
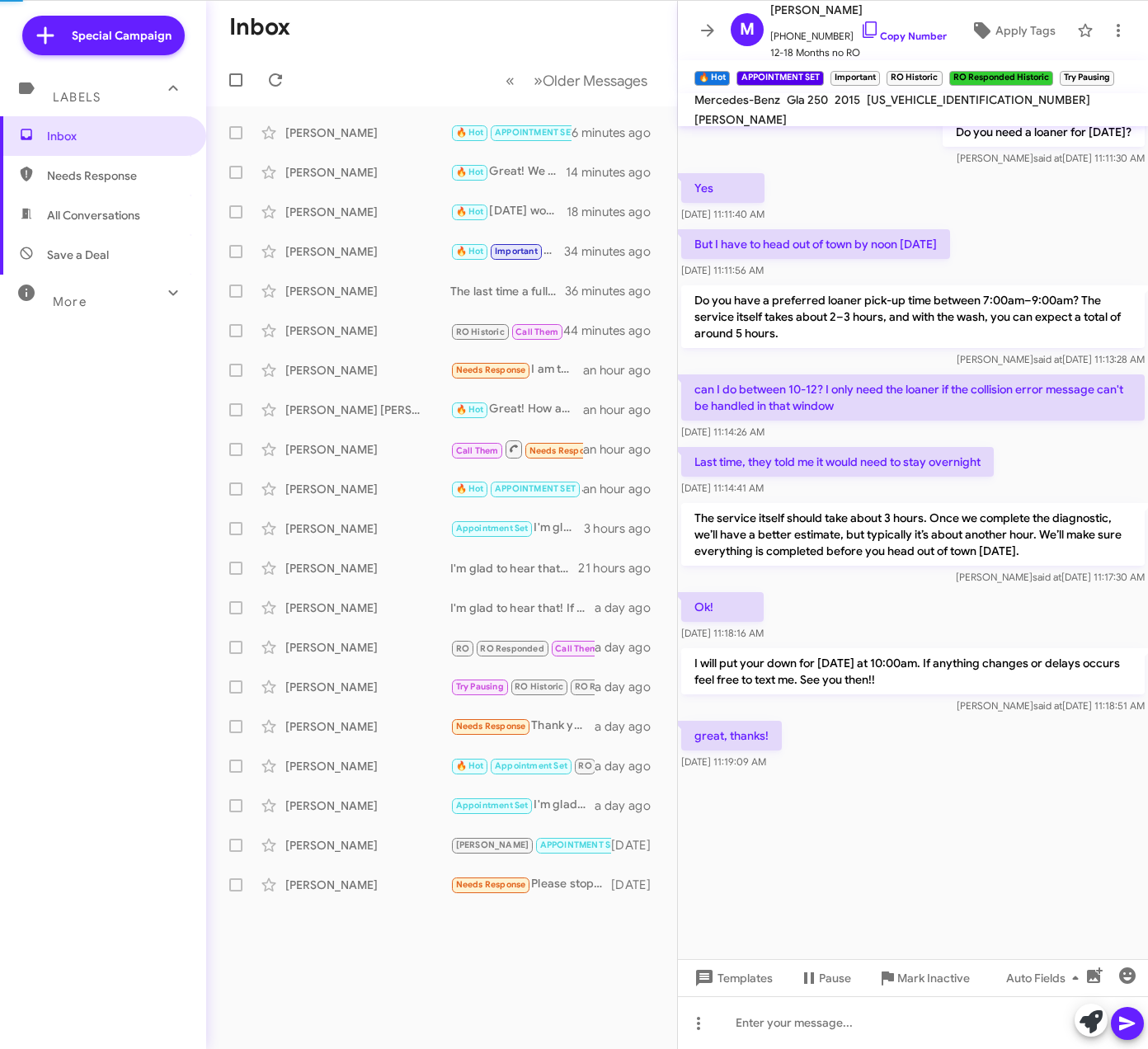
click at [24, 658] on div "Inbox Needs Response All Conversations Save a Deal More Important 🔥 Hot Appoint…" at bounding box center [103, 431] width 206 height 629
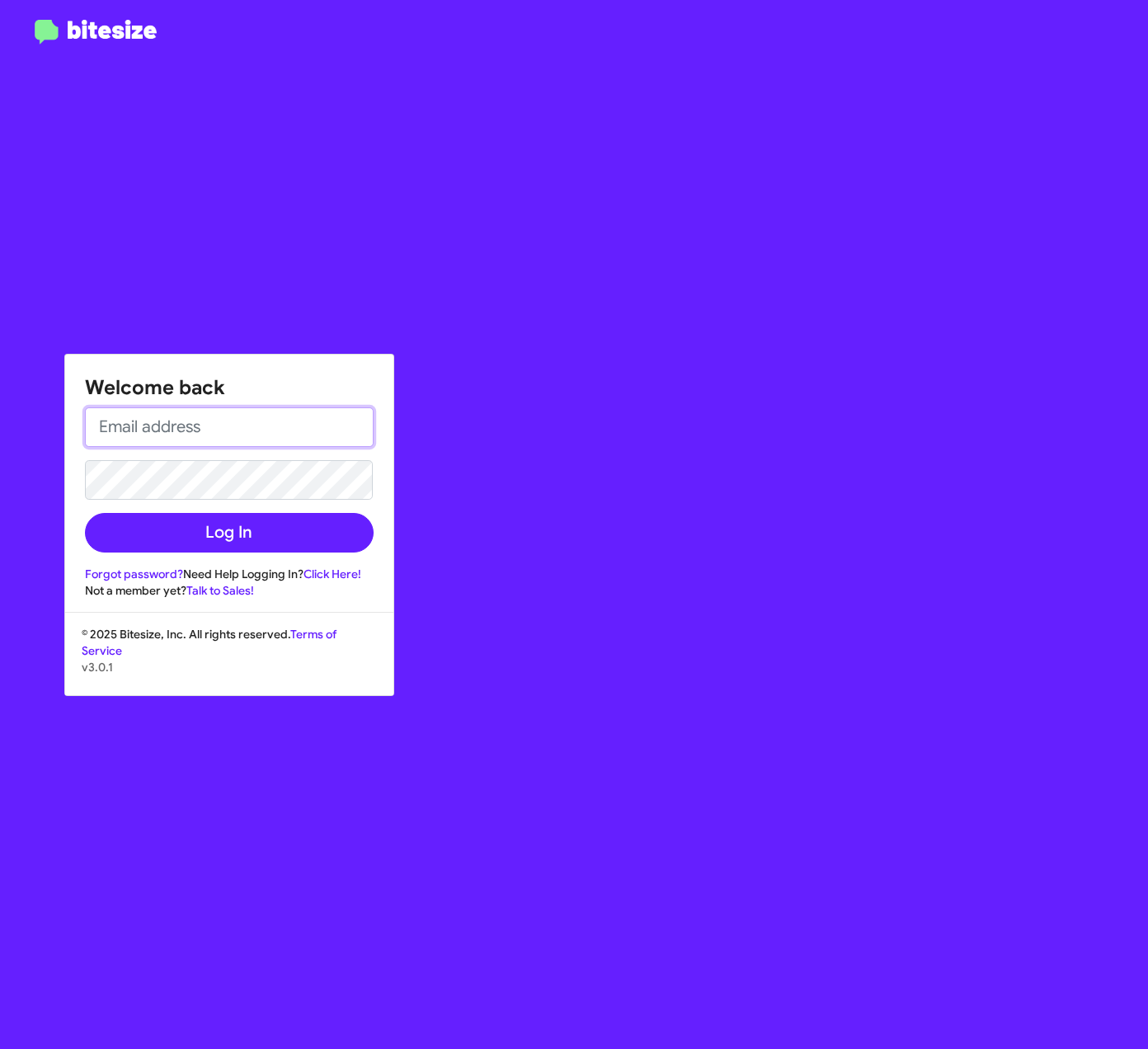
type input "Raul.Medina@swickard.com"
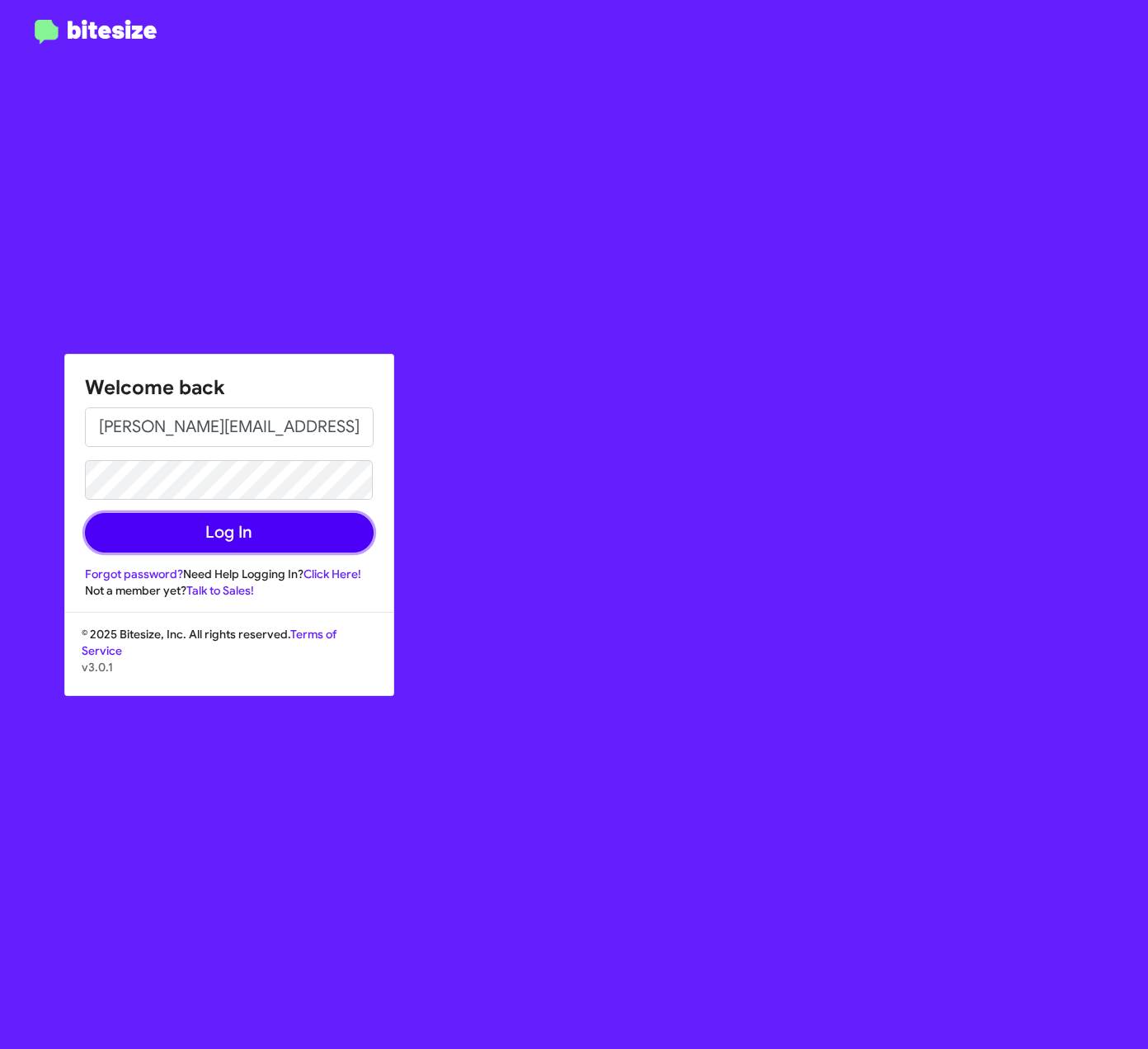
click at [190, 547] on button "Log In" at bounding box center [229, 533] width 289 height 40
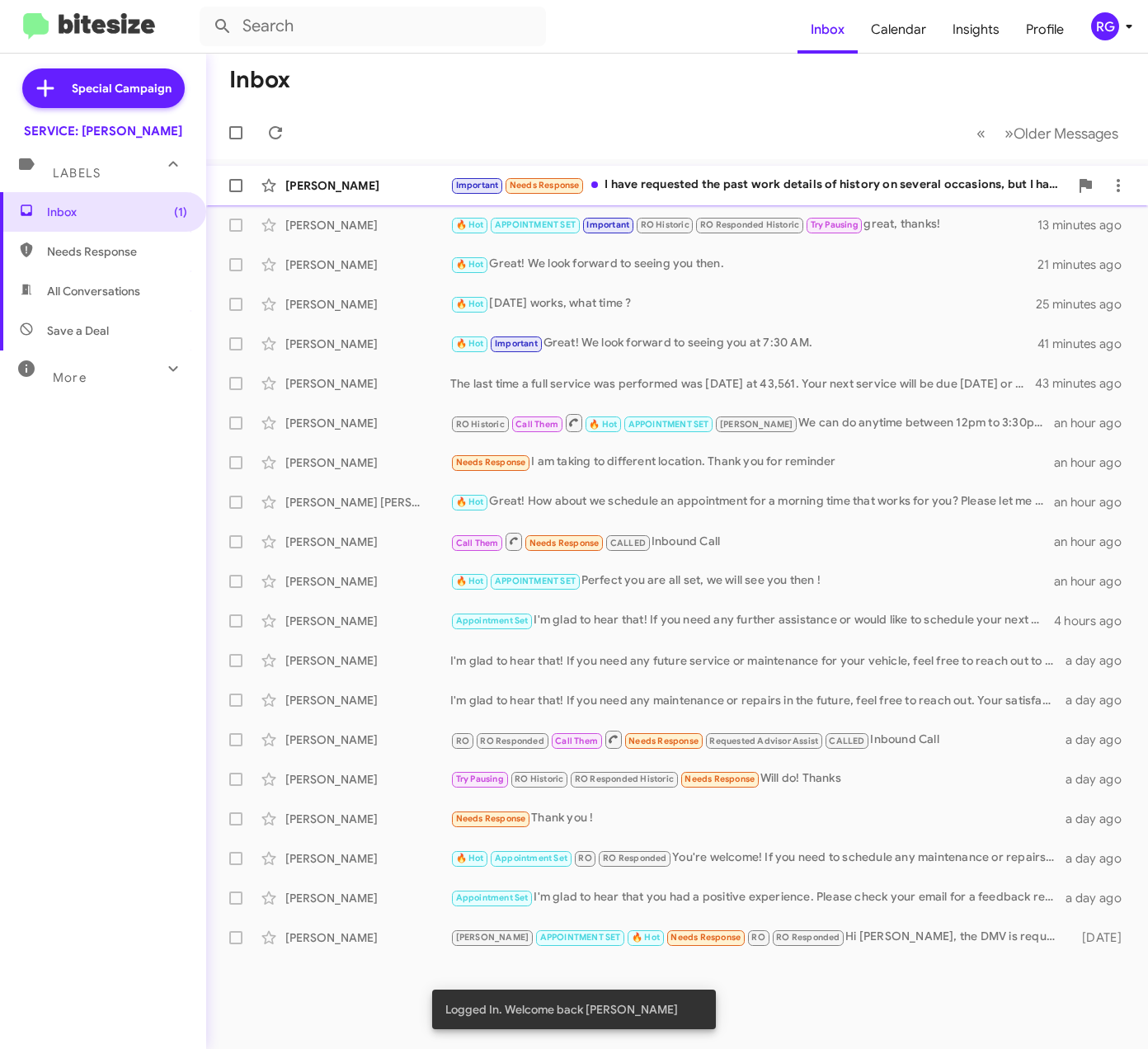
click at [364, 186] on div "Hiromi Bratti" at bounding box center [367, 185] width 165 height 16
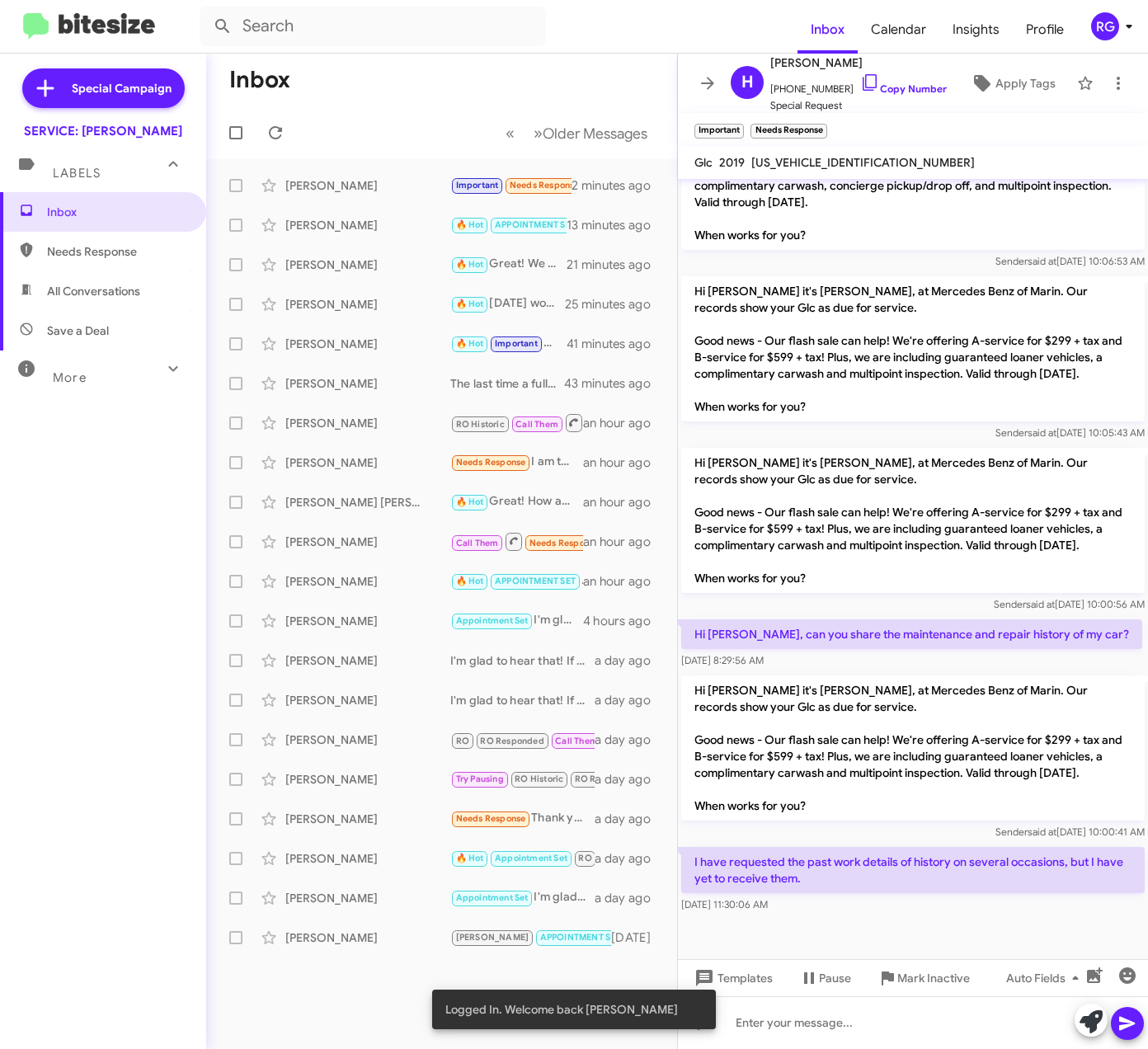
scroll to position [1255, 0]
